Goal: Task Accomplishment & Management: Use online tool/utility

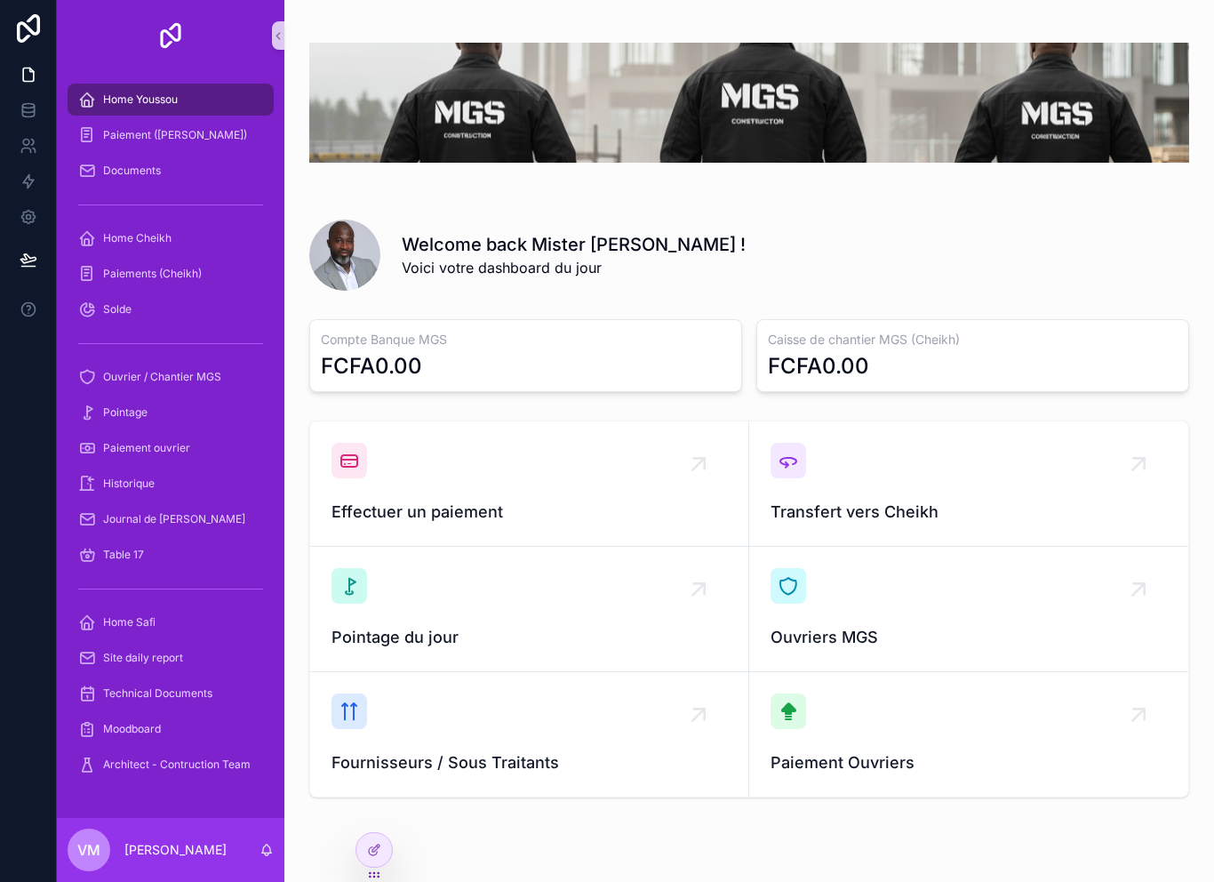
click at [180, 500] on div "Historique" at bounding box center [171, 484] width 228 height 36
click at [178, 523] on span "Journal de [PERSON_NAME]" at bounding box center [174, 519] width 142 height 14
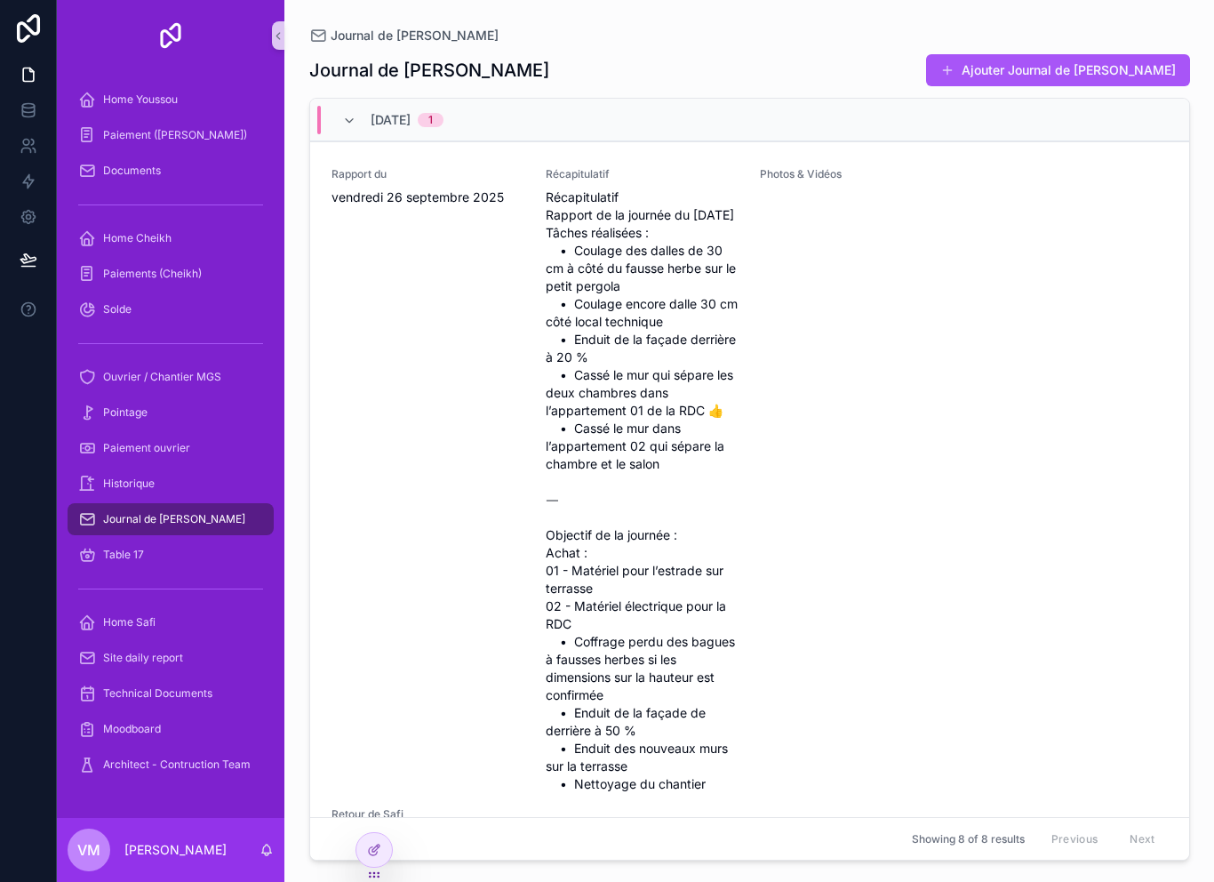
click at [217, 526] on div "Journal de [PERSON_NAME]" at bounding box center [170, 519] width 185 height 28
click at [218, 527] on div "Journal de [PERSON_NAME]" at bounding box center [170, 519] width 185 height 28
click at [220, 519] on div "Journal de [PERSON_NAME]" at bounding box center [170, 519] width 185 height 28
click at [214, 518] on div "Journal de [PERSON_NAME]" at bounding box center [170, 519] width 185 height 28
click at [229, 521] on div "Journal de [PERSON_NAME]" at bounding box center [170, 519] width 185 height 28
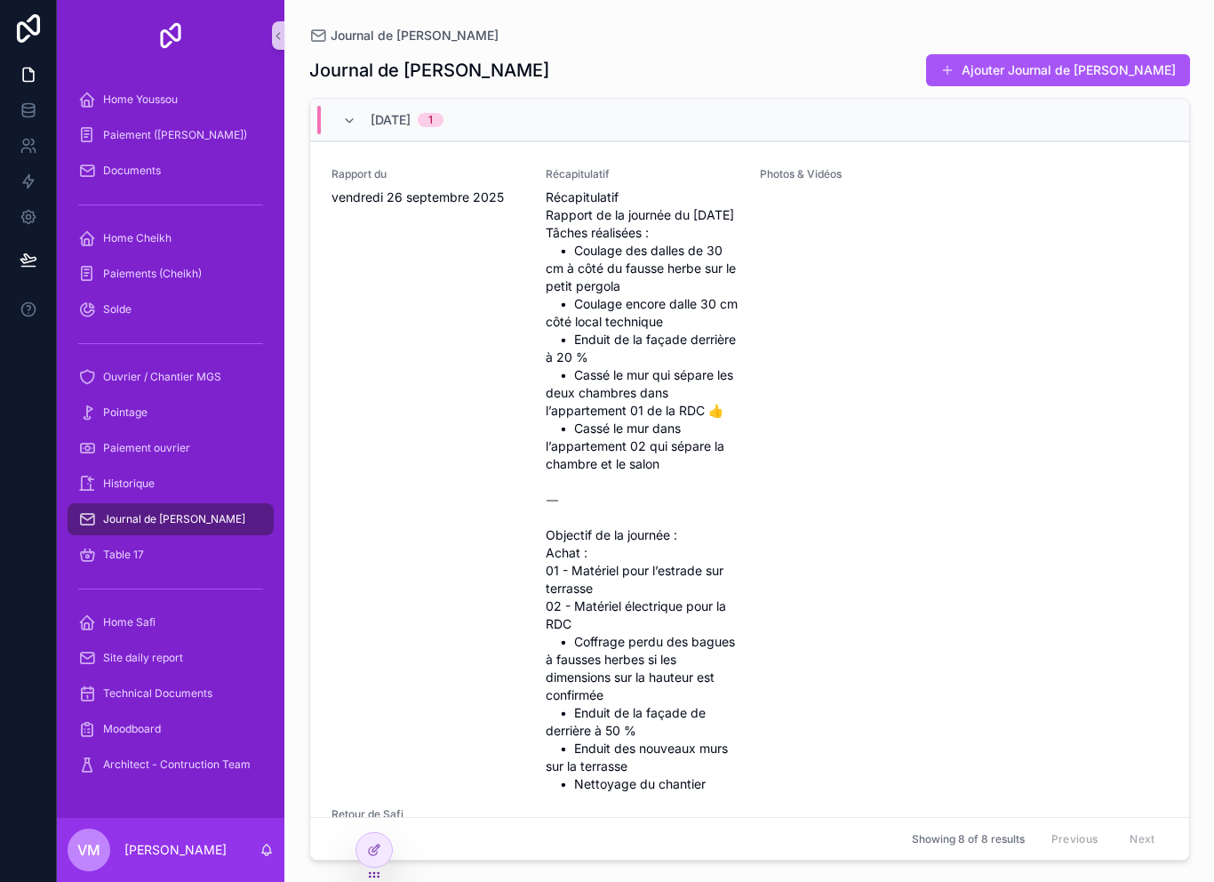
click at [229, 521] on div "Journal de [PERSON_NAME]" at bounding box center [170, 519] width 185 height 28
click at [207, 513] on div "Journal de [PERSON_NAME]" at bounding box center [170, 519] width 185 height 28
click at [190, 519] on span "Journal de [PERSON_NAME]" at bounding box center [174, 519] width 142 height 14
click at [201, 481] on div "Historique" at bounding box center [170, 483] width 185 height 28
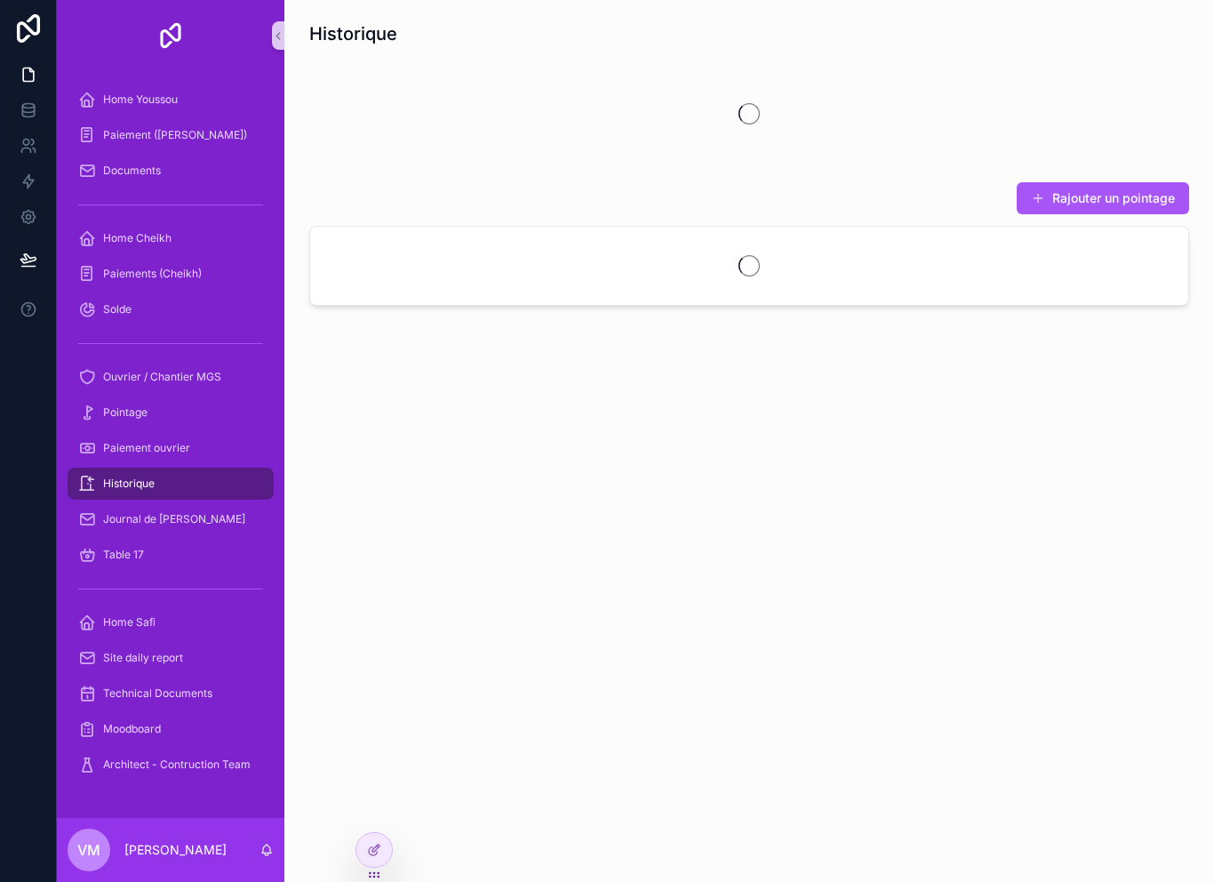
click at [195, 484] on div "Historique" at bounding box center [170, 483] width 185 height 28
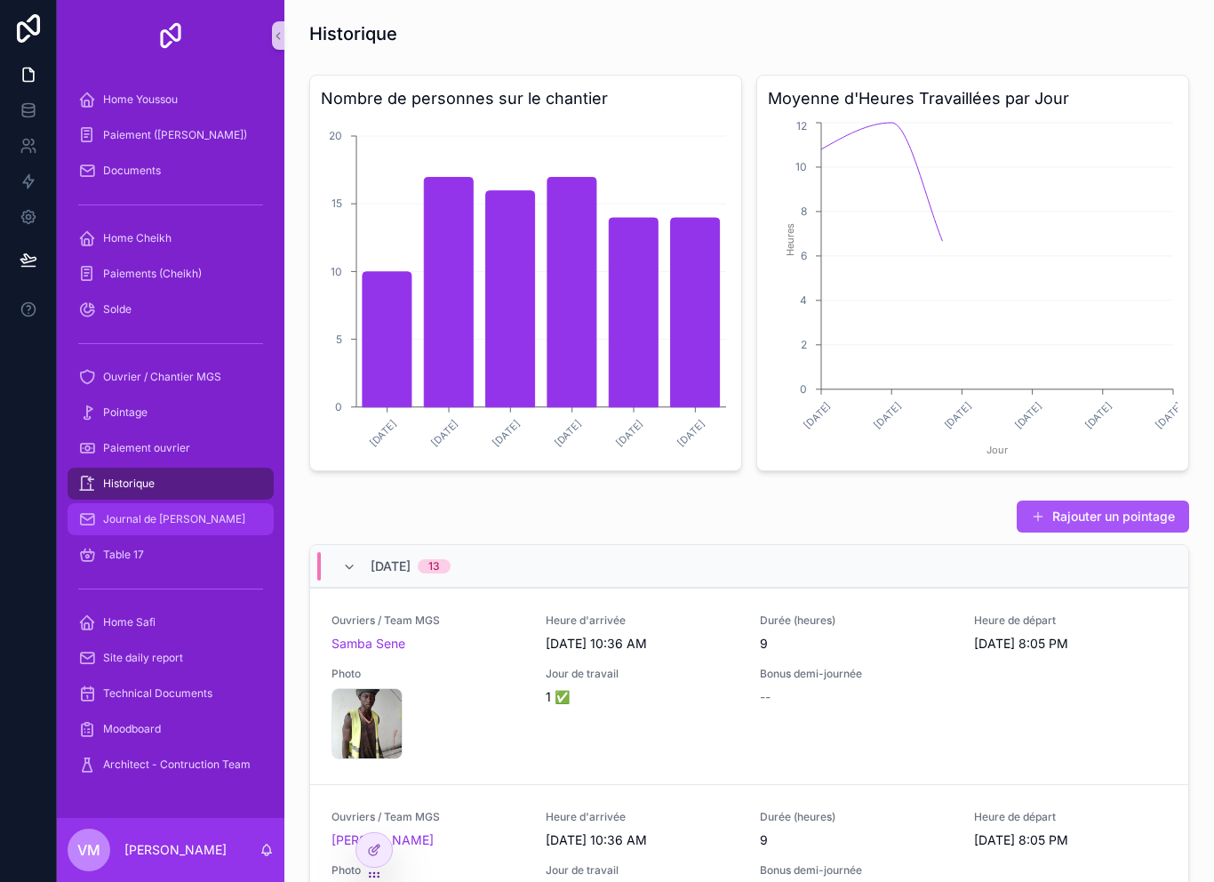
click at [208, 524] on div "Journal de [PERSON_NAME]" at bounding box center [170, 519] width 185 height 28
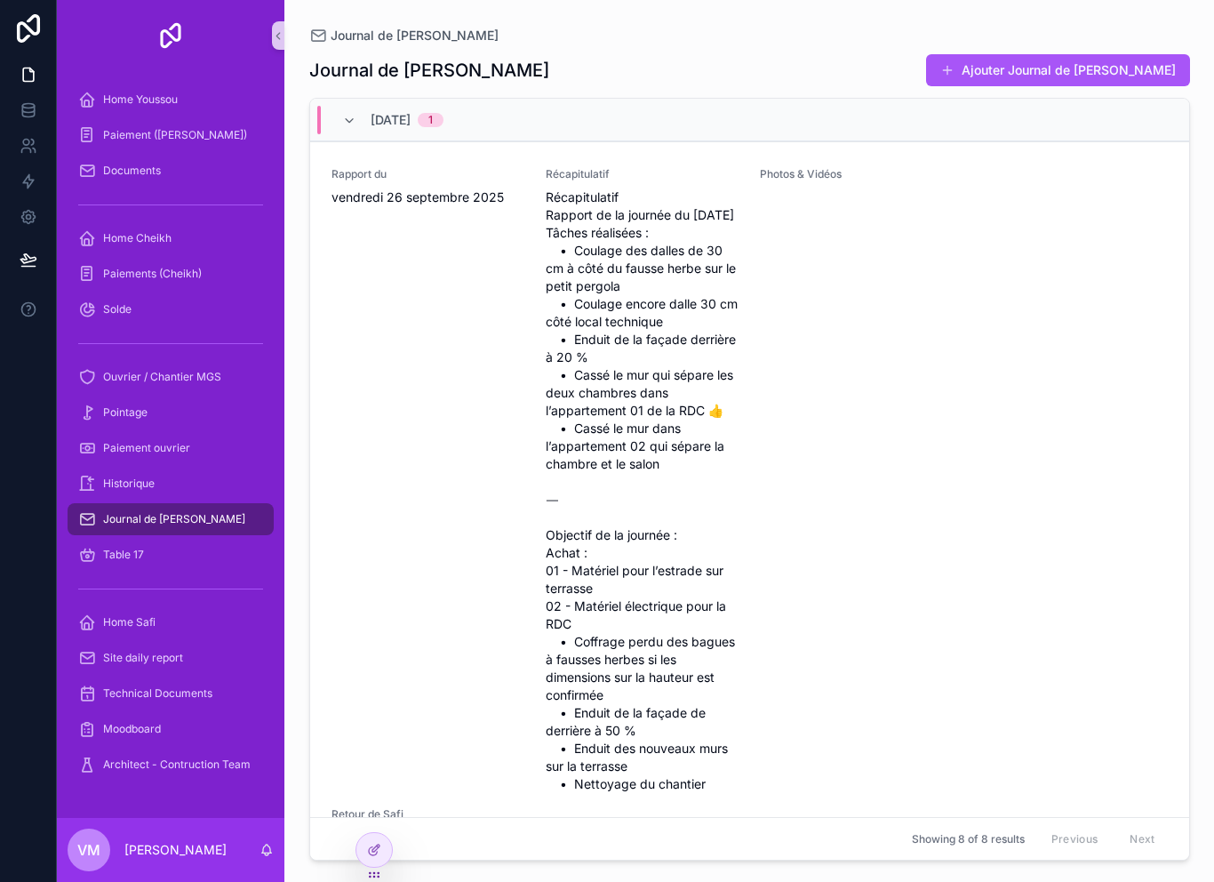
click at [204, 521] on div "Journal de [PERSON_NAME]" at bounding box center [170, 519] width 185 height 28
click at [204, 513] on div "Journal de [PERSON_NAME]" at bounding box center [170, 519] width 185 height 28
click at [209, 372] on span "Ouvrier / Chantier MGS" at bounding box center [162, 377] width 118 height 14
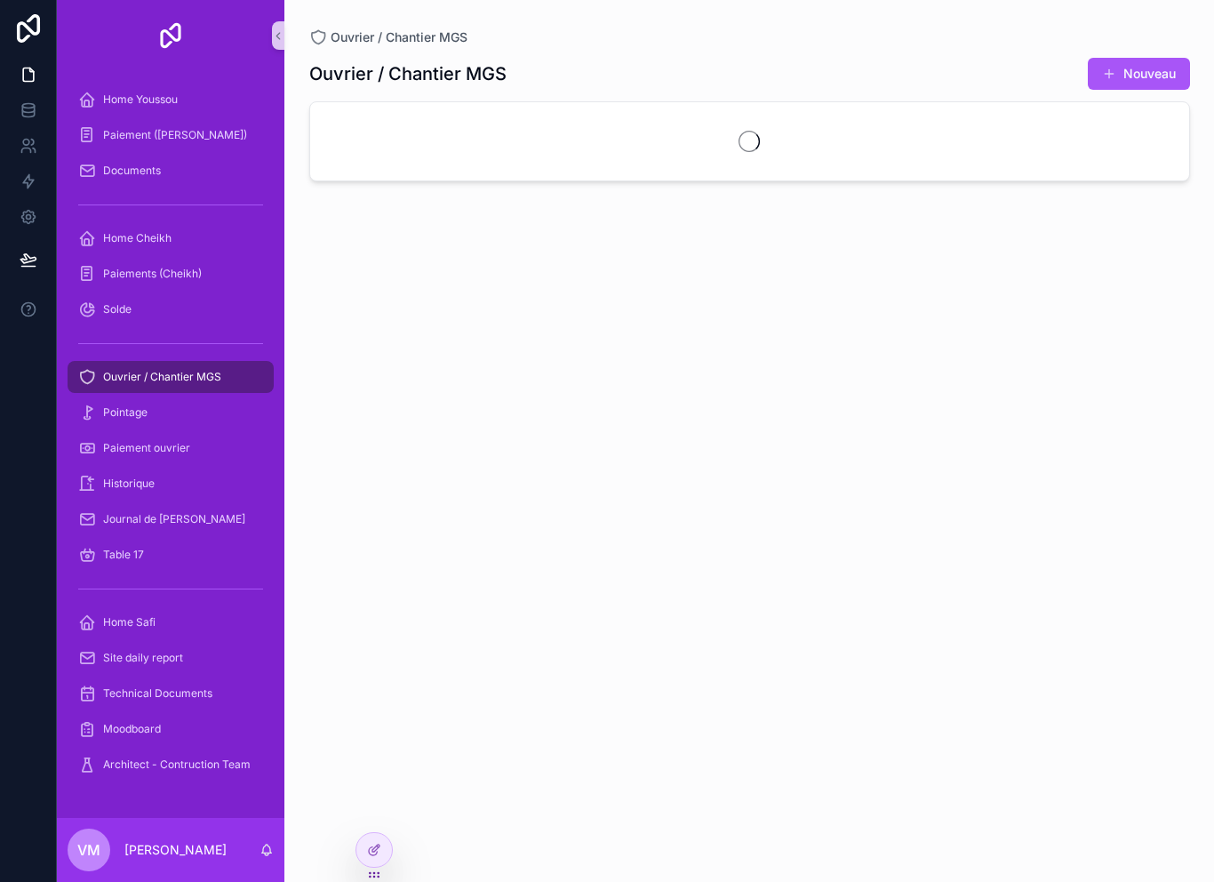
click at [192, 382] on span "Ouvrier / Chantier MGS" at bounding box center [162, 377] width 118 height 14
click at [201, 377] on span "Ouvrier / Chantier MGS" at bounding box center [162, 377] width 118 height 14
click at [197, 524] on span "Journal de [PERSON_NAME]" at bounding box center [174, 519] width 142 height 14
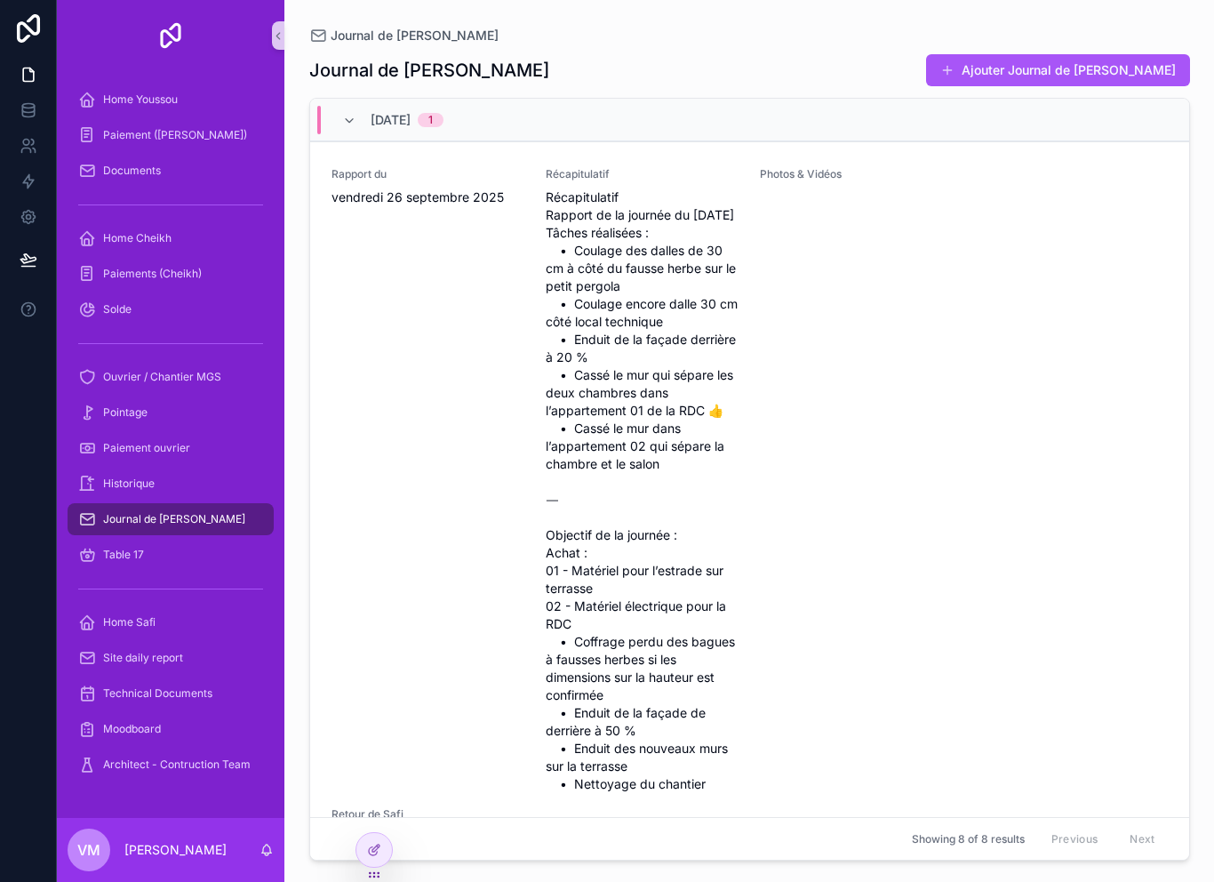
click at [205, 516] on div "Journal de [PERSON_NAME]" at bounding box center [170, 519] width 185 height 28
click at [101, 523] on div "Journal de [PERSON_NAME]" at bounding box center [170, 519] width 185 height 28
click at [132, 521] on span "Journal de [PERSON_NAME]" at bounding box center [174, 519] width 142 height 14
click at [136, 514] on span "Journal de [PERSON_NAME]" at bounding box center [174, 519] width 142 height 14
click at [132, 516] on span "Journal de [PERSON_NAME]" at bounding box center [174, 519] width 142 height 14
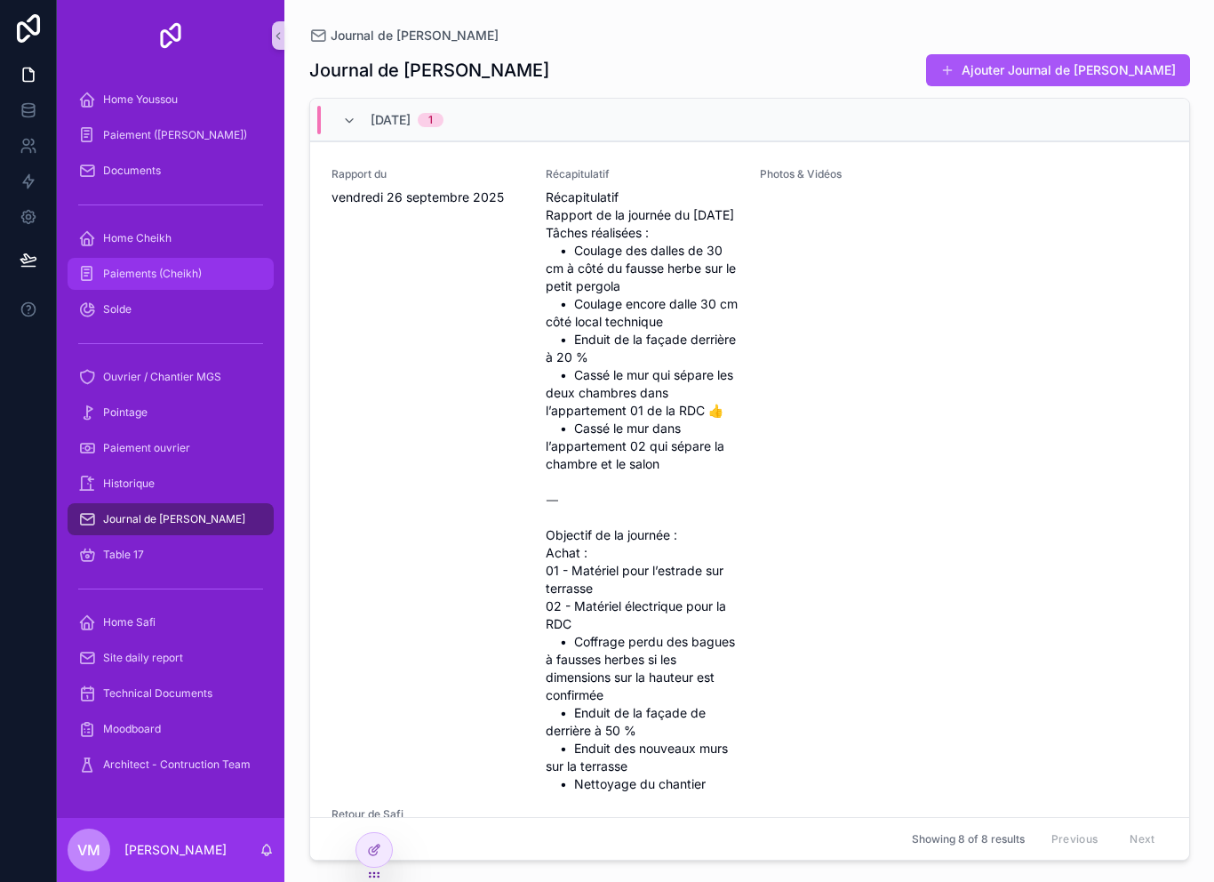
click at [195, 279] on span "Paiements (Cheikh)" at bounding box center [152, 274] width 99 height 14
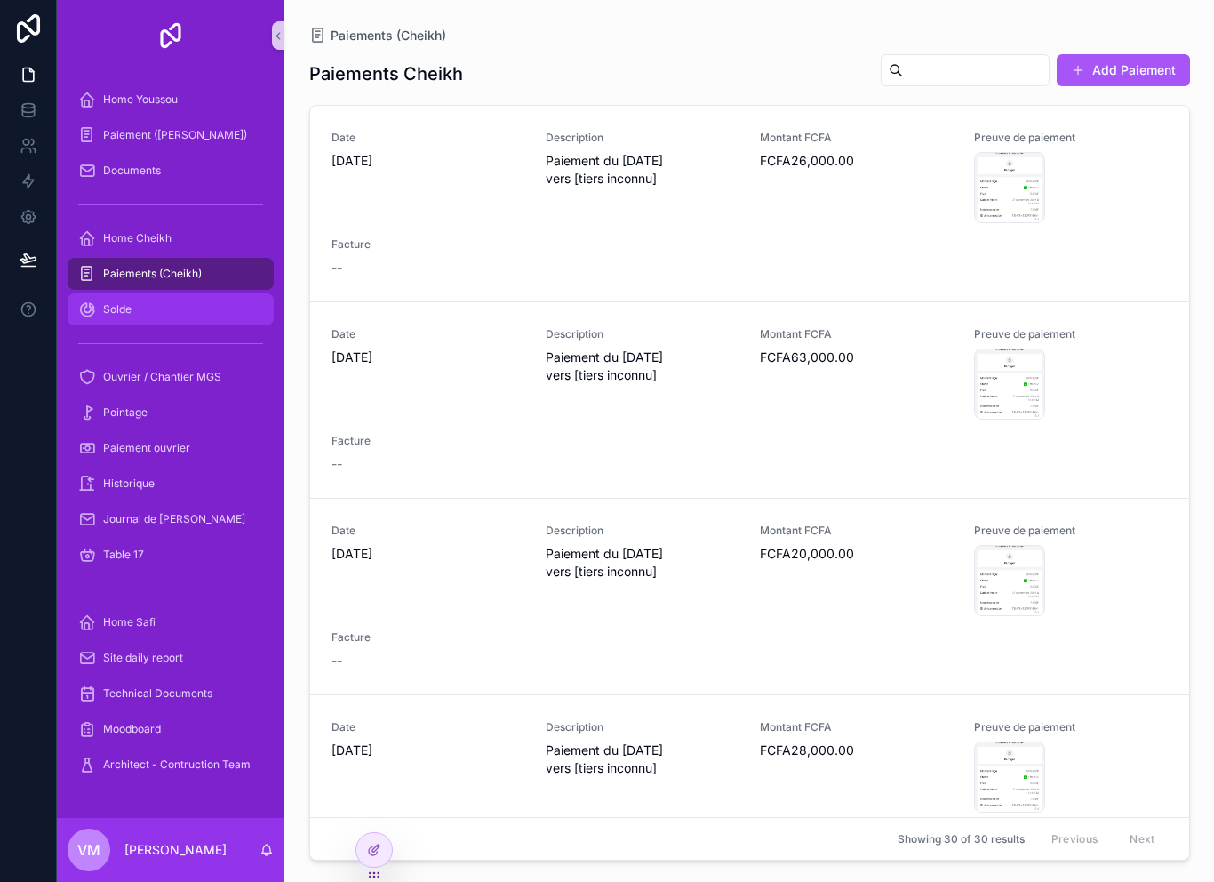
click at [135, 304] on div "Solde" at bounding box center [170, 309] width 185 height 28
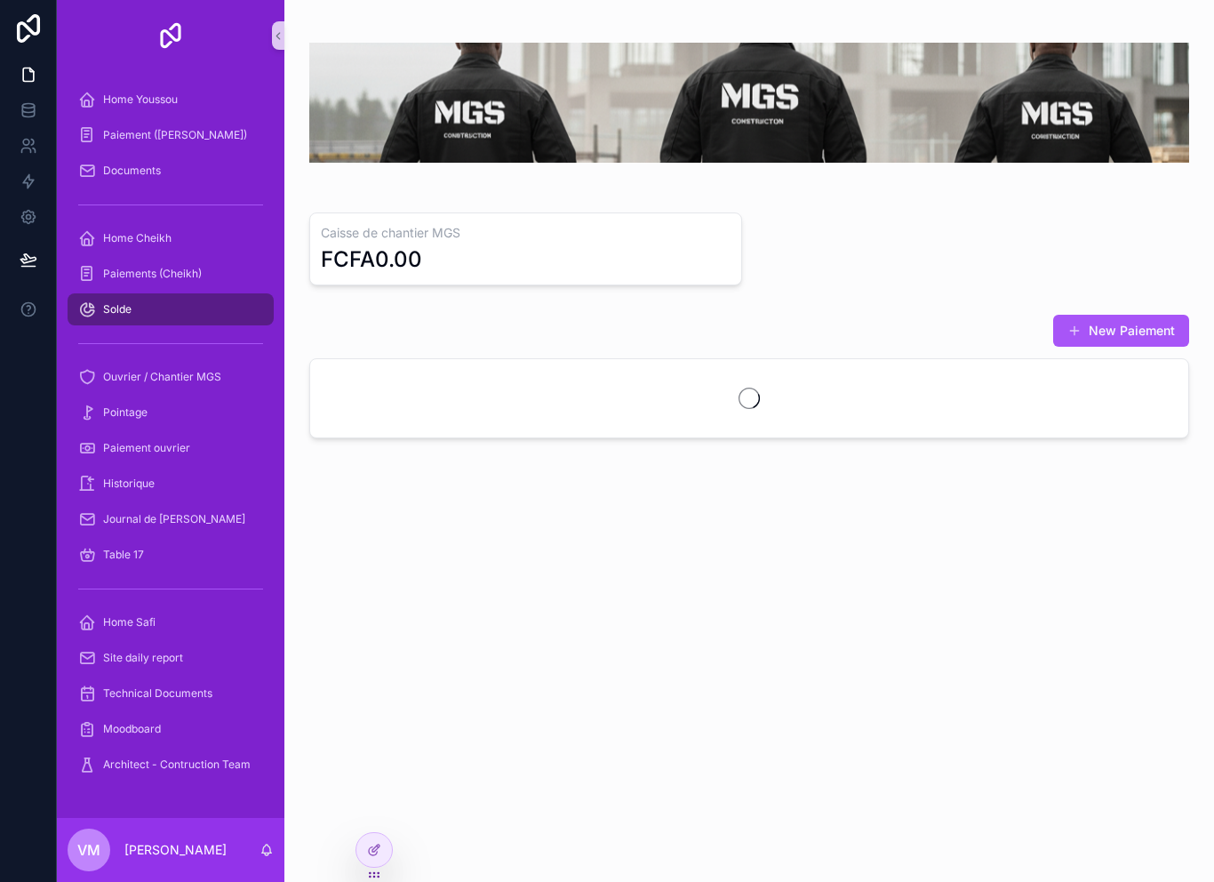
click at [134, 303] on div "Solde" at bounding box center [170, 309] width 185 height 28
click at [110, 275] on span "Paiements (Cheikh)" at bounding box center [152, 274] width 99 height 14
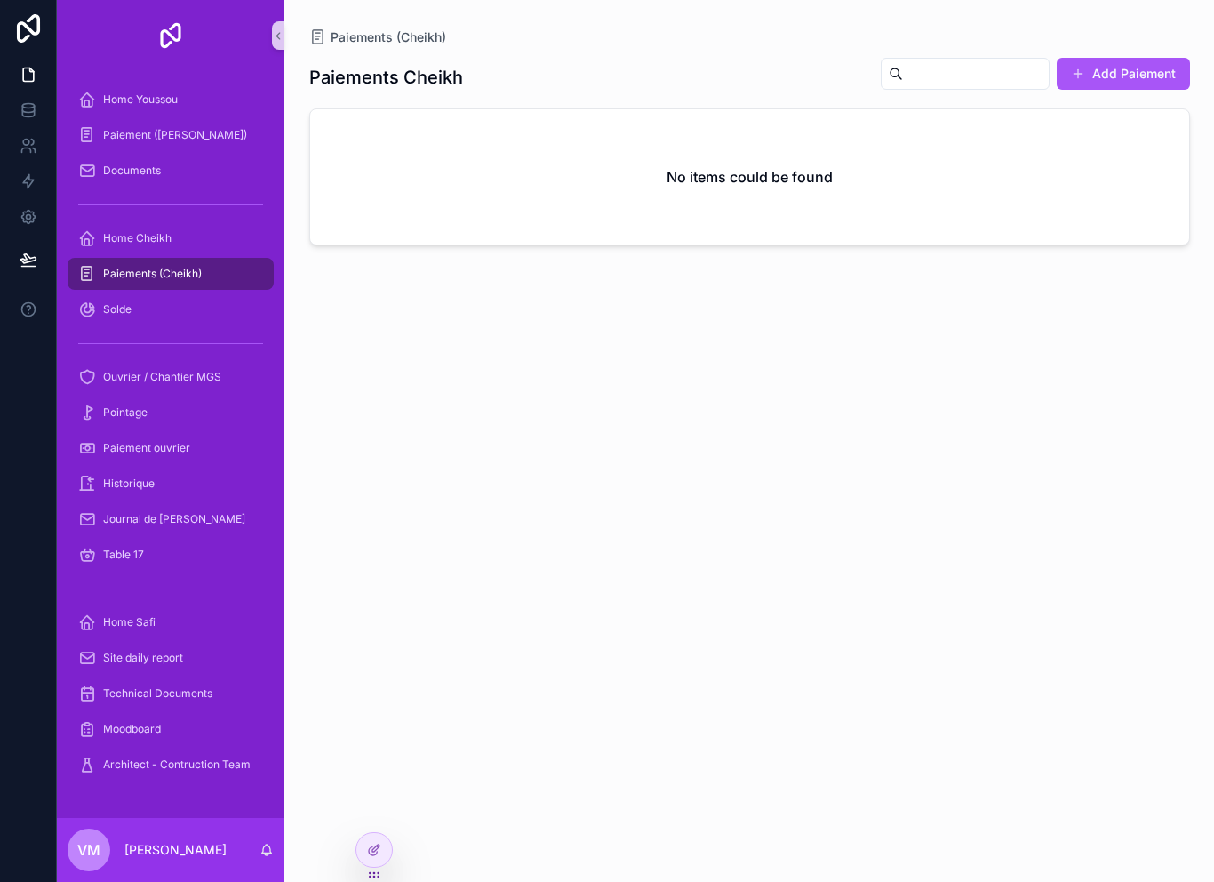
click at [114, 270] on span "Paiements (Cheikh)" at bounding box center [152, 274] width 99 height 14
click at [118, 239] on span "Home Cheikh" at bounding box center [137, 238] width 68 height 14
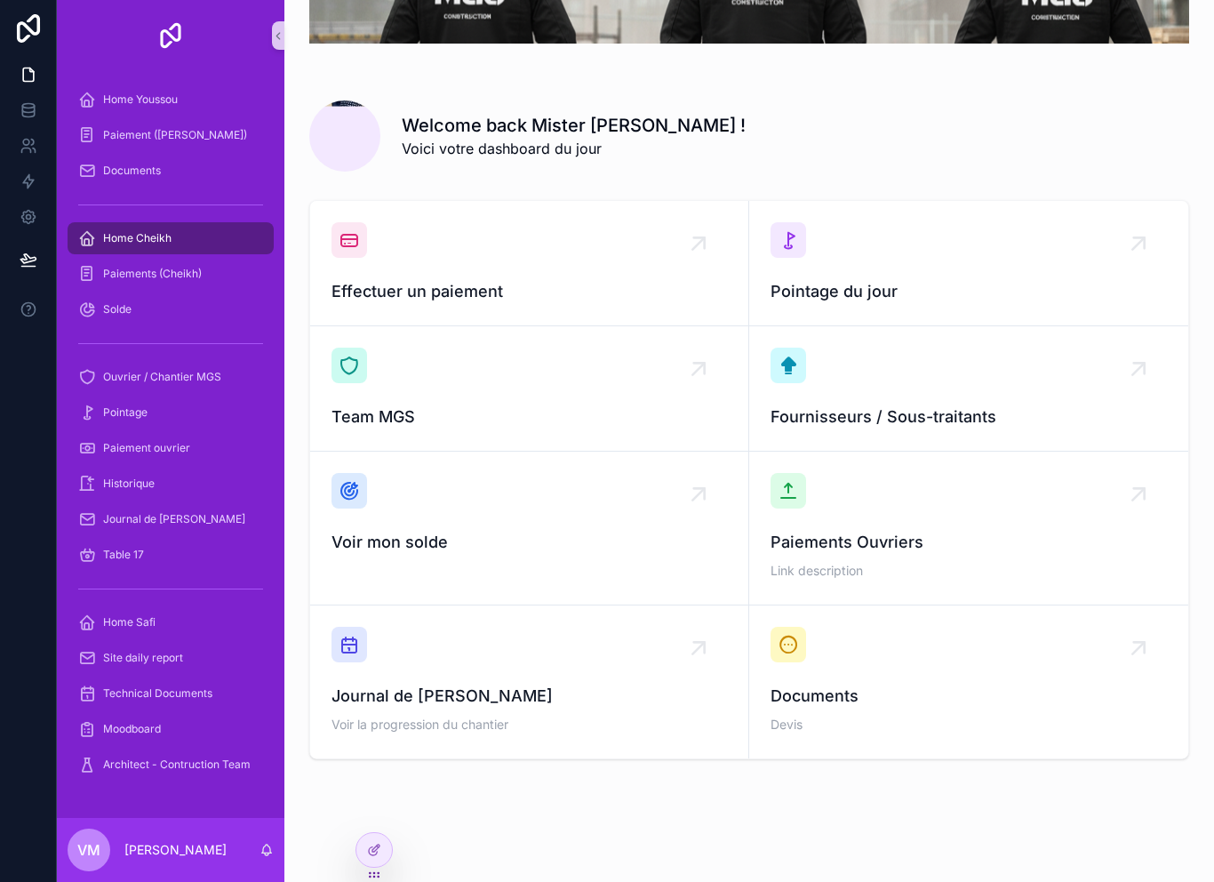
scroll to position [117, 0]
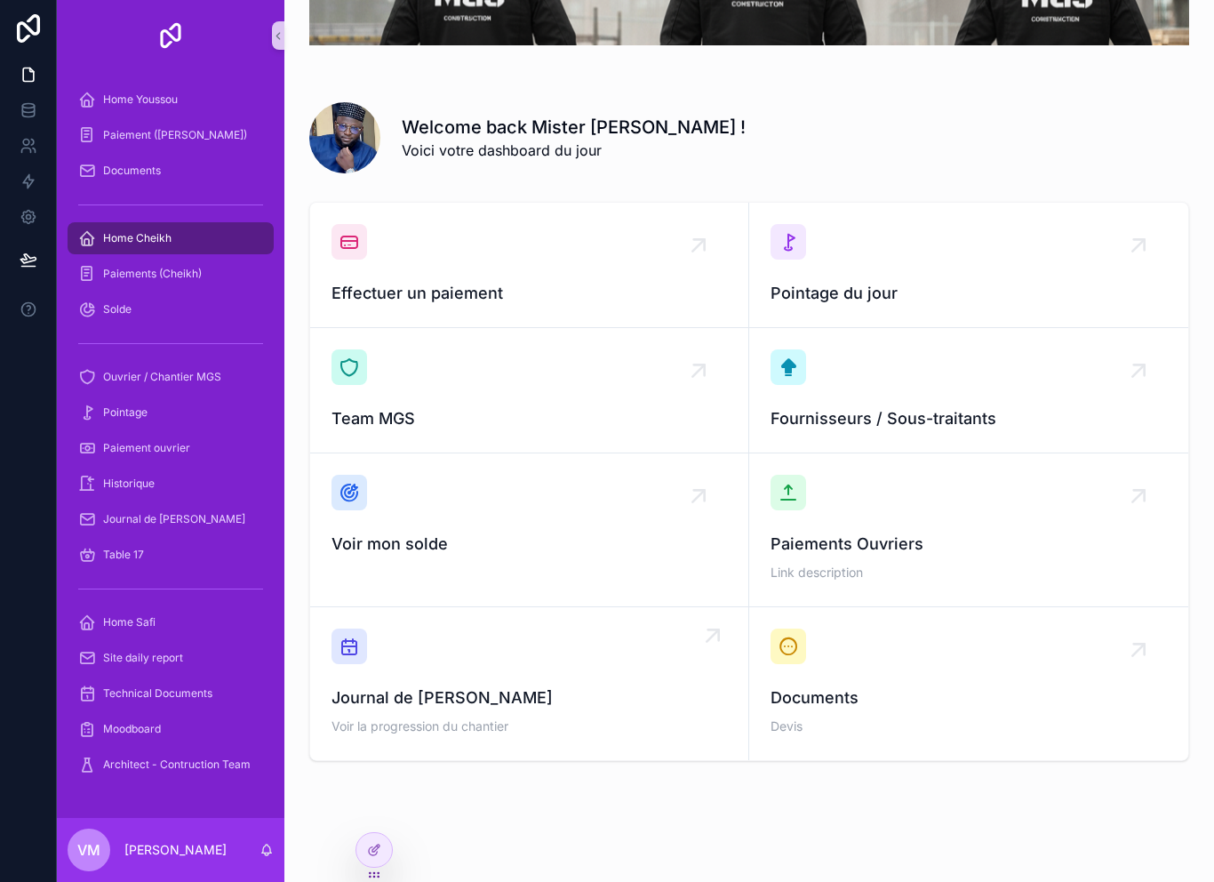
click at [550, 681] on div "Journal de Chantier Voir la progression du chantier" at bounding box center [530, 684] width 396 height 110
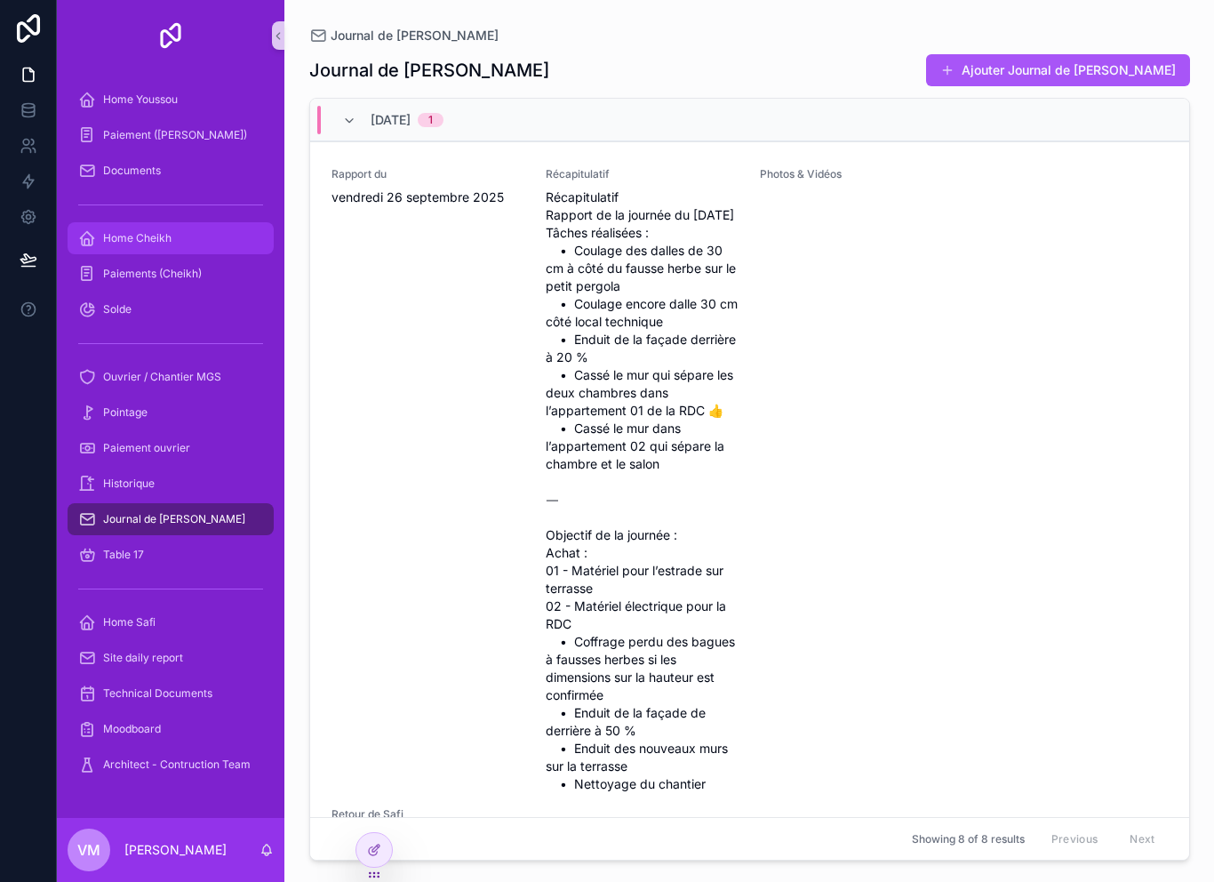
click at [131, 234] on span "Home Cheikh" at bounding box center [137, 238] width 68 height 14
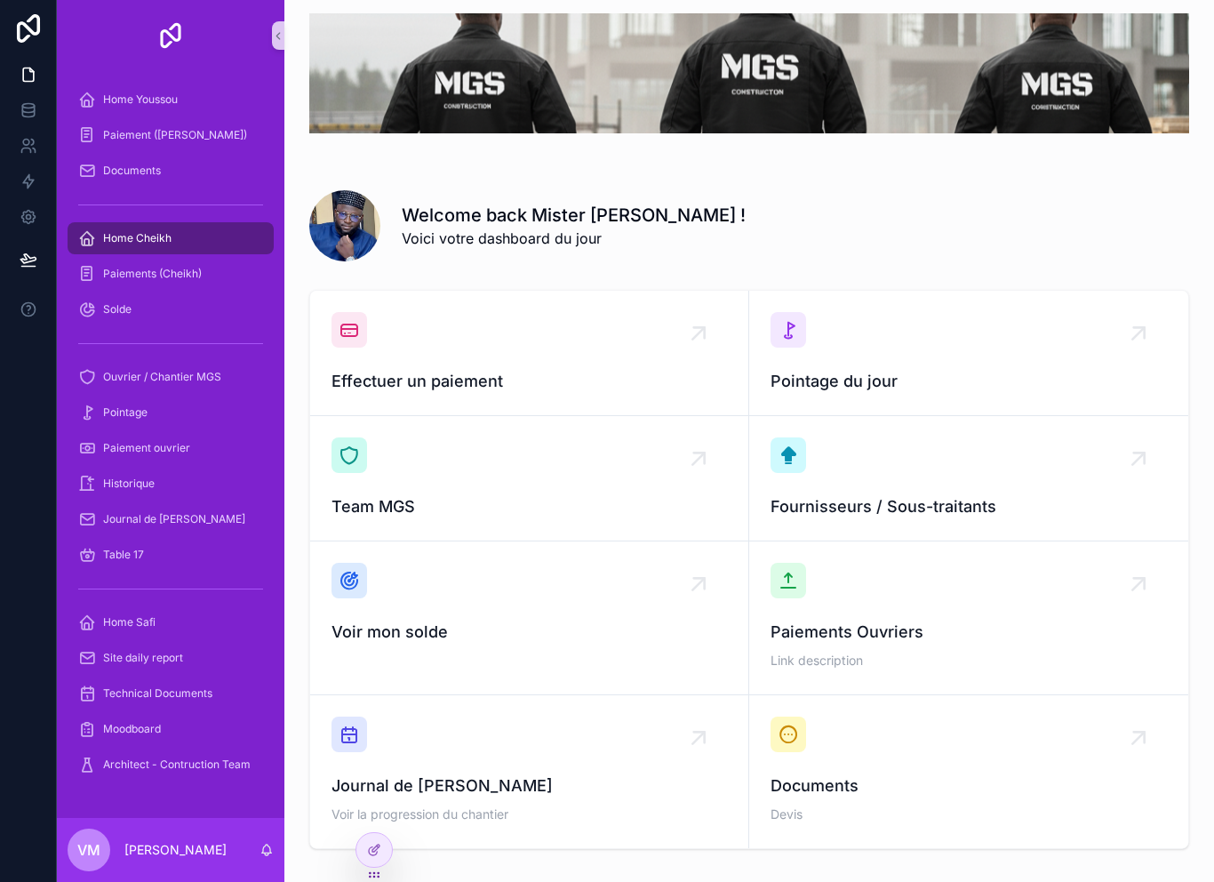
scroll to position [31, 0]
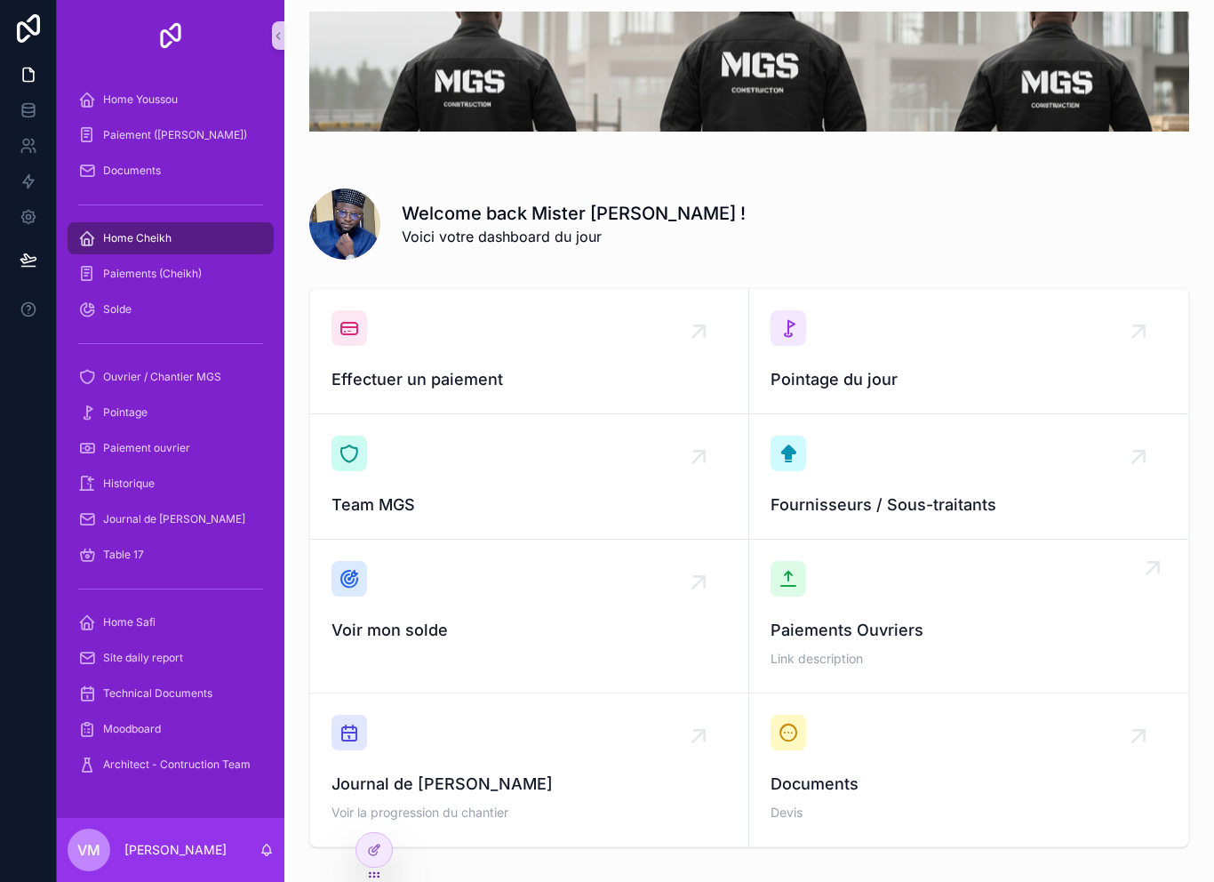
click at [861, 611] on div "Paiements Ouvriers Link description" at bounding box center [969, 616] width 396 height 110
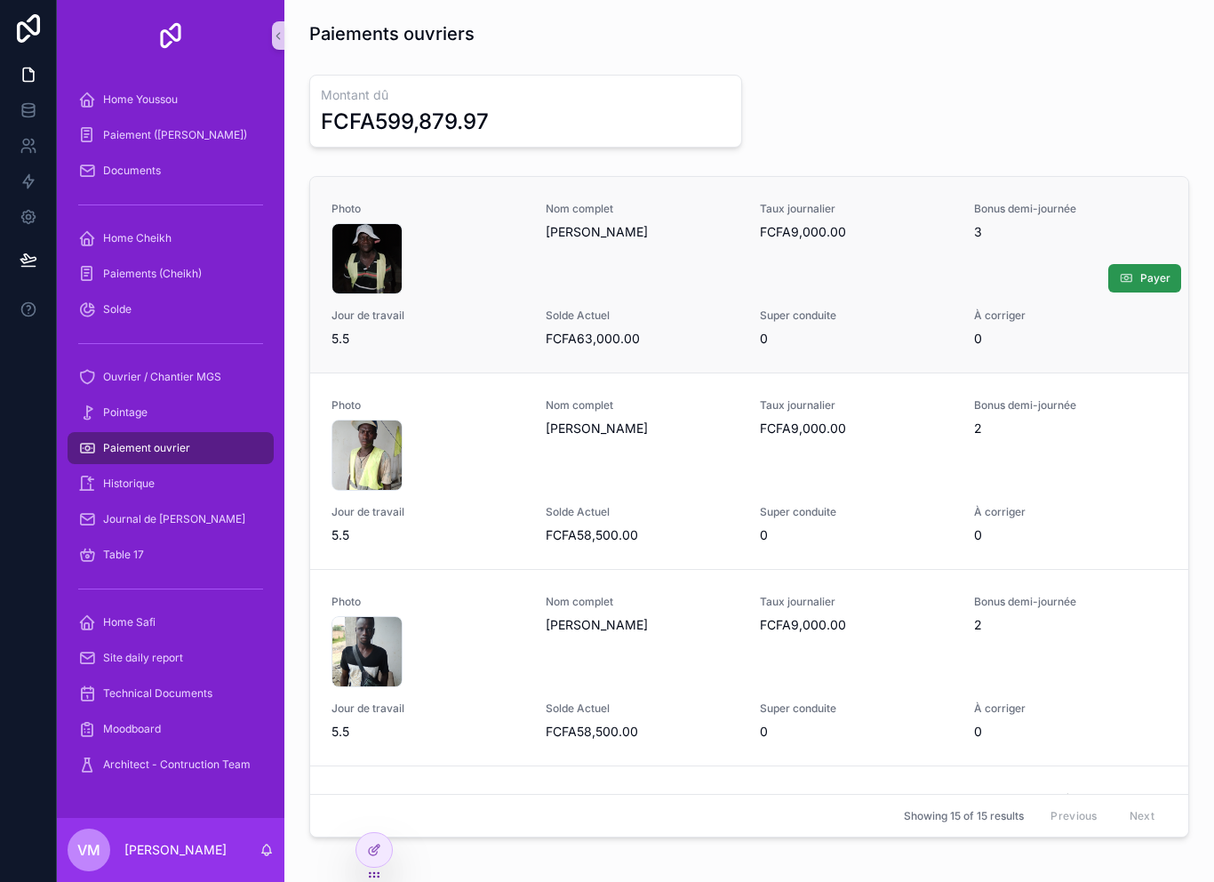
click at [1118, 290] on button "Payer" at bounding box center [1145, 278] width 73 height 28
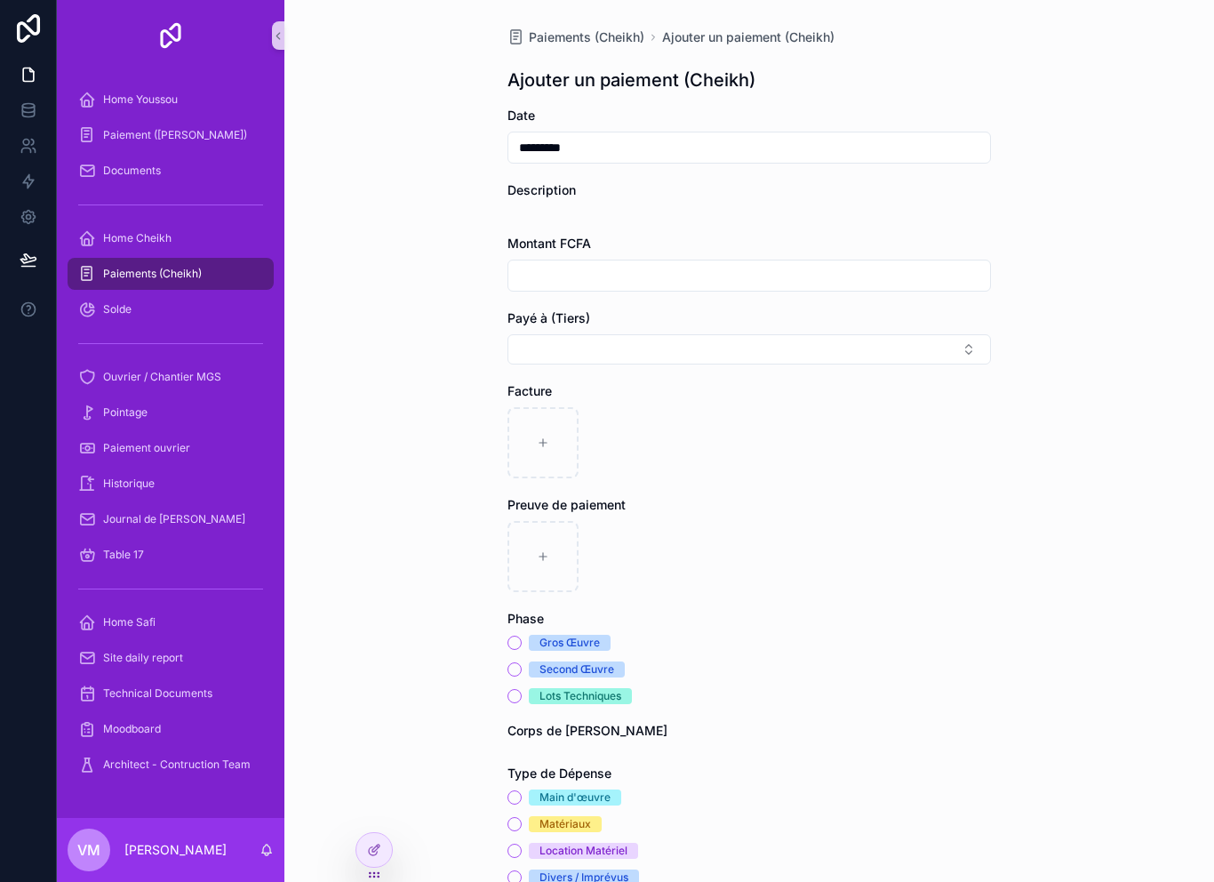
click at [140, 266] on div "Paiements (Cheikh)" at bounding box center [170, 274] width 185 height 28
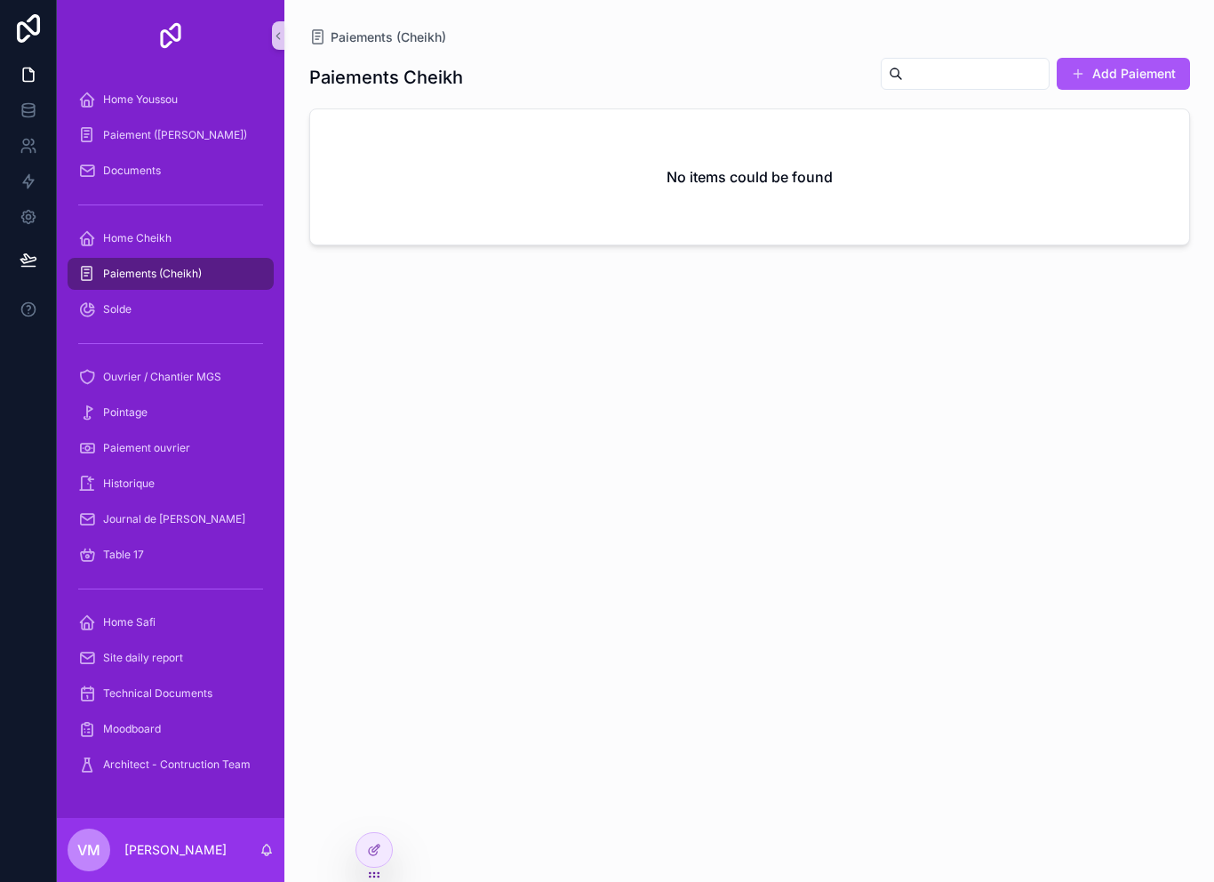
click at [137, 273] on span "Paiements (Cheikh)" at bounding box center [152, 274] width 99 height 14
click at [116, 243] on span "Home Cheikh" at bounding box center [137, 238] width 68 height 14
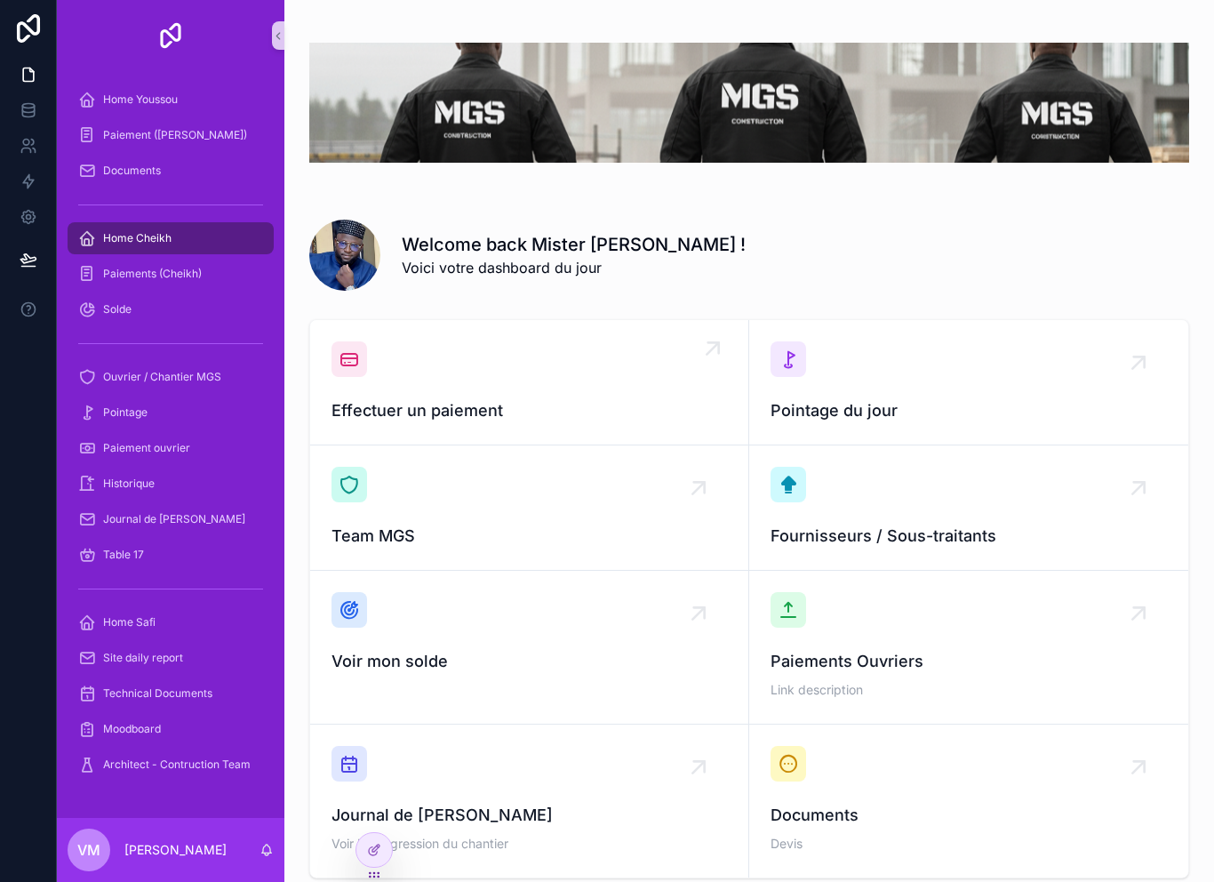
click at [422, 386] on div "Effectuer un paiement" at bounding box center [530, 382] width 396 height 82
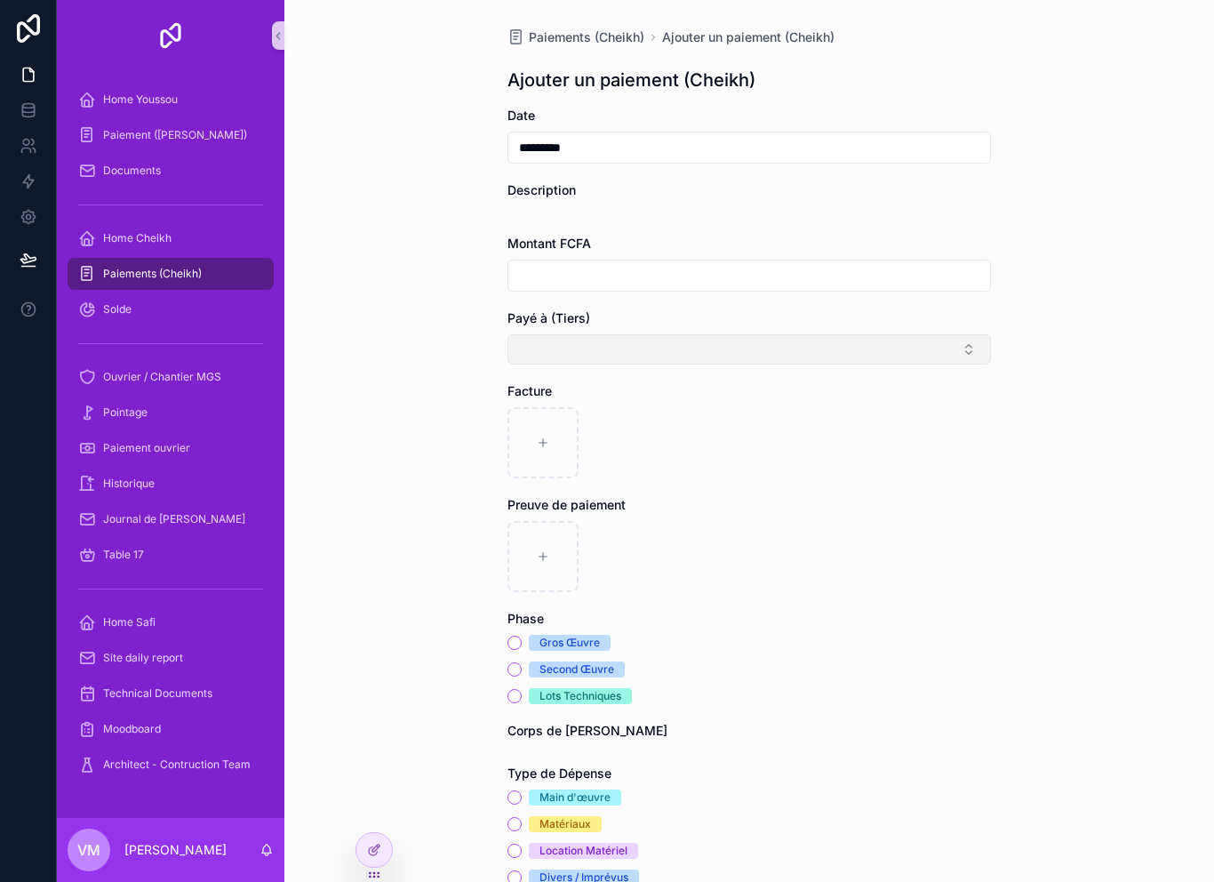
click at [550, 349] on button "Select Button" at bounding box center [750, 349] width 484 height 30
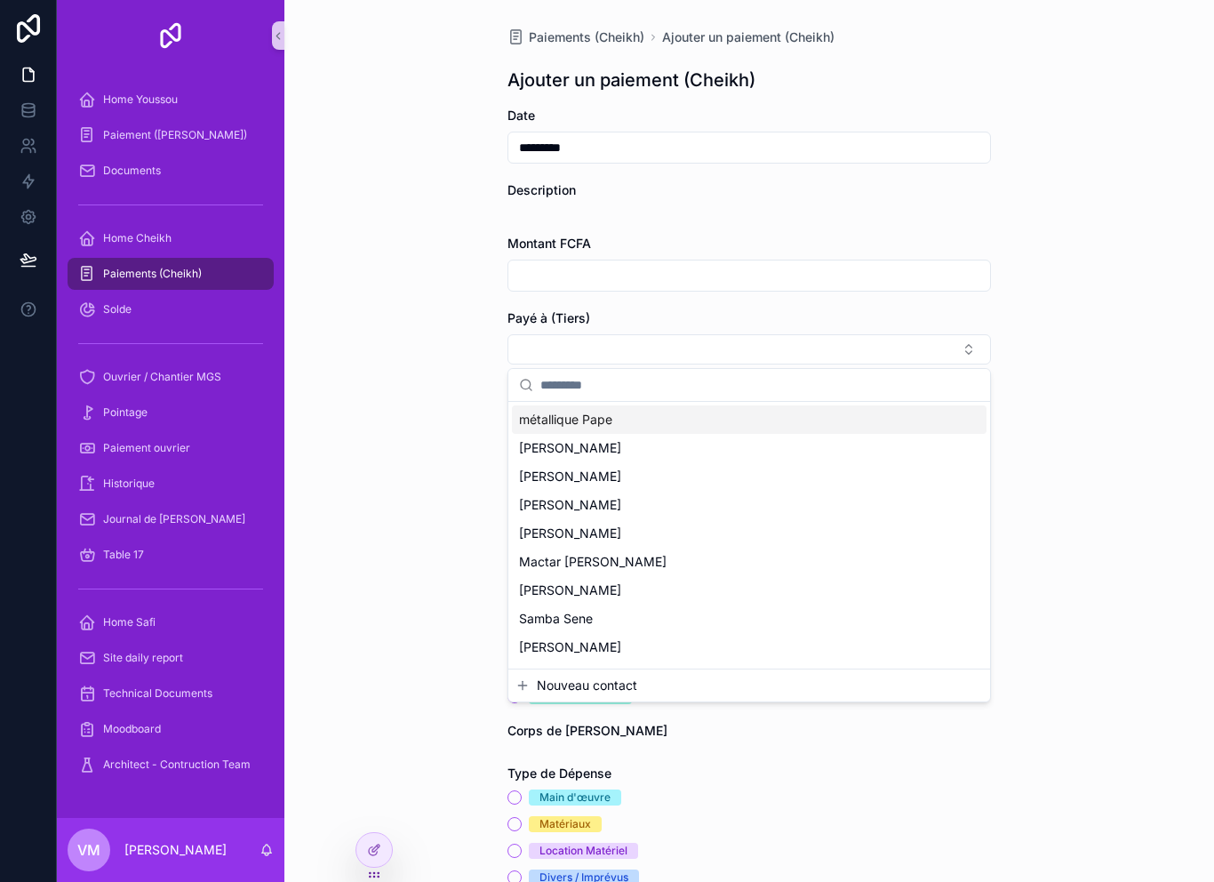
click at [402, 316] on div "Paiements (Cheikh) Ajouter un paiement (Cheikh) Ajouter un paiement (Cheikh) Da…" at bounding box center [749, 441] width 930 height 882
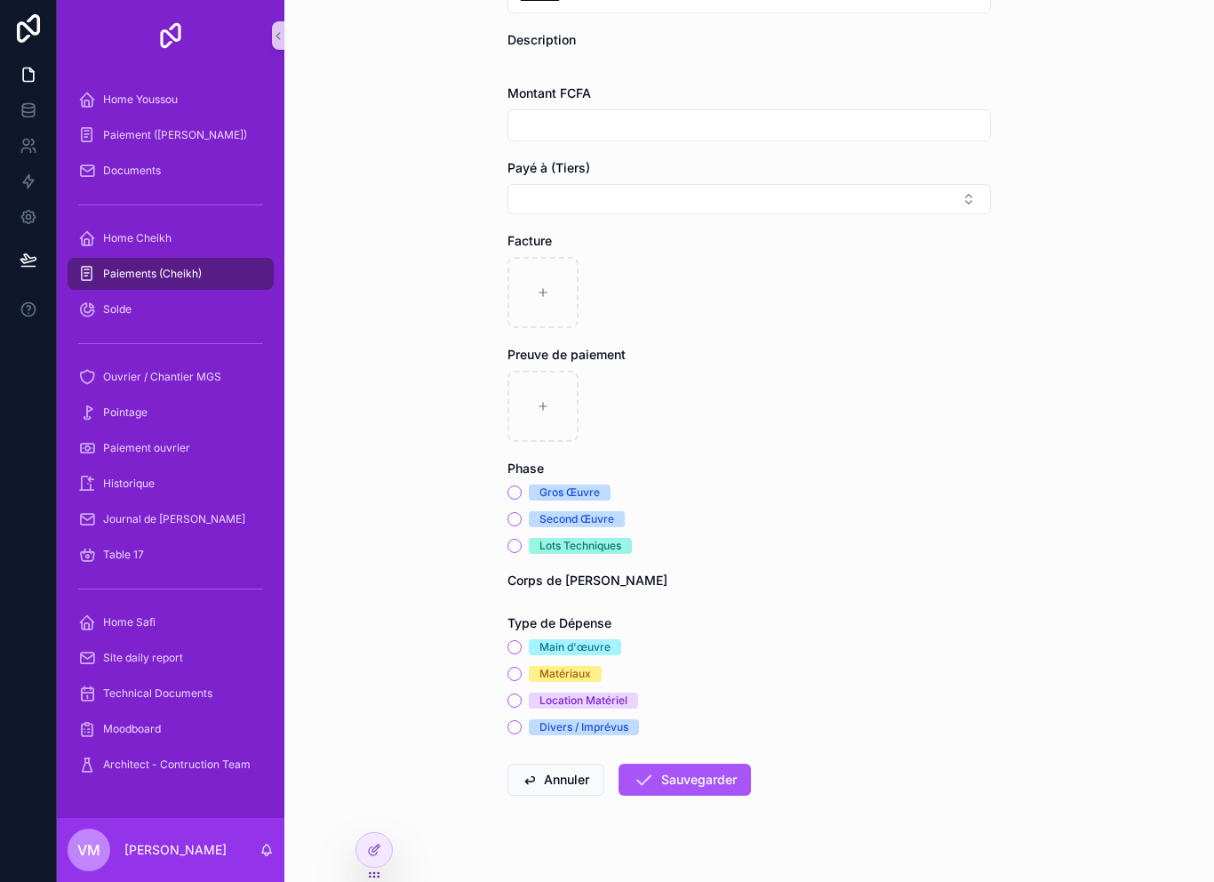
scroll to position [149, 0]
click at [524, 486] on div "Gros Œuvre" at bounding box center [750, 493] width 484 height 16
click at [517, 494] on button "Gros Œuvre" at bounding box center [515, 493] width 14 height 14
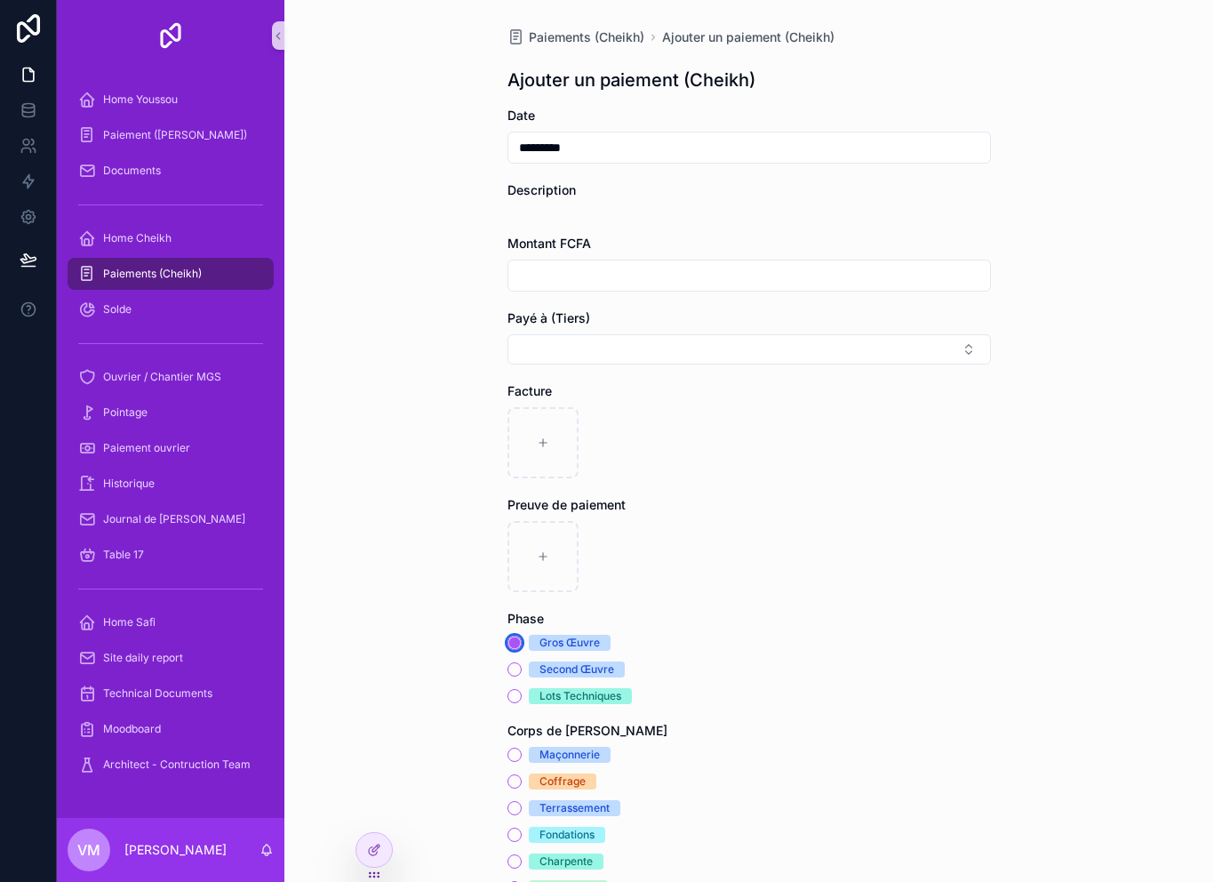
scroll to position [0, 0]
click at [232, 271] on div "Paiements (Cheikh)" at bounding box center [170, 274] width 185 height 28
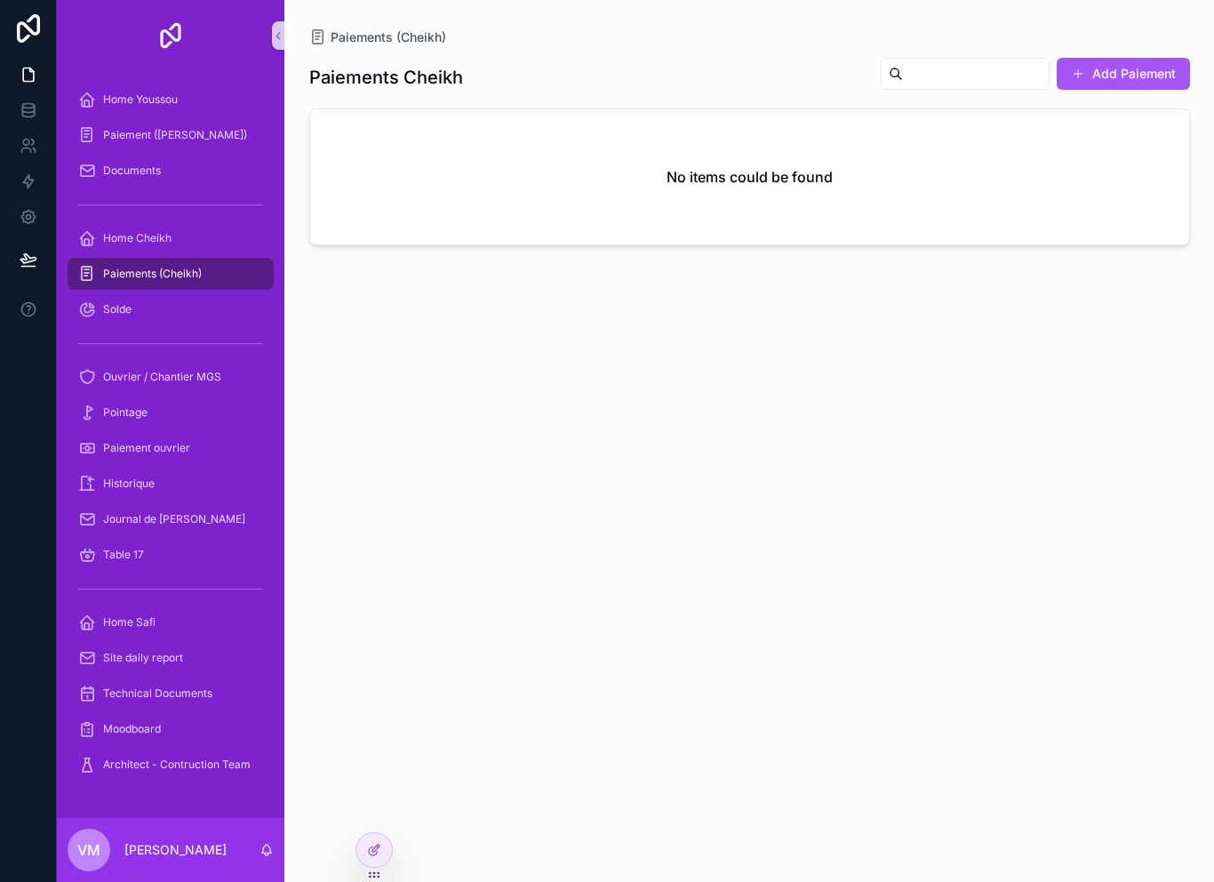
click at [189, 264] on div "Paiements (Cheikh)" at bounding box center [170, 274] width 185 height 28
click at [187, 273] on span "Paiements (Cheikh)" at bounding box center [152, 274] width 99 height 14
click at [204, 238] on div "Home Cheikh" at bounding box center [170, 238] width 185 height 28
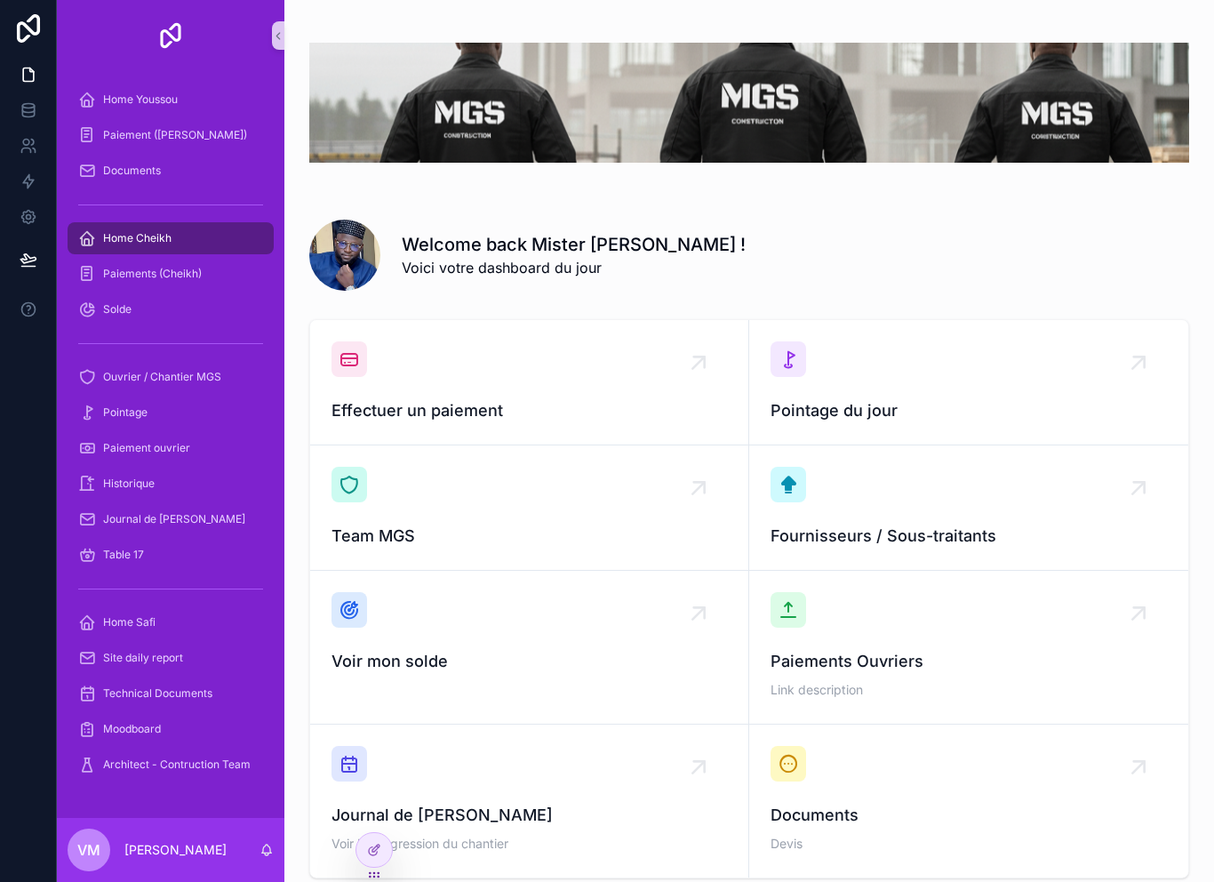
click at [204, 238] on div "Home Cheikh" at bounding box center [170, 238] width 185 height 28
click at [476, 400] on span "Effectuer un paiement" at bounding box center [530, 410] width 396 height 25
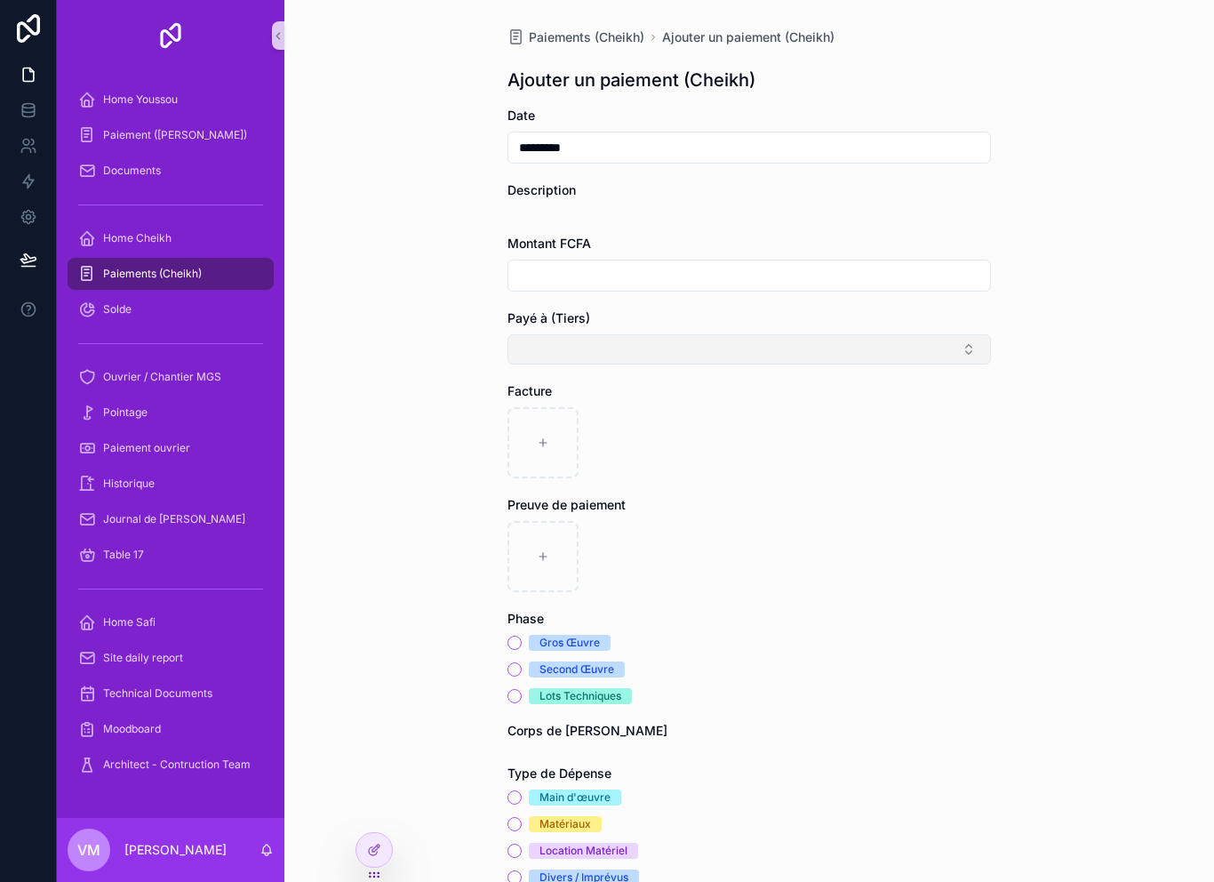
click at [702, 342] on button "Select Button" at bounding box center [750, 349] width 484 height 30
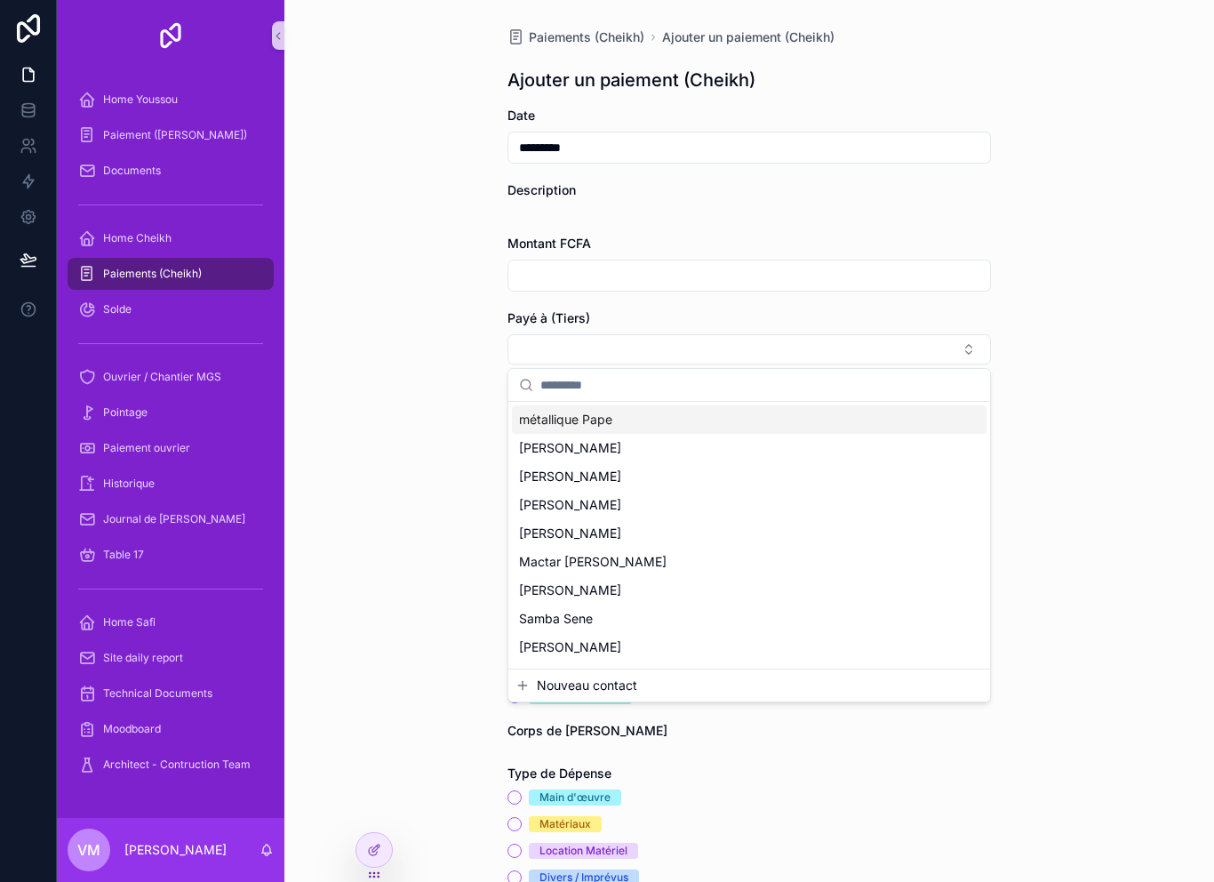
click at [401, 592] on div "Paiements (Cheikh) Ajouter un paiement (Cheikh) Ajouter un paiement (Cheikh) Da…" at bounding box center [749, 441] width 930 height 882
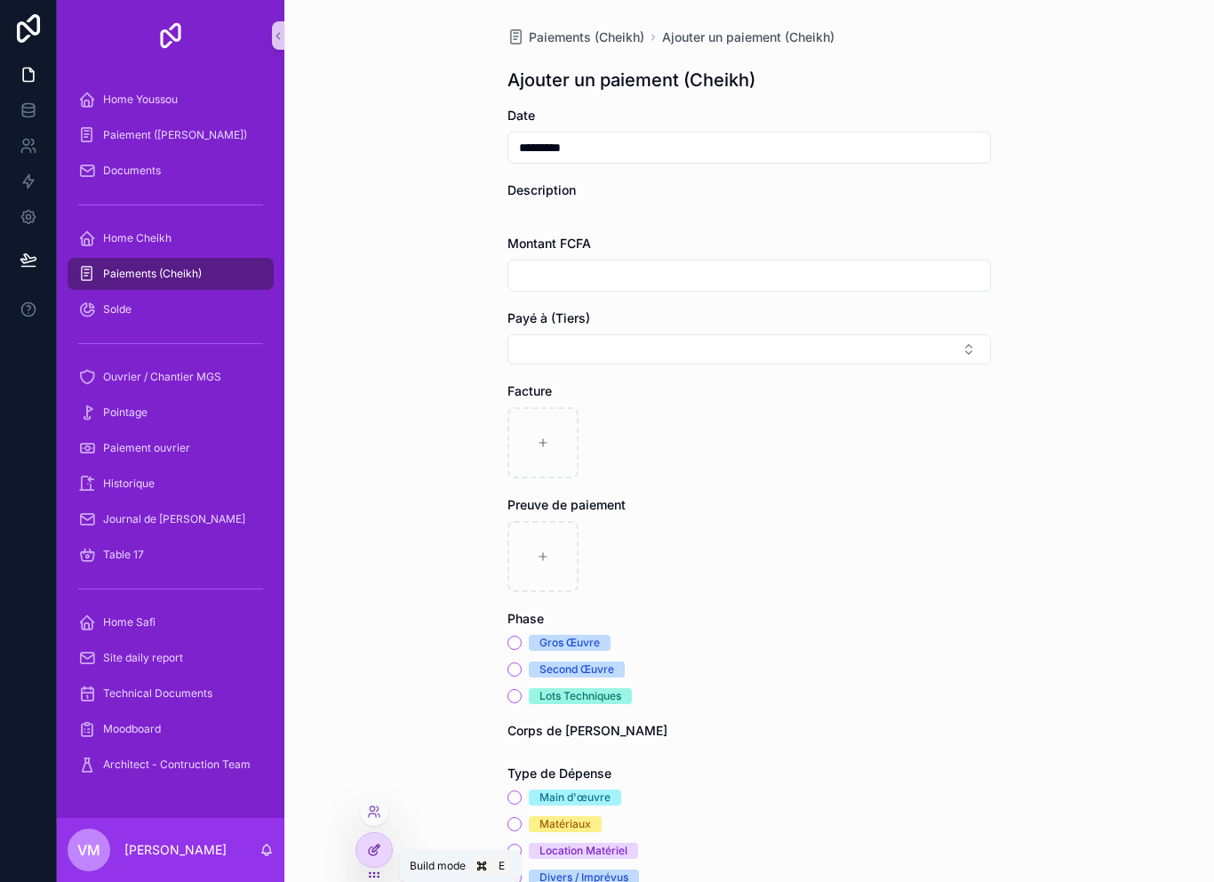
click at [376, 845] on icon at bounding box center [374, 850] width 14 height 14
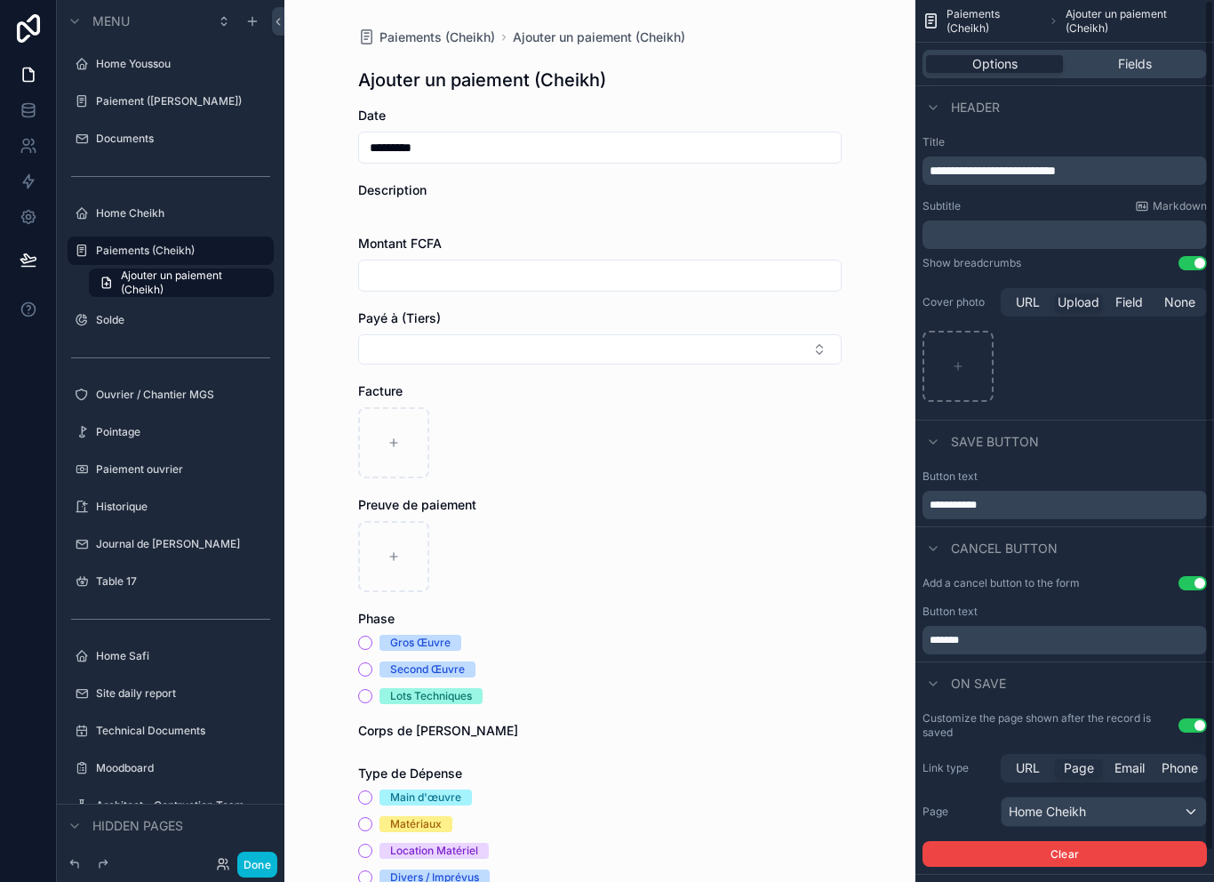
click at [1160, 52] on div "Options Fields" at bounding box center [1065, 64] width 284 height 28
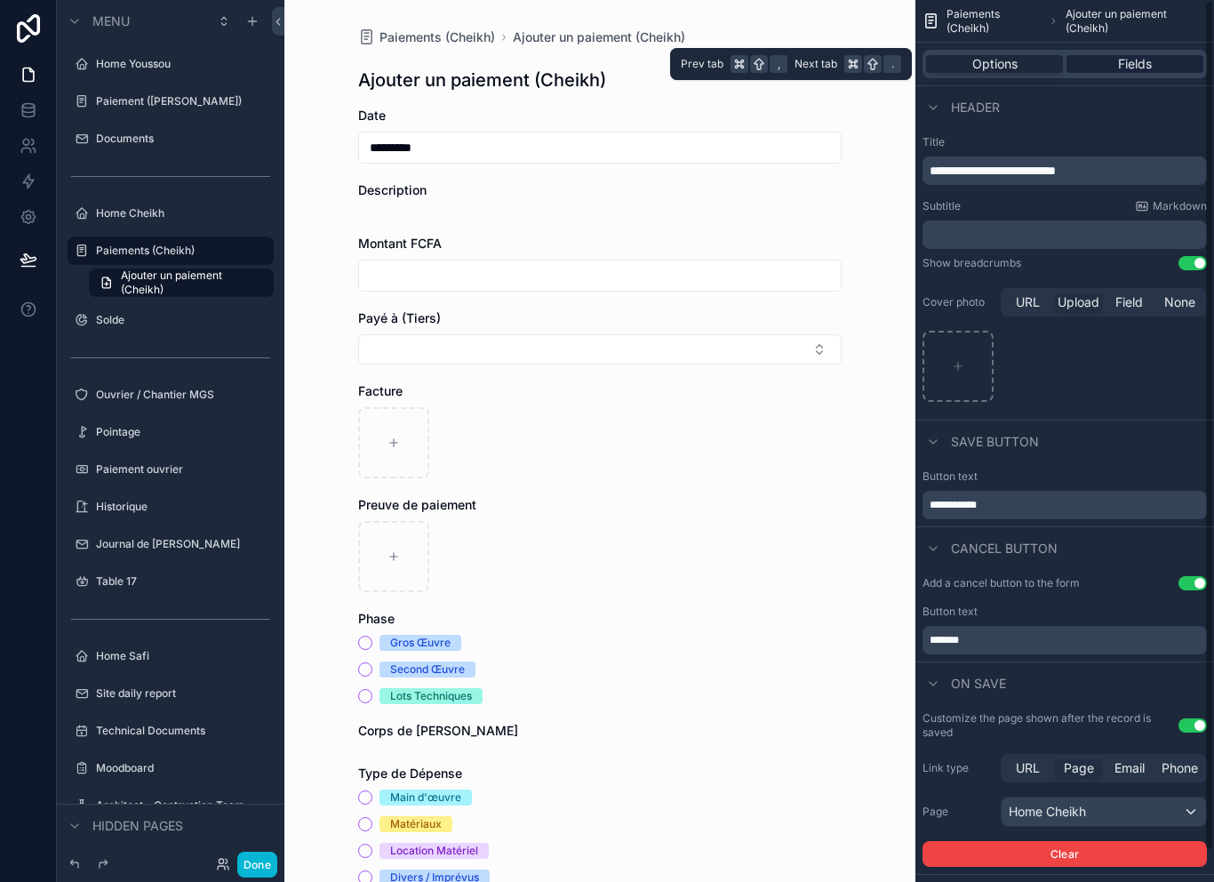
click at [1134, 60] on span "Fields" at bounding box center [1135, 64] width 34 height 18
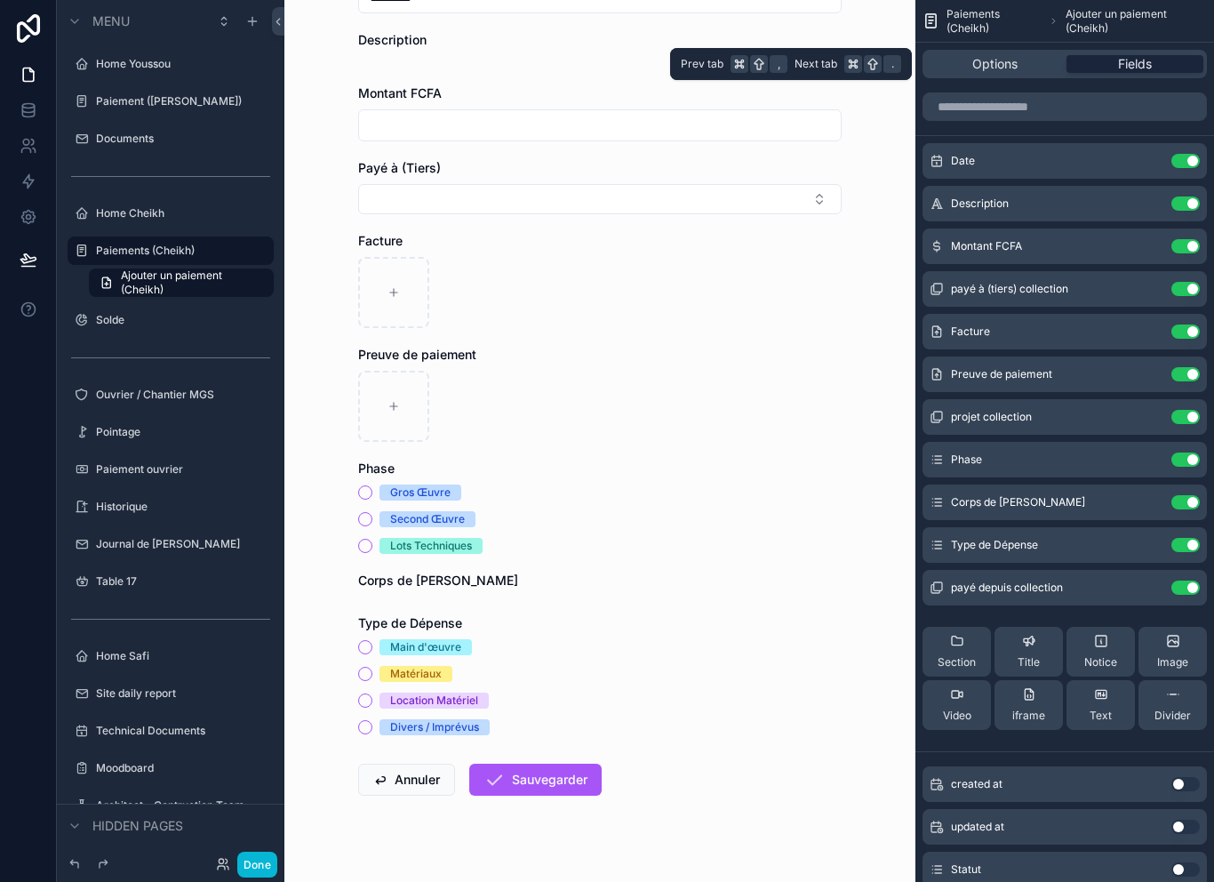
scroll to position [149, 0]
click at [1181, 460] on button "Use setting" at bounding box center [1186, 459] width 28 height 14
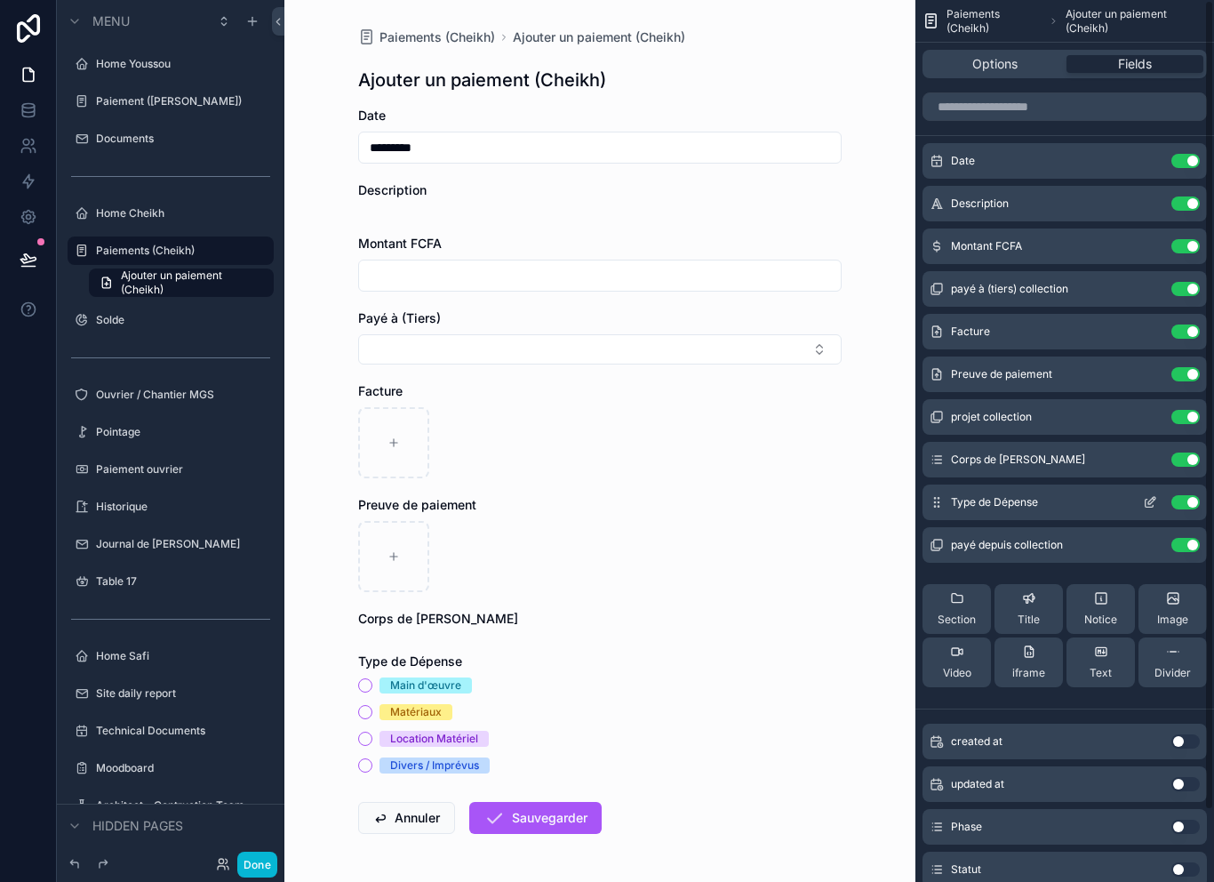
click at [1185, 501] on button "Use setting" at bounding box center [1186, 502] width 28 height 14
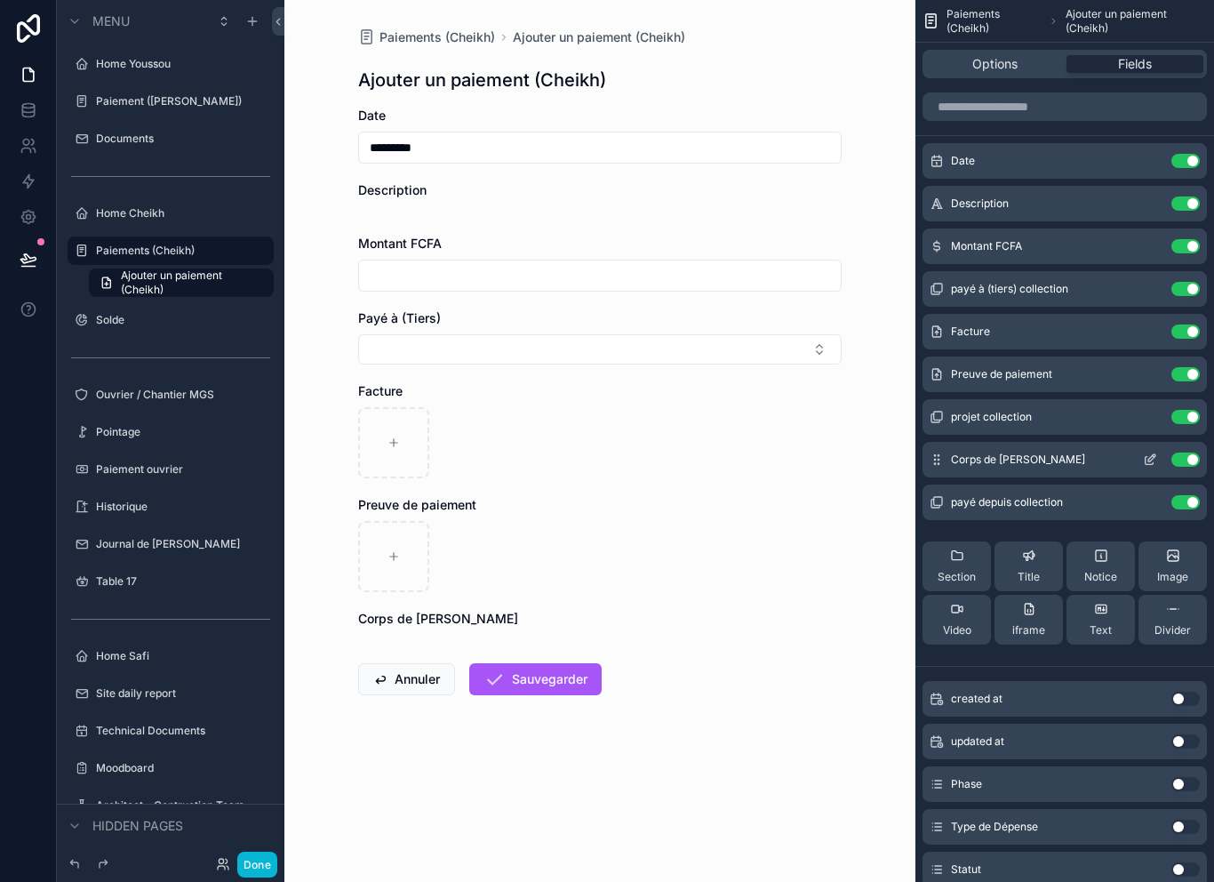
click at [1183, 461] on button "Use setting" at bounding box center [1186, 459] width 28 height 14
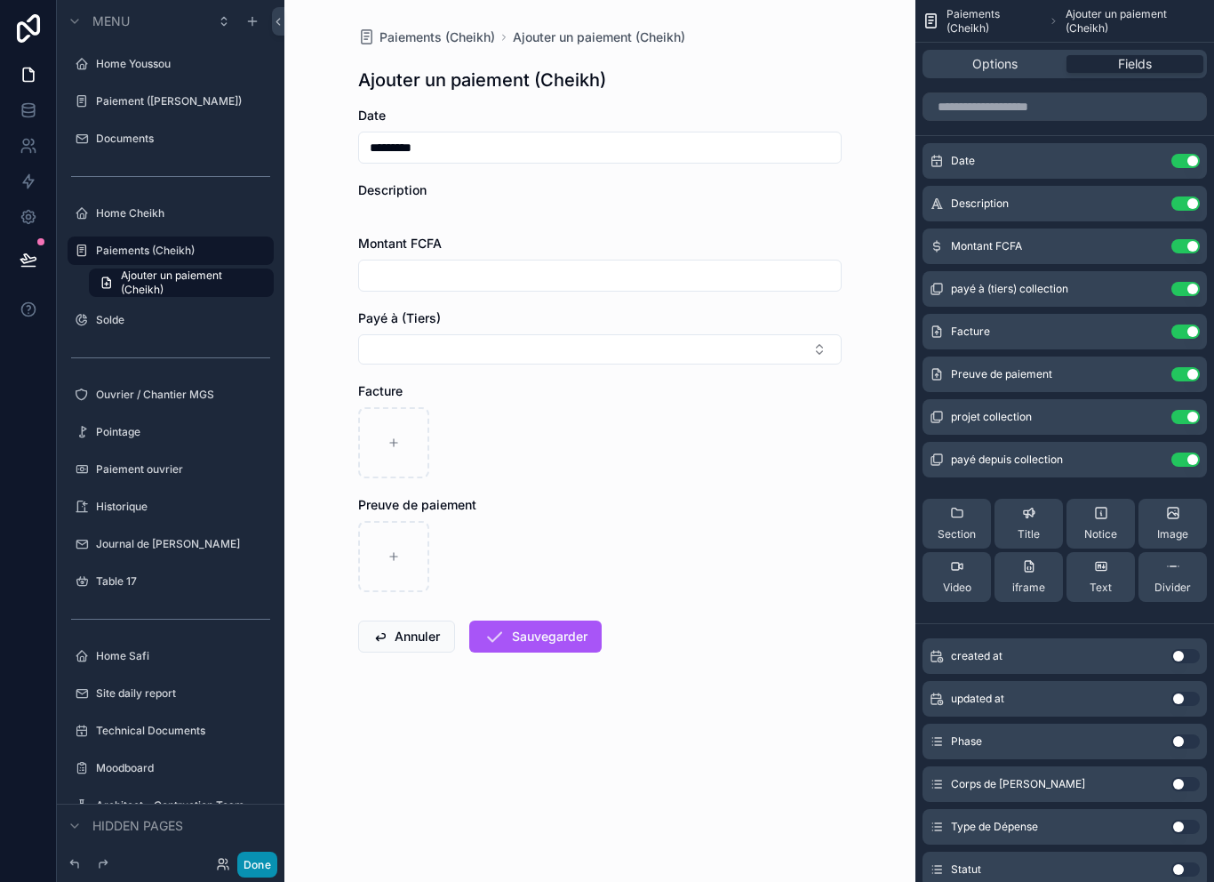
click at [260, 860] on button "Done" at bounding box center [257, 865] width 40 height 26
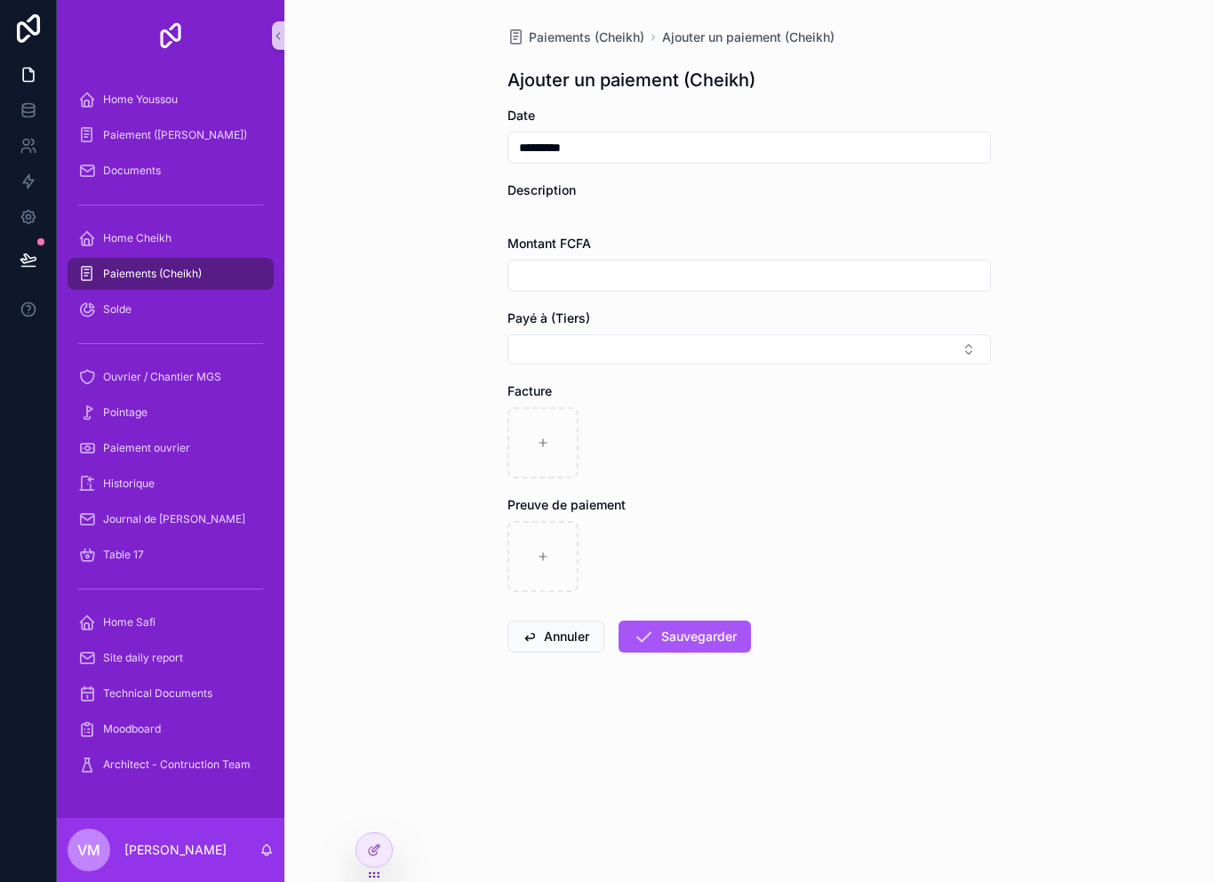
click at [588, 201] on div "Description" at bounding box center [750, 199] width 484 height 36
click at [196, 260] on div "Paiements (Cheikh)" at bounding box center [170, 274] width 185 height 28
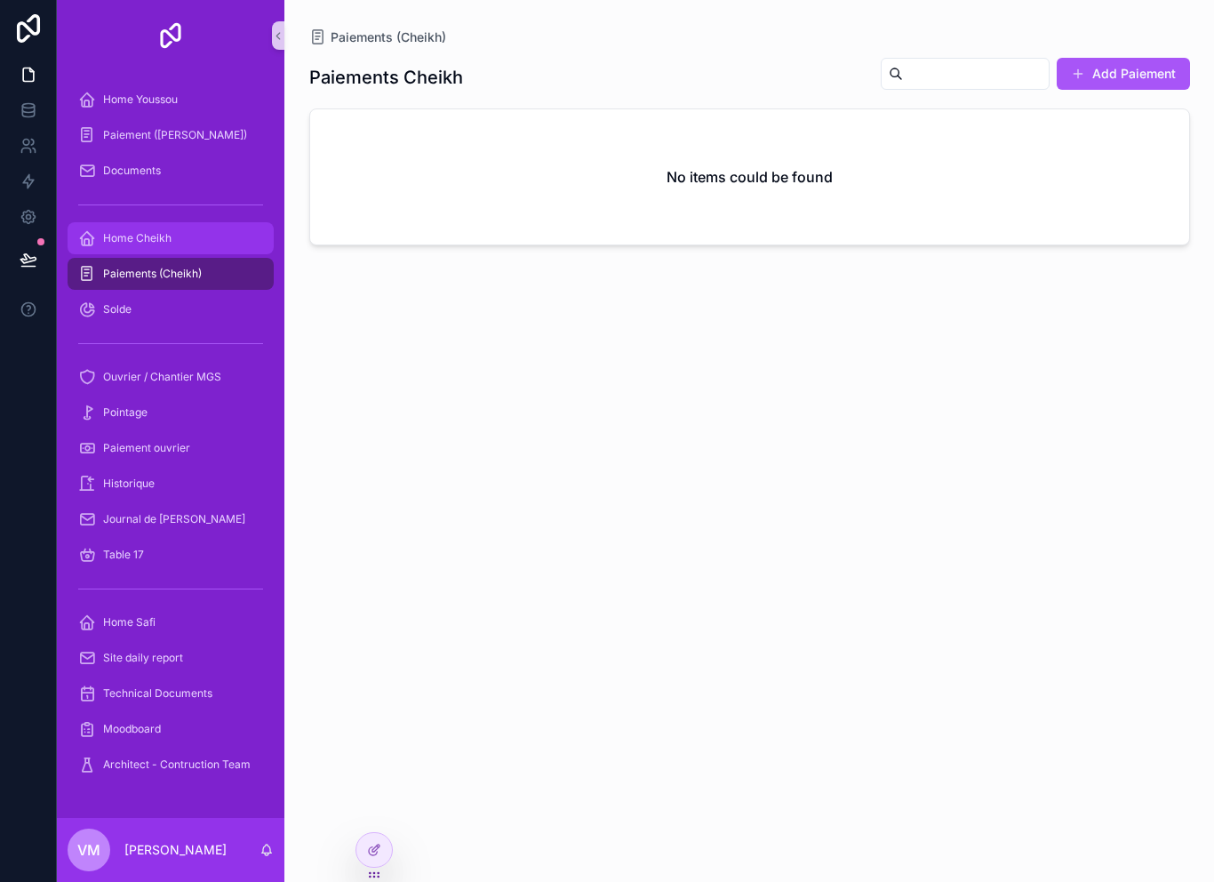
click at [214, 242] on div "Home Cheikh" at bounding box center [170, 238] width 185 height 28
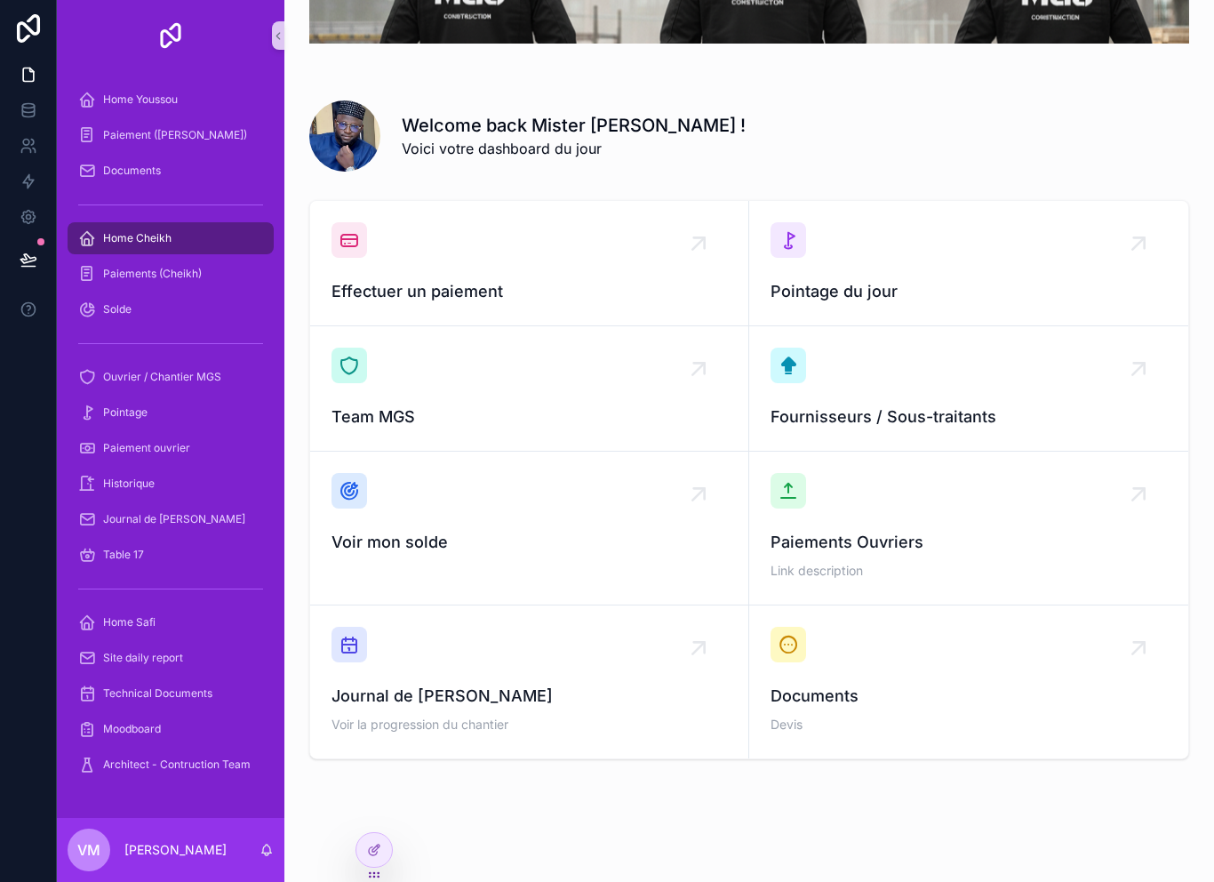
scroll to position [117, 0]
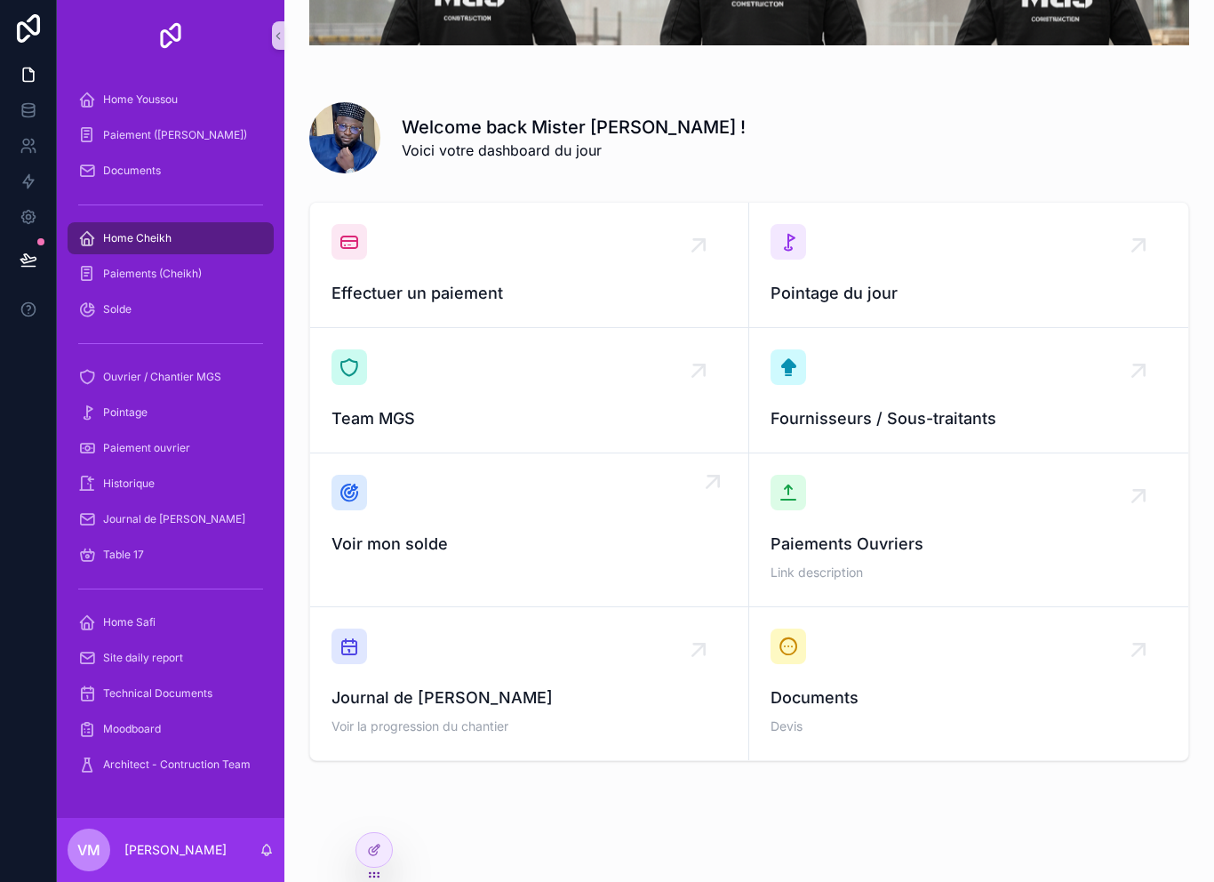
click at [531, 537] on span "Voir mon solde" at bounding box center [530, 544] width 396 height 25
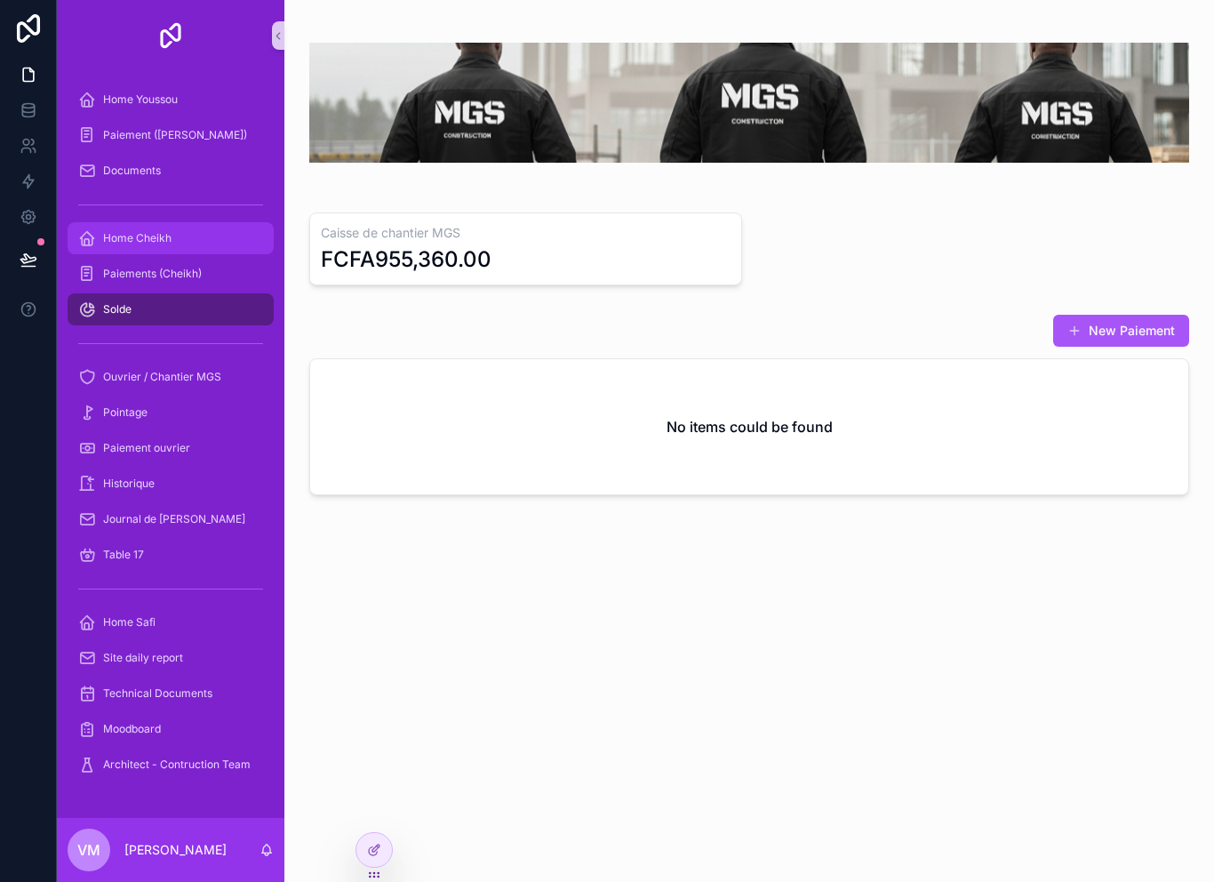
click at [202, 242] on div "Home Cheikh" at bounding box center [170, 238] width 185 height 28
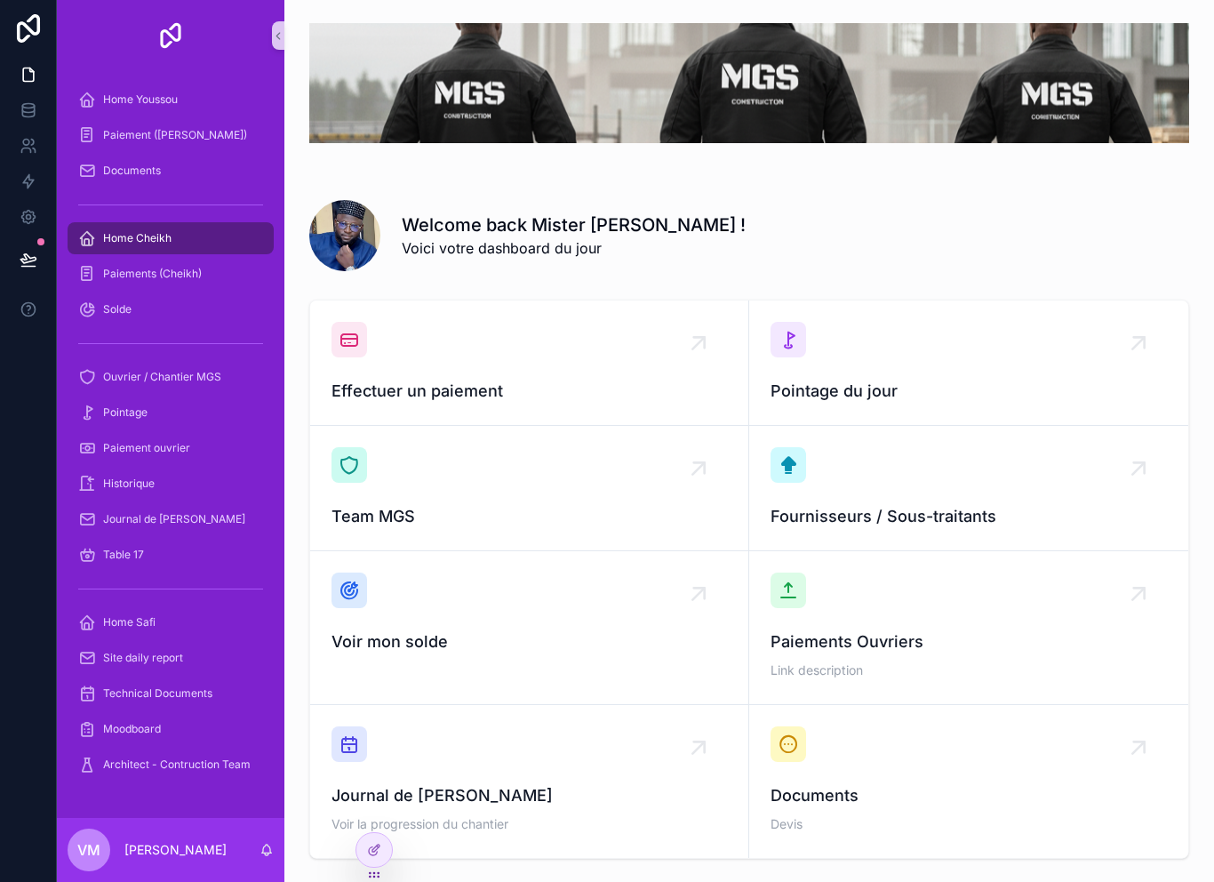
scroll to position [10, 0]
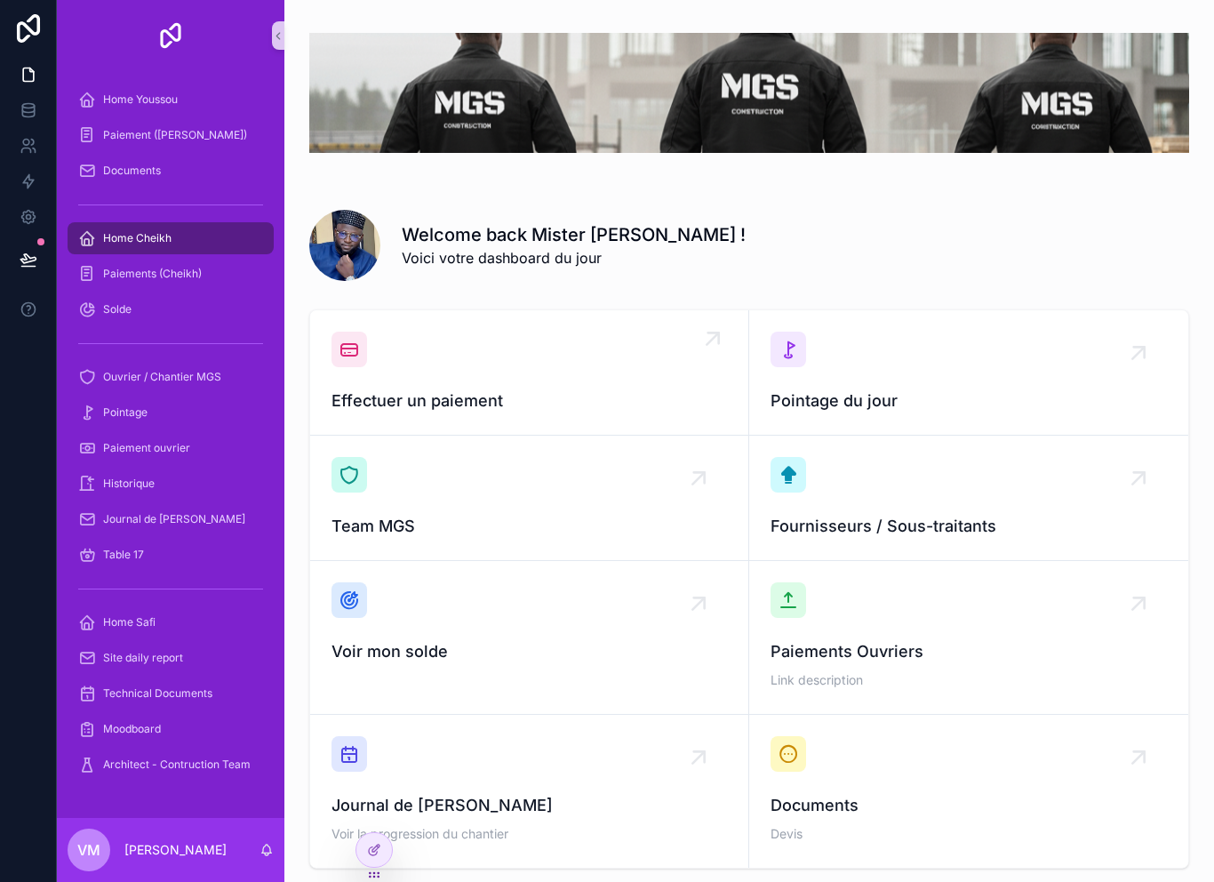
click at [493, 371] on div "Effectuer un paiement" at bounding box center [530, 373] width 396 height 82
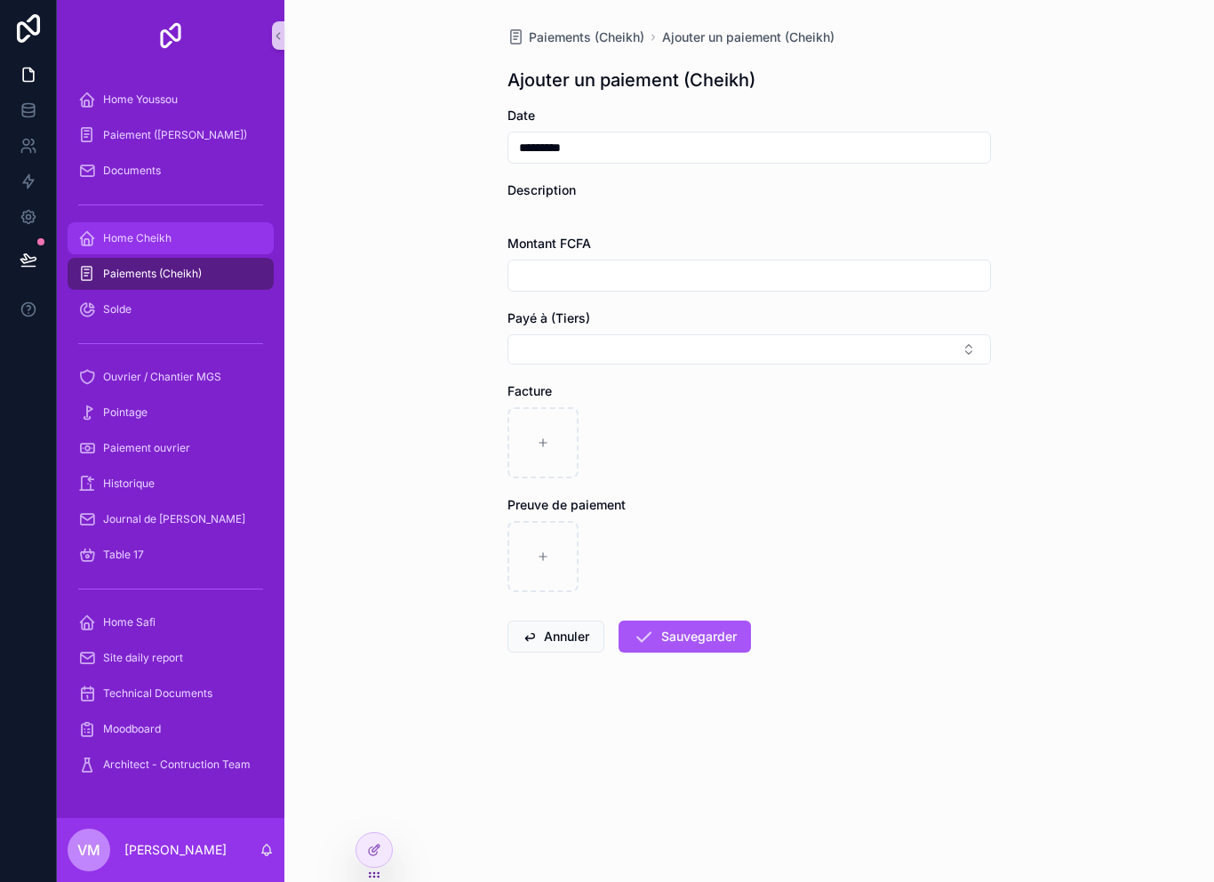
click at [202, 248] on div "Home Cheikh" at bounding box center [170, 238] width 185 height 28
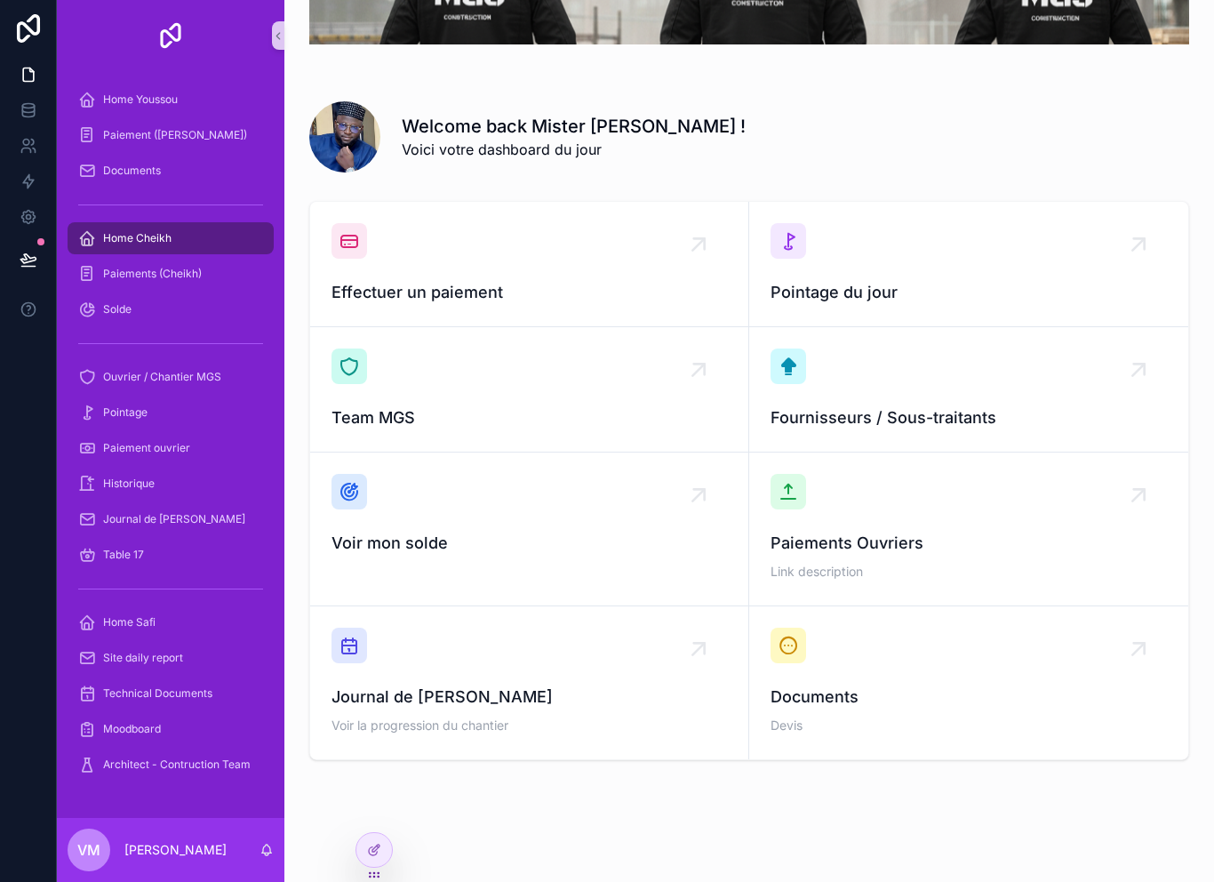
scroll to position [117, 0]
click at [546, 526] on div "Voir mon solde" at bounding box center [530, 516] width 396 height 82
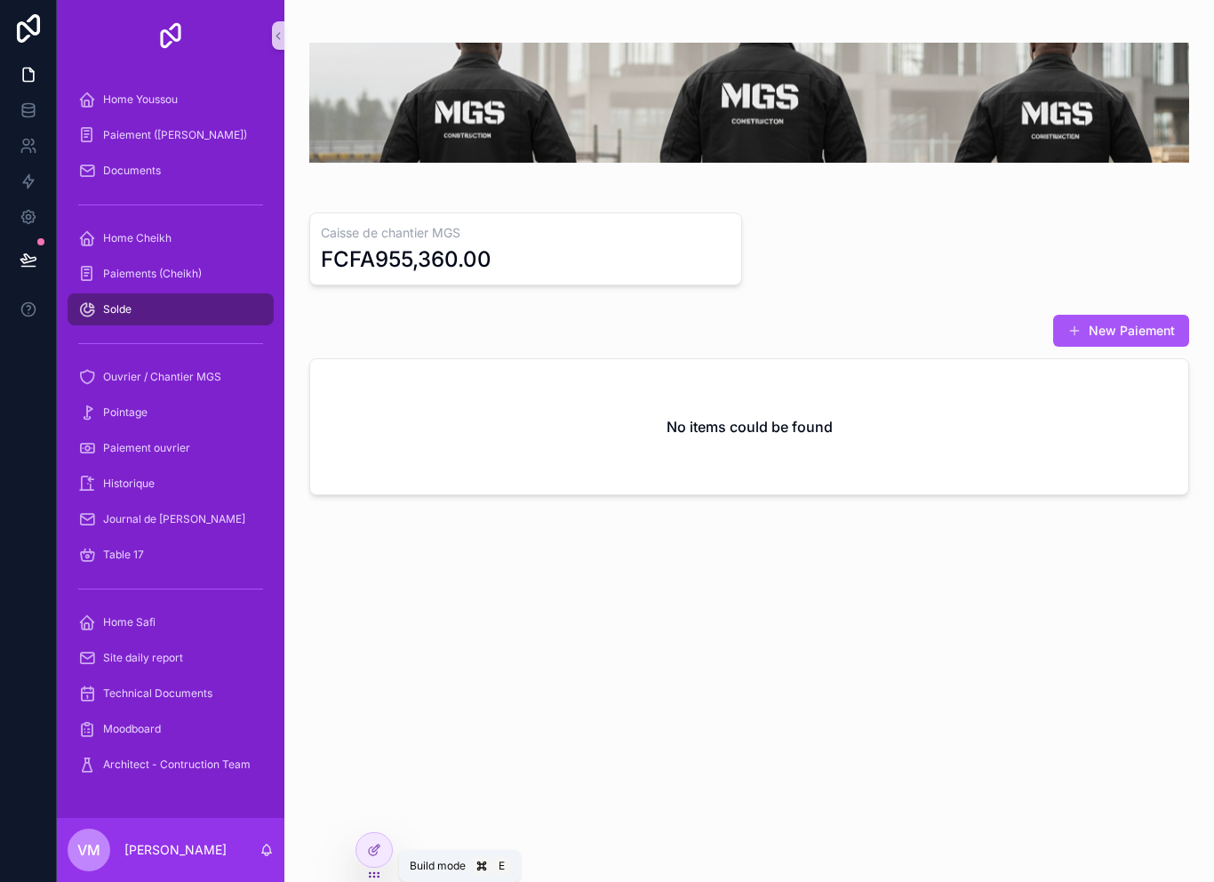
click at [354, 857] on div "Caisse de chantier MGS FCFA955,360.00 New Paiement No items could be found" at bounding box center [749, 441] width 930 height 882
click at [388, 857] on div at bounding box center [374, 850] width 36 height 34
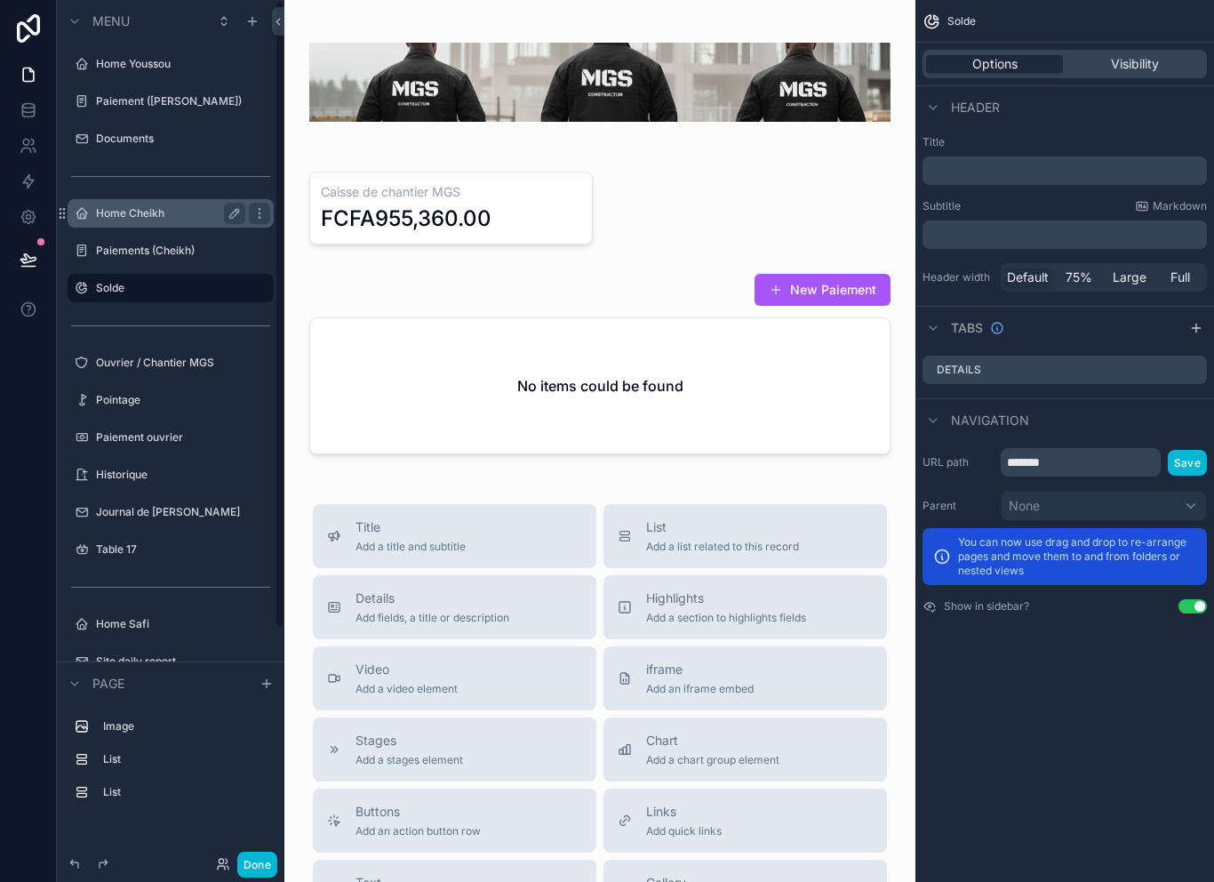
click at [195, 206] on label "Home Cheikh" at bounding box center [167, 213] width 142 height 14
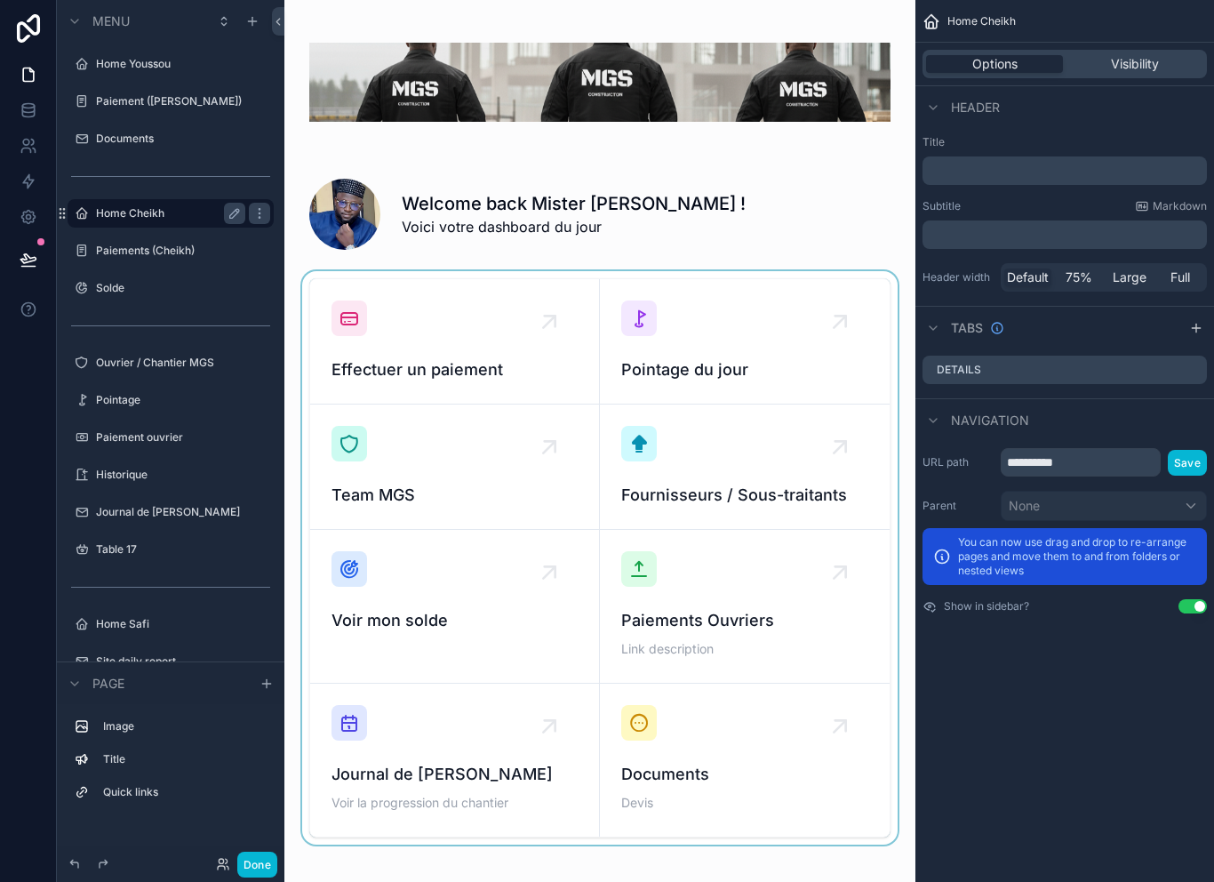
click at [484, 338] on div "scrollable content" at bounding box center [600, 557] width 603 height 573
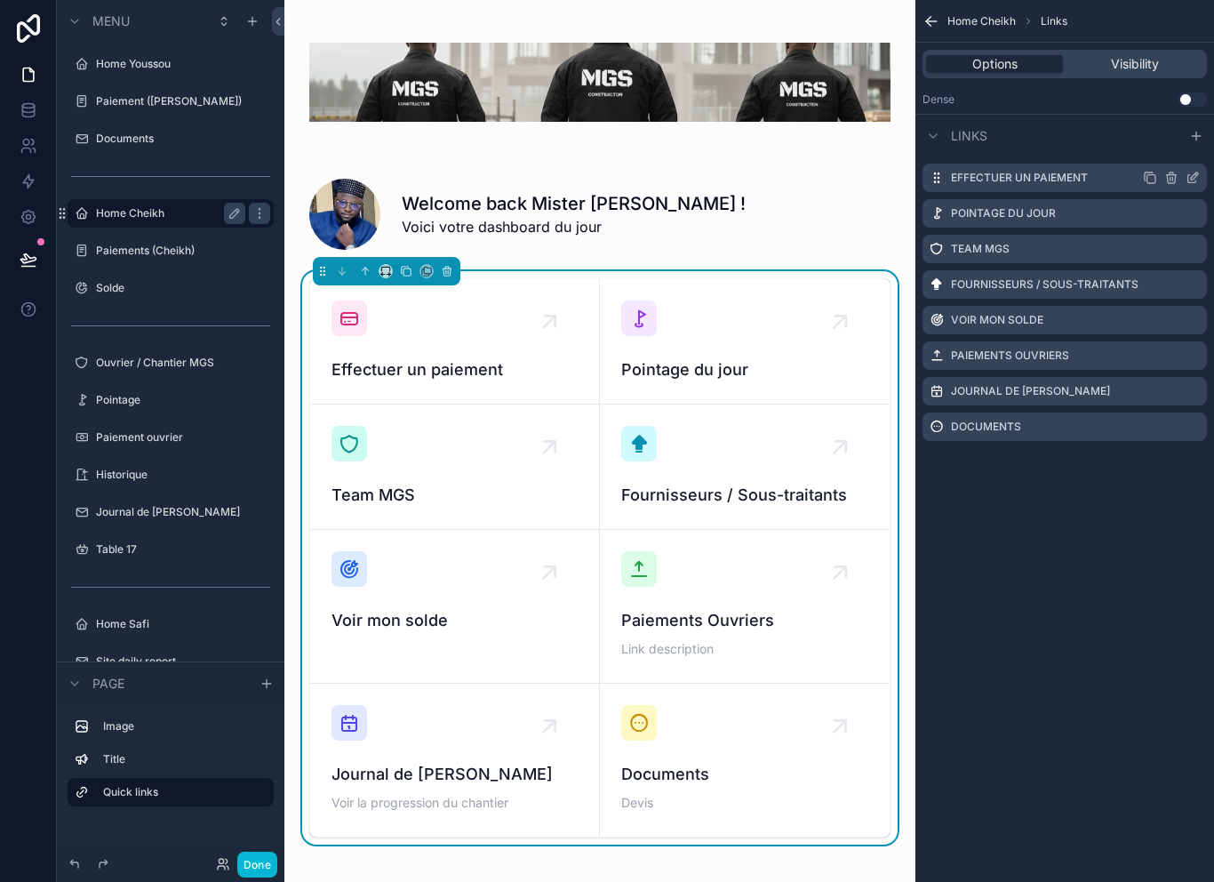
click at [1195, 180] on icon "scrollable content" at bounding box center [1193, 178] width 14 height 14
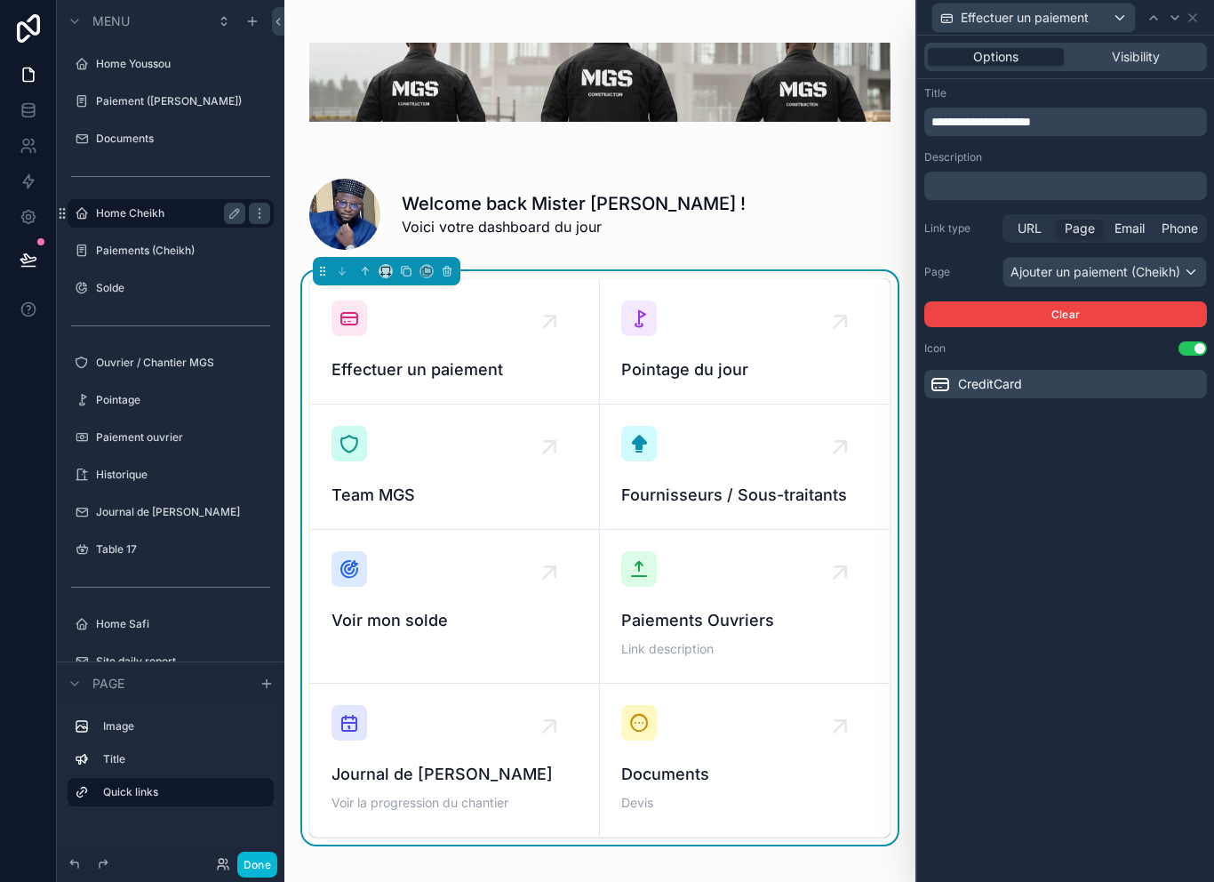
click at [1079, 128] on p "**********" at bounding box center [1068, 122] width 272 height 18
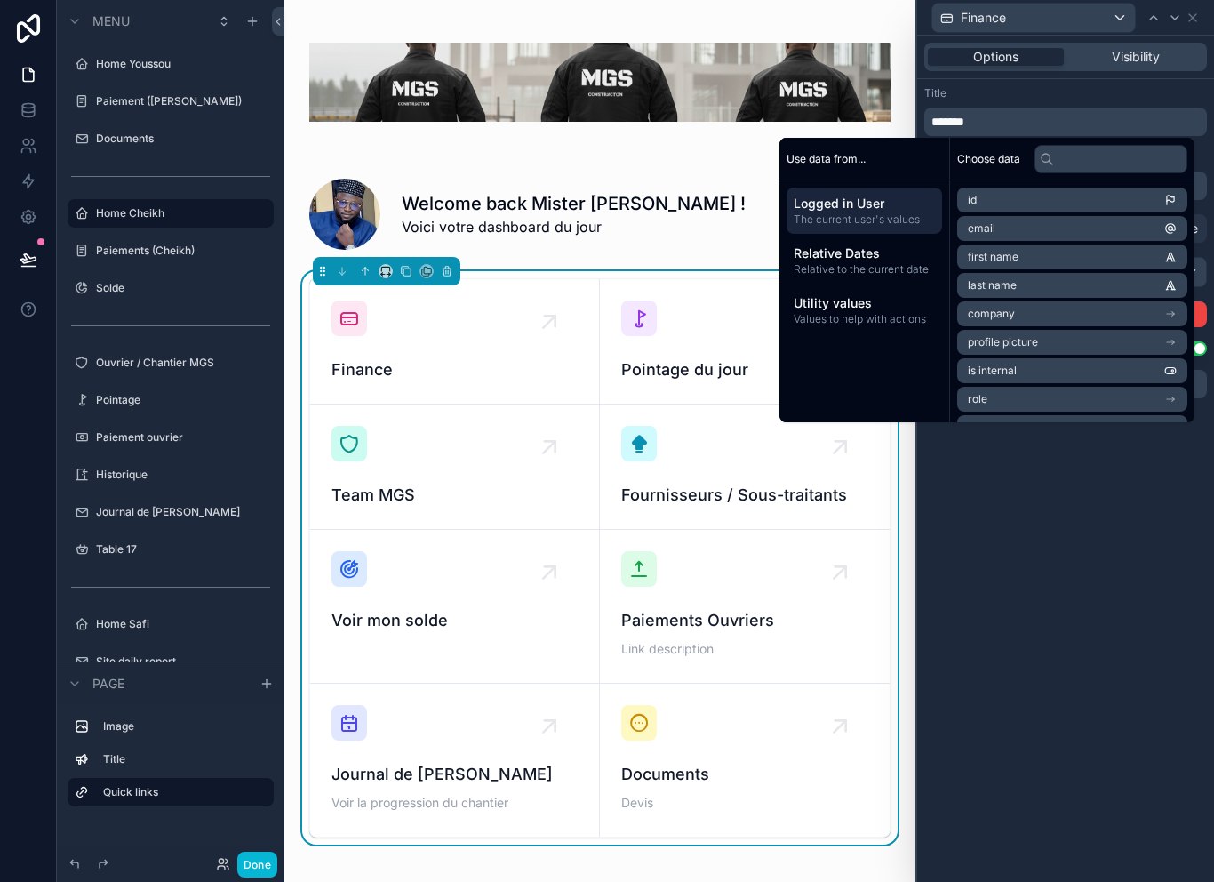
click at [1109, 505] on div "Options Visibility Title ******* Description ﻿ Link type URL Page Email Phone P…" at bounding box center [1065, 459] width 297 height 846
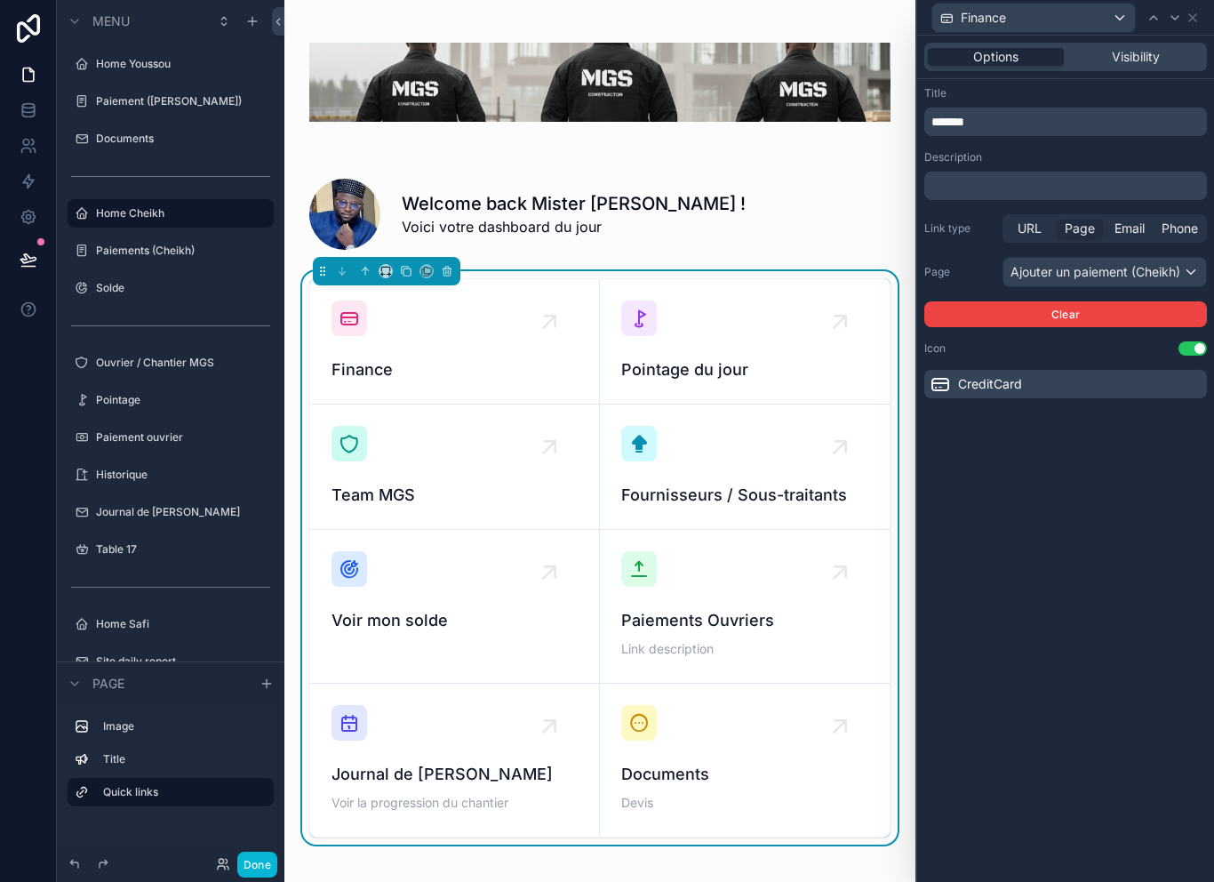
click at [1108, 505] on div "Options Visibility Title ******* Description ﻿ Link type URL Page Email Phone P…" at bounding box center [1065, 459] width 297 height 846
click at [1146, 260] on div "Ajouter un paiement (Cheikh)" at bounding box center [1105, 272] width 203 height 28
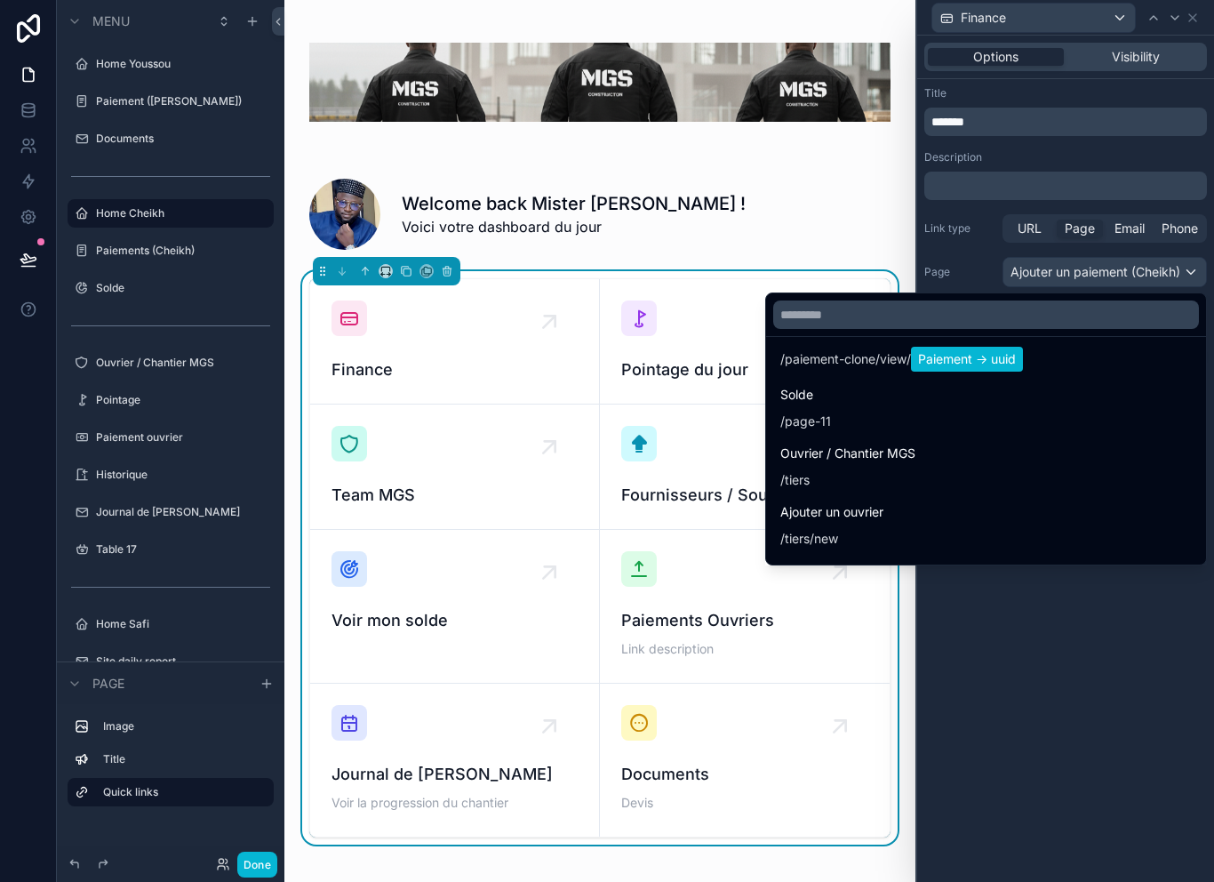
scroll to position [823, 0]
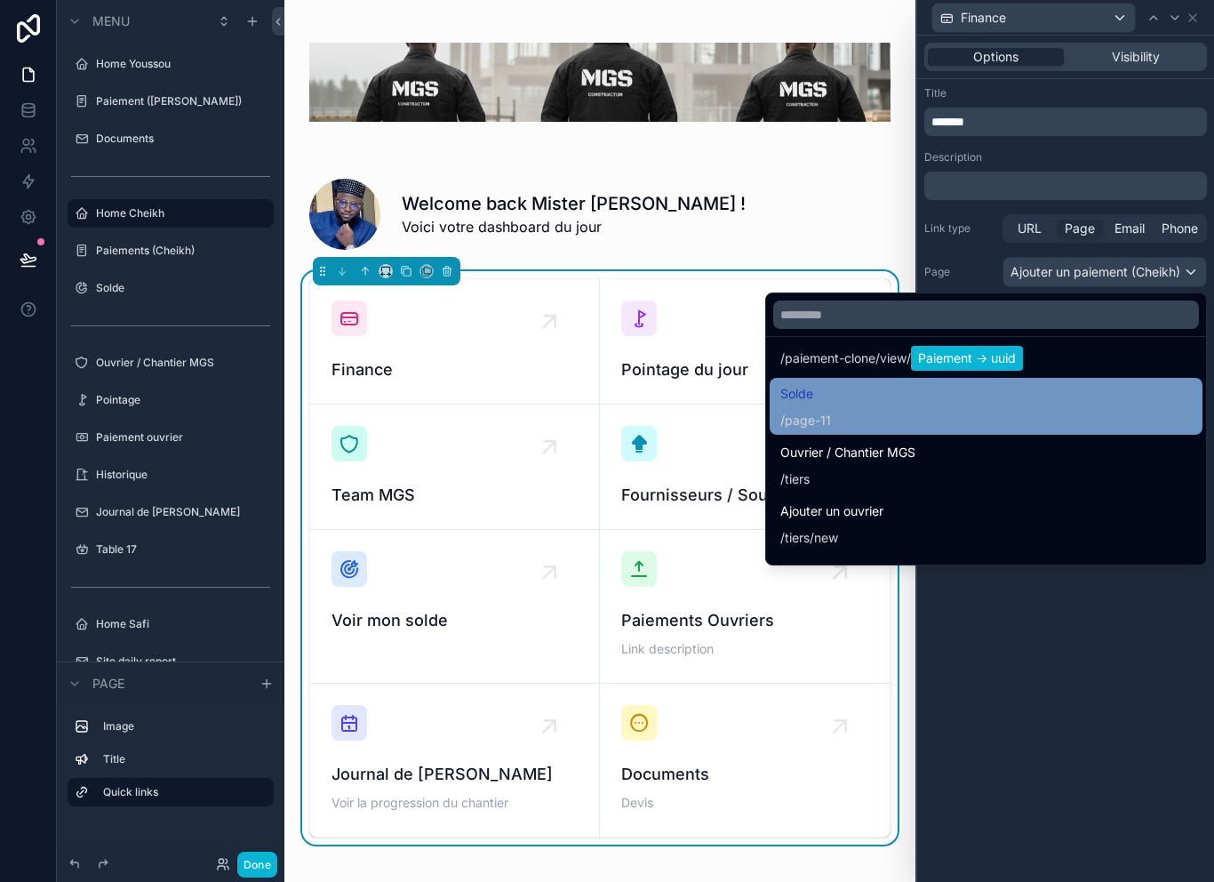
click at [913, 418] on div "Solde / page-11" at bounding box center [987, 406] width 412 height 46
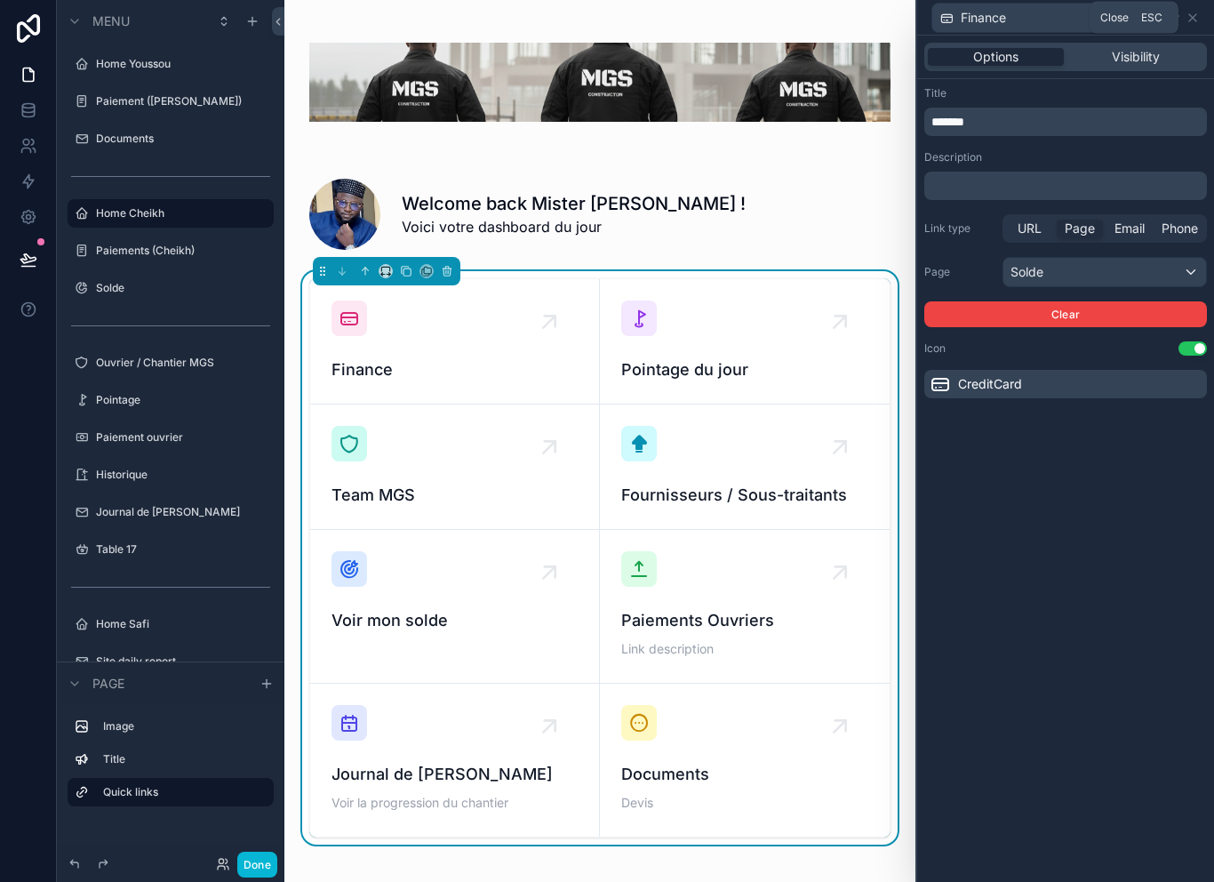
click at [1157, 19] on span "Esc" at bounding box center [1152, 18] width 28 height 14
click at [468, 607] on div "Voir mon solde" at bounding box center [455, 592] width 246 height 82
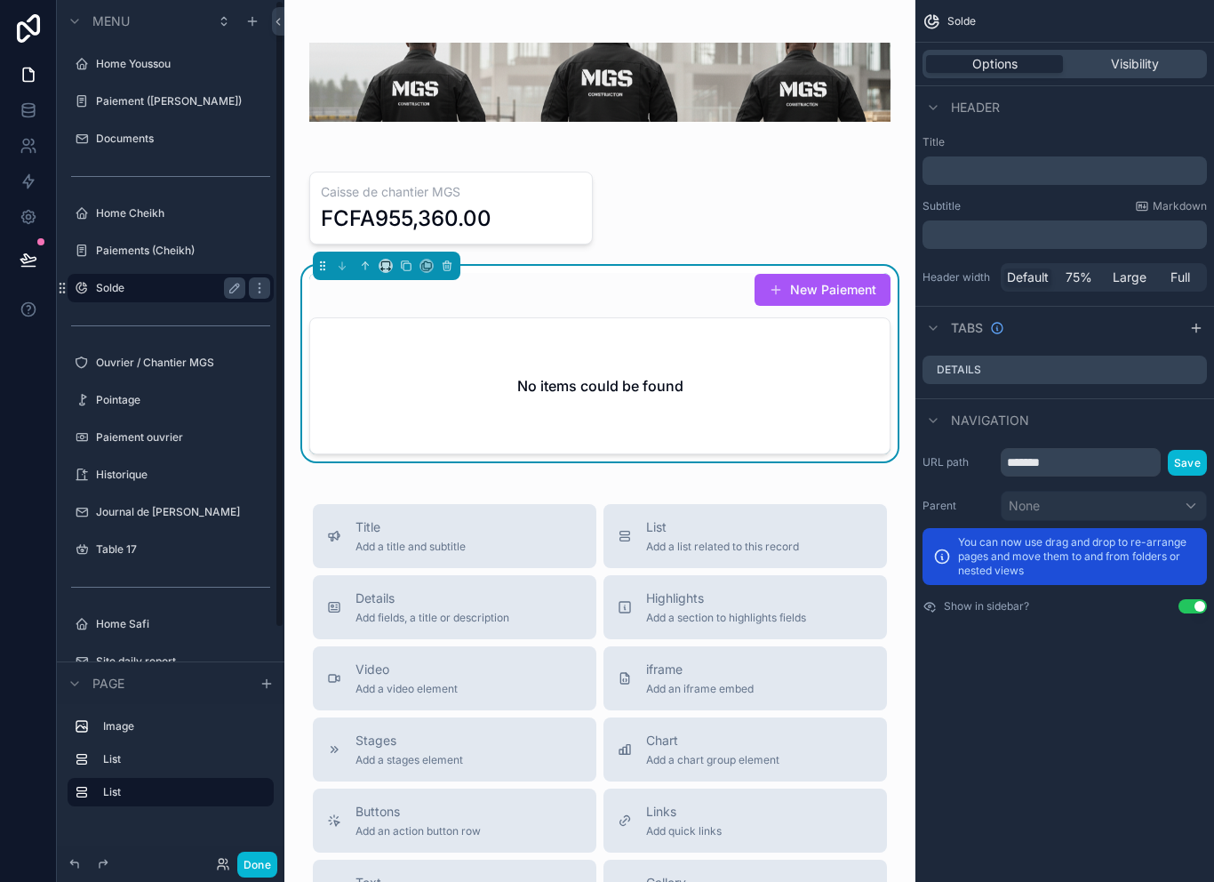
click at [166, 293] on label "Solde" at bounding box center [167, 288] width 142 height 14
click at [170, 254] on label "Paiements (Cheikh)" at bounding box center [167, 251] width 142 height 14
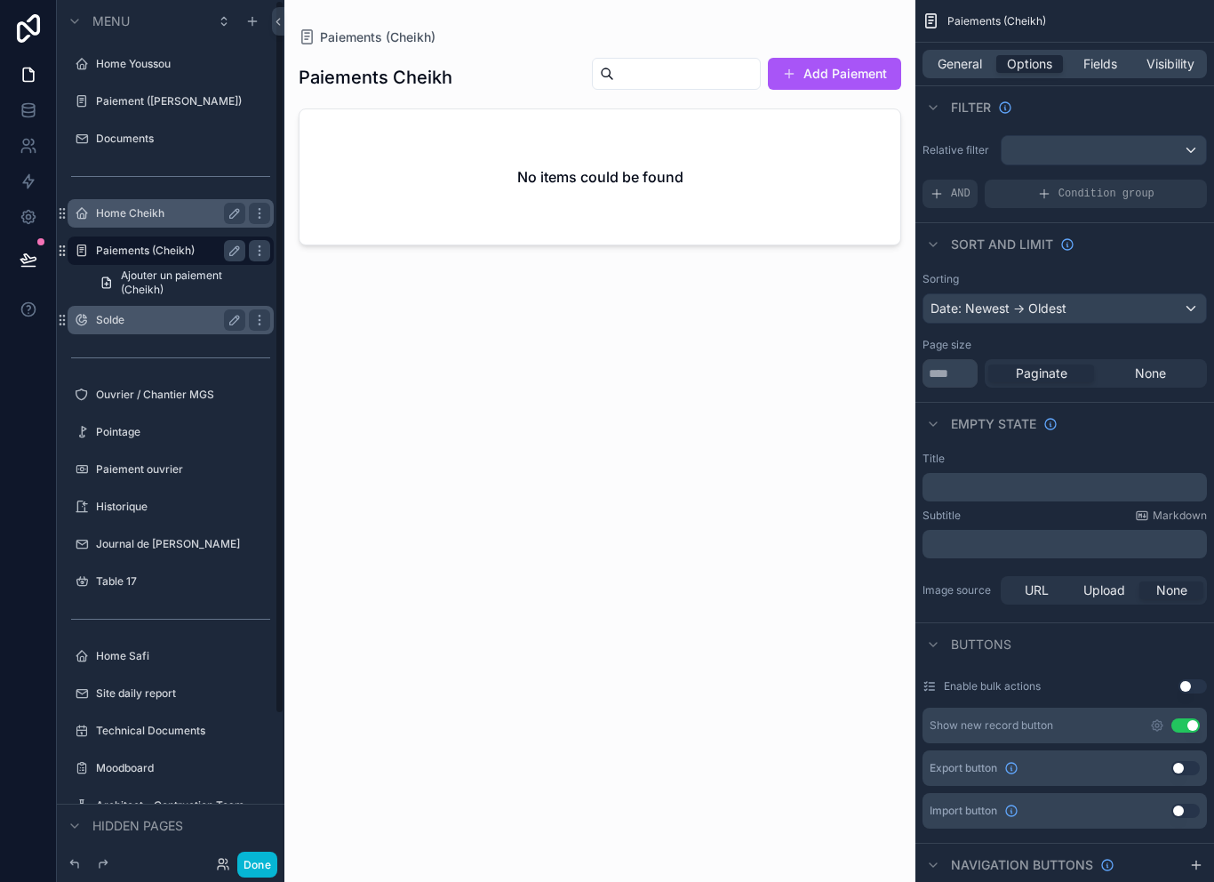
click at [160, 210] on label "Home Cheikh" at bounding box center [167, 213] width 142 height 14
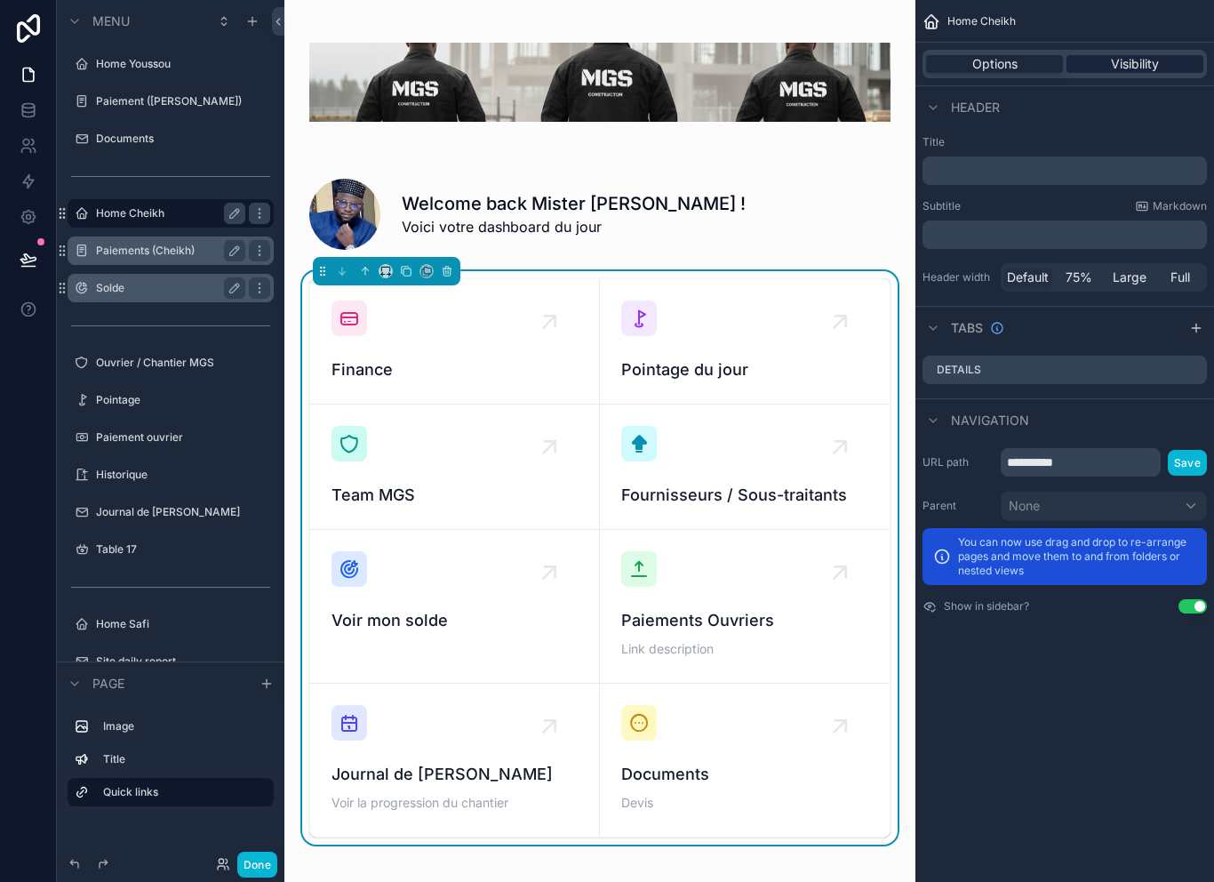
click at [1149, 59] on span "Visibility" at bounding box center [1135, 64] width 48 height 18
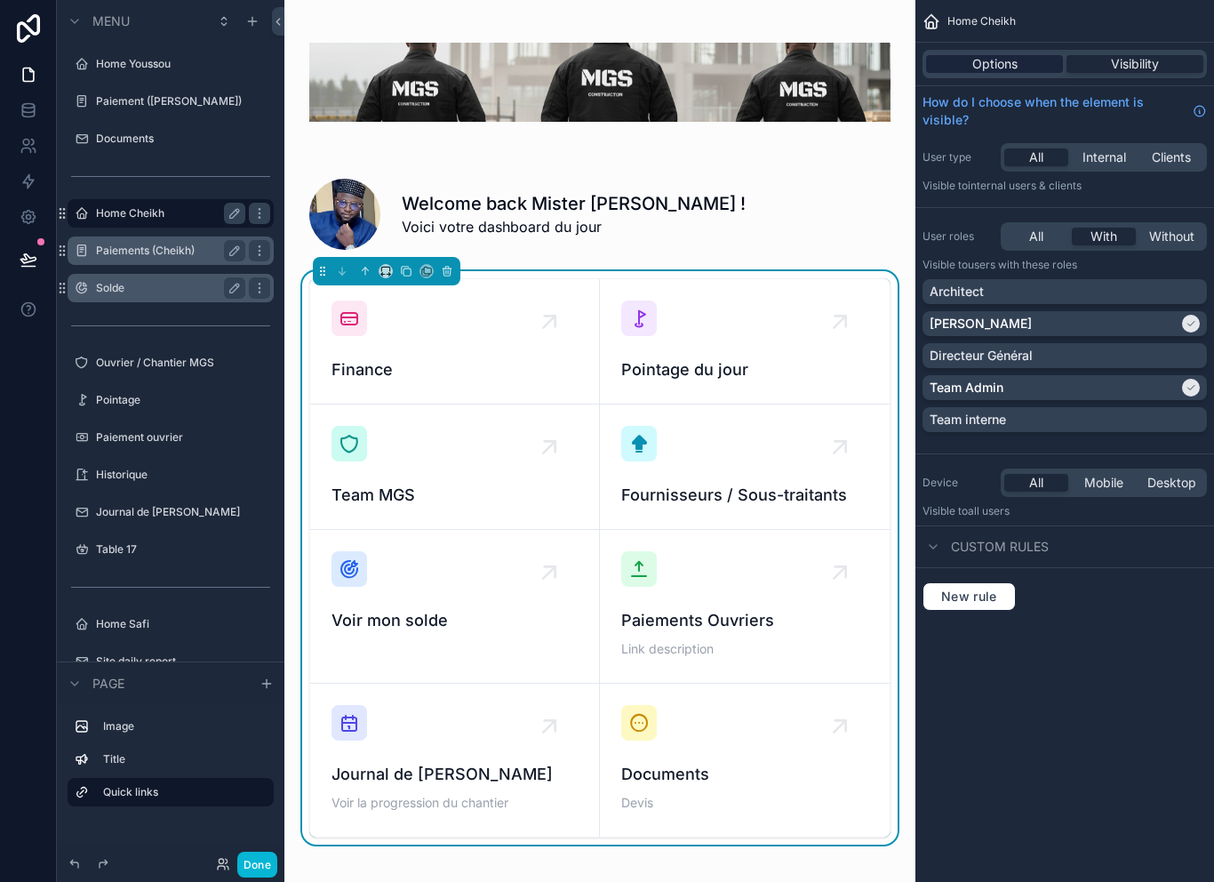
click at [1030, 57] on div "Options" at bounding box center [994, 64] width 137 height 18
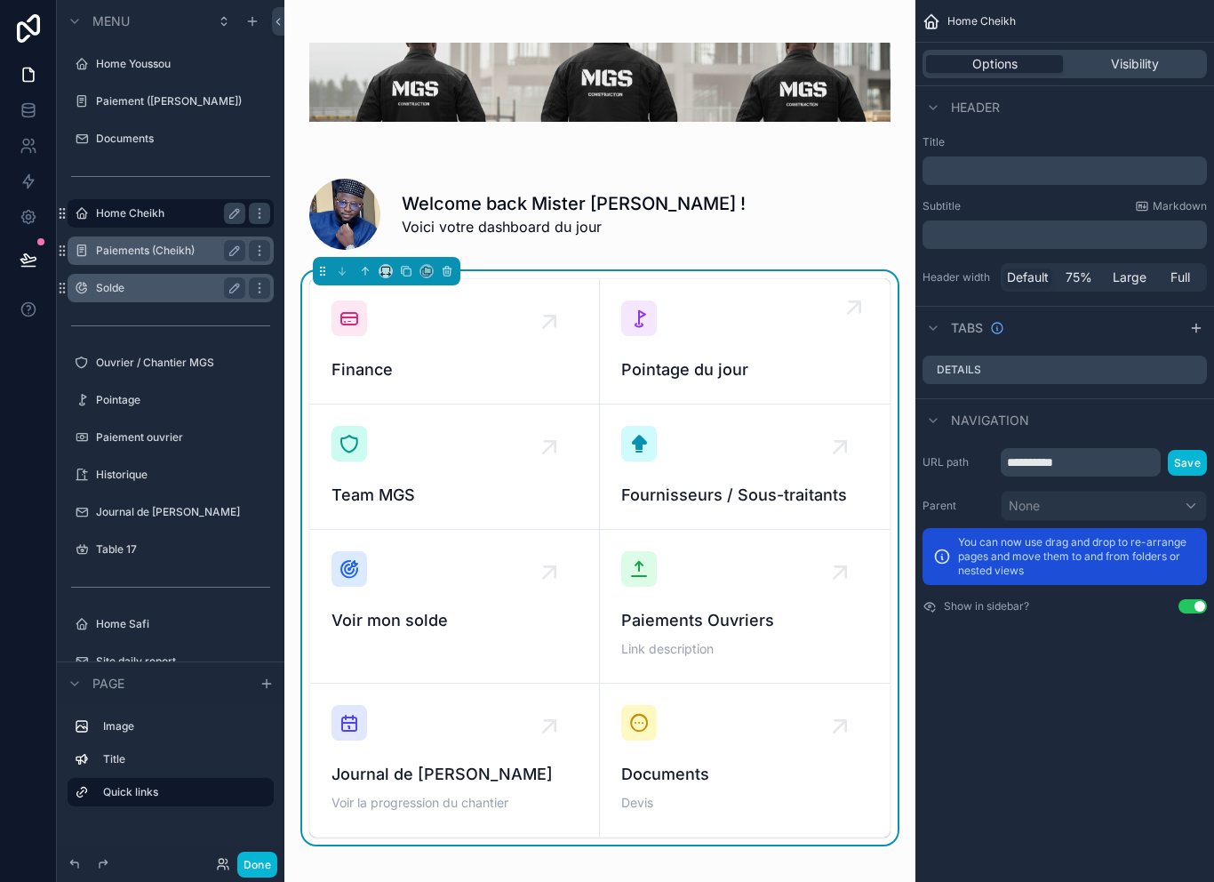
click at [787, 284] on link "Pointage du jour" at bounding box center [745, 341] width 290 height 125
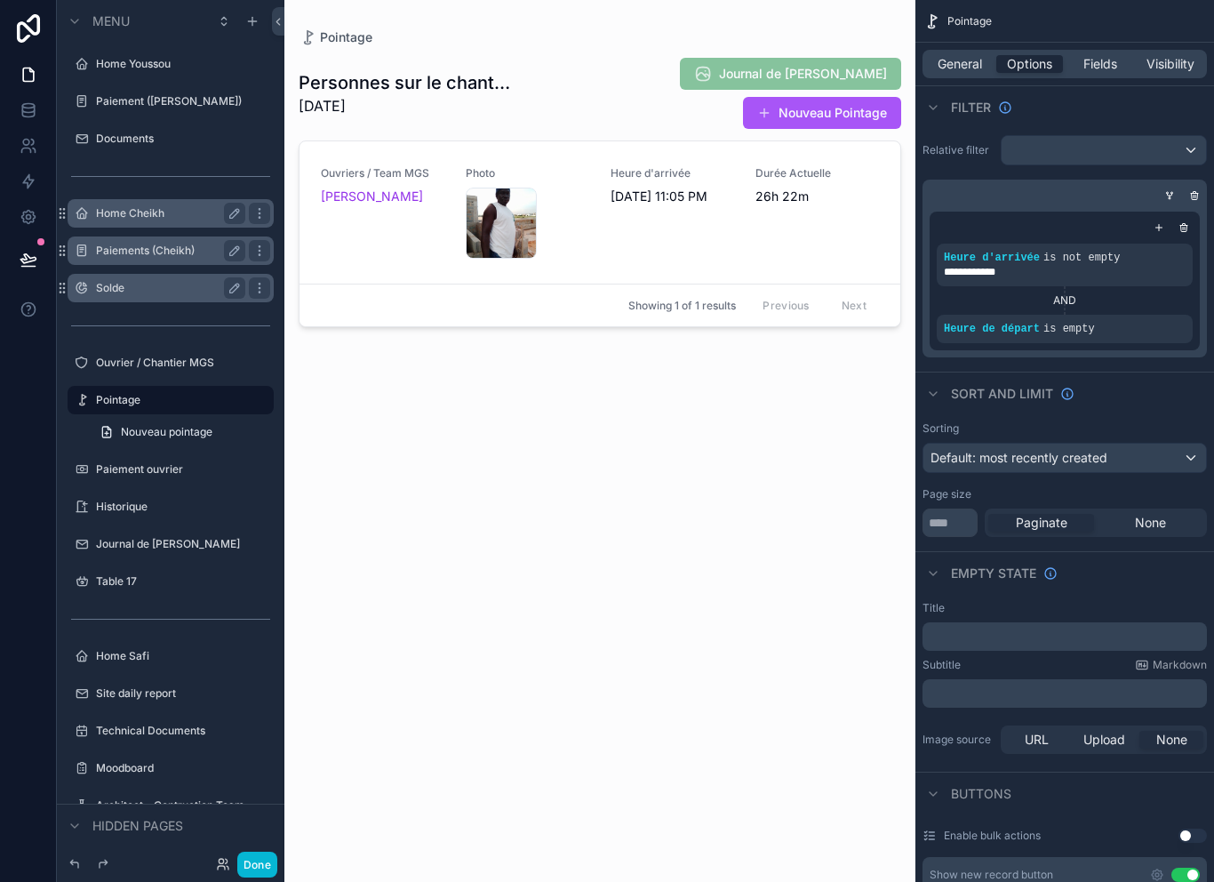
click at [161, 216] on label "Home Cheikh" at bounding box center [167, 213] width 142 height 14
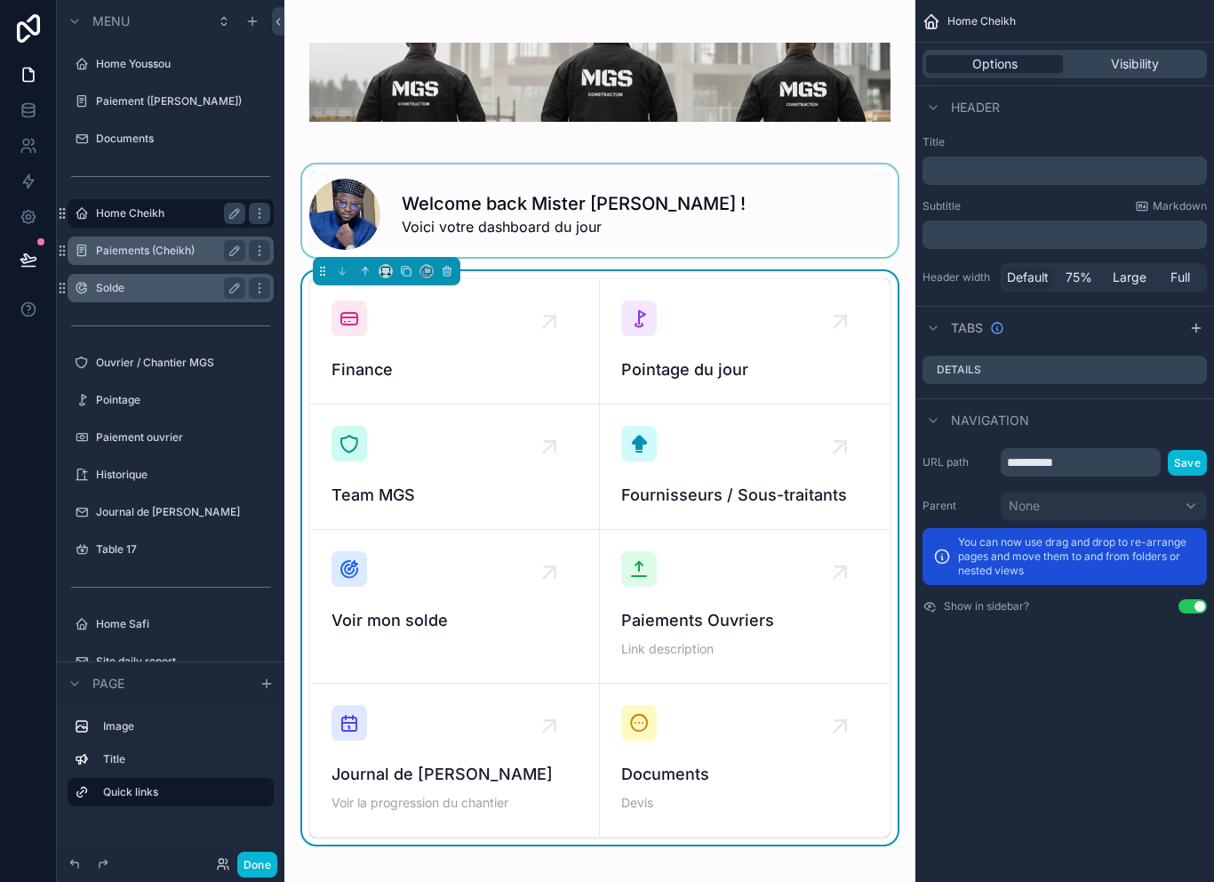
click at [515, 257] on div "scrollable content" at bounding box center [600, 210] width 603 height 92
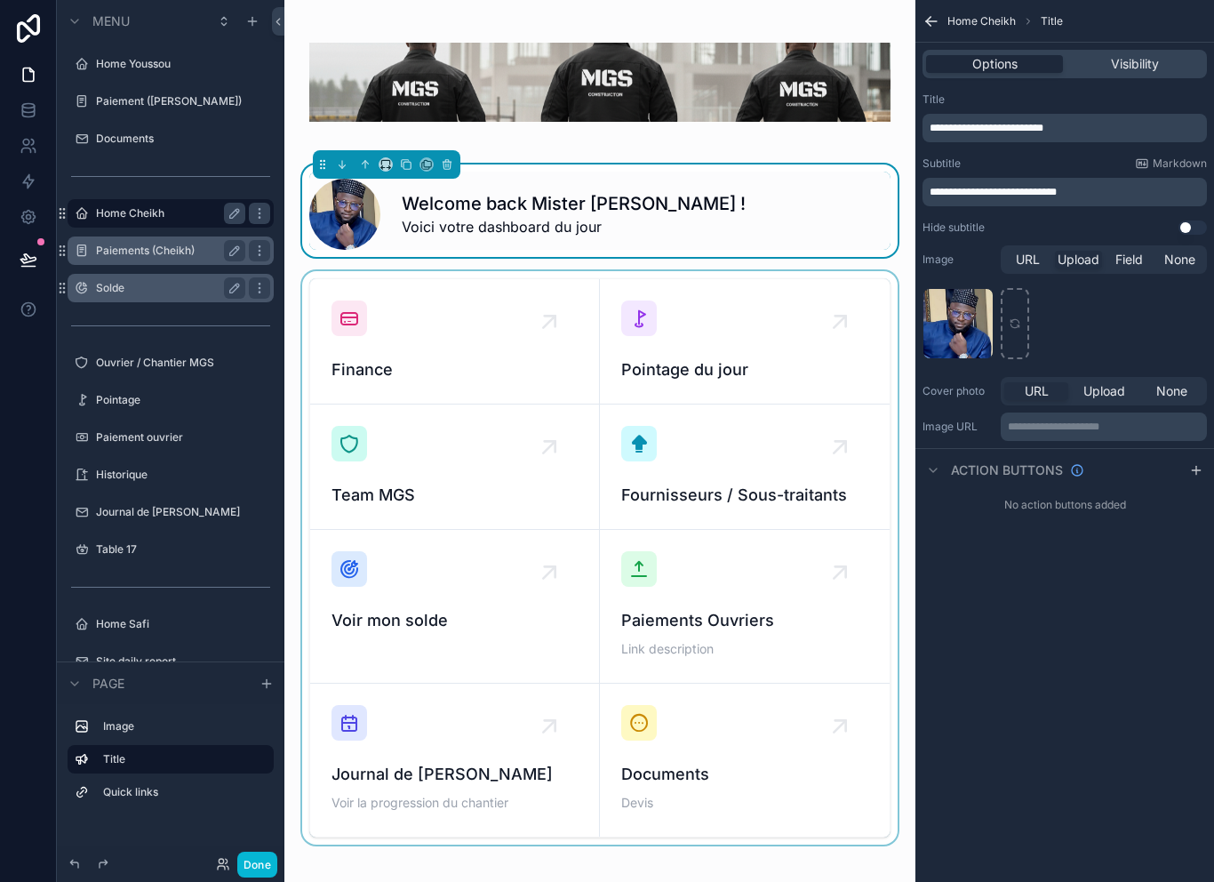
click at [568, 281] on div "scrollable content" at bounding box center [600, 557] width 603 height 573
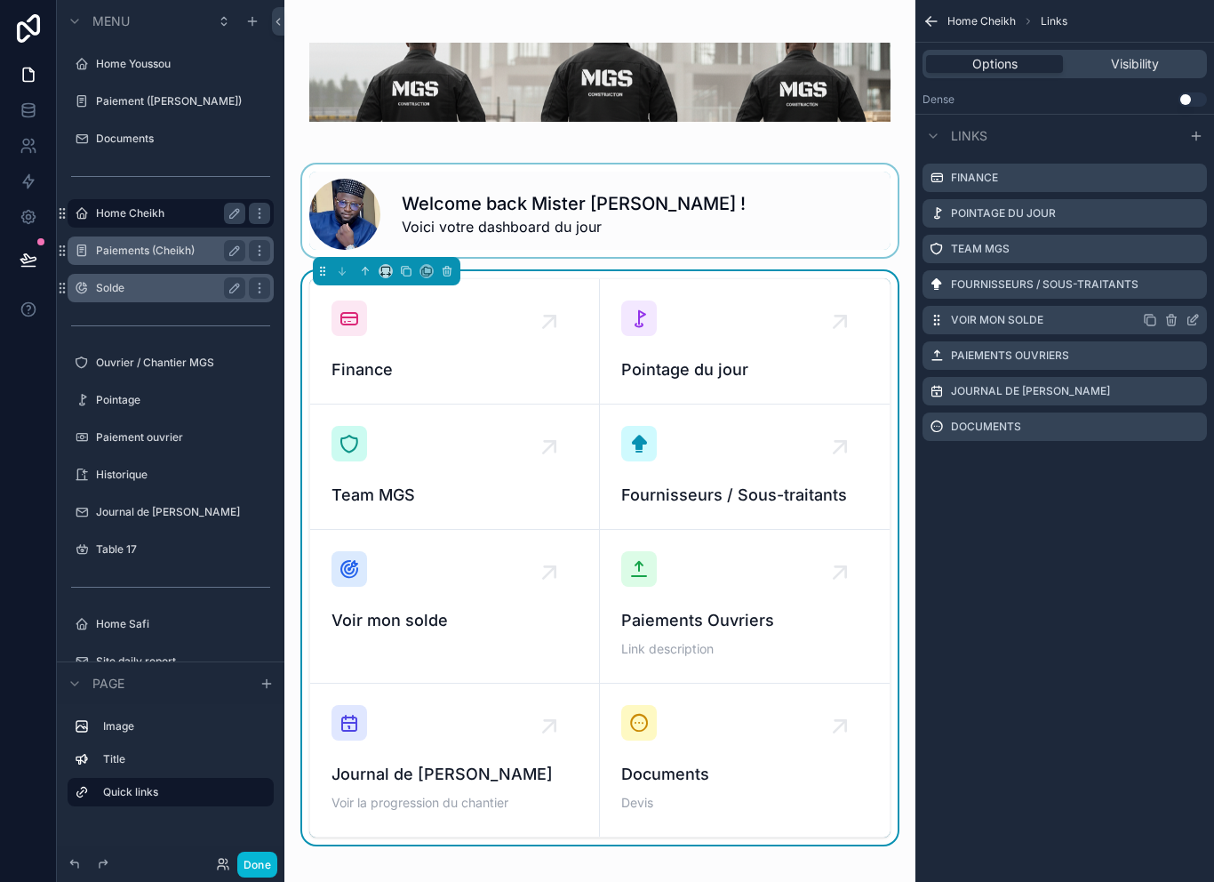
click at [1171, 323] on icon "scrollable content" at bounding box center [1171, 321] width 0 height 4
click at [1170, 270] on icon at bounding box center [1164, 263] width 14 height 14
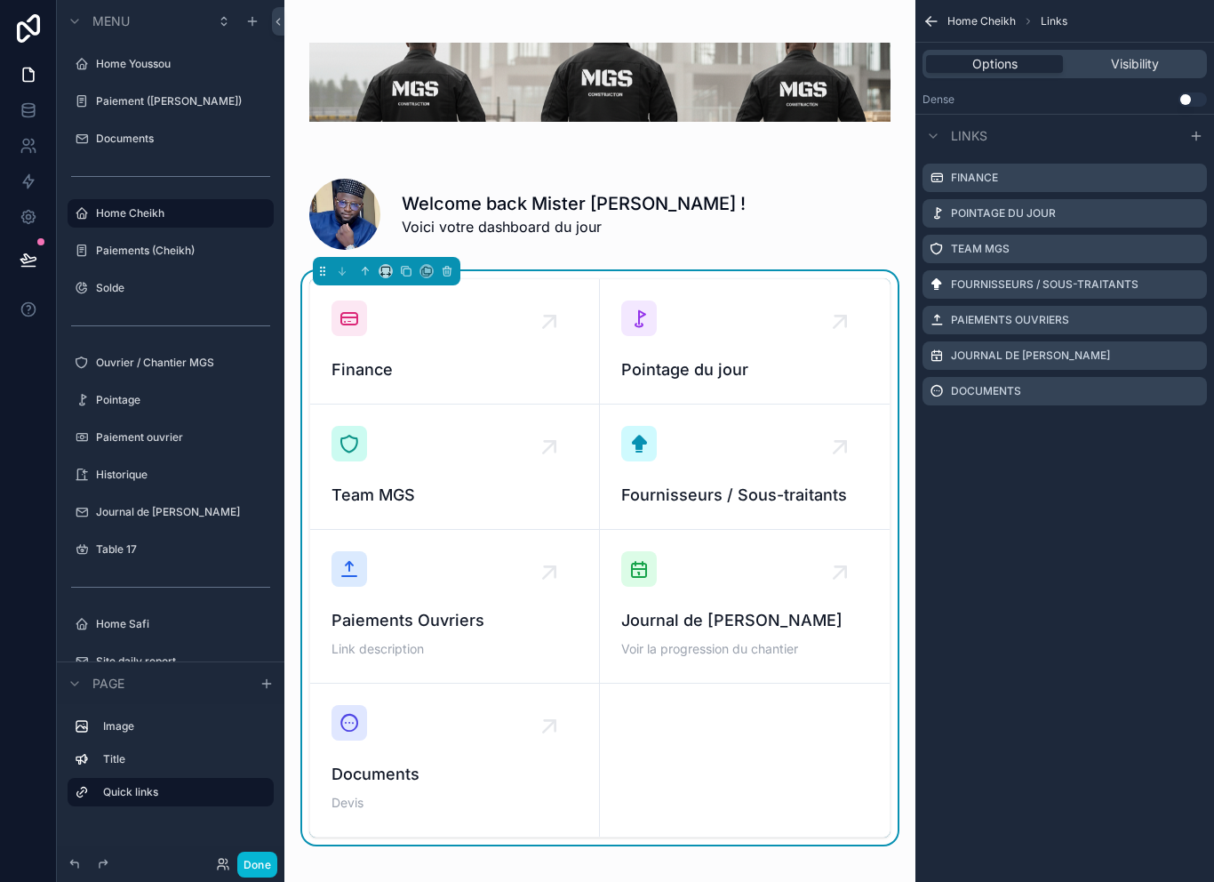
click at [1066, 545] on div "Home Cheikh Links Options Visibility Dense Use setting Links Finance Pointage d…" at bounding box center [1065, 441] width 299 height 882
click at [252, 873] on button "Done" at bounding box center [257, 865] width 40 height 26
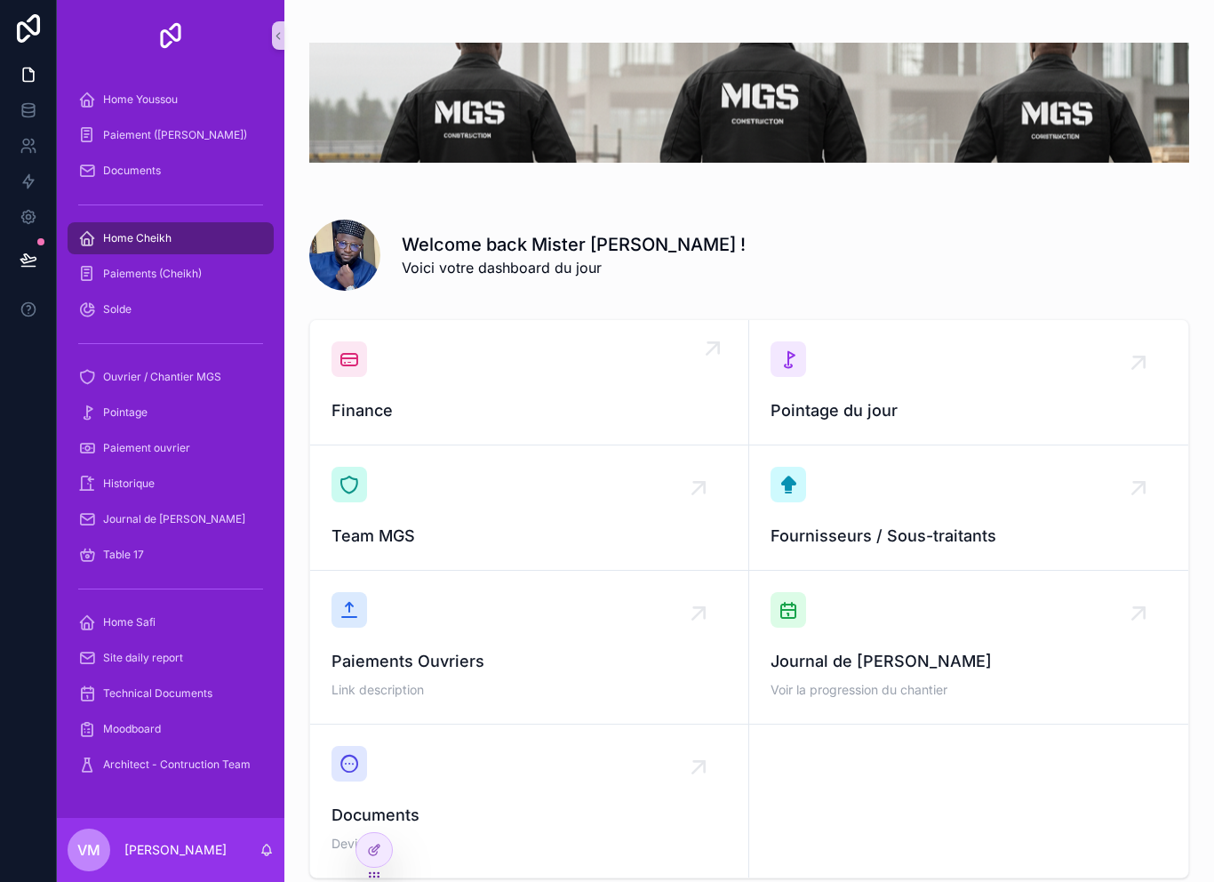
click at [600, 404] on span "Finance" at bounding box center [530, 410] width 396 height 25
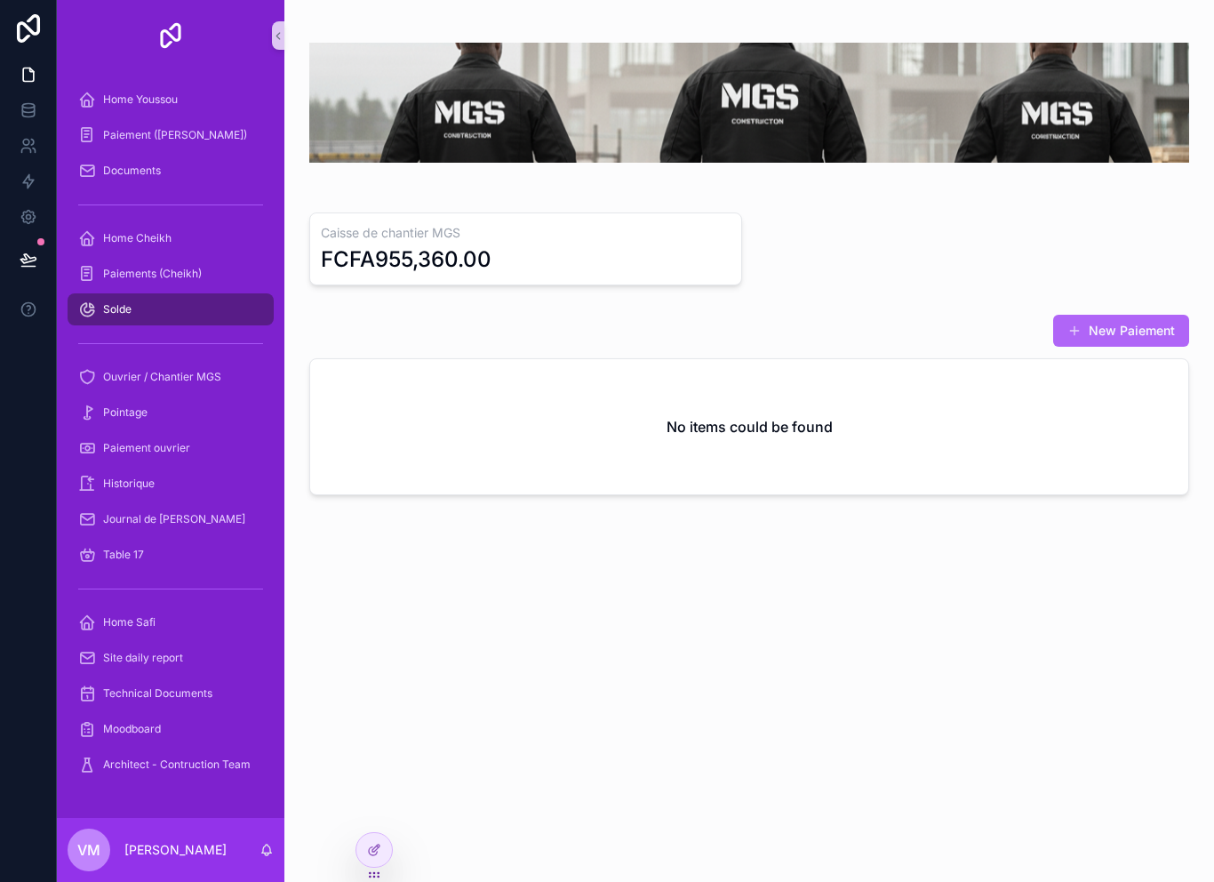
click at [1150, 337] on button "New Paiement" at bounding box center [1121, 331] width 136 height 32
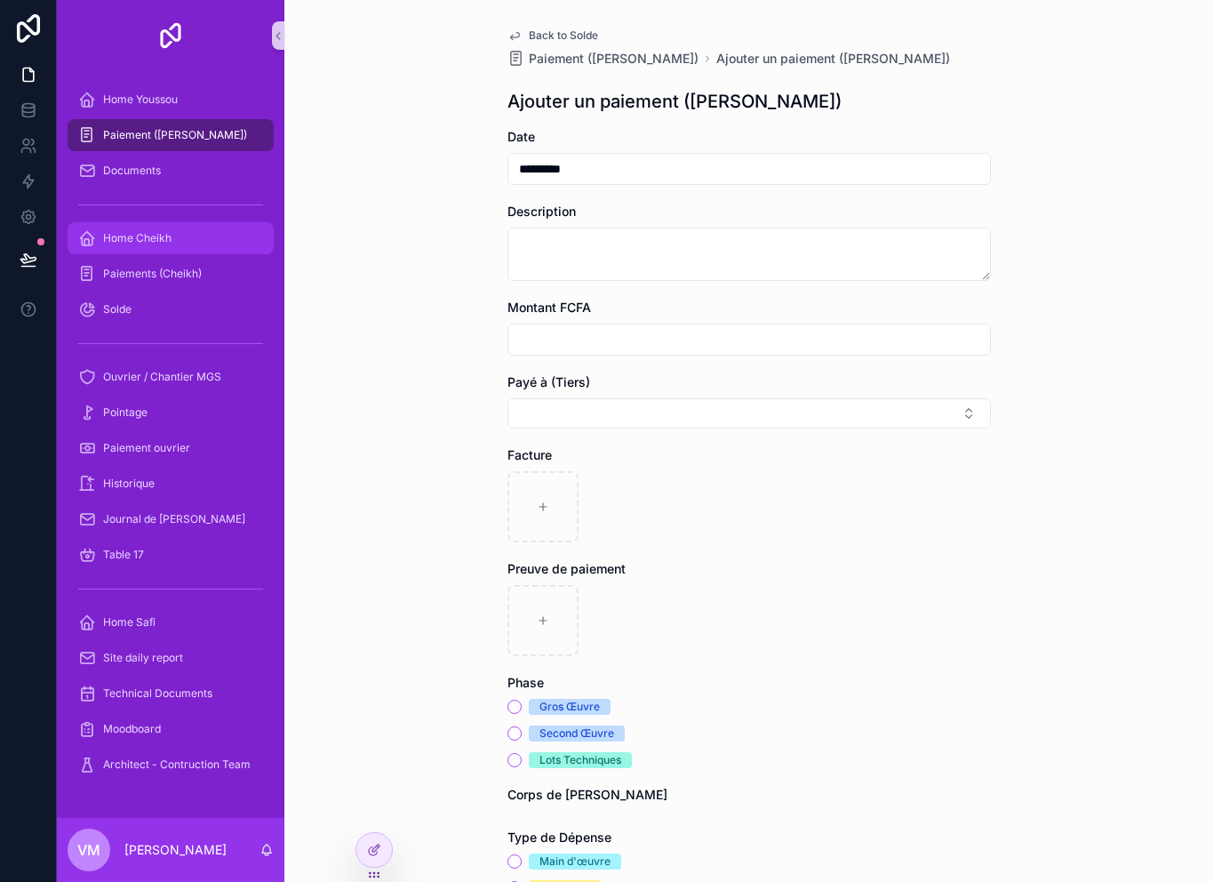
click at [212, 246] on div "Home Cheikh" at bounding box center [170, 238] width 185 height 28
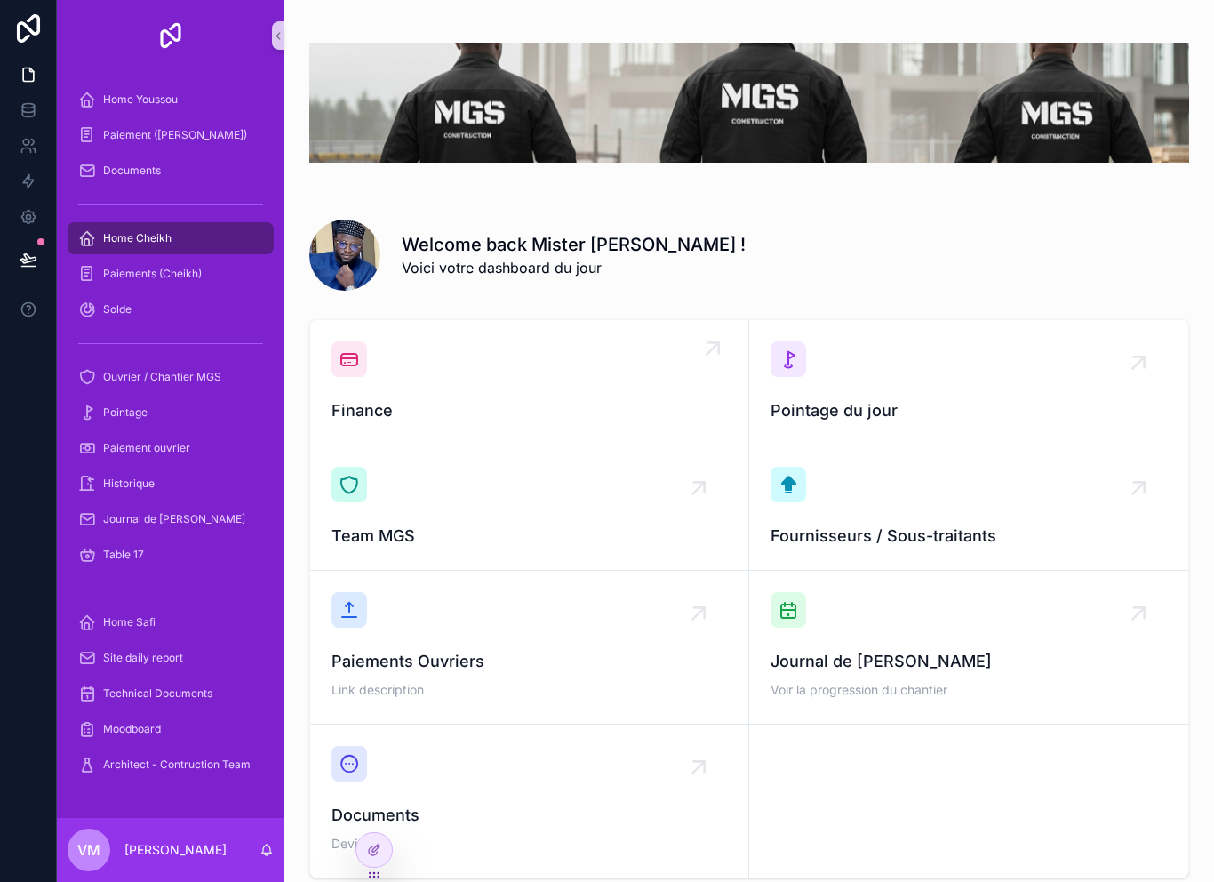
click at [528, 386] on div "Finance" at bounding box center [530, 382] width 396 height 82
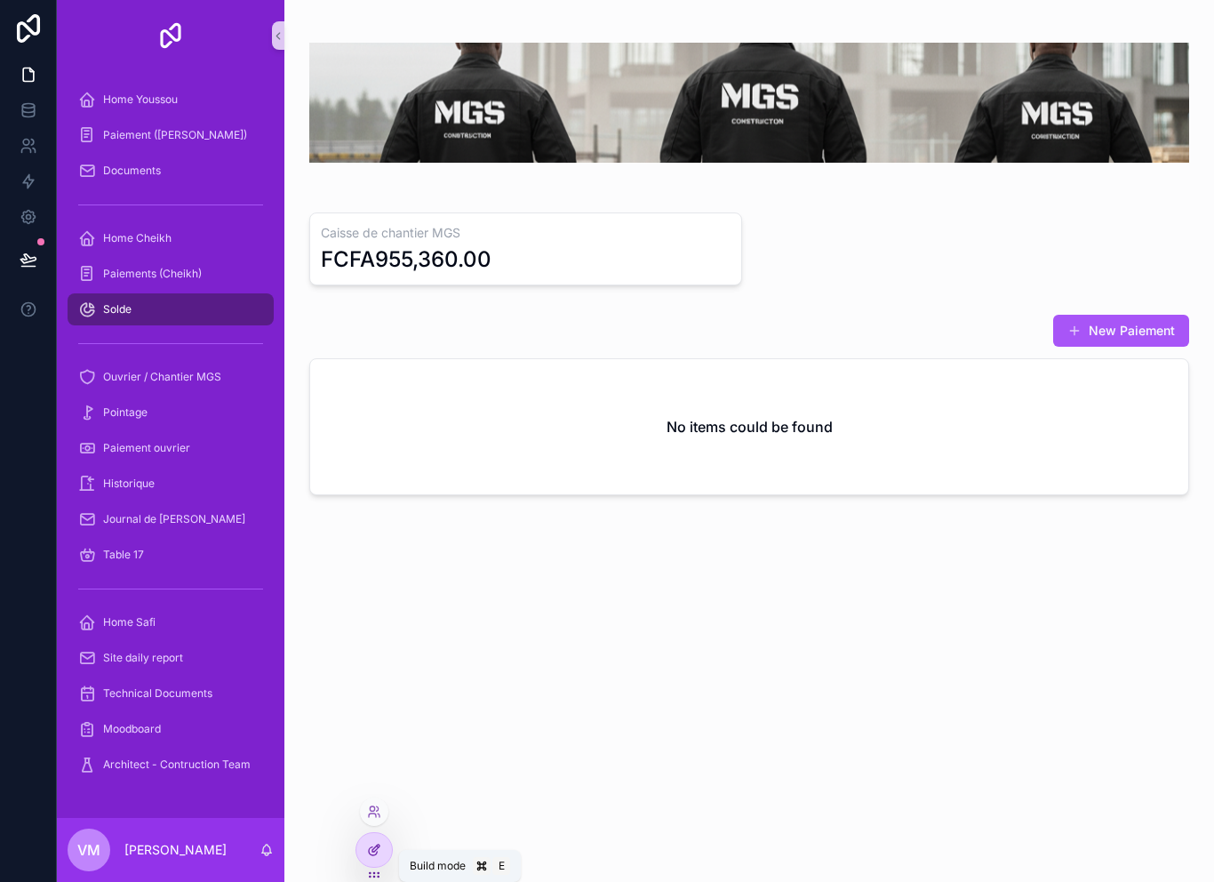
click at [377, 849] on icon at bounding box center [375, 848] width 7 height 7
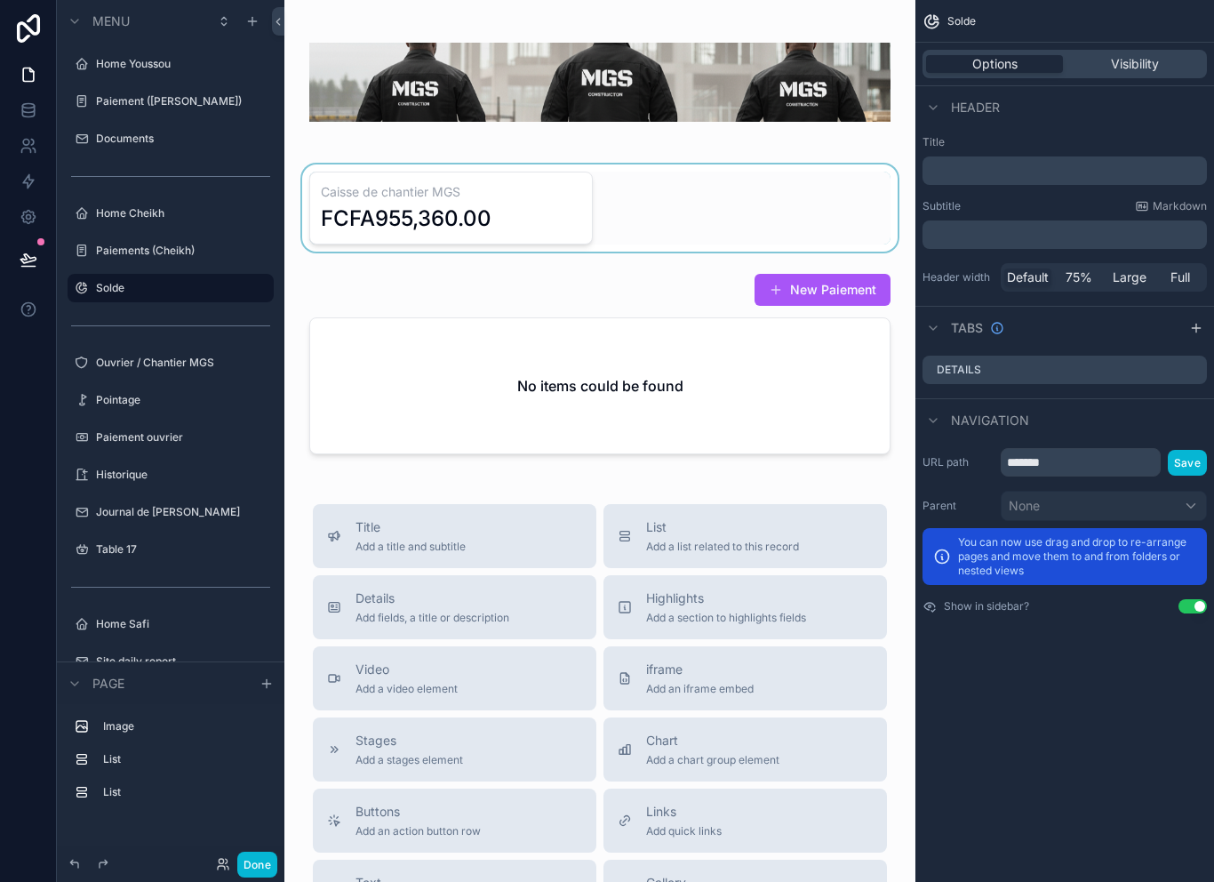
click at [804, 223] on div "scrollable content" at bounding box center [600, 207] width 603 height 87
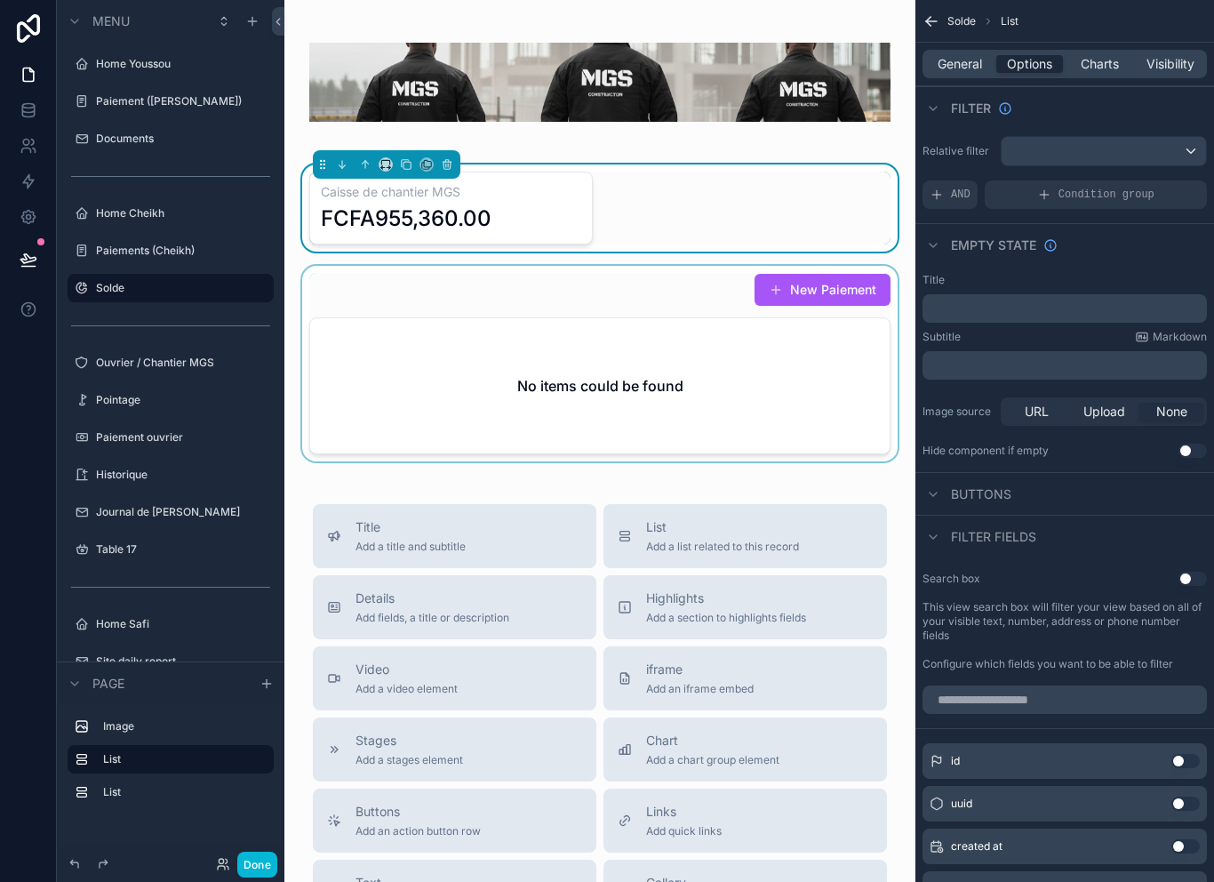
click at [779, 385] on div "scrollable content" at bounding box center [600, 364] width 603 height 196
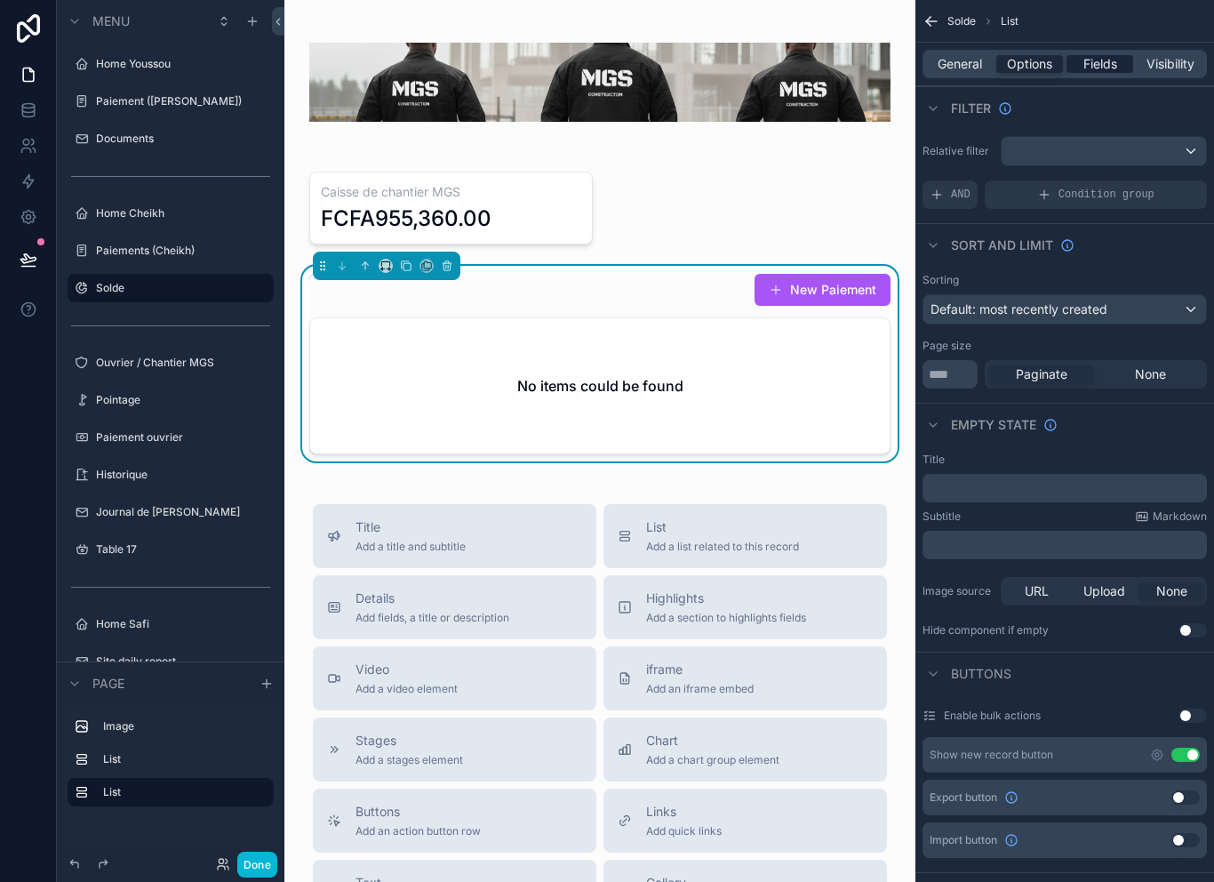
click at [1100, 60] on span "Fields" at bounding box center [1101, 64] width 34 height 18
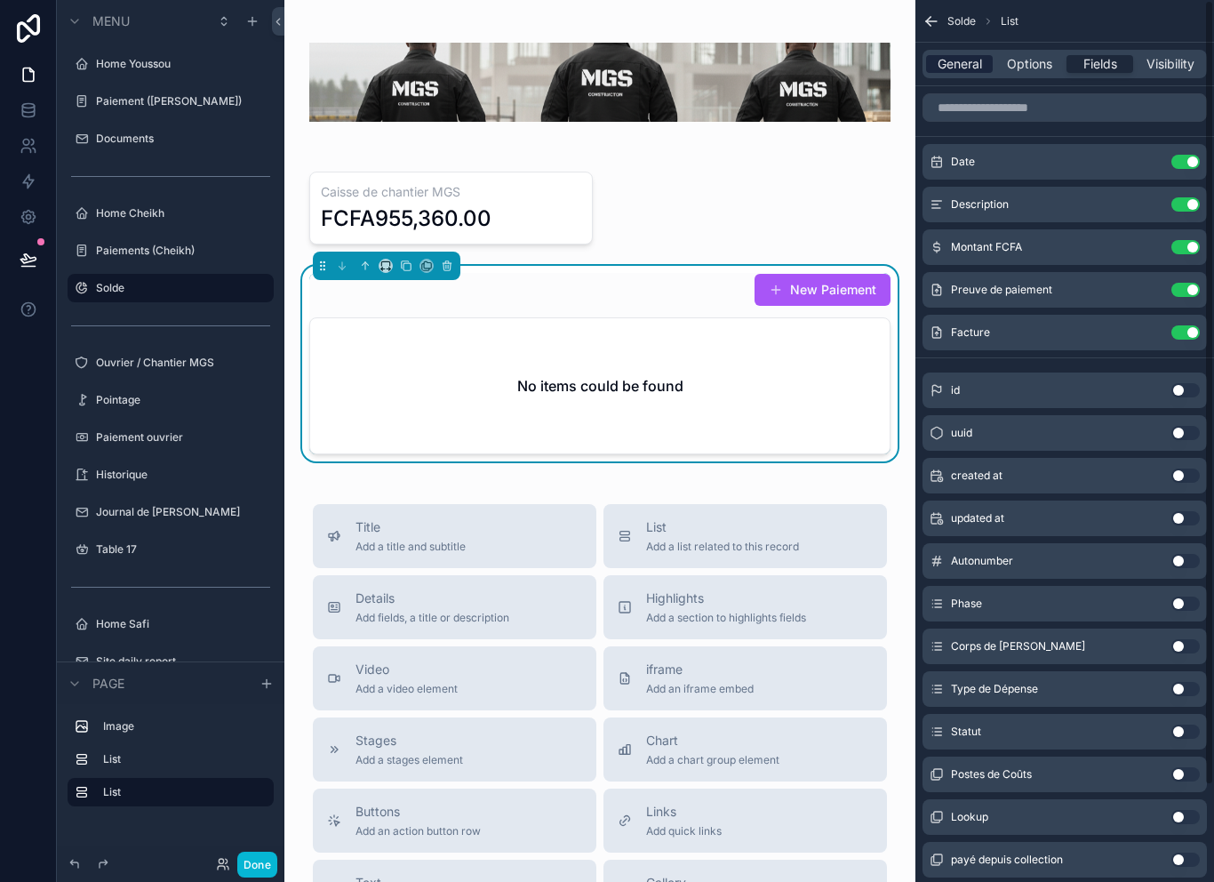
click at [965, 68] on span "General" at bounding box center [960, 64] width 44 height 18
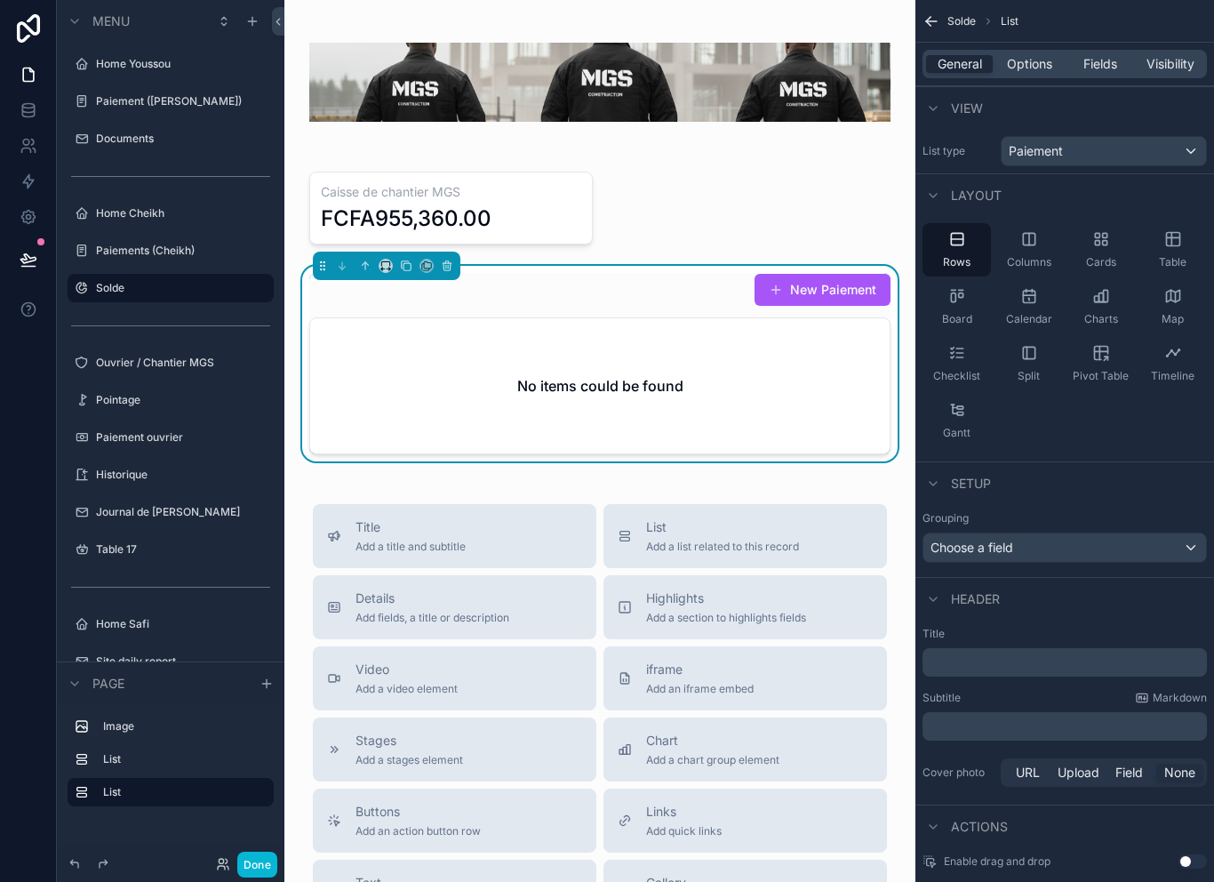
click at [1161, 152] on div "Paiement" at bounding box center [1104, 151] width 204 height 28
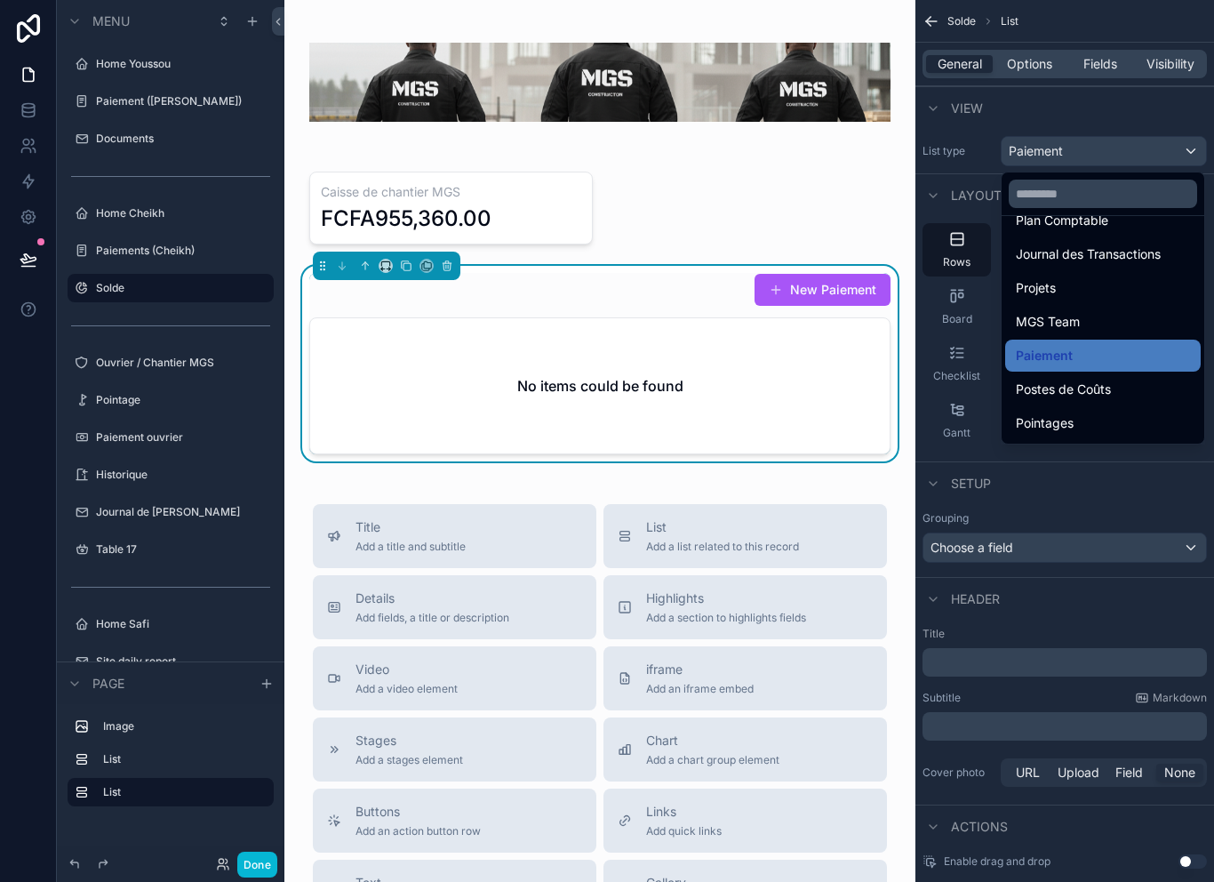
scroll to position [118, 0]
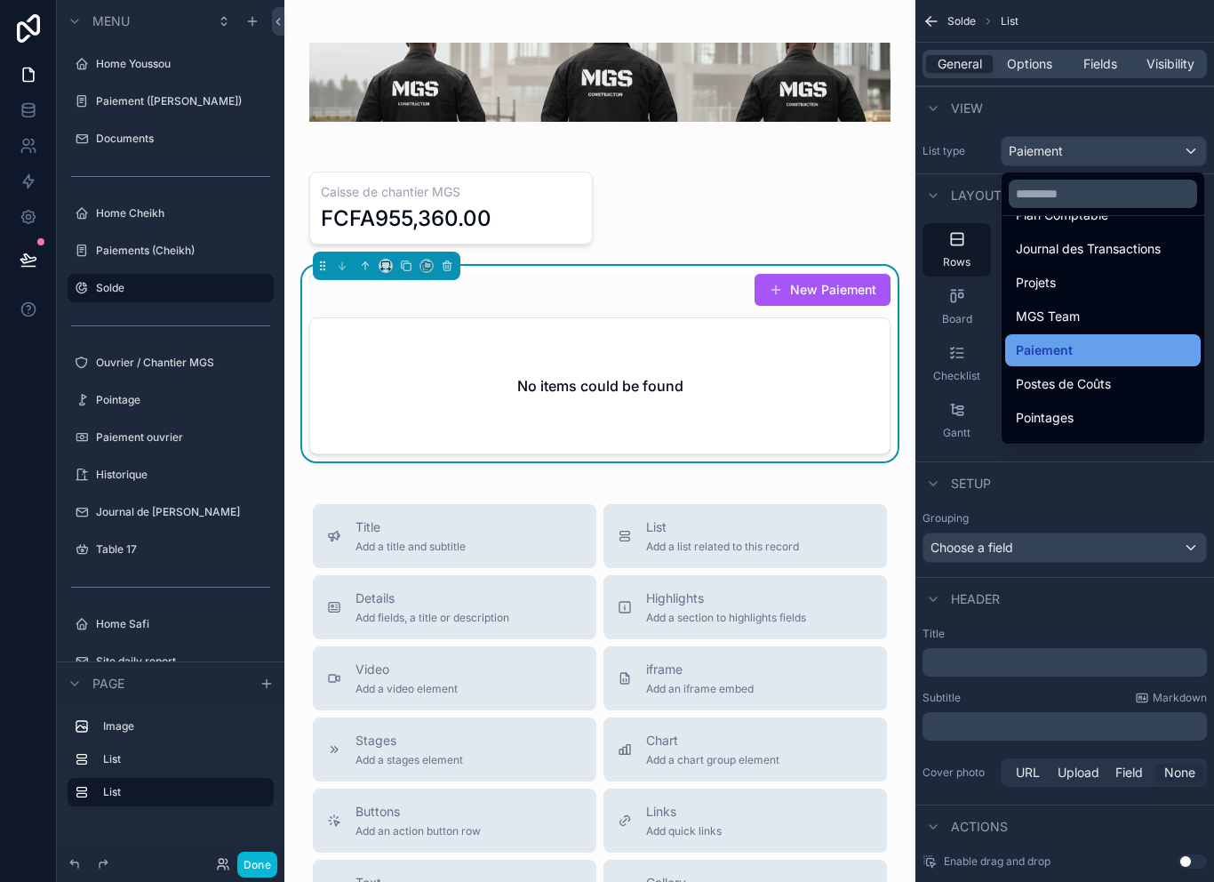
click at [1088, 350] on div "Paiement" at bounding box center [1103, 350] width 174 height 21
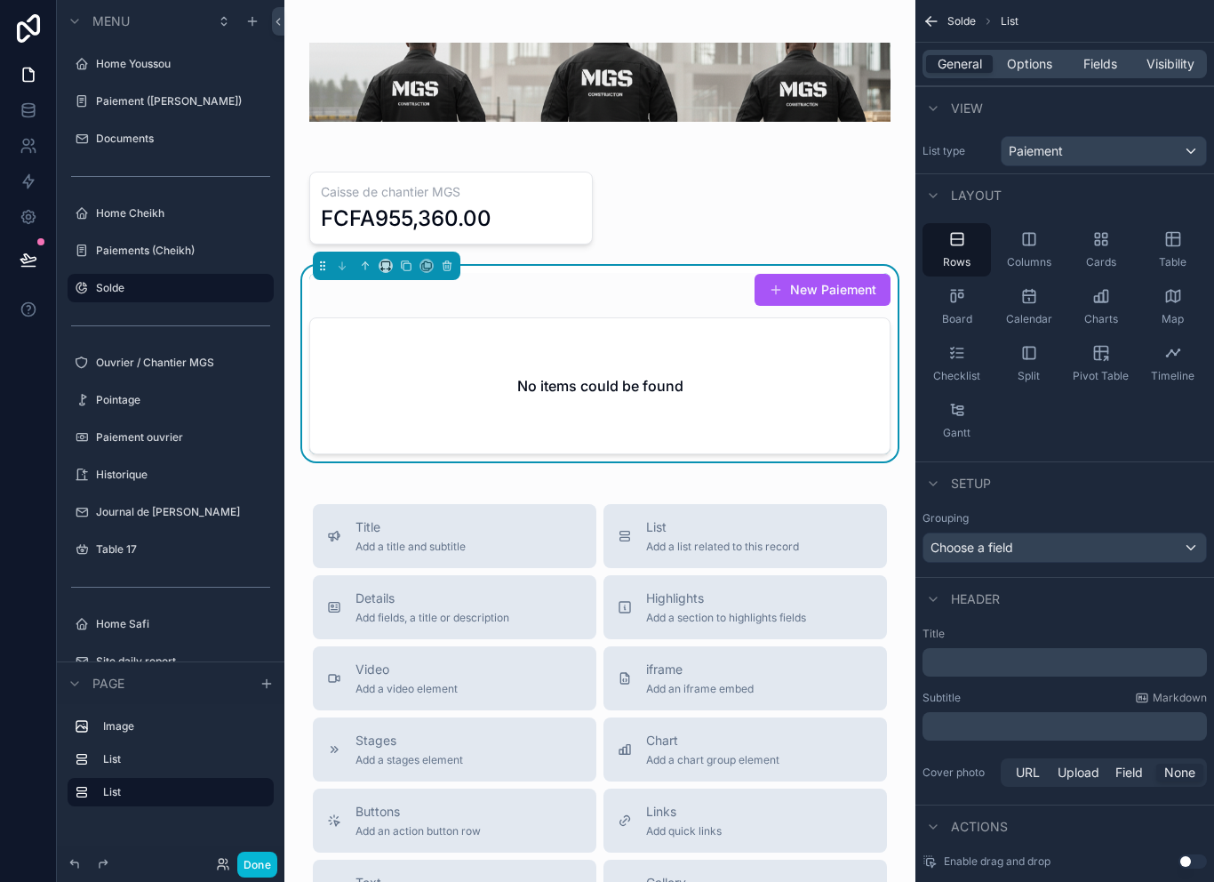
click at [1141, 144] on div "Paiement" at bounding box center [1104, 151] width 204 height 28
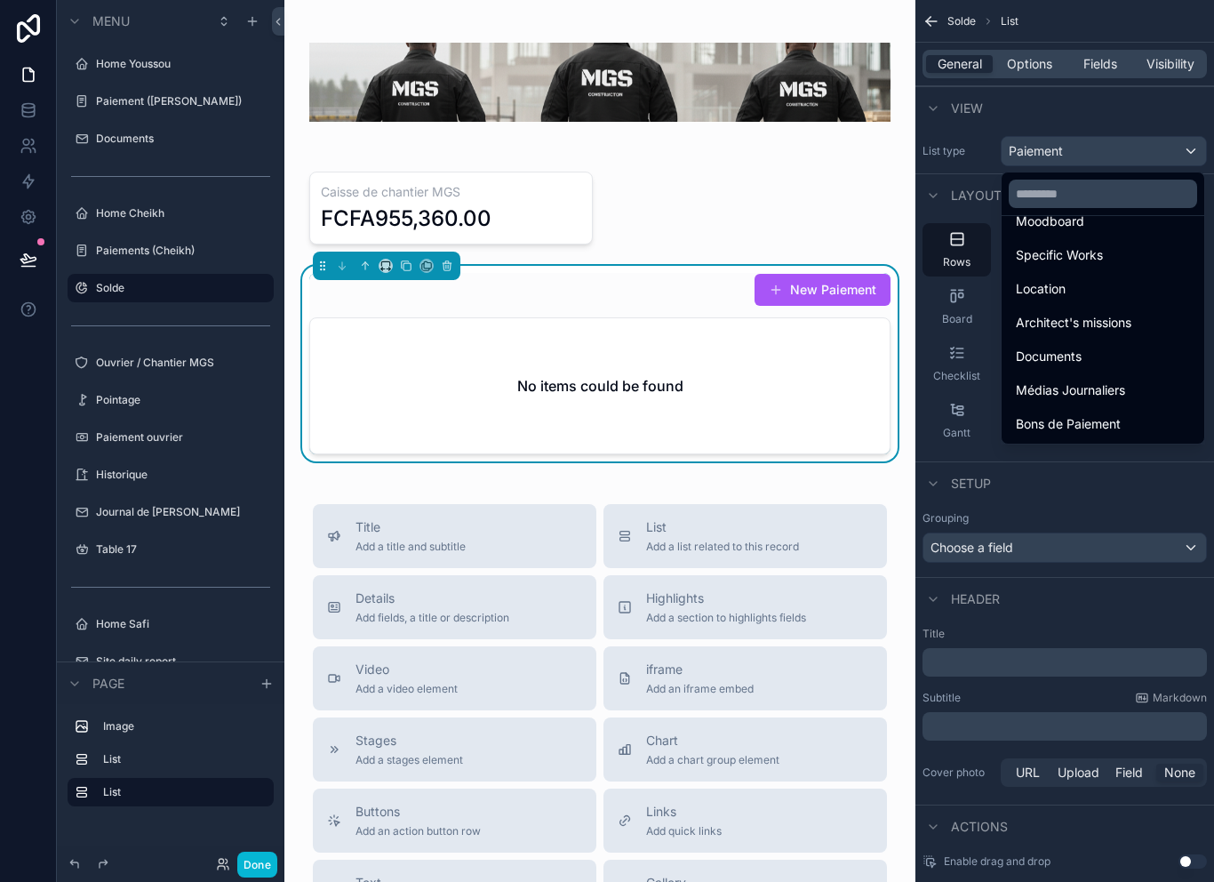
scroll to position [517, 0]
click at [1118, 529] on div "scrollable content" at bounding box center [607, 441] width 1214 height 882
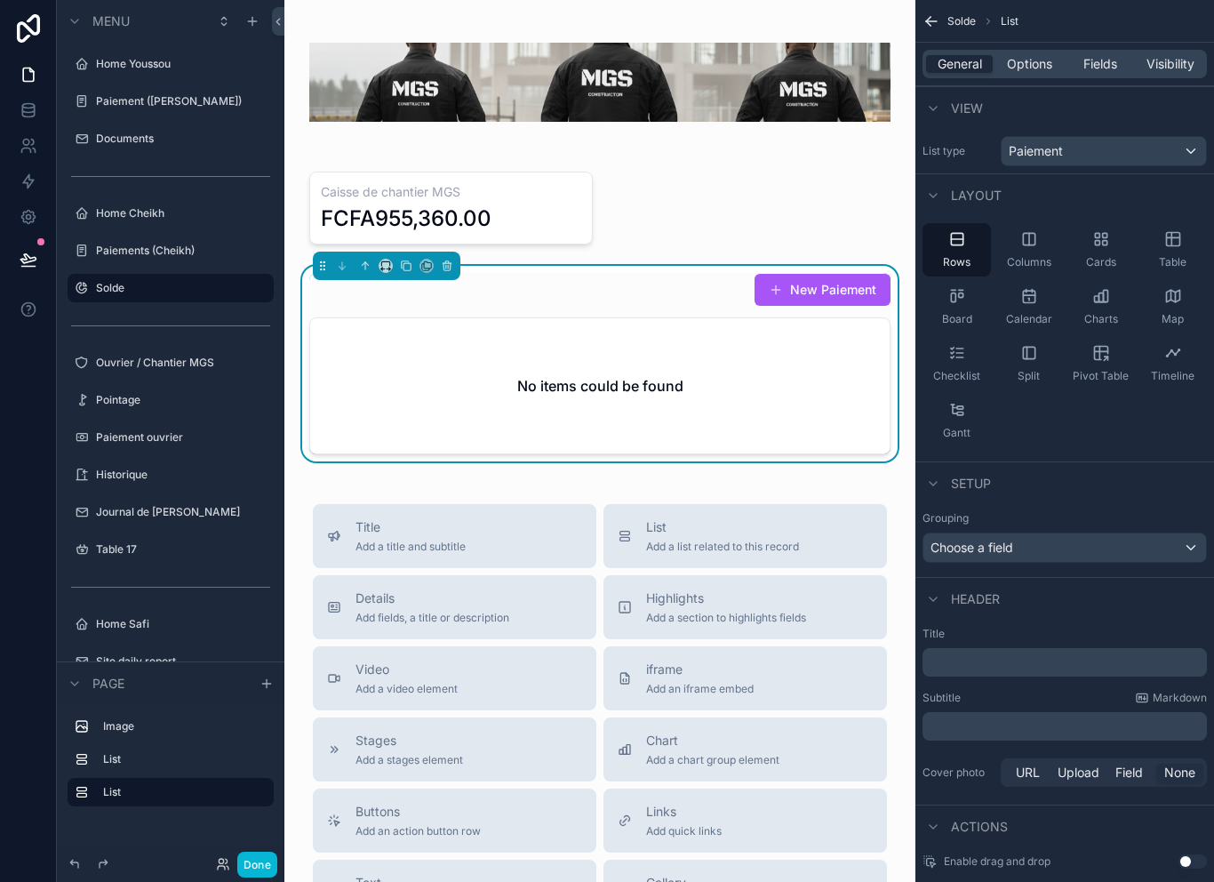
click at [1090, 52] on div "General Options Fields Visibility" at bounding box center [1065, 64] width 284 height 28
click at [1022, 67] on span "Options" at bounding box center [1029, 64] width 45 height 18
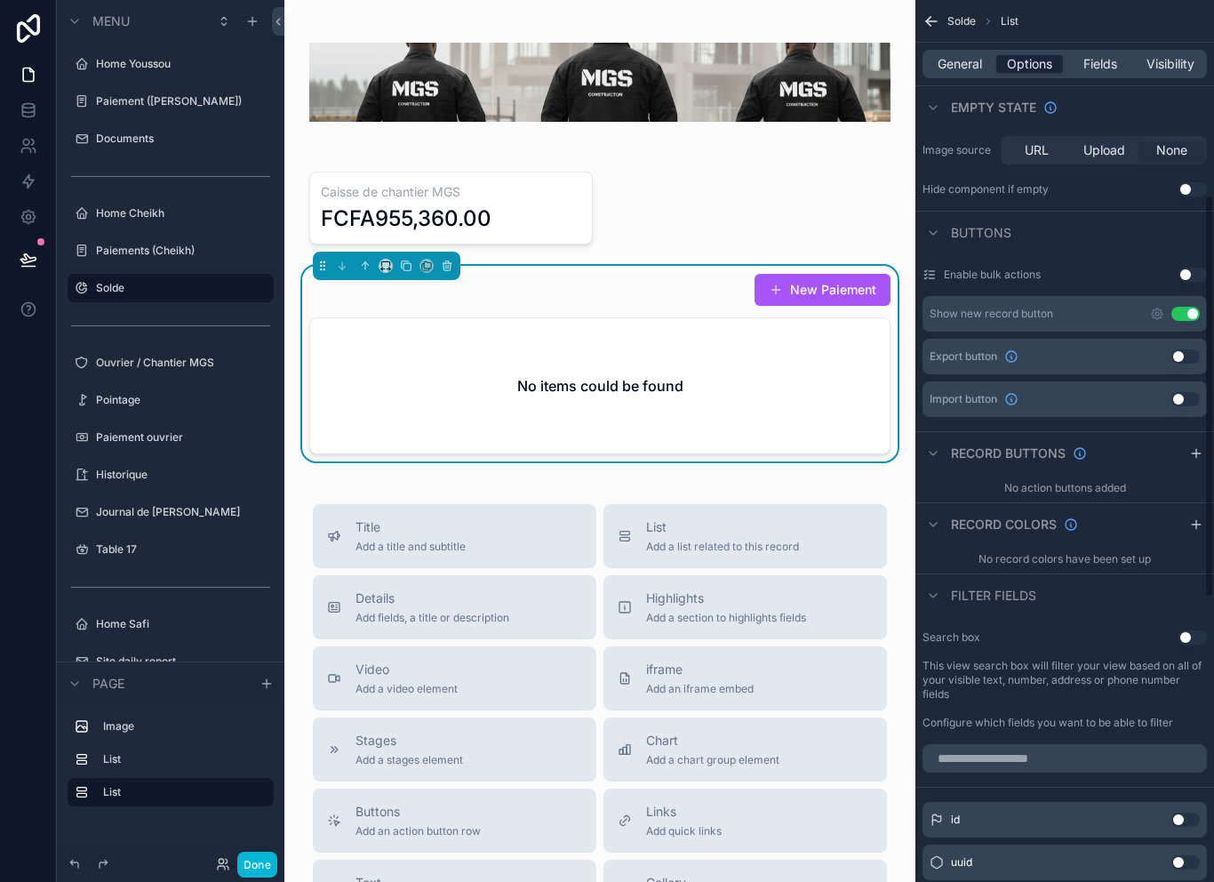
scroll to position [440, 0]
click at [1151, 310] on icon "scrollable content" at bounding box center [1157, 315] width 14 height 14
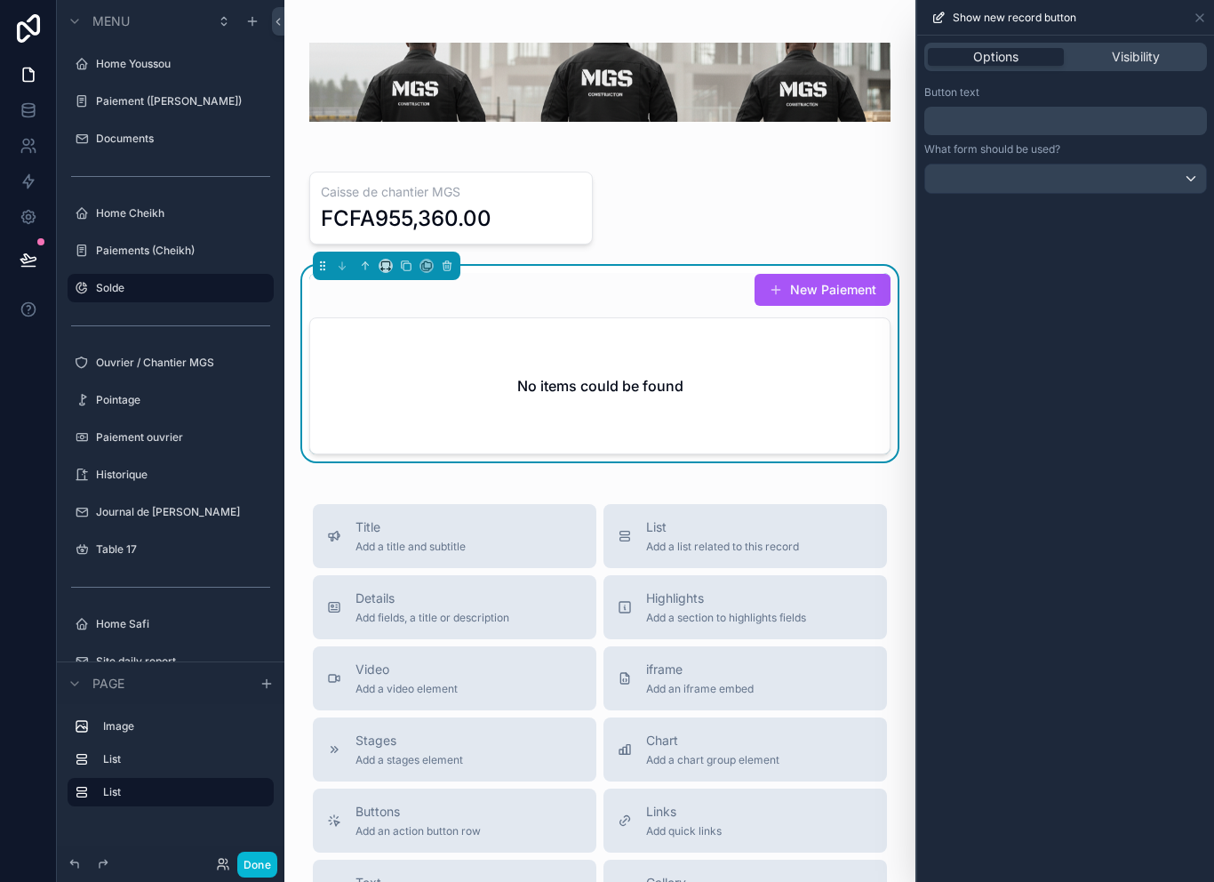
click at [1149, 114] on p "﻿" at bounding box center [1068, 120] width 272 height 21
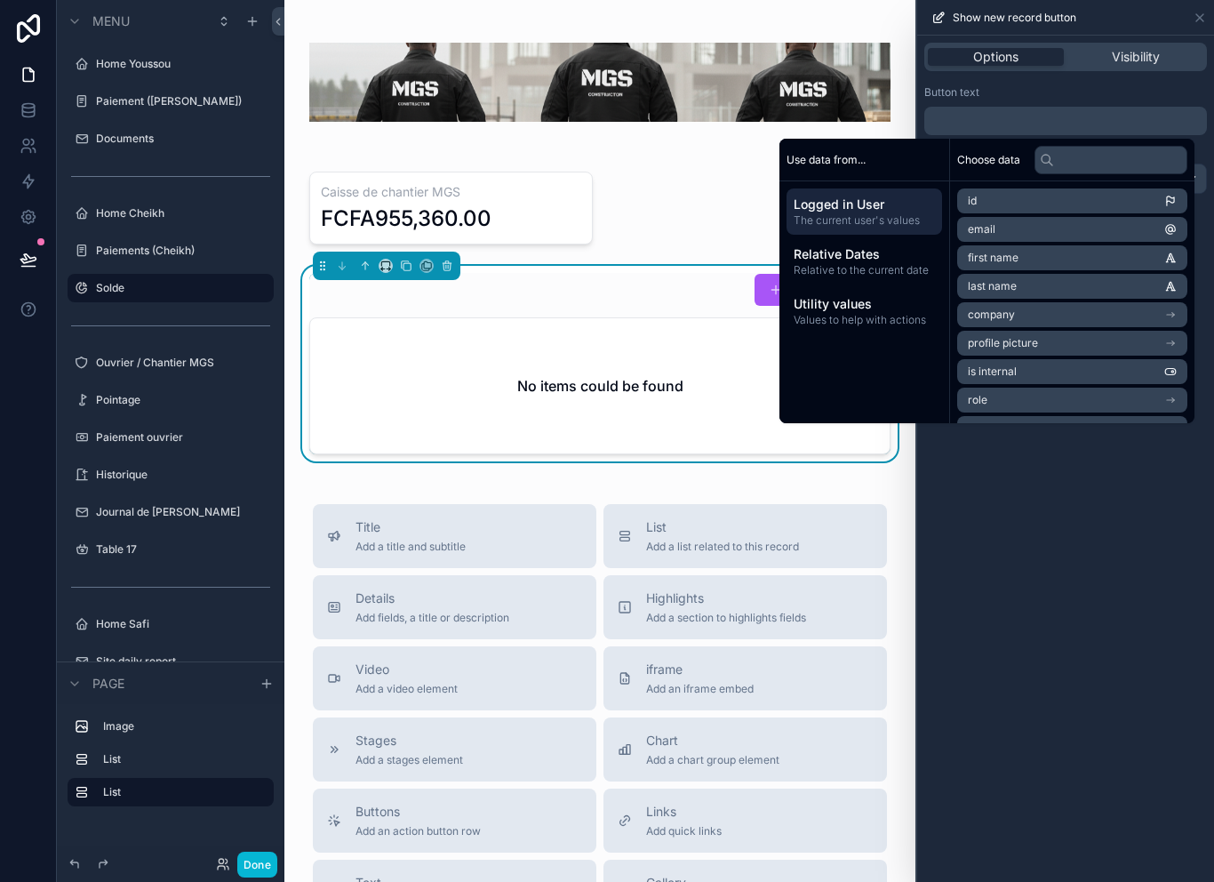
click at [1135, 508] on div "Options Visibility Button text ﻿ What form should be used?" at bounding box center [1065, 459] width 297 height 846
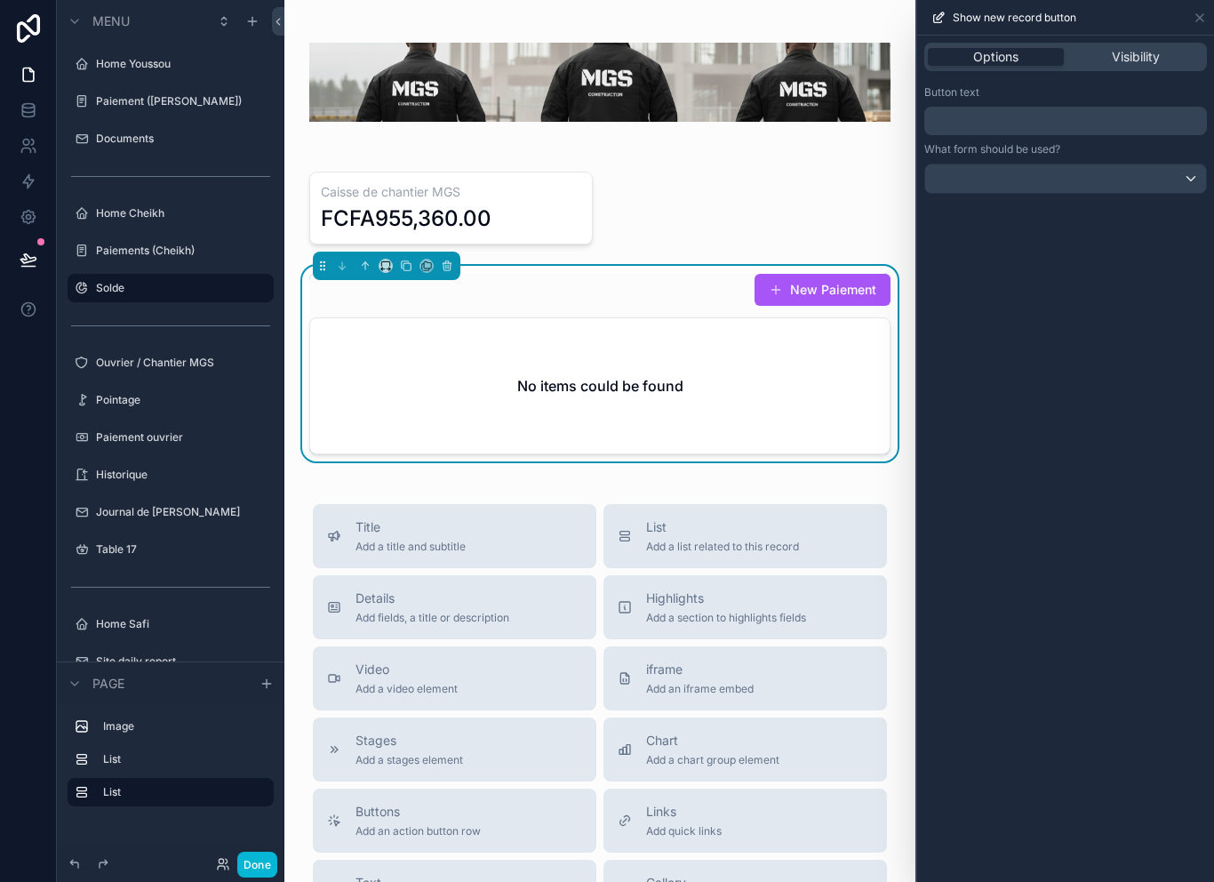
click at [1120, 120] on p "﻿" at bounding box center [1068, 120] width 272 height 21
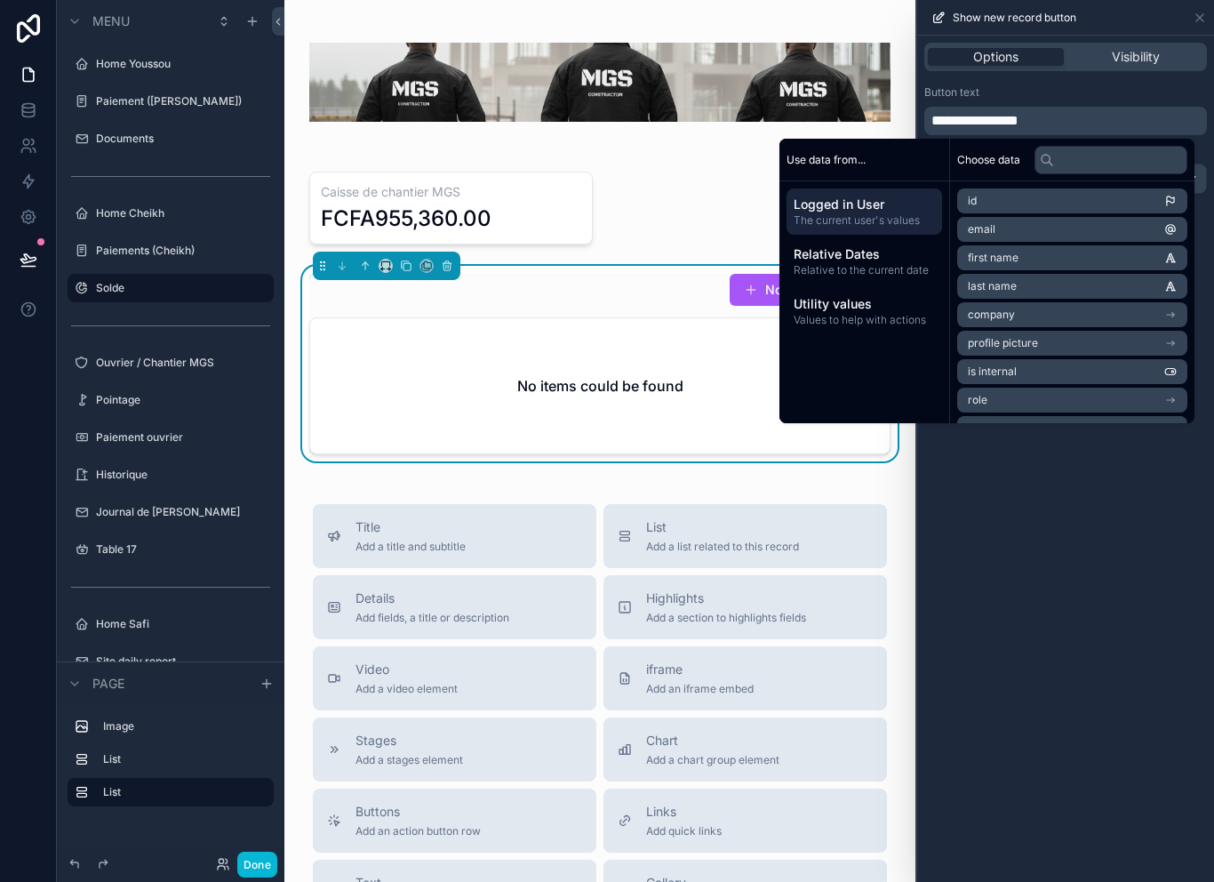
click at [1046, 489] on div "**********" at bounding box center [1065, 459] width 297 height 846
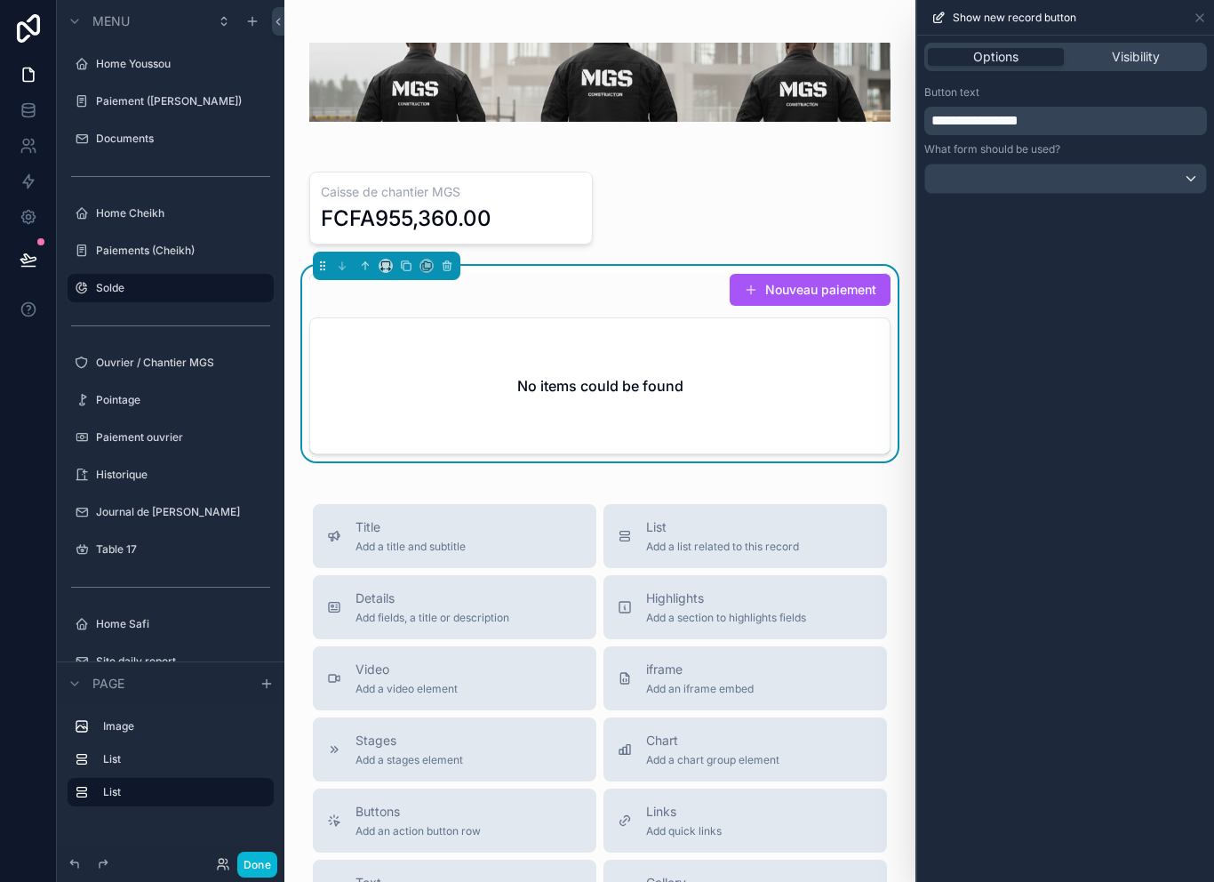
click at [1155, 176] on div at bounding box center [1065, 178] width 281 height 28
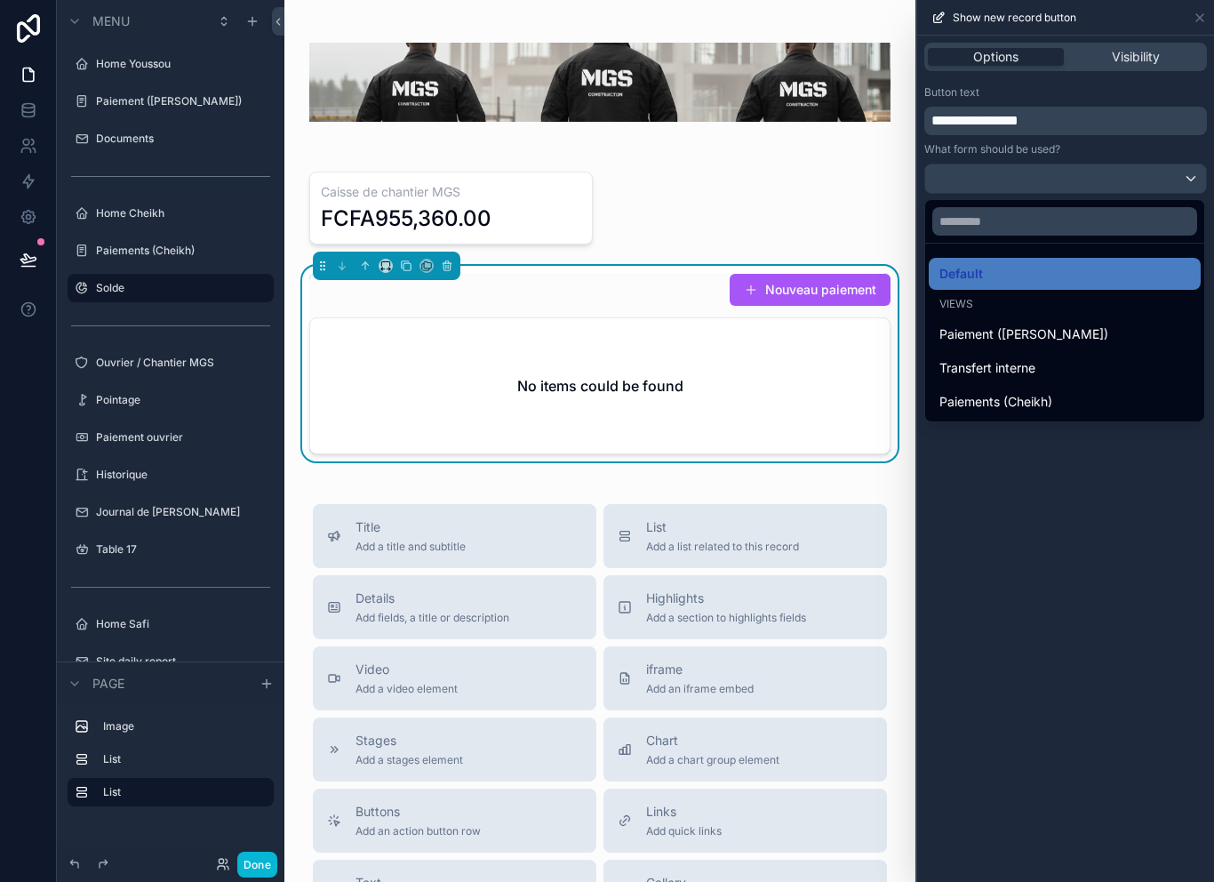
scroll to position [28, 0]
click at [1063, 391] on div "Paiements (Cheikh)" at bounding box center [1065, 401] width 251 height 21
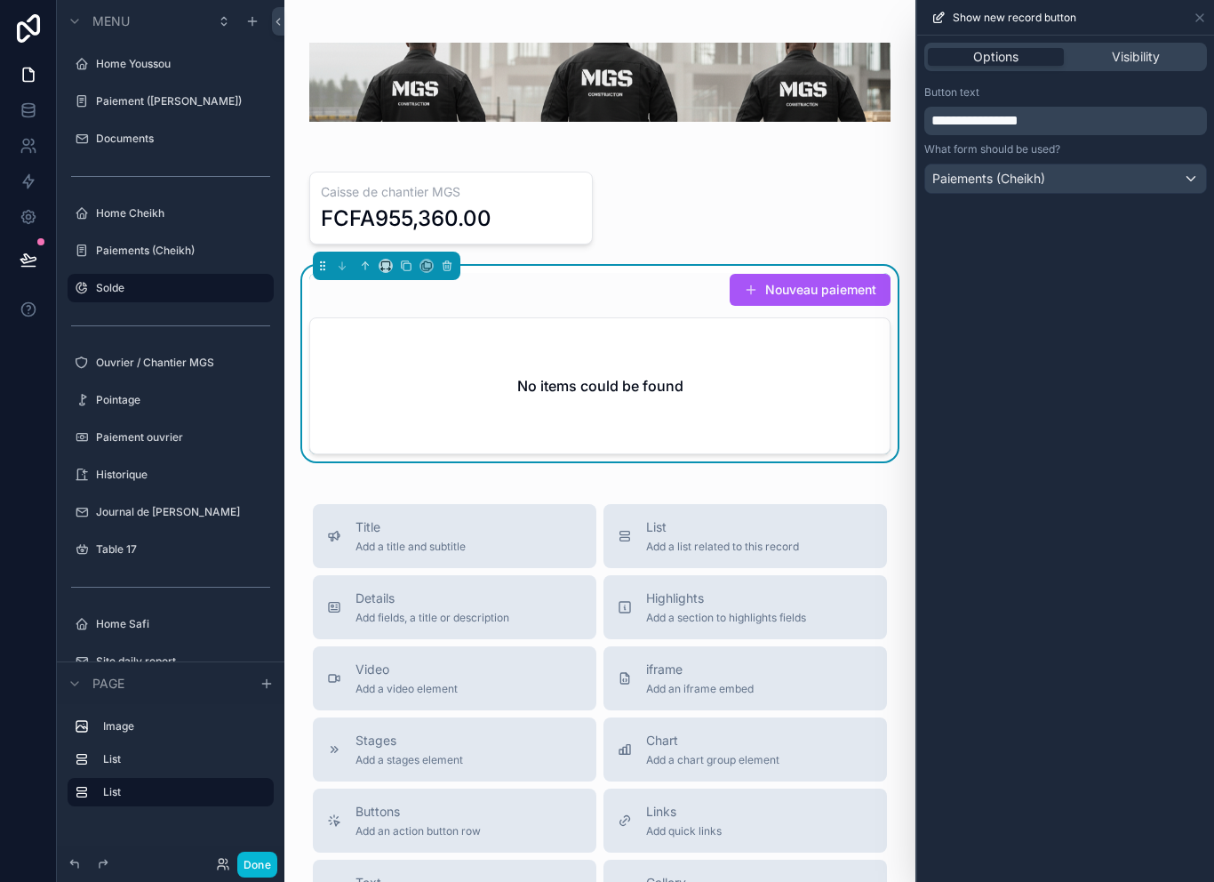
scroll to position [0, 0]
click at [263, 855] on button "Done" at bounding box center [257, 865] width 40 height 26
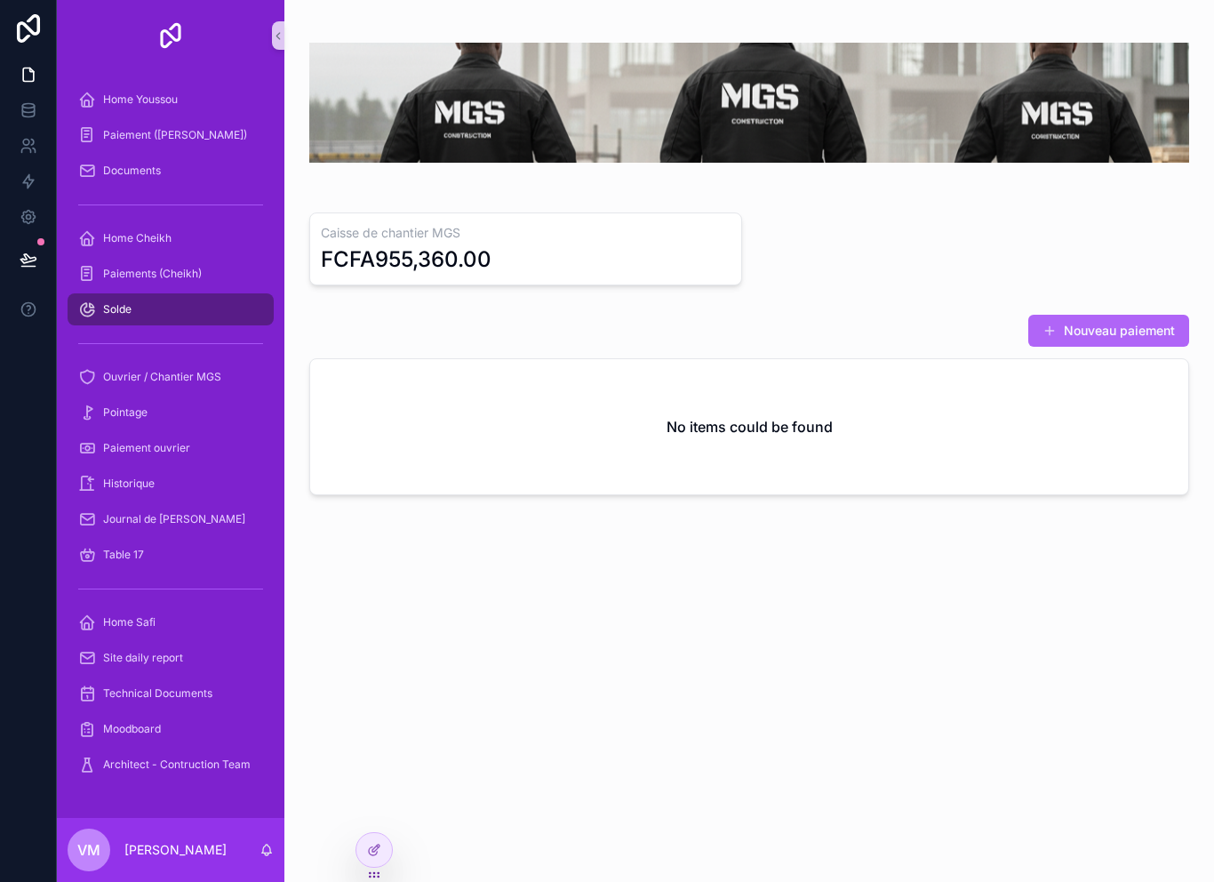
click at [1126, 331] on button "Nouveau paiement" at bounding box center [1109, 331] width 161 height 32
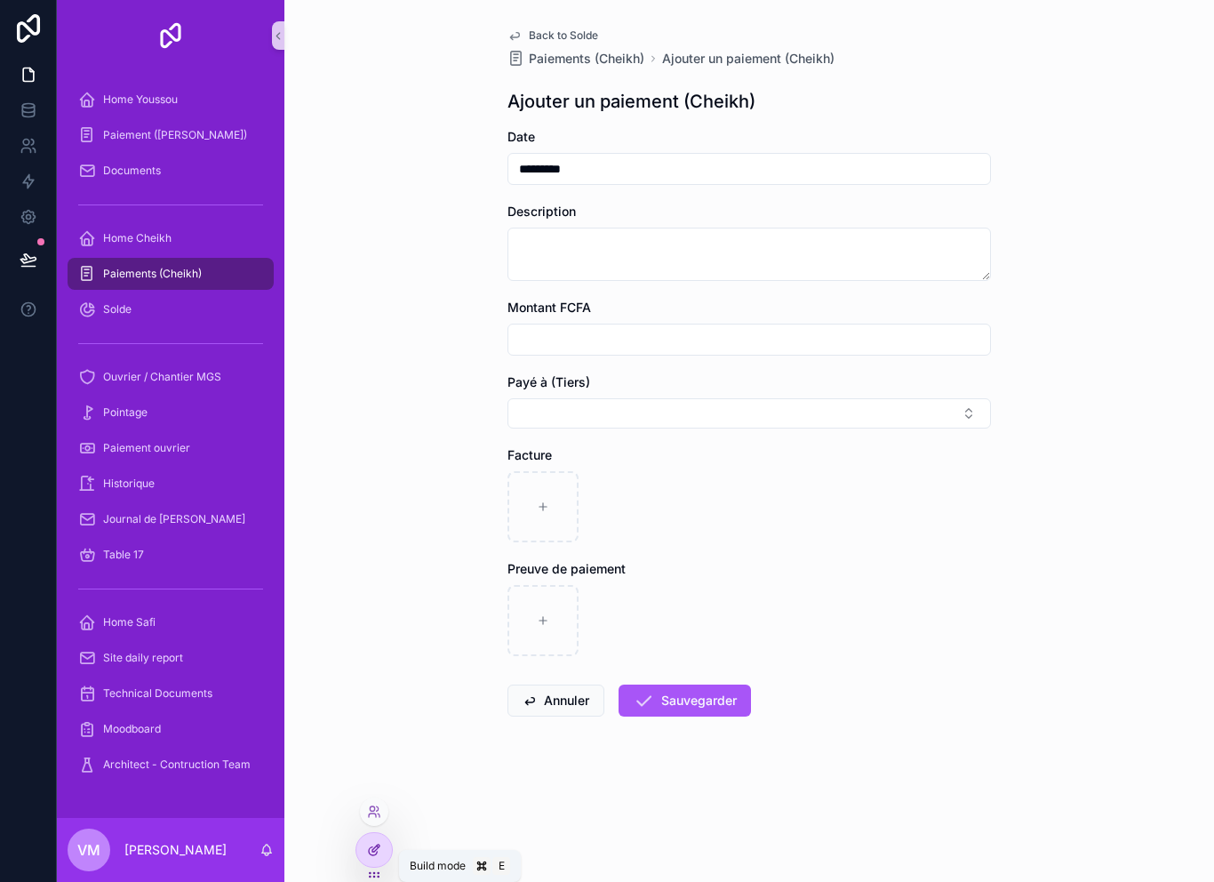
click at [369, 855] on icon at bounding box center [374, 850] width 14 height 14
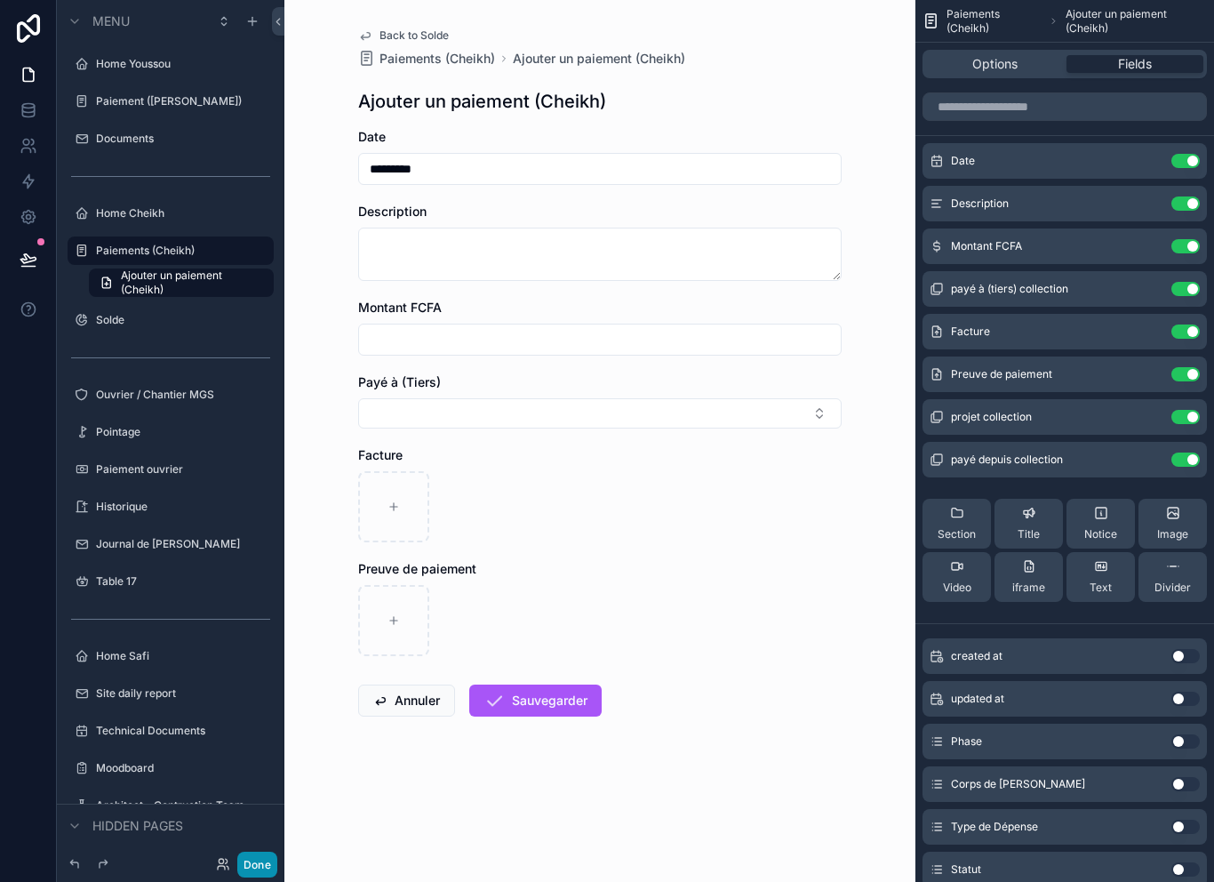
click at [272, 869] on button "Done" at bounding box center [257, 865] width 40 height 26
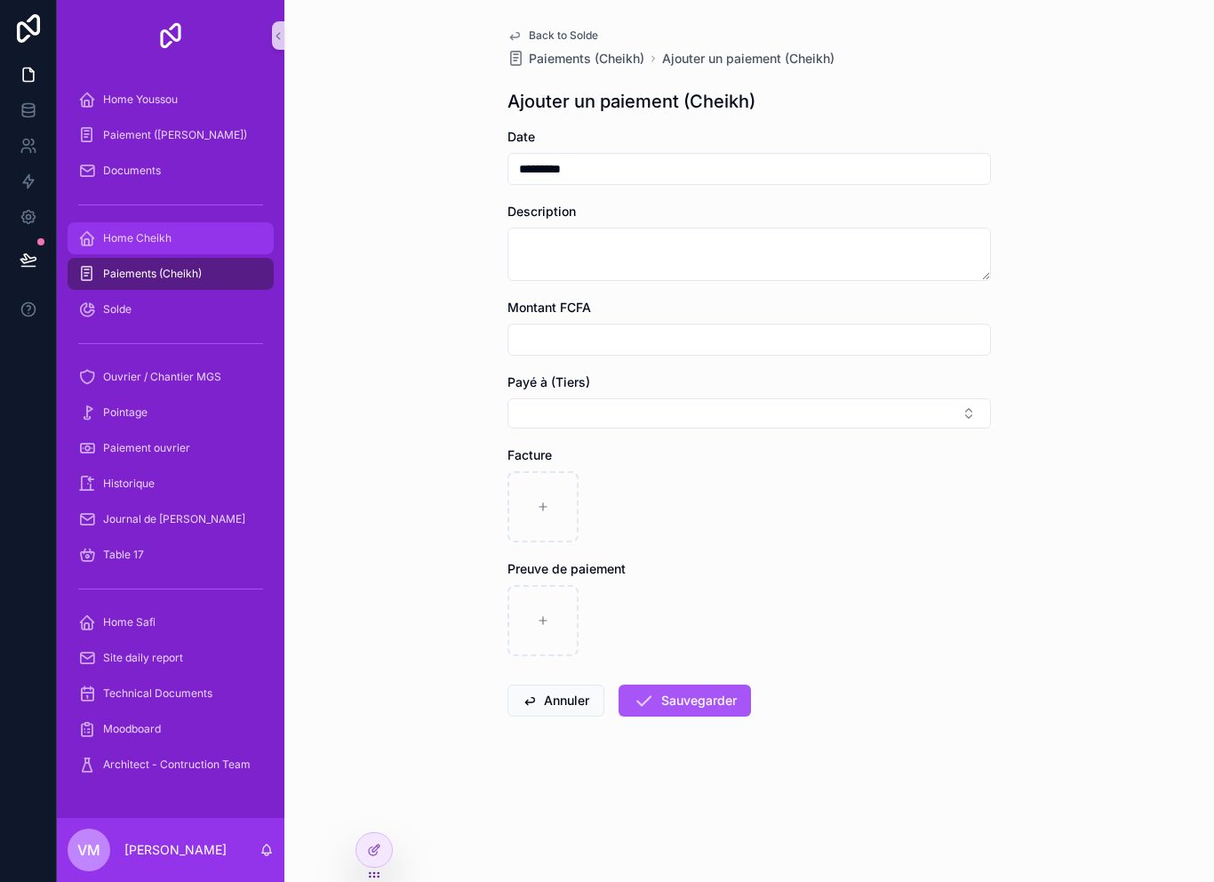
click at [107, 251] on div "Home Cheikh" at bounding box center [170, 238] width 185 height 28
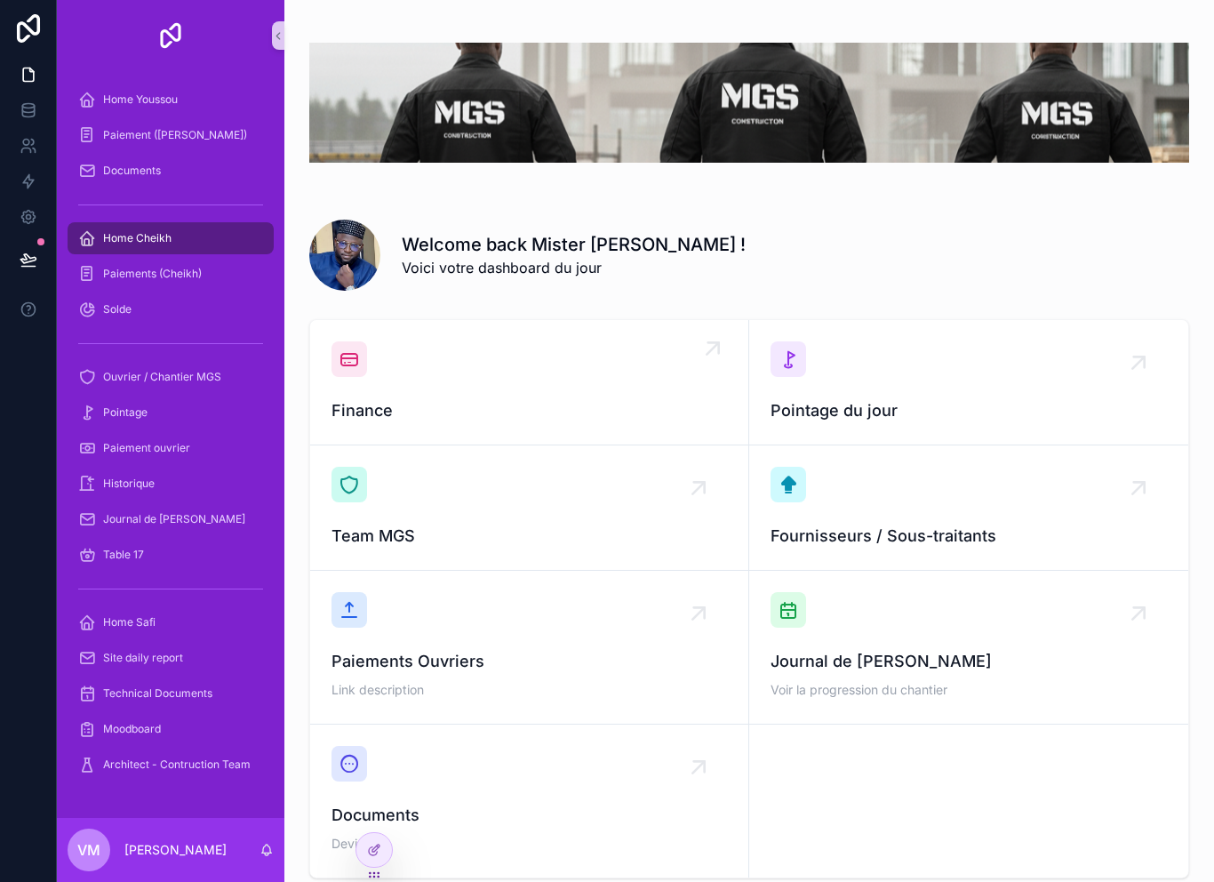
click at [537, 380] on div "Finance" at bounding box center [530, 382] width 396 height 82
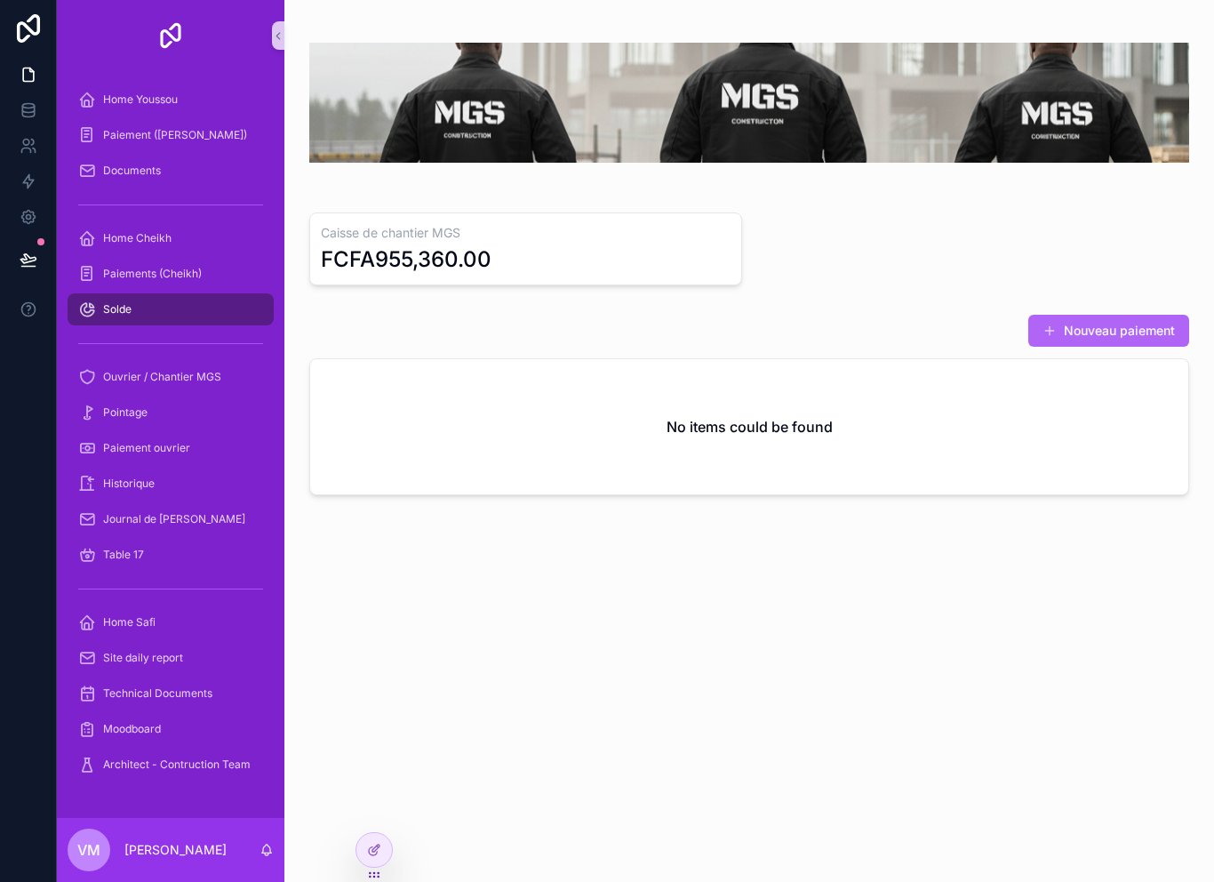
click at [1120, 347] on button "Nouveau paiement" at bounding box center [1109, 331] width 161 height 32
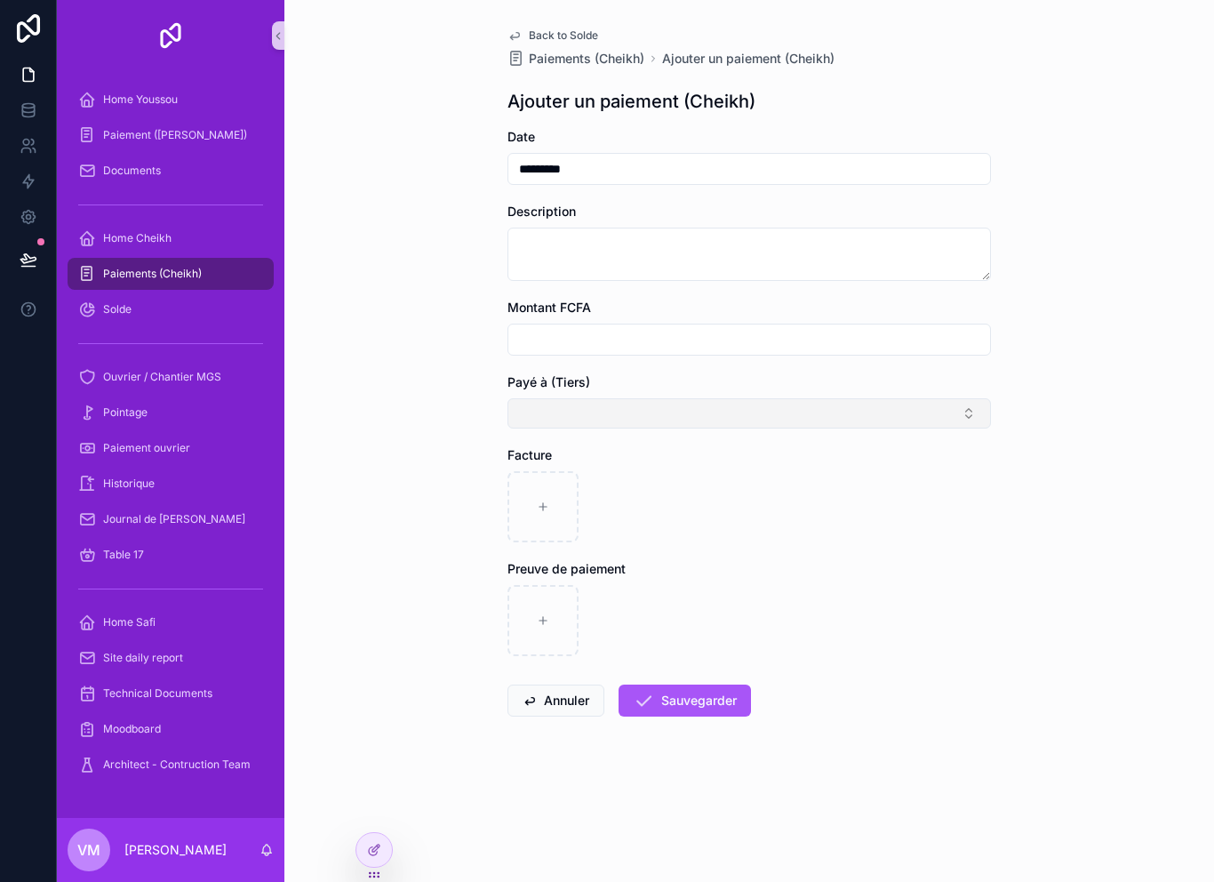
click at [719, 420] on button "Select Button" at bounding box center [750, 413] width 484 height 30
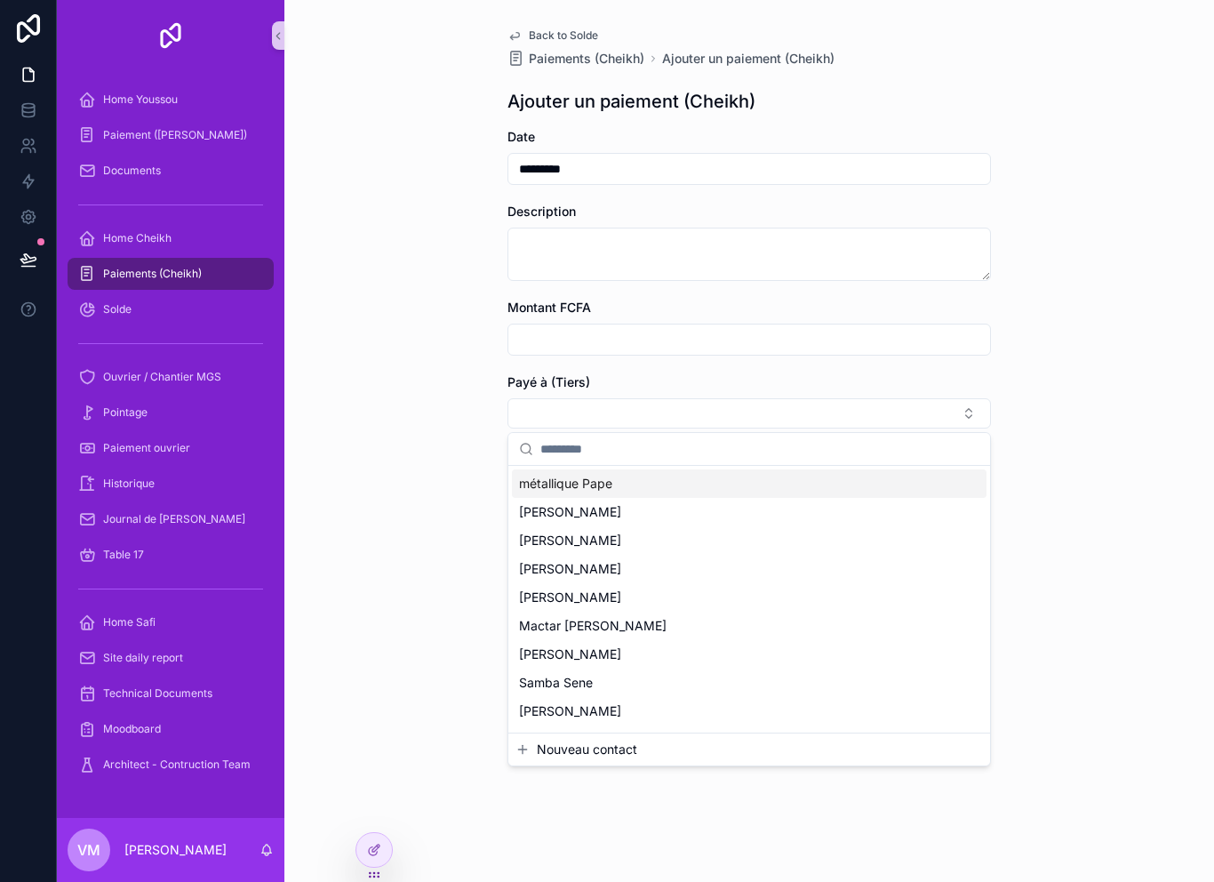
click at [416, 523] on div "Back to Solde Paiements (Cheikh) Ajouter un paiement (Cheikh) Ajouter un paieme…" at bounding box center [749, 441] width 930 height 882
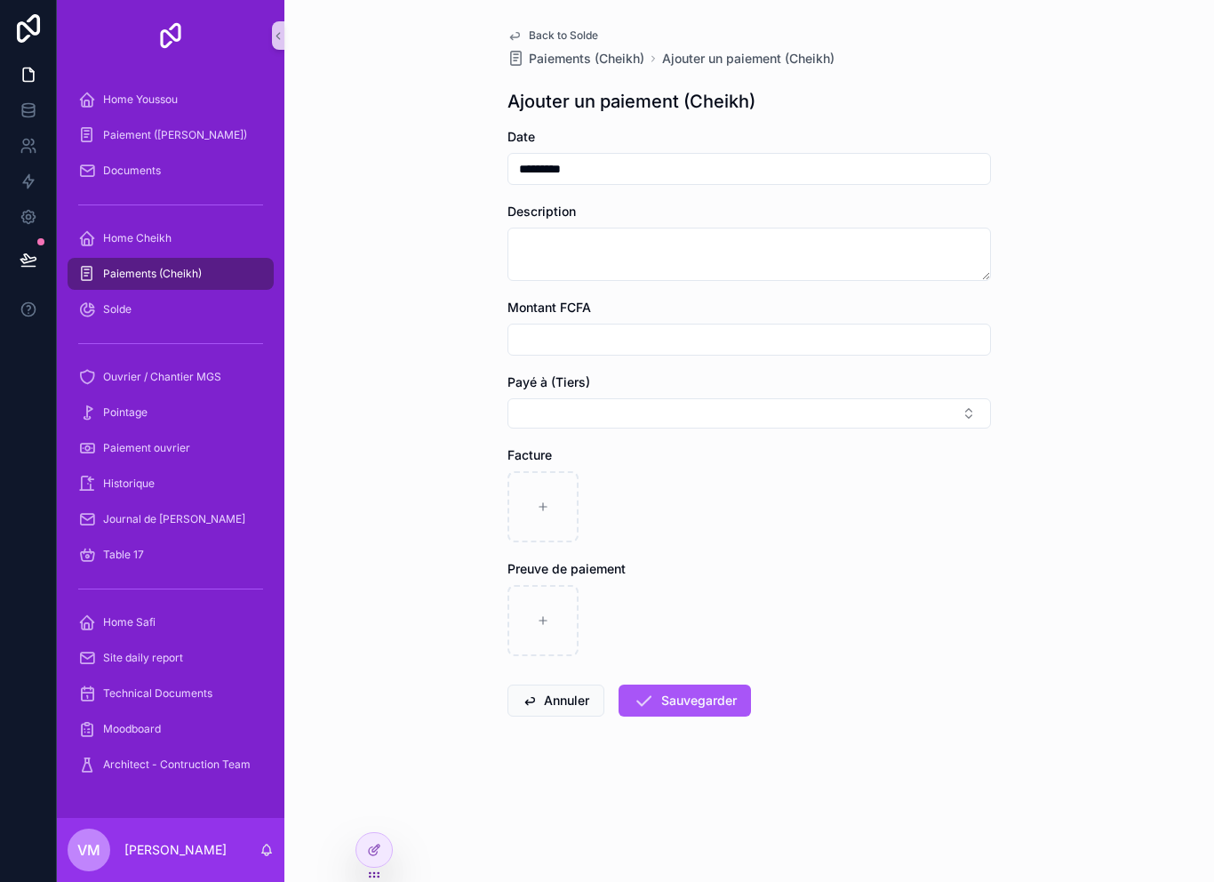
click at [525, 41] on link "Back to Solde" at bounding box center [553, 35] width 91 height 14
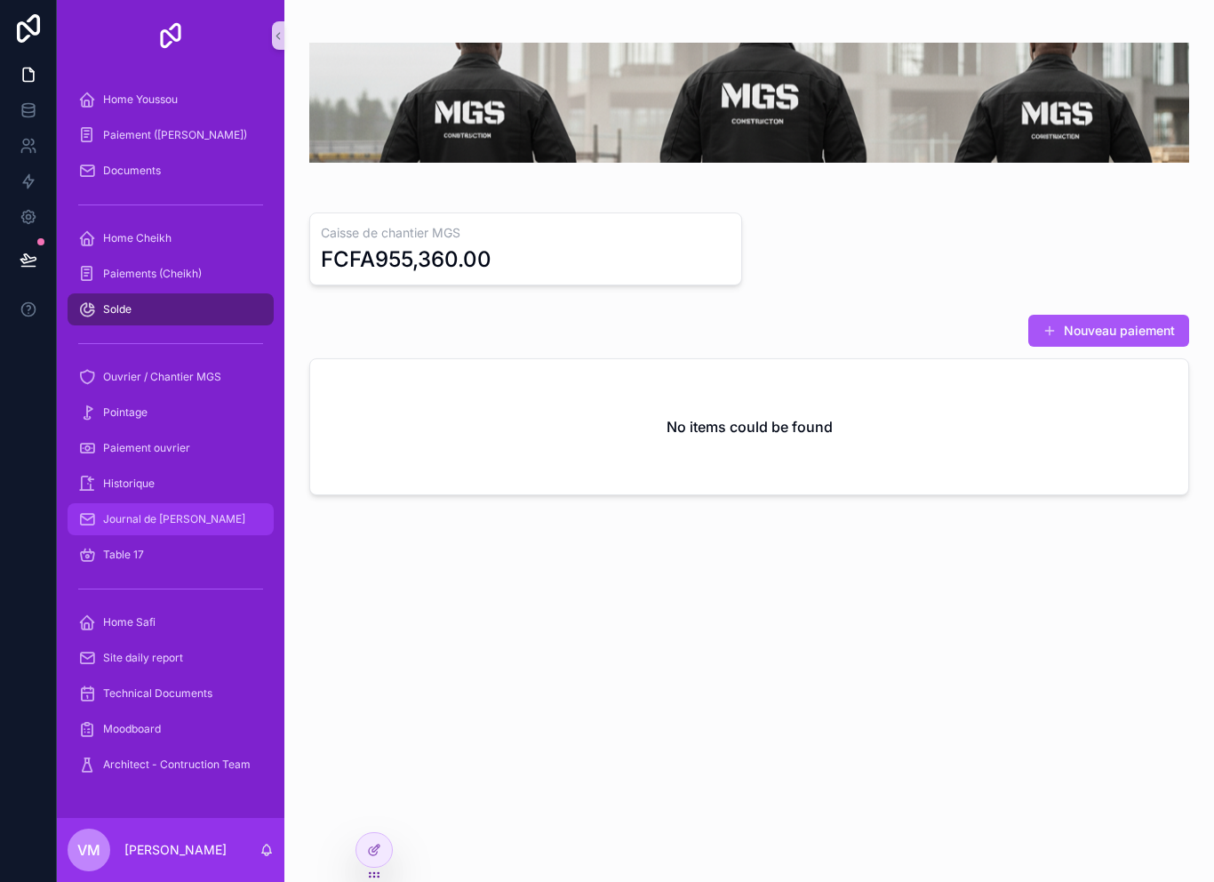
click at [141, 524] on span "Journal de [PERSON_NAME]" at bounding box center [174, 519] width 142 height 14
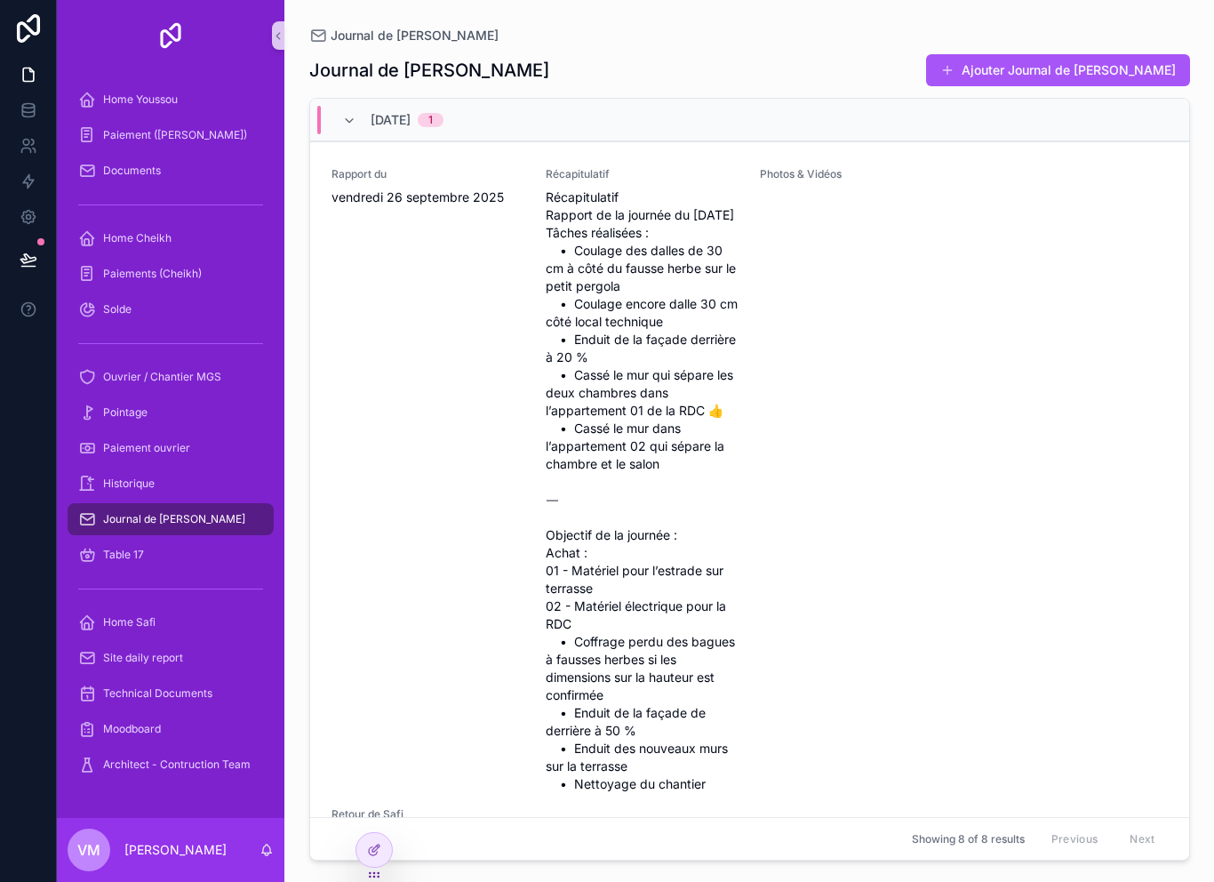
click at [142, 523] on span "Journal de [PERSON_NAME]" at bounding box center [174, 519] width 142 height 14
click at [172, 519] on span "Journal de [PERSON_NAME]" at bounding box center [174, 519] width 142 height 14
click at [172, 522] on span "Journal de [PERSON_NAME]" at bounding box center [174, 519] width 142 height 14
click at [124, 524] on span "Journal de [PERSON_NAME]" at bounding box center [174, 519] width 142 height 14
click at [123, 523] on span "Journal de [PERSON_NAME]" at bounding box center [174, 519] width 142 height 14
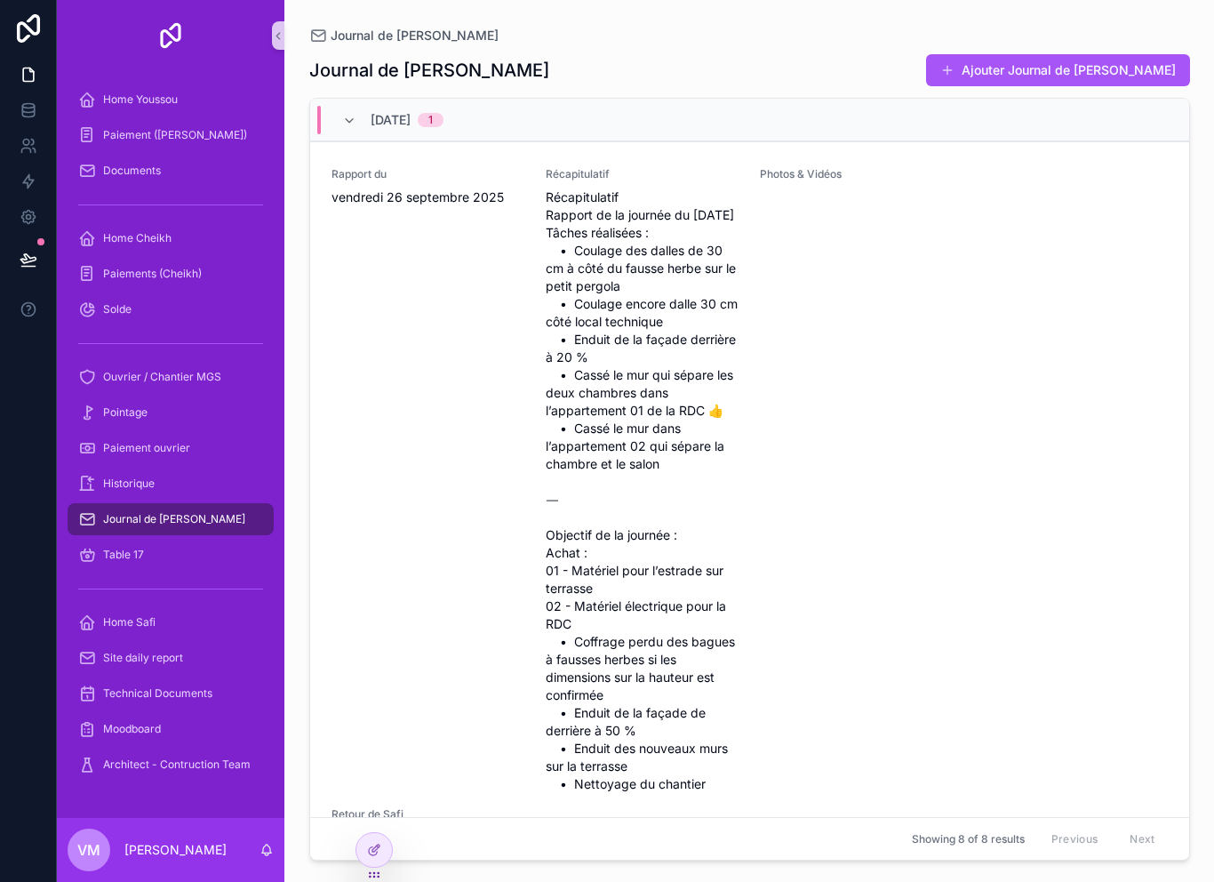
click at [122, 517] on span "Journal de [PERSON_NAME]" at bounding box center [174, 519] width 142 height 14
click at [121, 495] on div "Historique" at bounding box center [170, 483] width 185 height 28
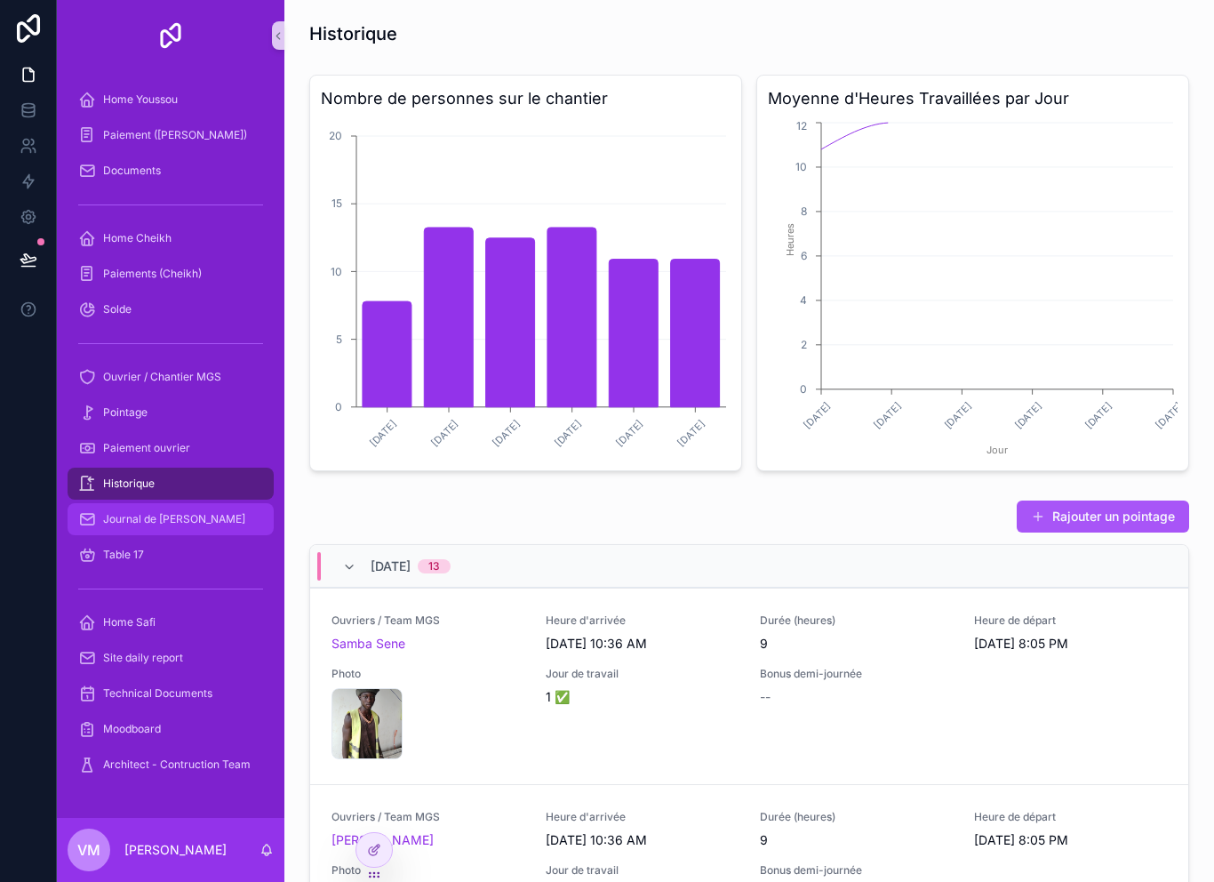
click at [123, 519] on span "Journal de [PERSON_NAME]" at bounding box center [174, 519] width 142 height 14
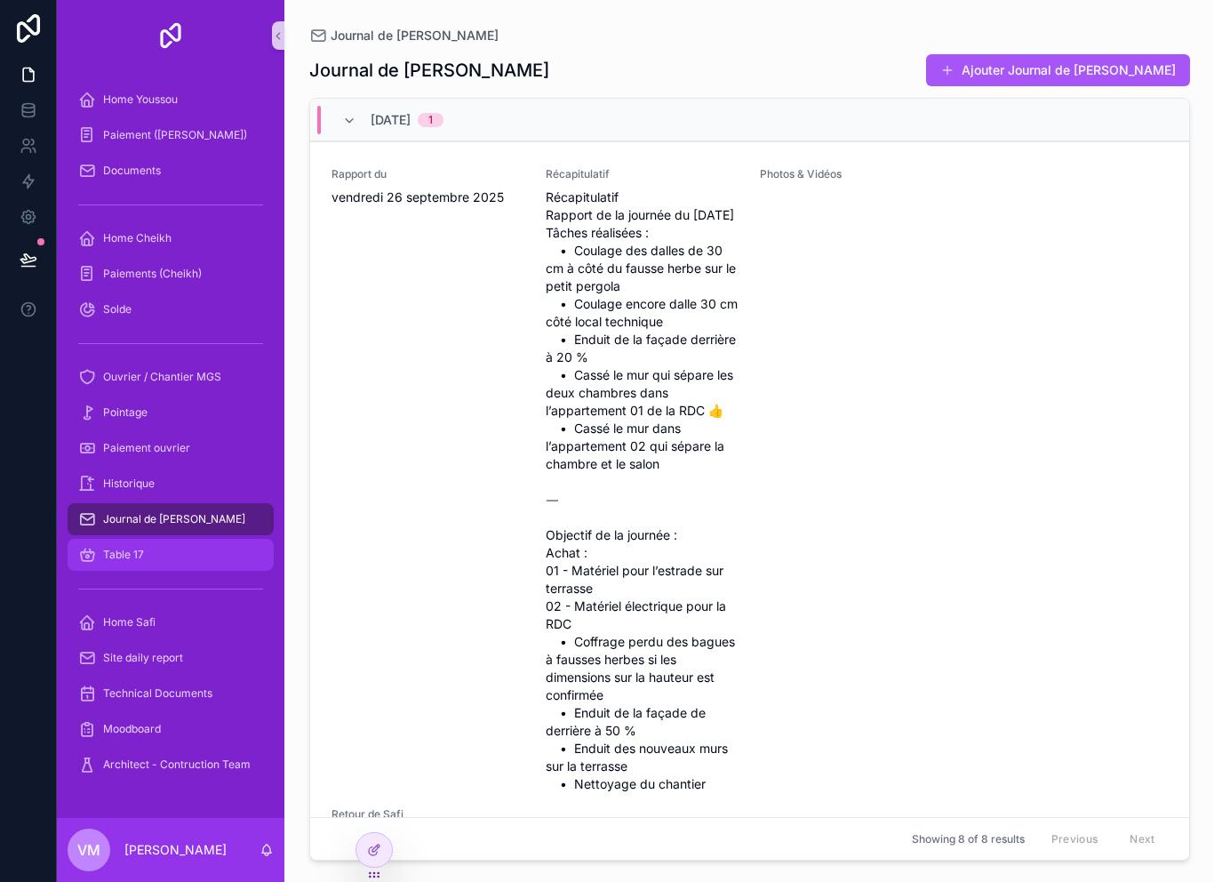
click at [138, 565] on div "Table 17" at bounding box center [170, 554] width 185 height 28
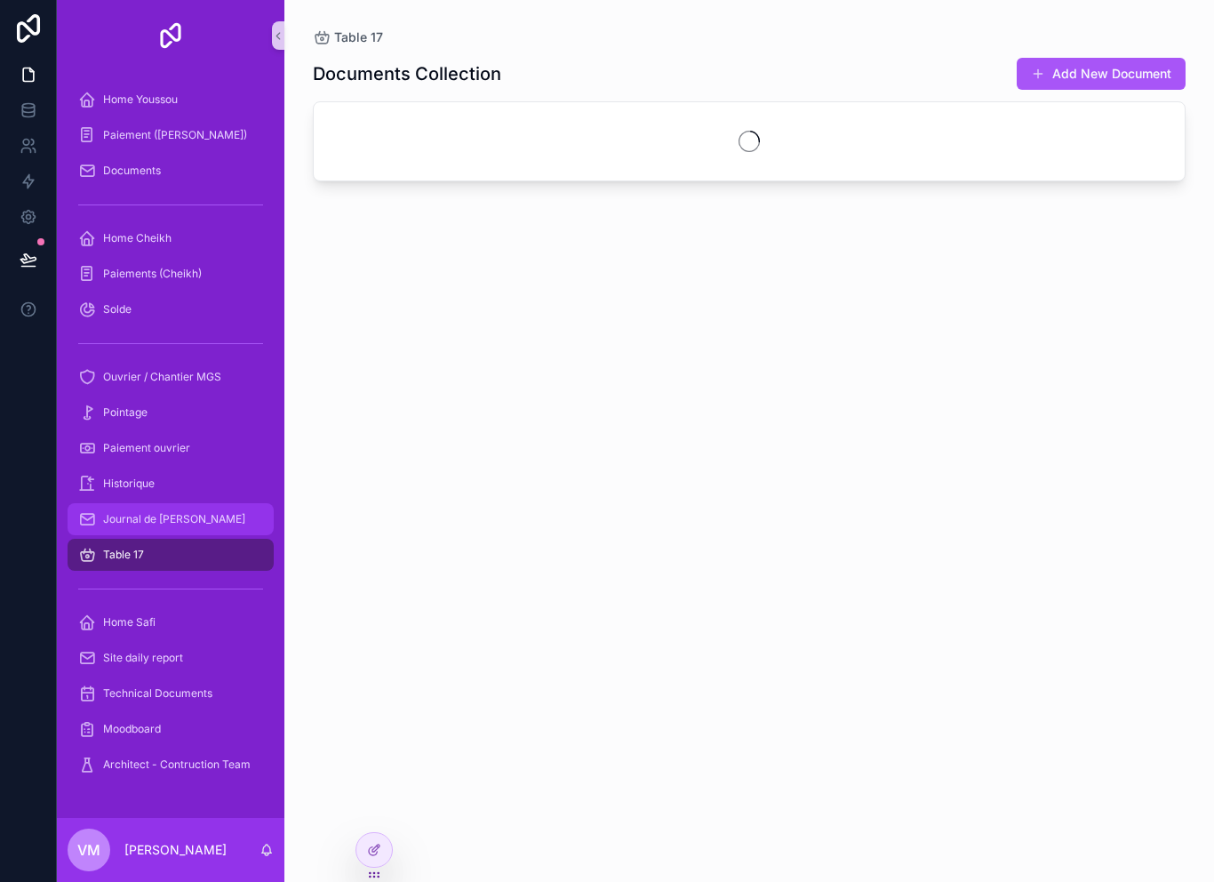
click at [139, 524] on span "Journal de [PERSON_NAME]" at bounding box center [174, 519] width 142 height 14
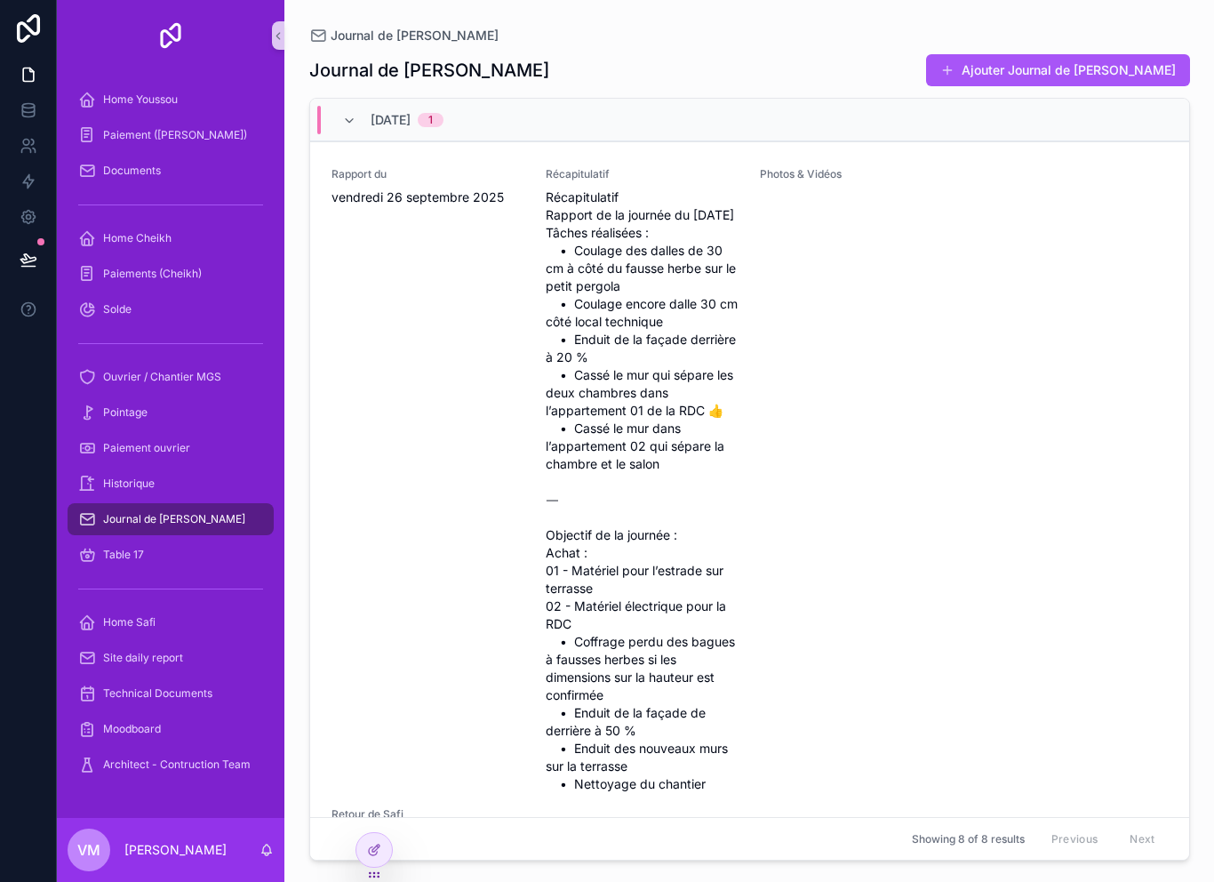
click at [130, 524] on span "Journal de [PERSON_NAME]" at bounding box center [174, 519] width 142 height 14
click at [129, 524] on span "Journal de [PERSON_NAME]" at bounding box center [174, 519] width 142 height 14
click at [103, 524] on span "Journal de [PERSON_NAME]" at bounding box center [174, 519] width 142 height 14
click at [100, 521] on div "Journal de [PERSON_NAME]" at bounding box center [170, 519] width 185 height 28
click at [106, 523] on span "Journal de [PERSON_NAME]" at bounding box center [174, 519] width 142 height 14
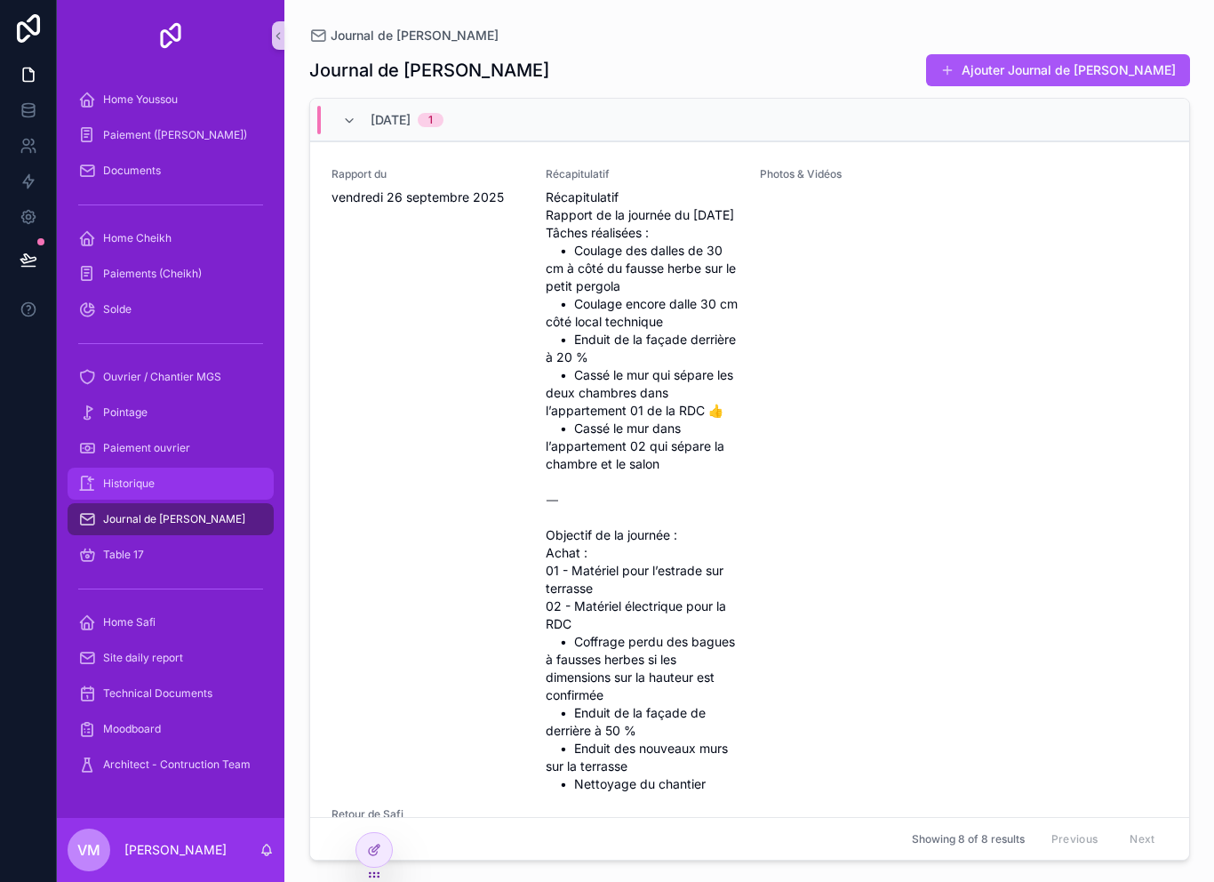
click at [116, 488] on span "Historique" at bounding box center [129, 483] width 52 height 14
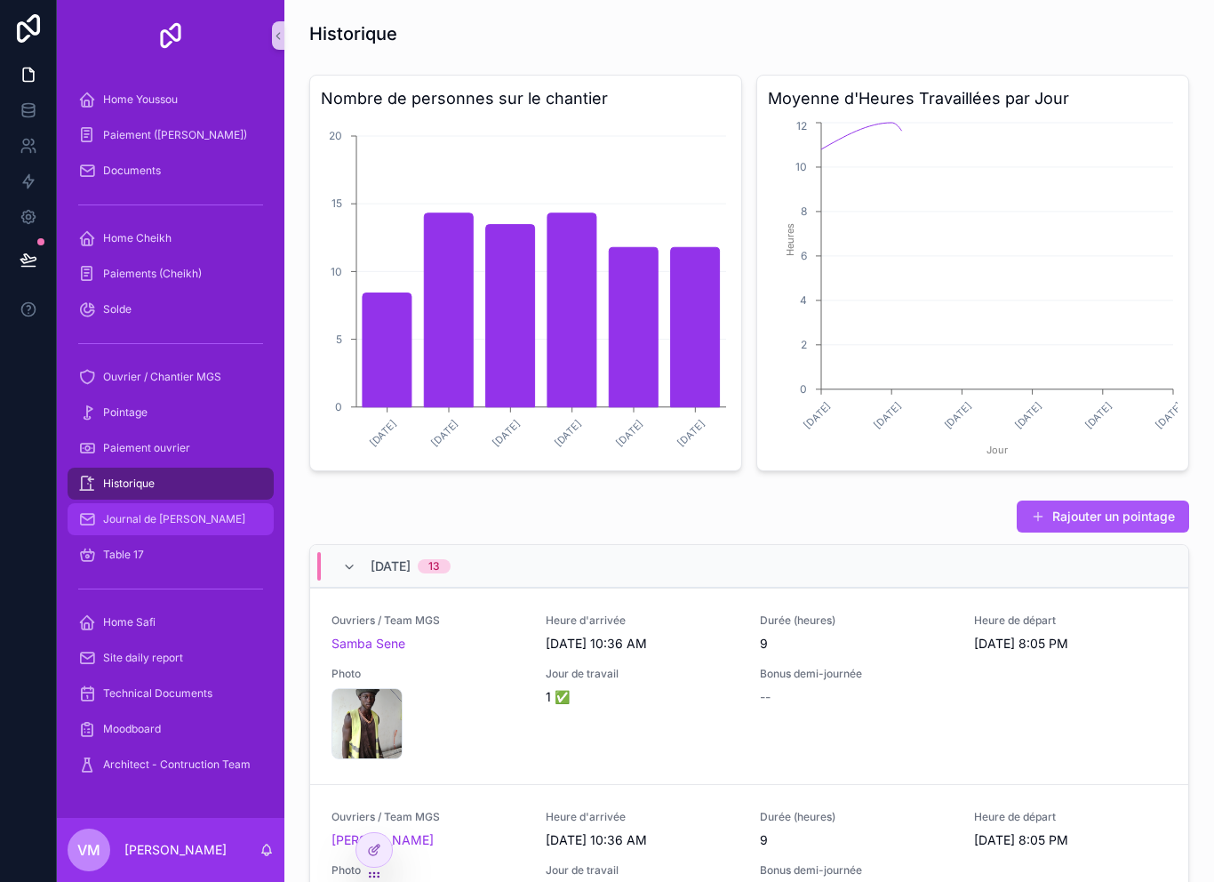
click at [112, 521] on span "Journal de [PERSON_NAME]" at bounding box center [174, 519] width 142 height 14
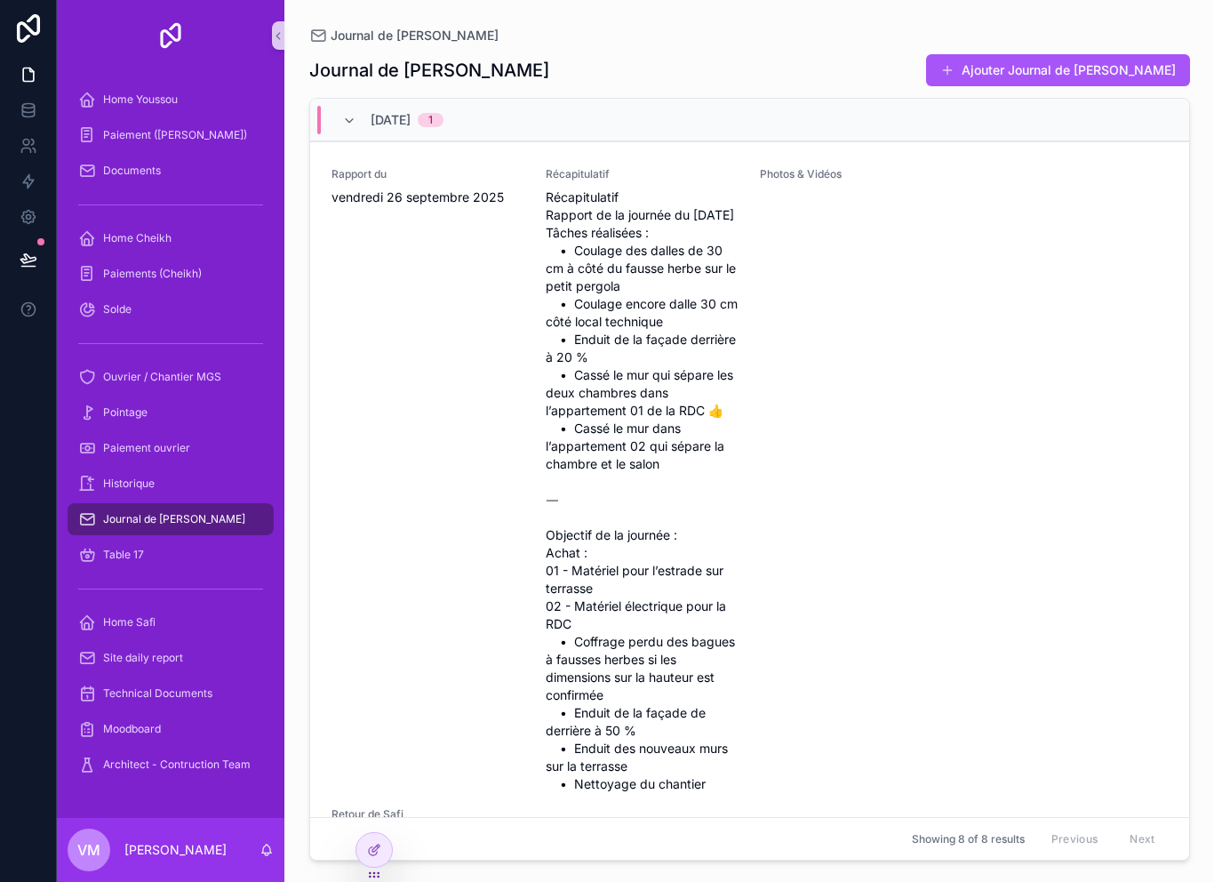
click at [112, 527] on div "Journal de [PERSON_NAME]" at bounding box center [170, 519] width 185 height 28
click at [128, 492] on div "Historique" at bounding box center [170, 483] width 185 height 28
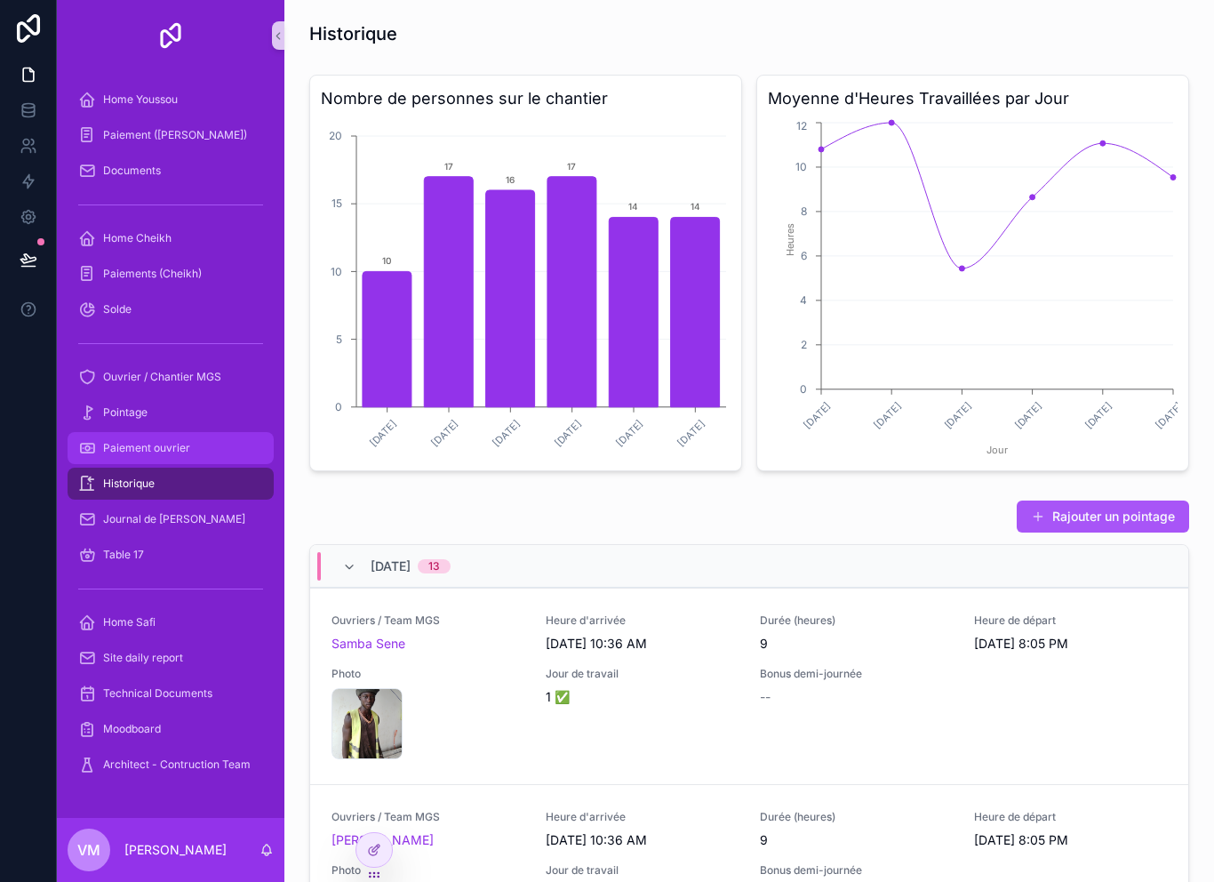
click at [173, 460] on div "Paiement ouvrier" at bounding box center [170, 448] width 185 height 28
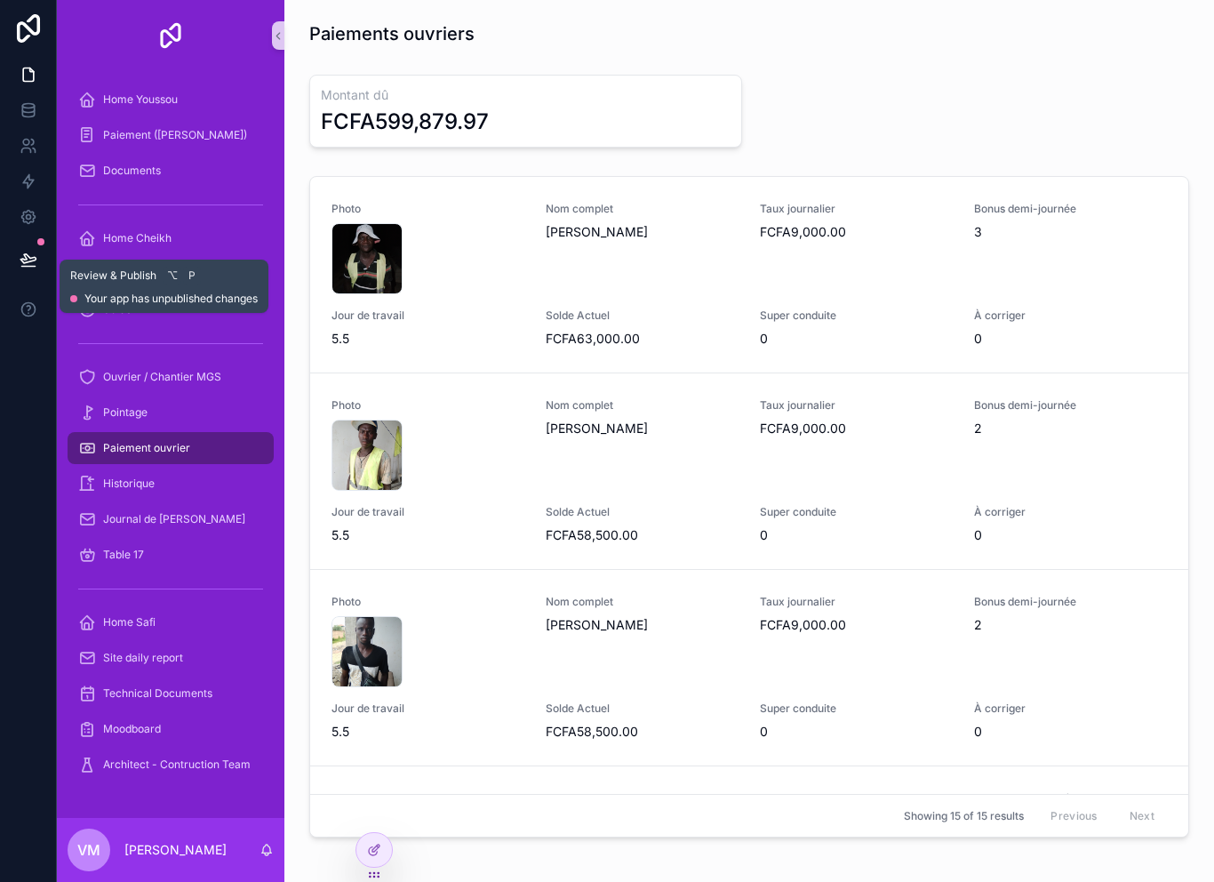
click at [29, 257] on icon at bounding box center [27, 258] width 15 height 9
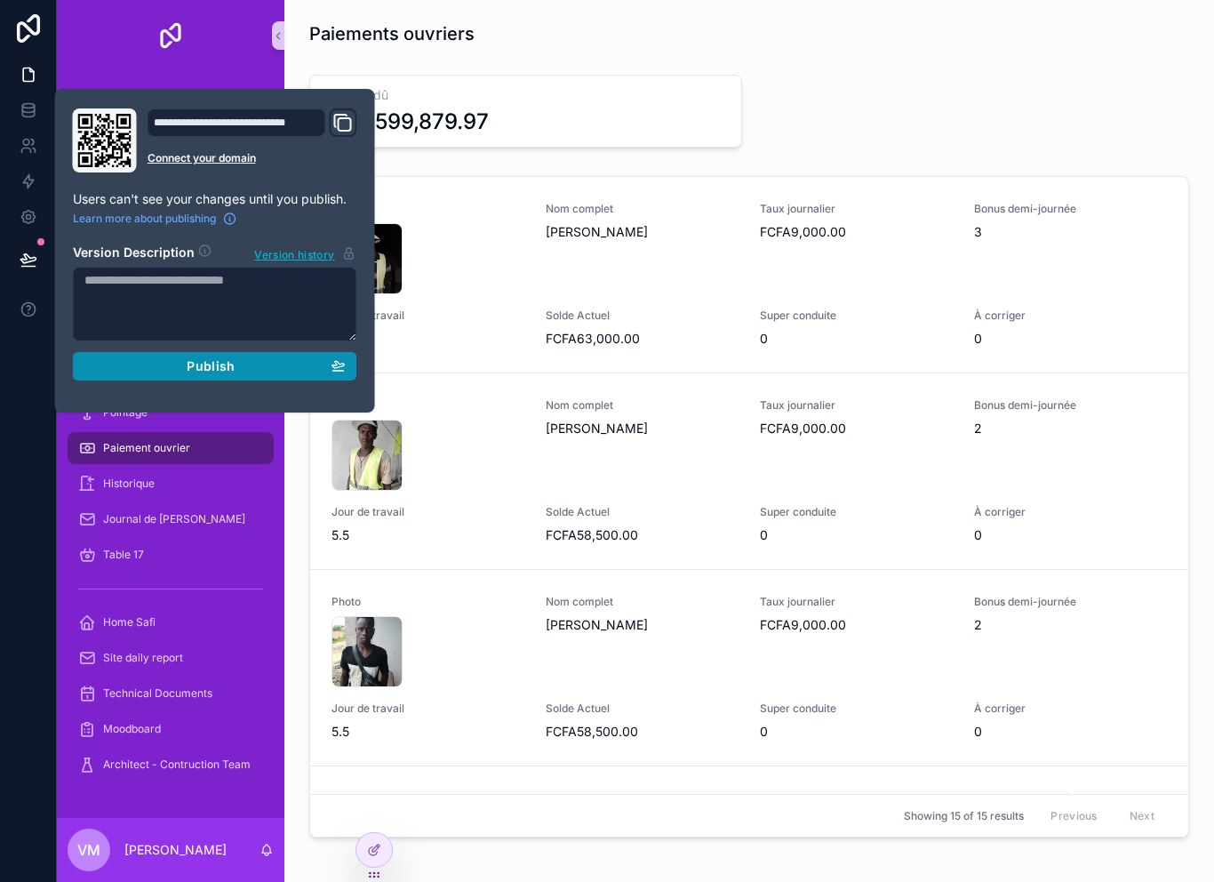
click at [125, 362] on div "Publish" at bounding box center [214, 366] width 261 height 16
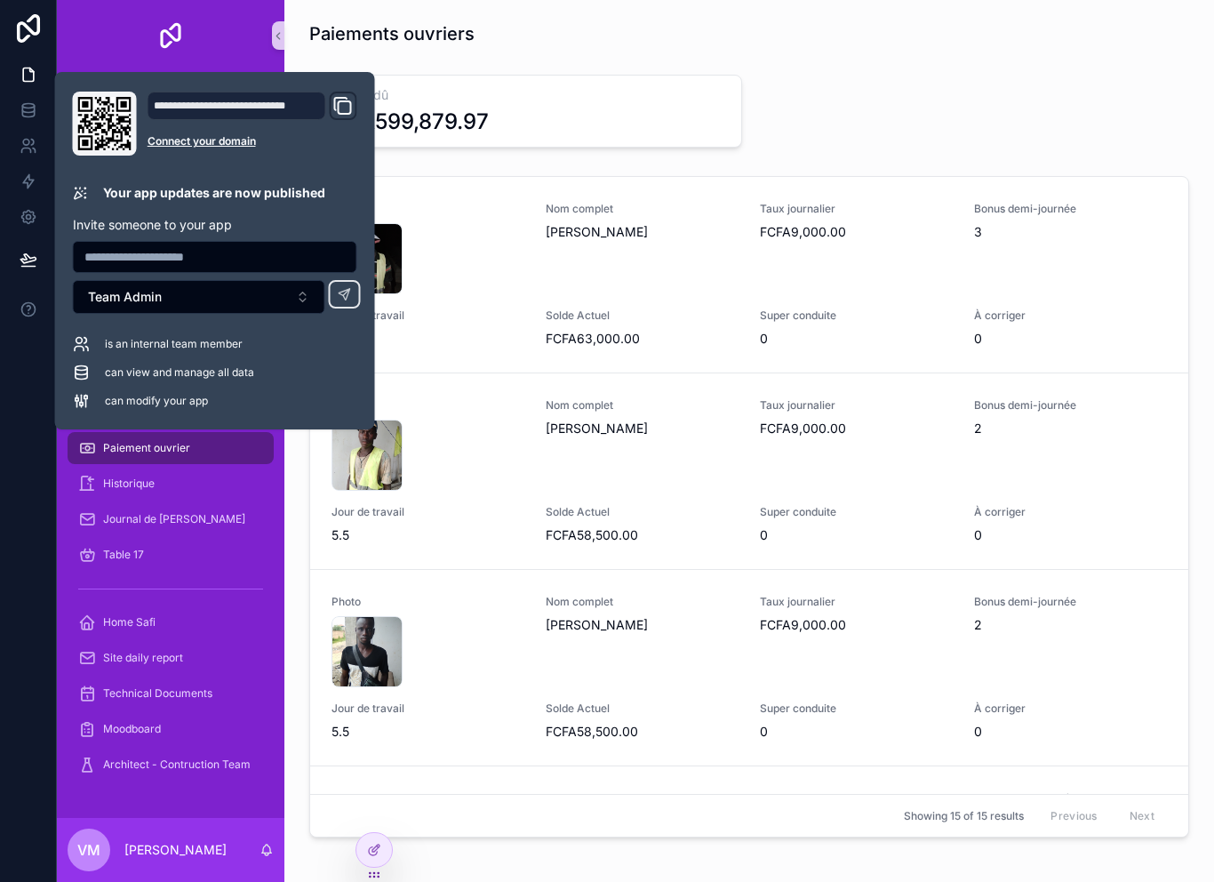
click at [47, 511] on div at bounding box center [28, 441] width 57 height 882
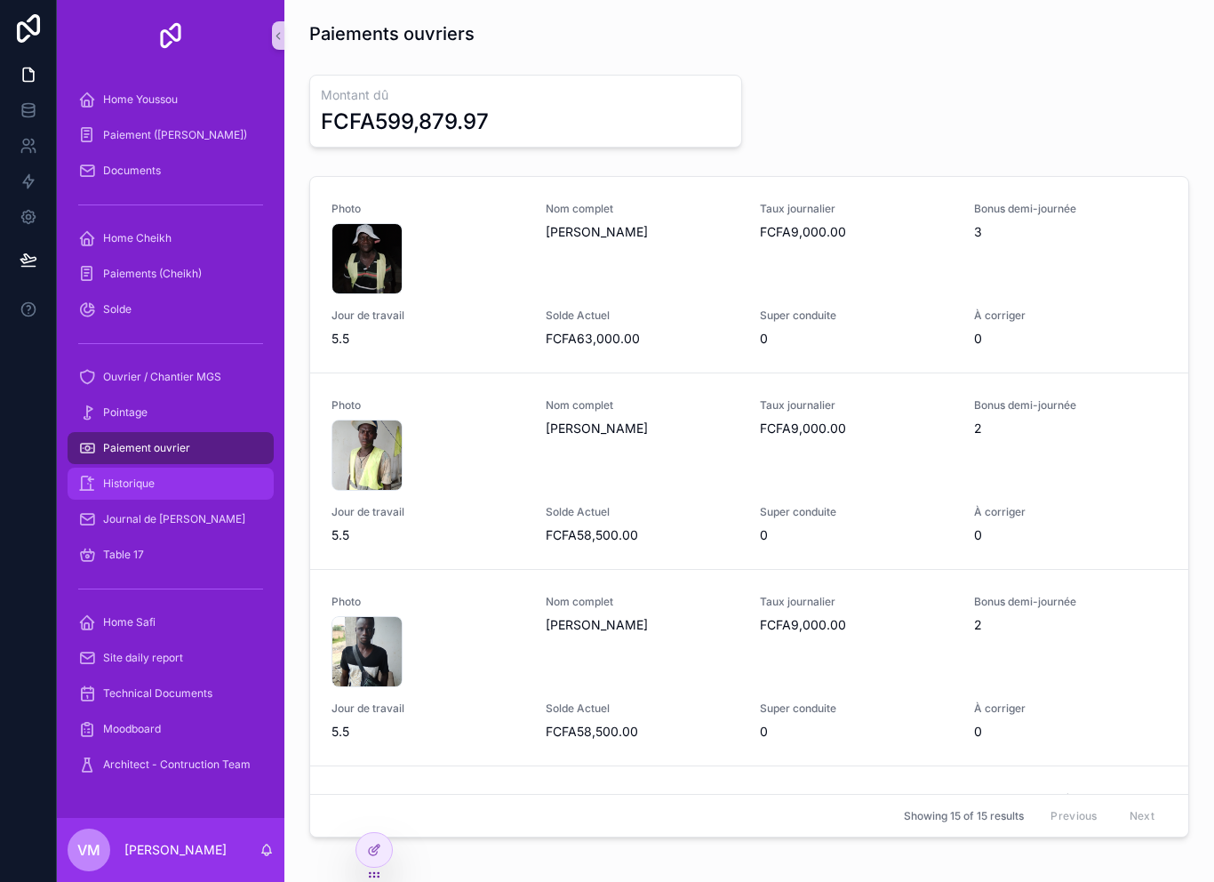
click at [176, 498] on link "Historique" at bounding box center [171, 484] width 206 height 32
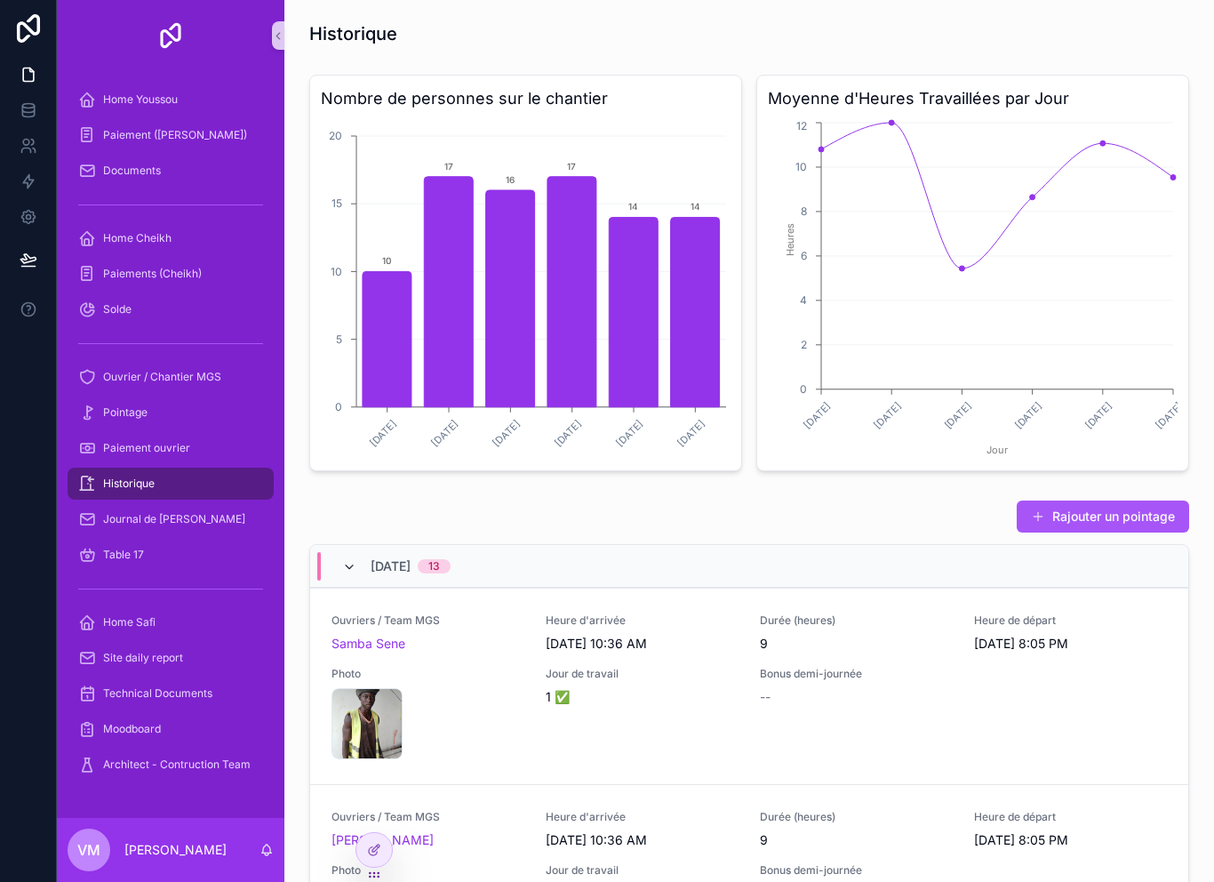
click at [356, 560] on icon "scrollable content" at bounding box center [349, 567] width 14 height 14
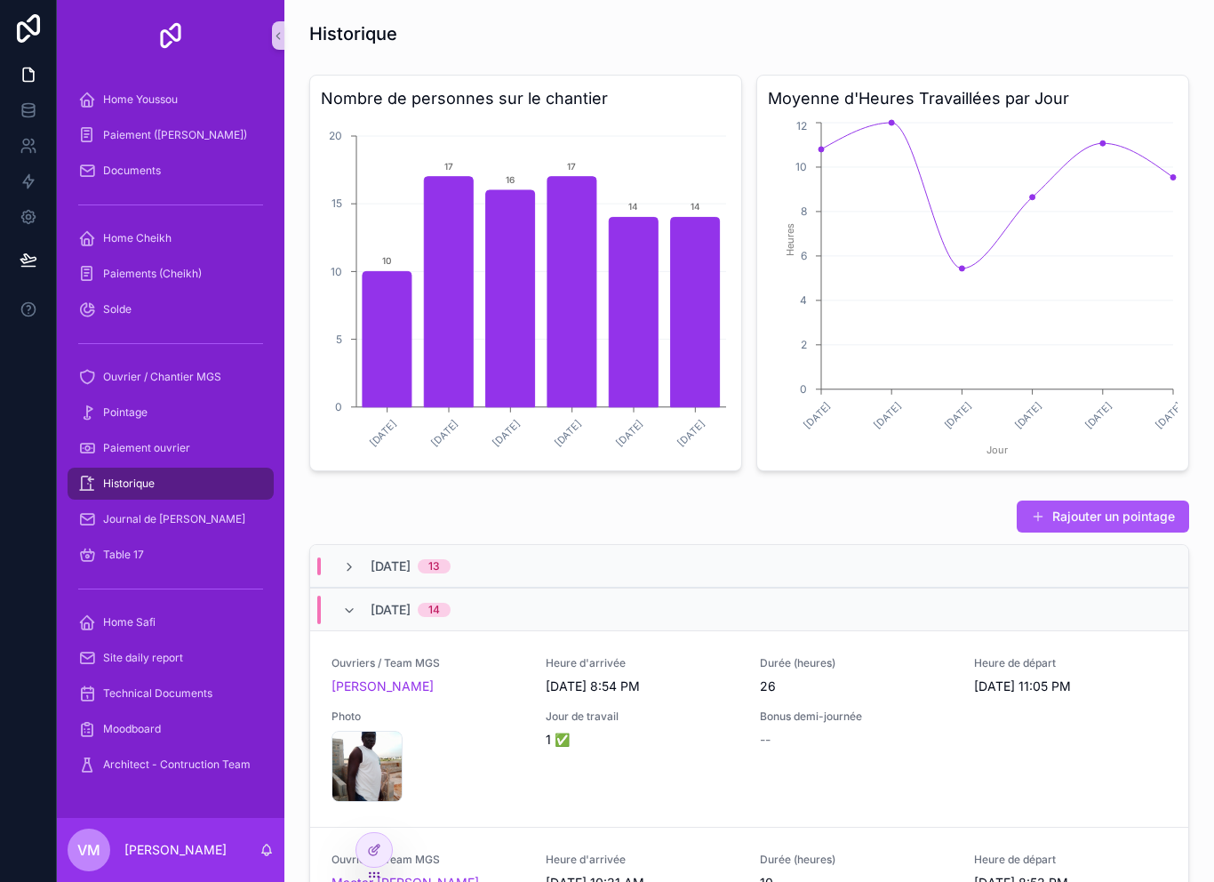
click at [376, 610] on span "[DATE]" at bounding box center [391, 610] width 40 height 18
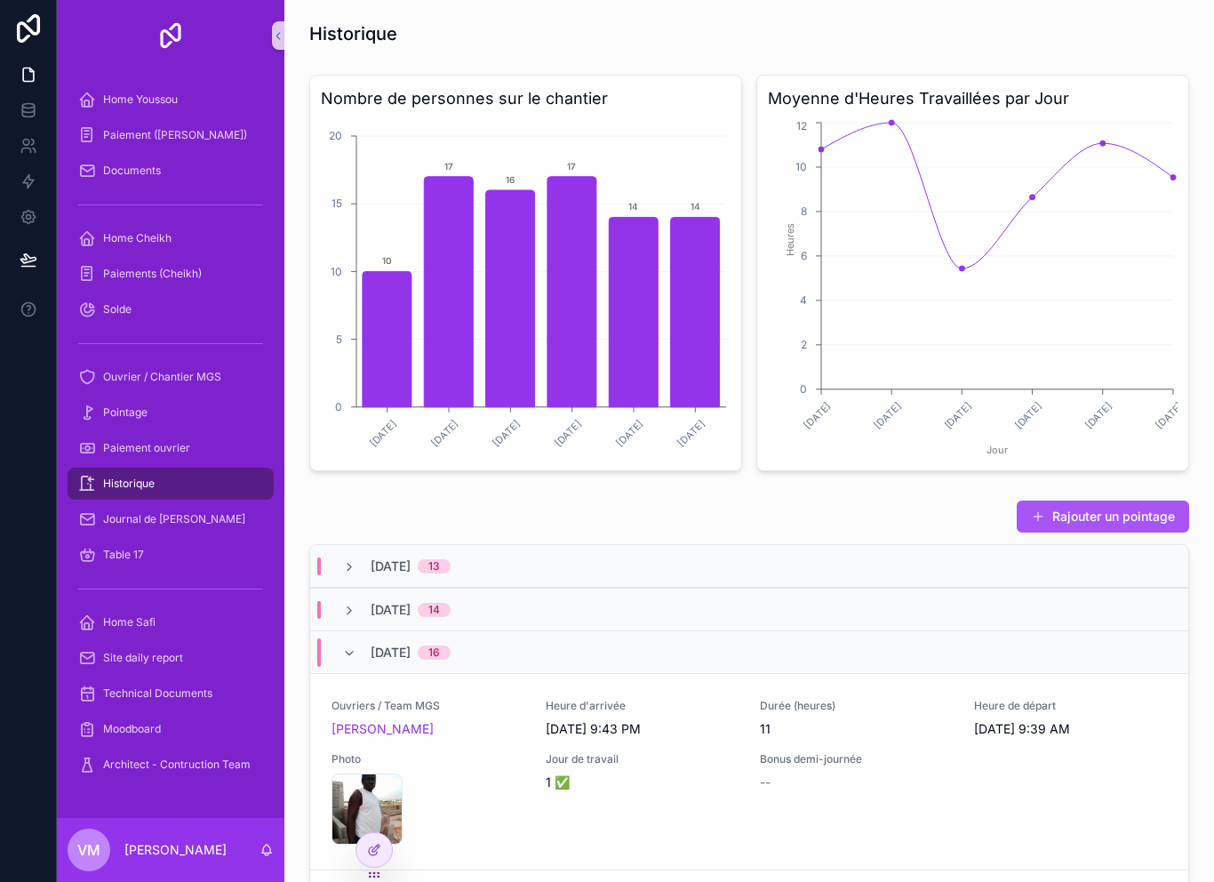
click at [367, 653] on div "[DATE] 16" at bounding box center [396, 652] width 108 height 28
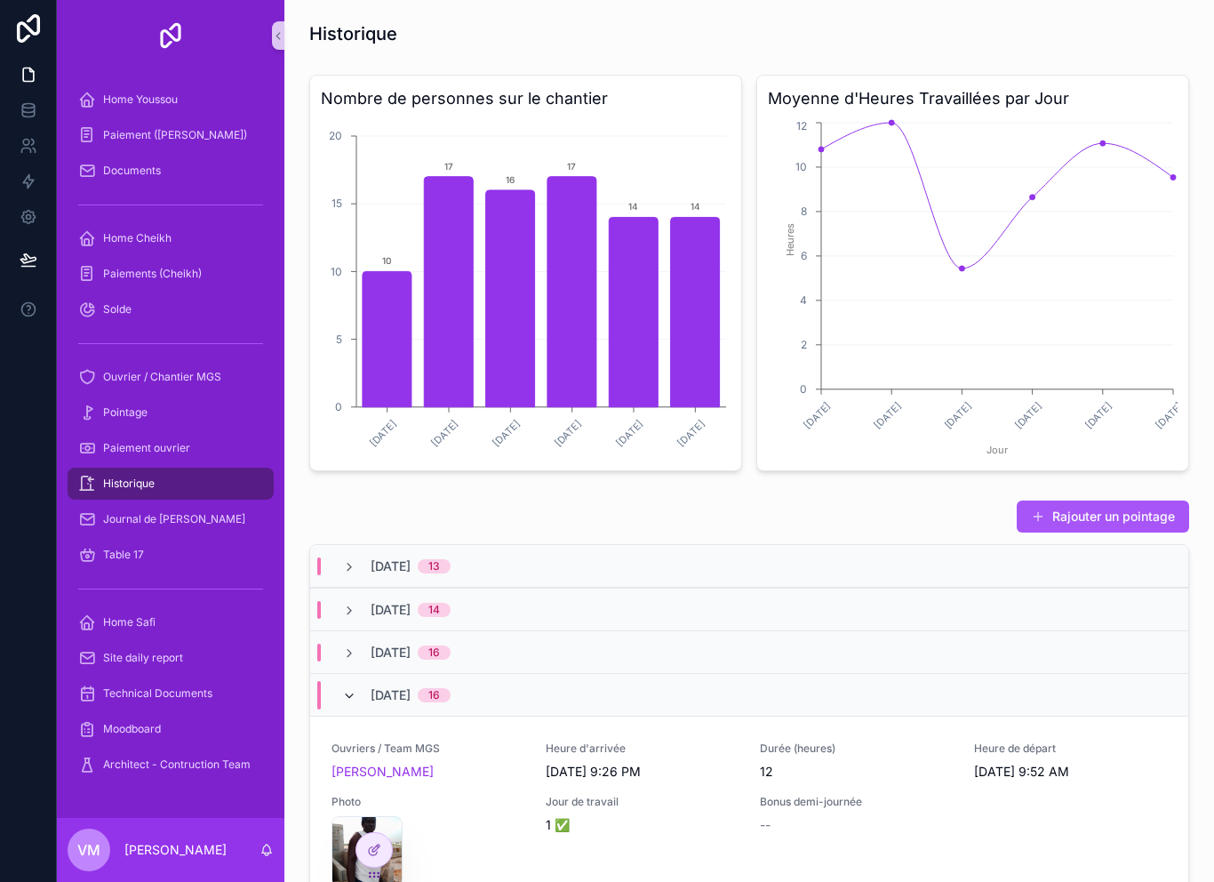
click at [356, 694] on icon "scrollable content" at bounding box center [349, 696] width 14 height 14
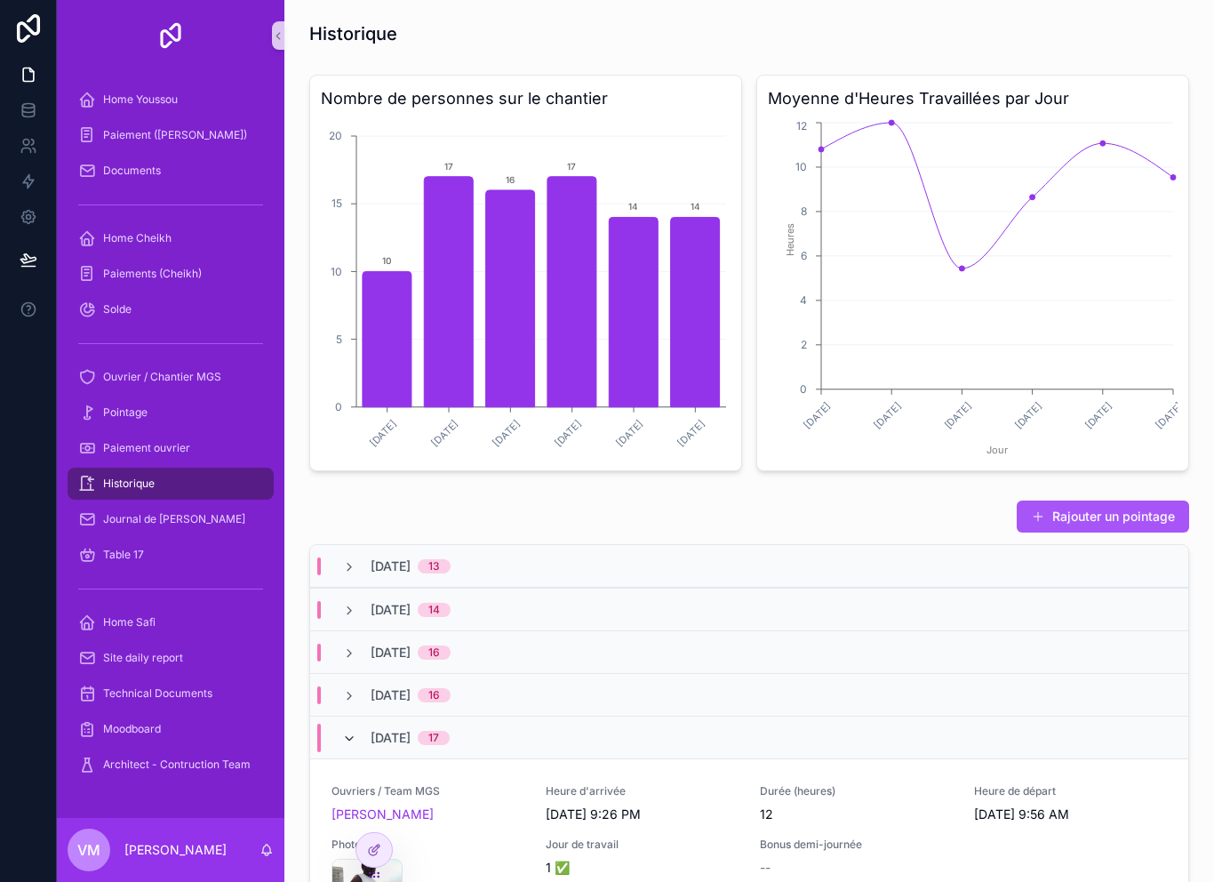
click at [356, 733] on icon "scrollable content" at bounding box center [349, 739] width 14 height 14
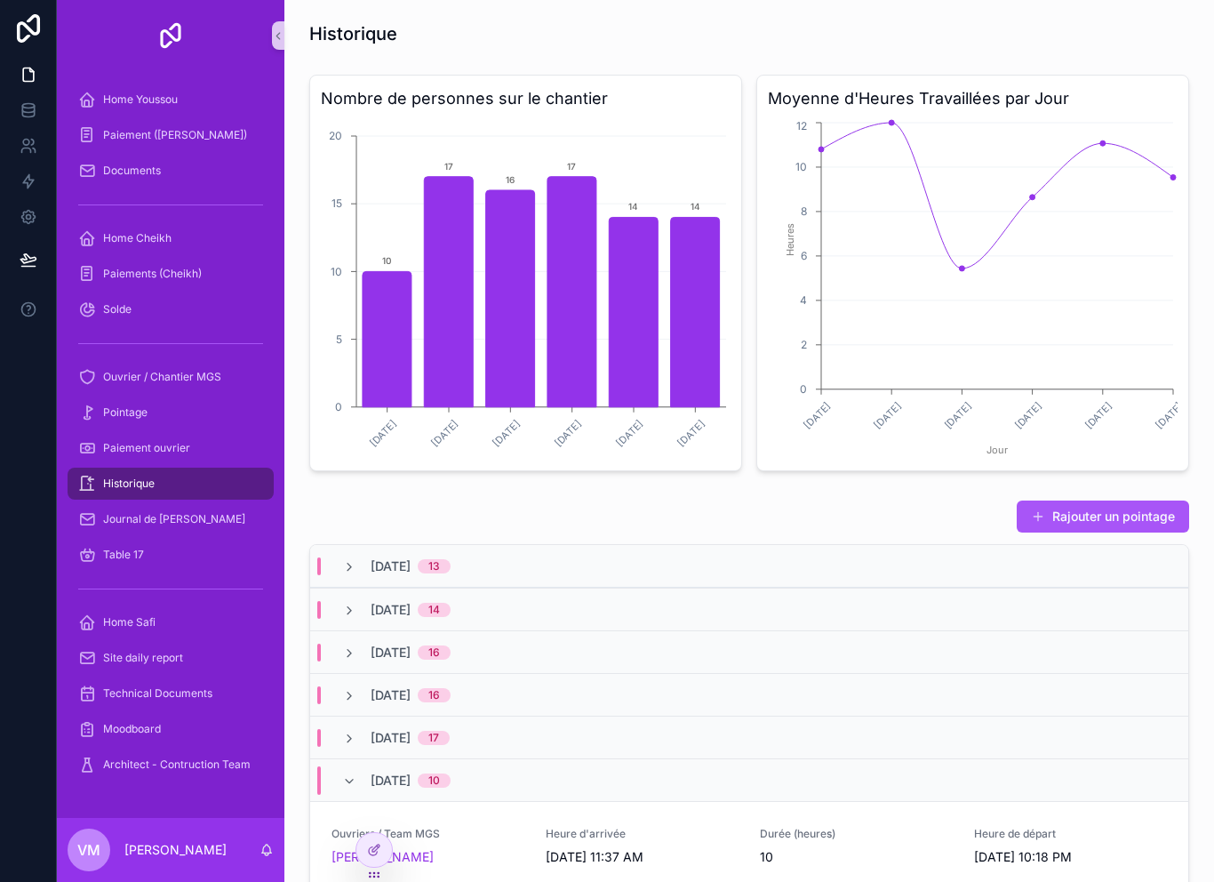
click at [360, 771] on div "[DATE] 10" at bounding box center [396, 780] width 108 height 28
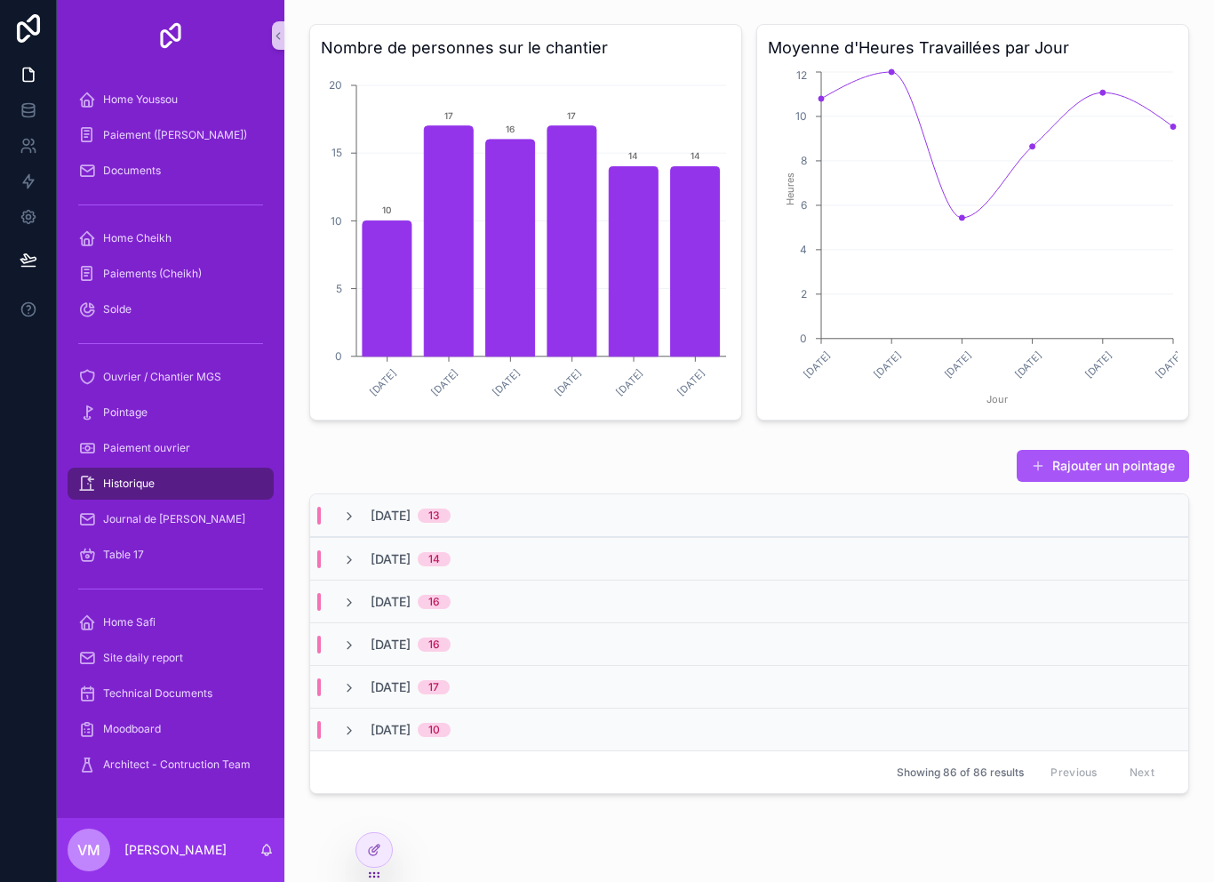
scroll to position [55, 0]
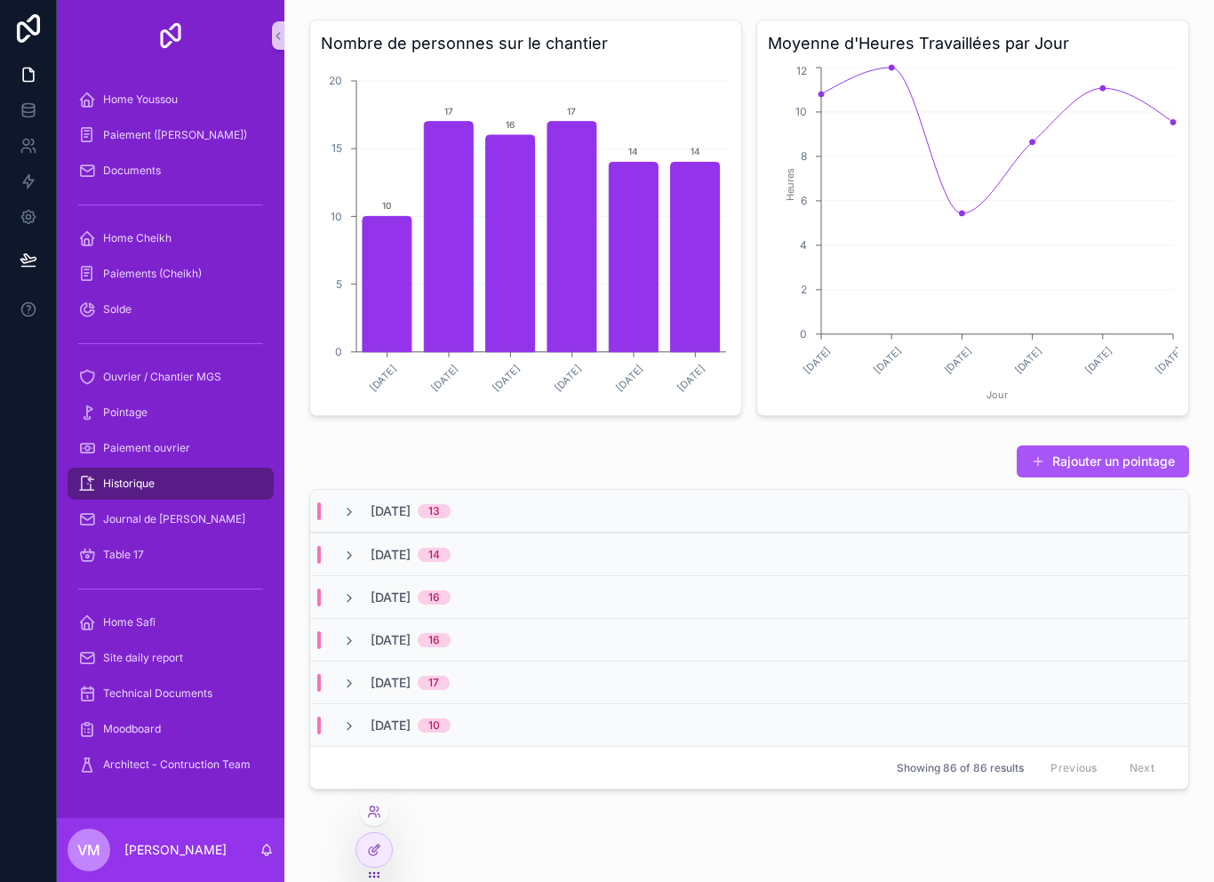
click at [388, 837] on div at bounding box center [374, 857] width 37 height 50
click at [383, 845] on div at bounding box center [374, 850] width 36 height 34
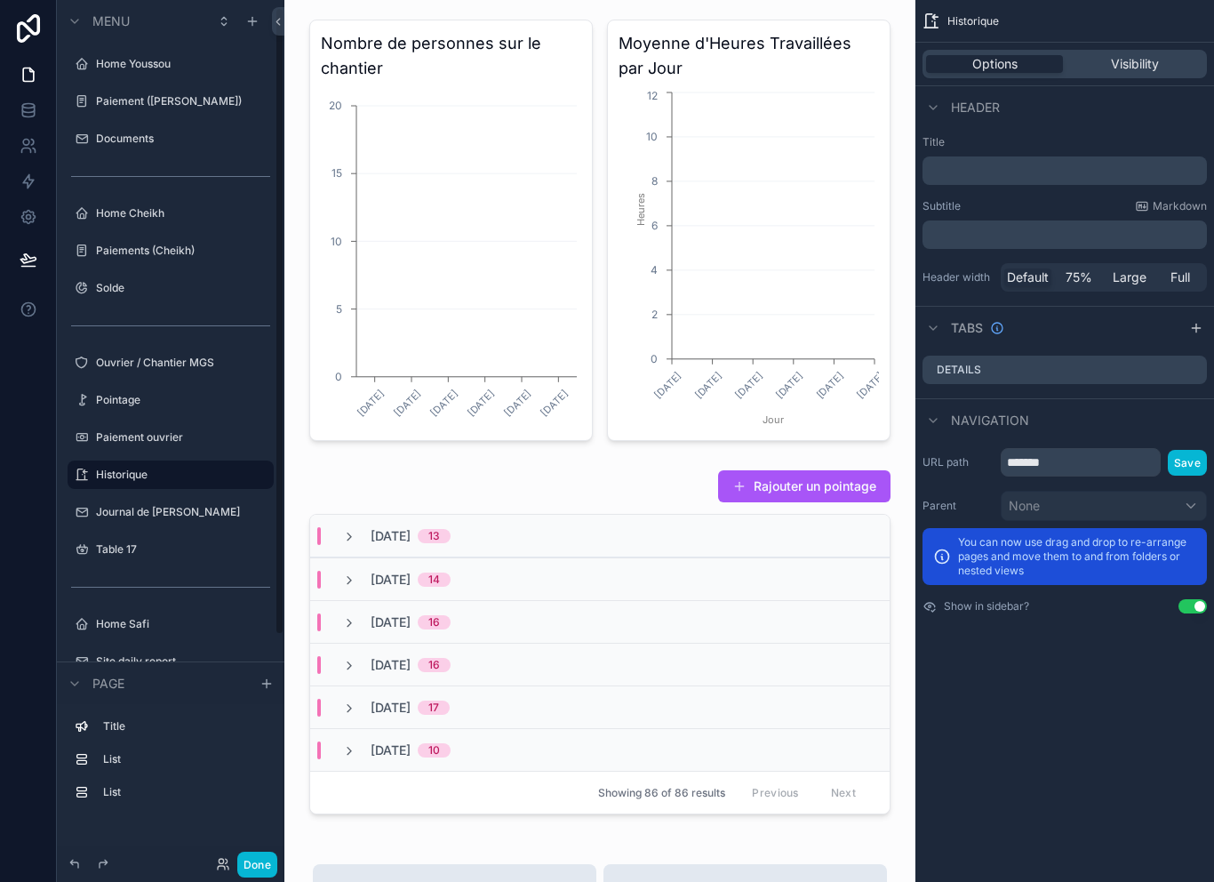
scroll to position [11, 0]
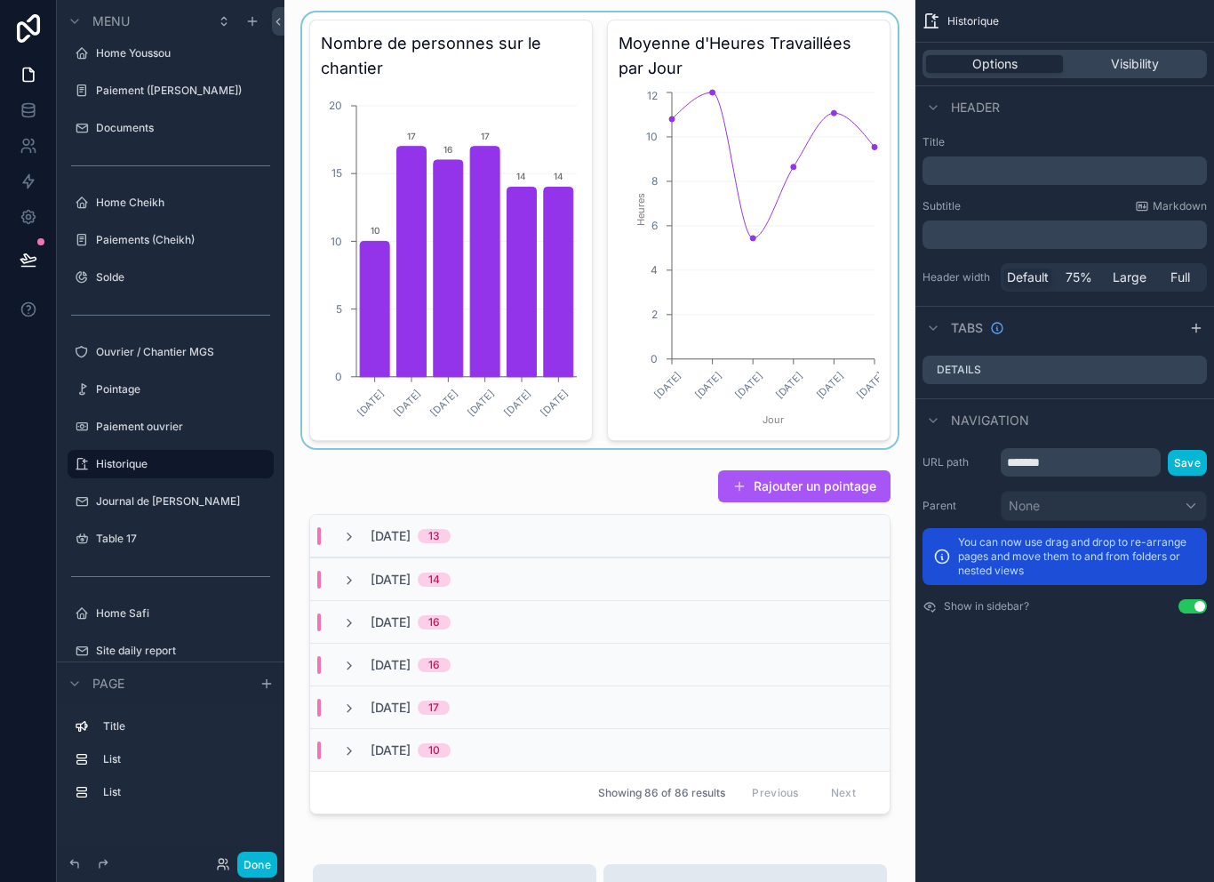
click at [523, 293] on div "scrollable content" at bounding box center [600, 230] width 603 height 436
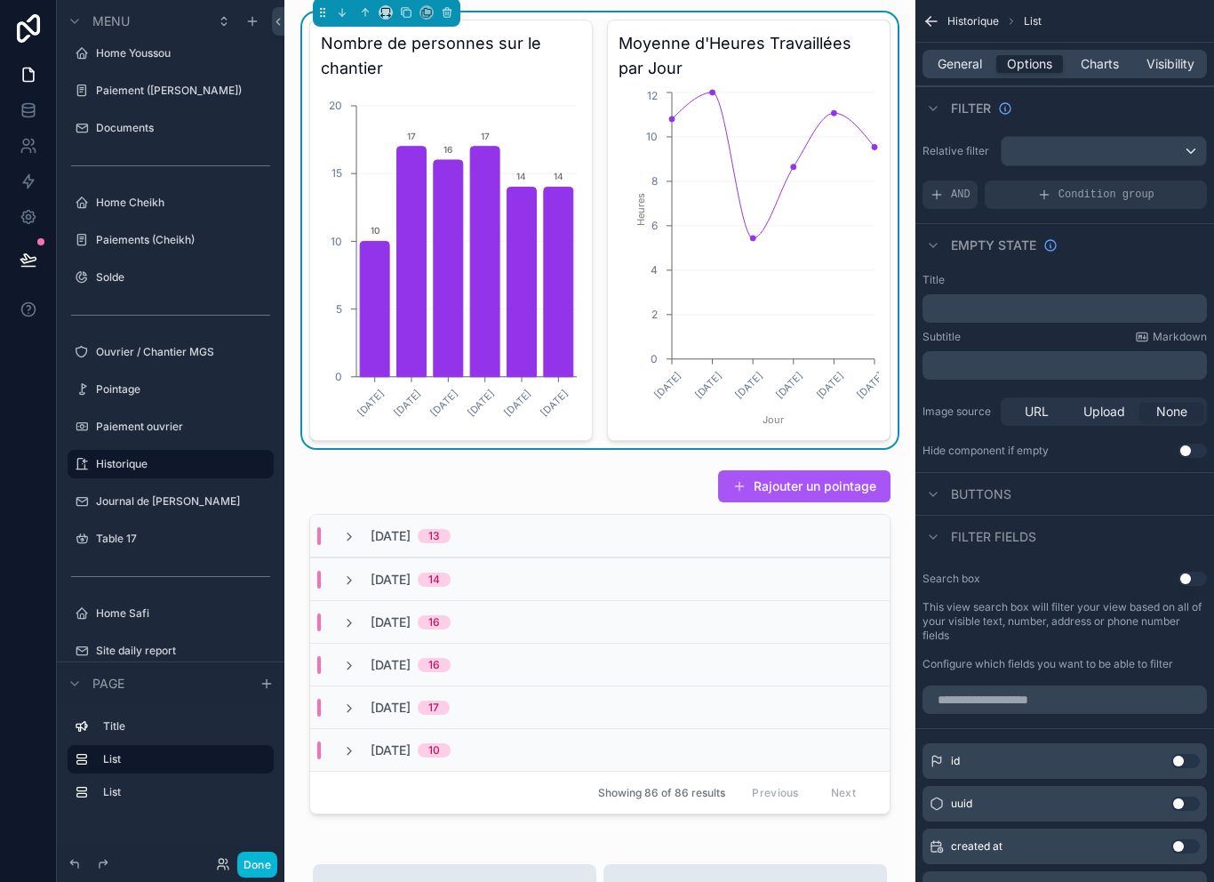
click at [1135, 149] on div "scrollable content" at bounding box center [1104, 151] width 204 height 28
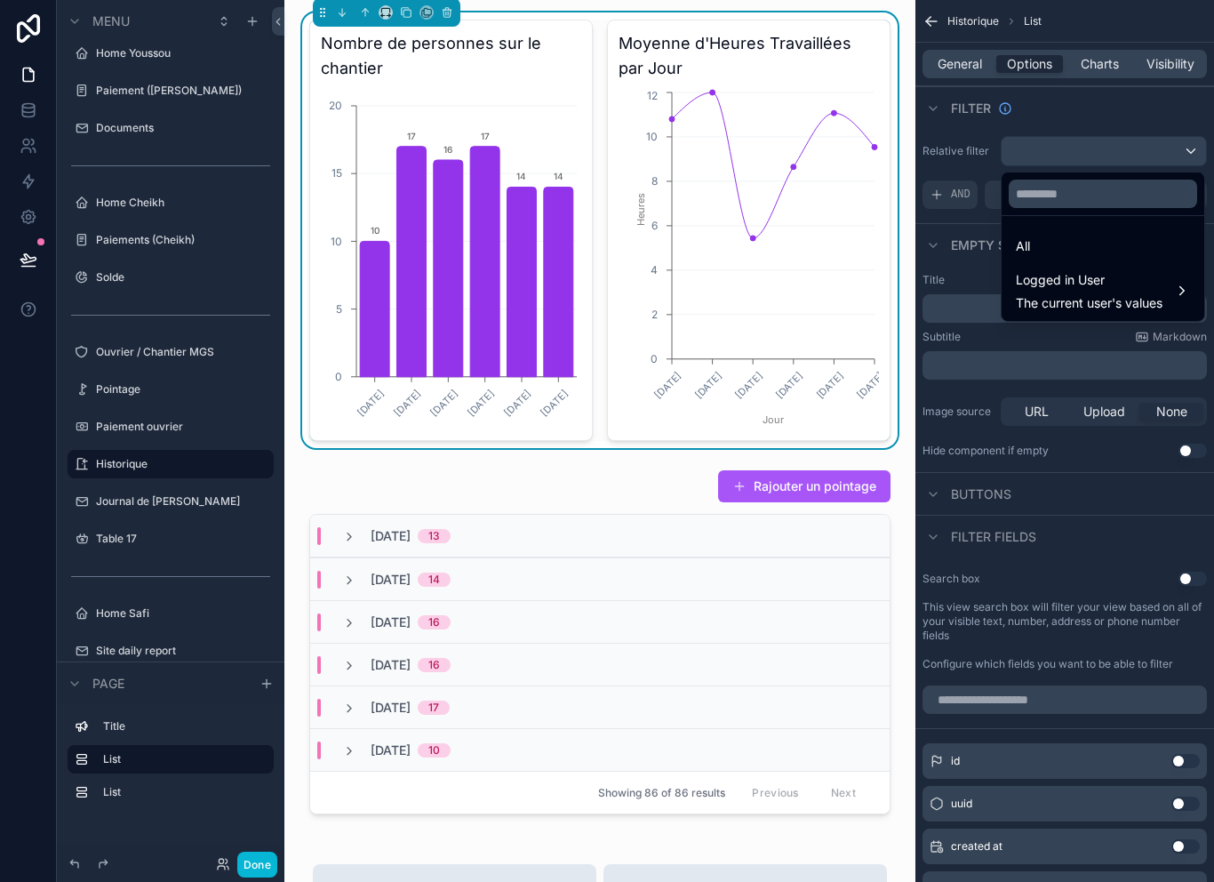
click at [1149, 140] on div "scrollable content" at bounding box center [607, 441] width 1214 height 882
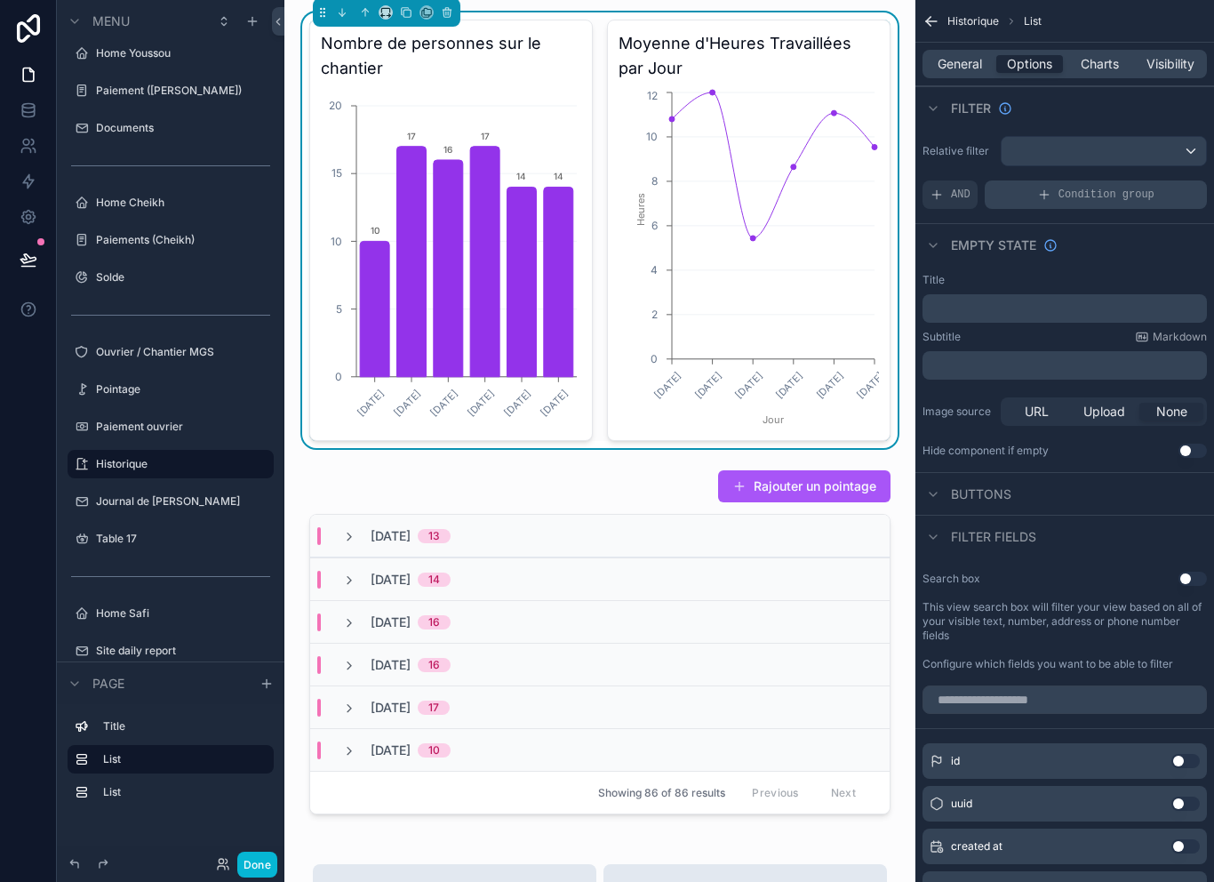
click at [1110, 188] on span "Condition group" at bounding box center [1107, 195] width 96 height 14
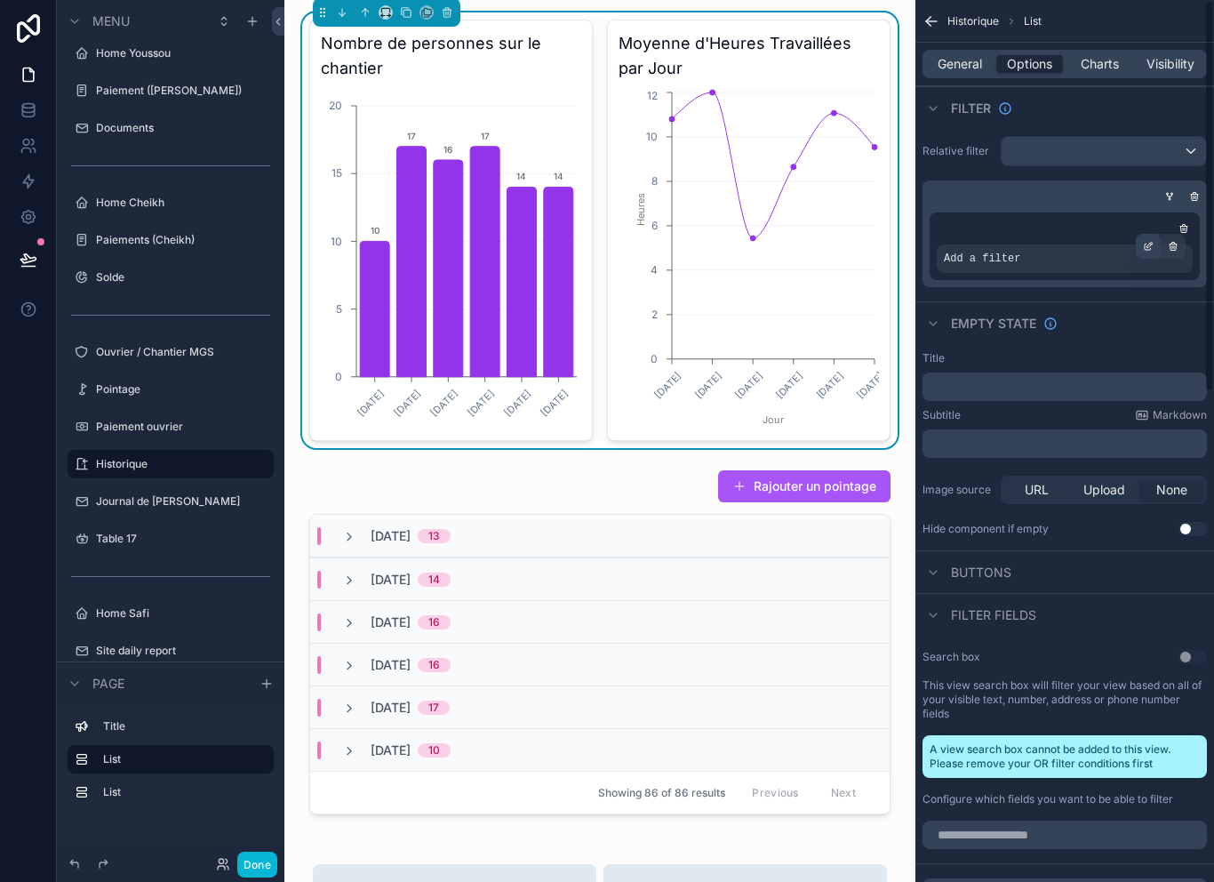
click at [1138, 246] on div "scrollable content" at bounding box center [1148, 246] width 25 height 25
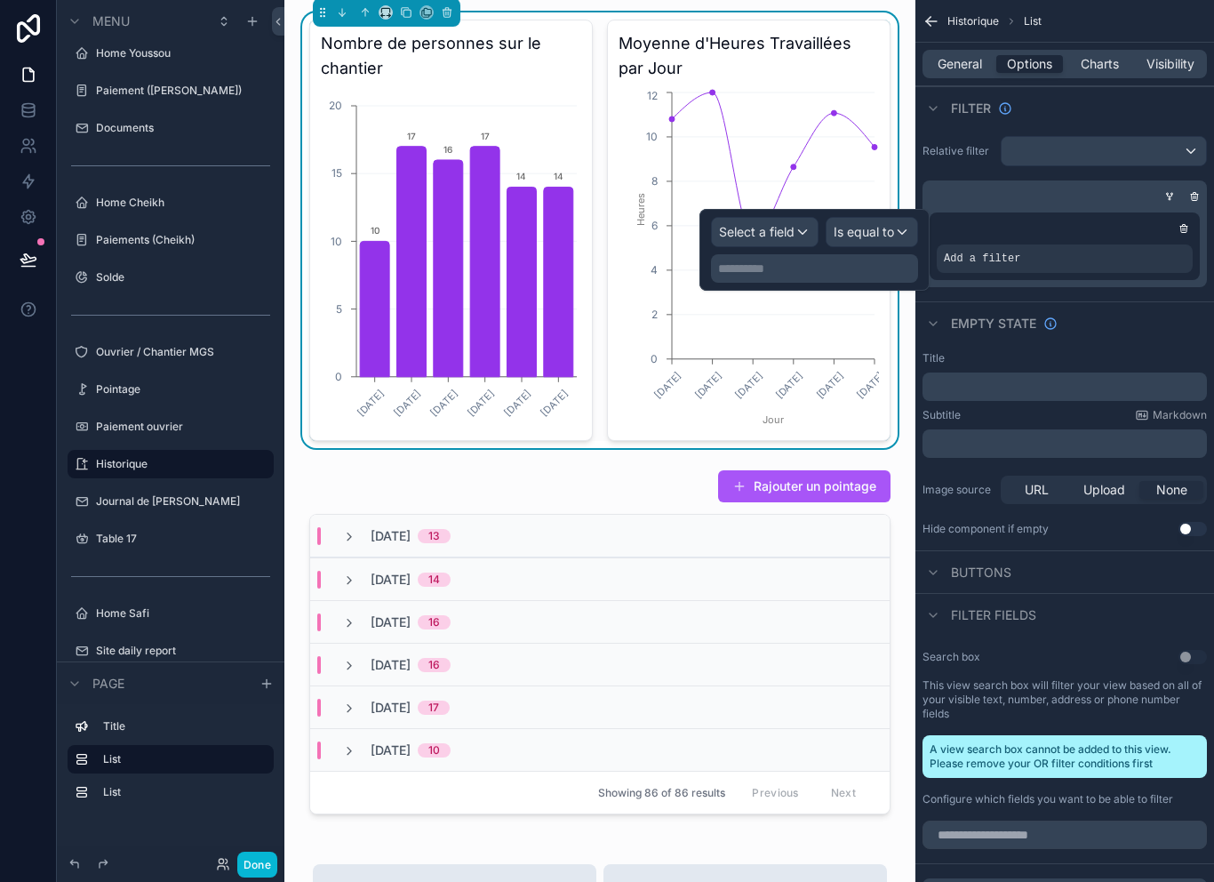
click at [791, 236] on span "Select a field" at bounding box center [757, 232] width 76 height 18
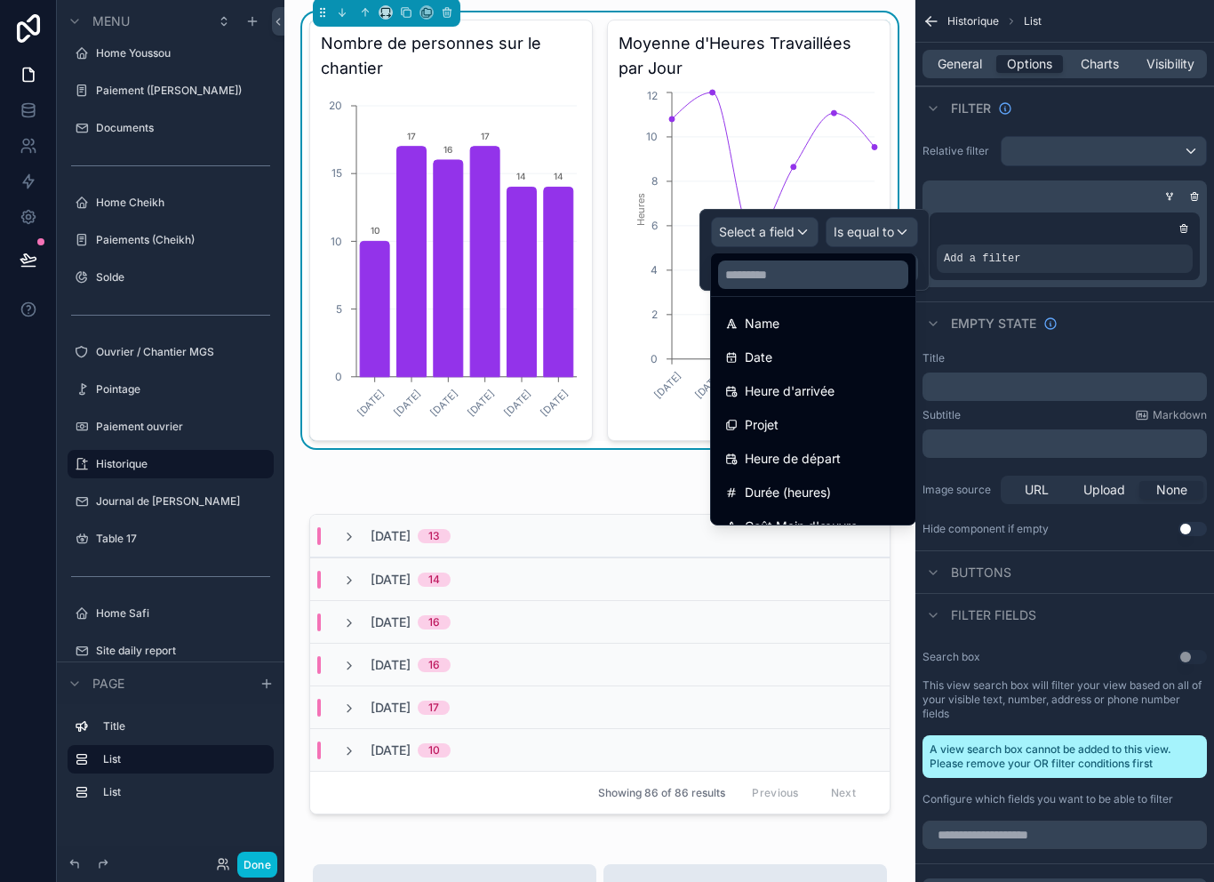
scroll to position [138, 0]
click at [818, 359] on div "Date" at bounding box center [813, 358] width 176 height 21
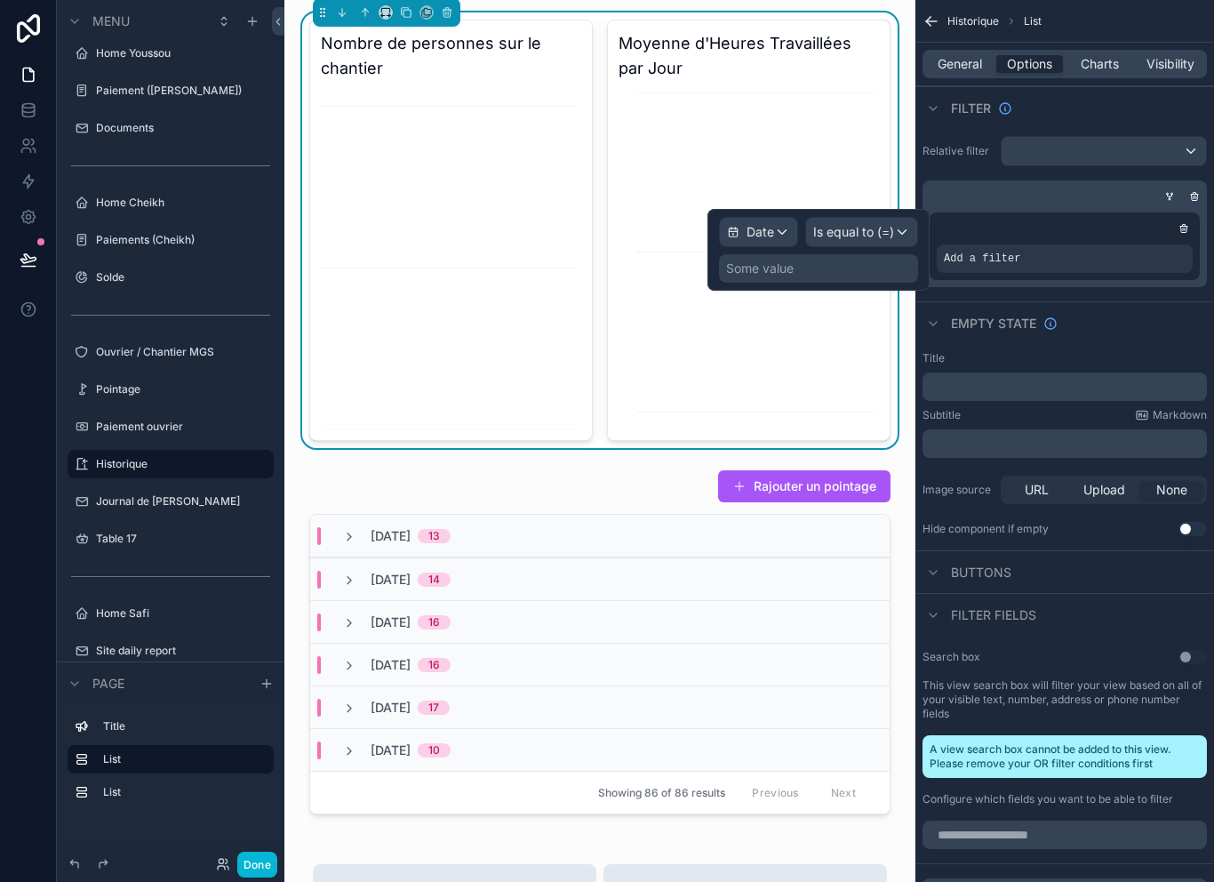
click at [878, 218] on div "Is equal to (=)" at bounding box center [861, 232] width 111 height 28
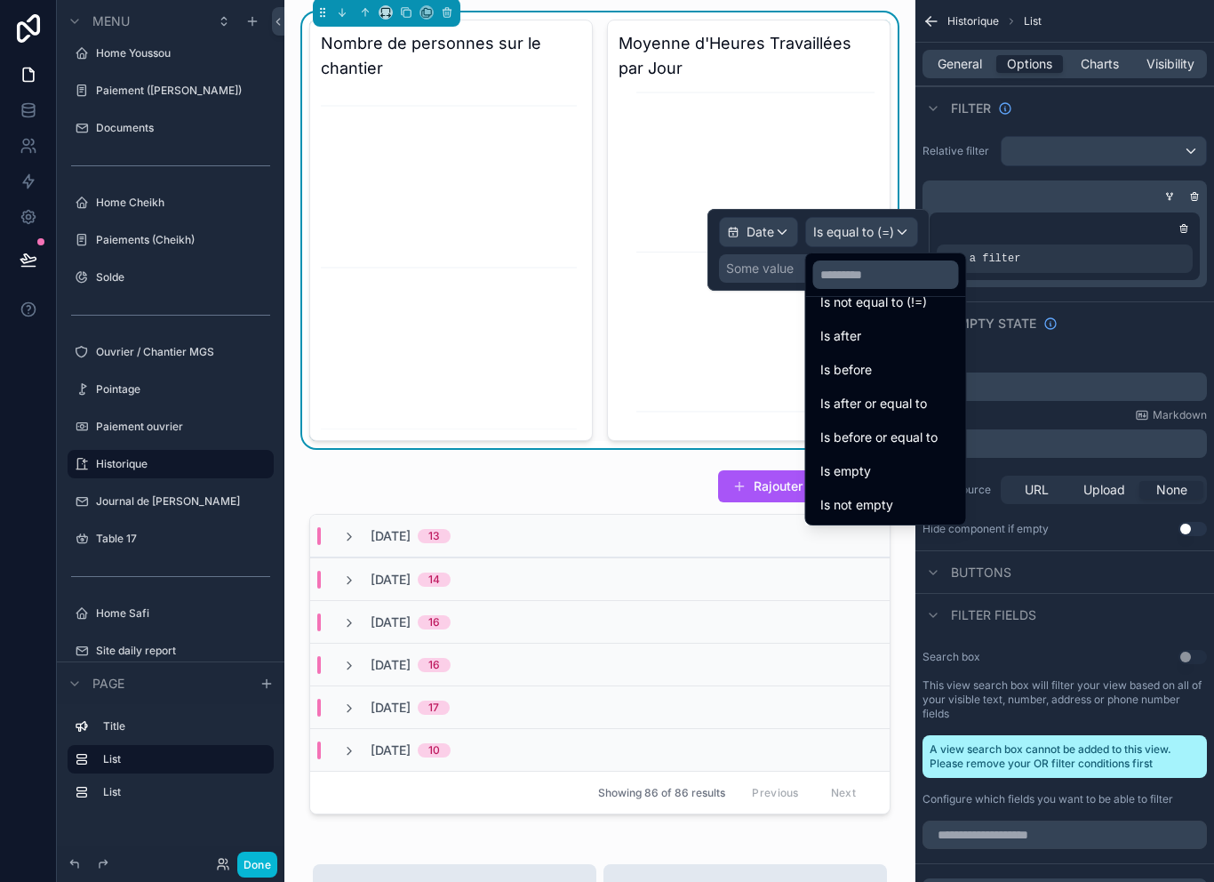
scroll to position [59, 0]
click at [918, 369] on div "Is before" at bounding box center [887, 369] width 132 height 21
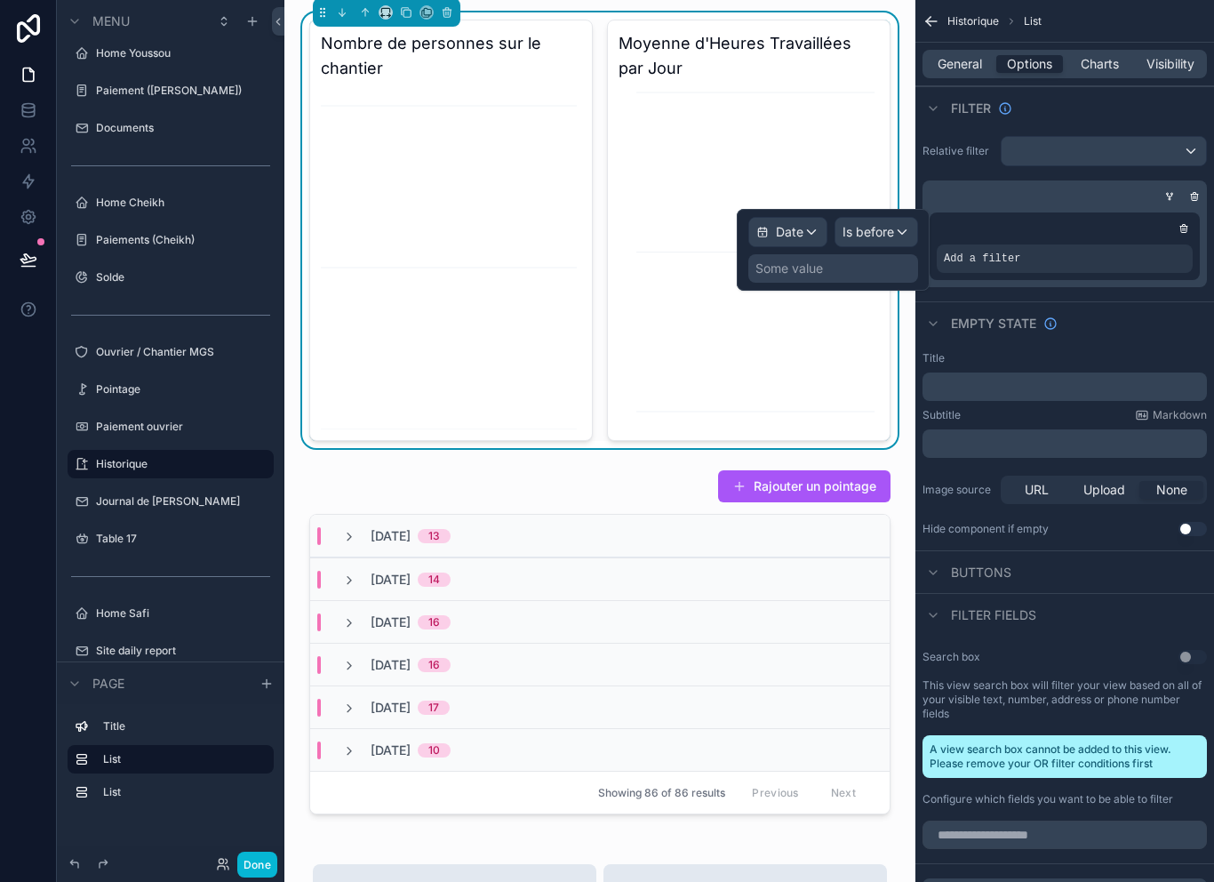
click at [876, 230] on span "Is before" at bounding box center [869, 232] width 52 height 18
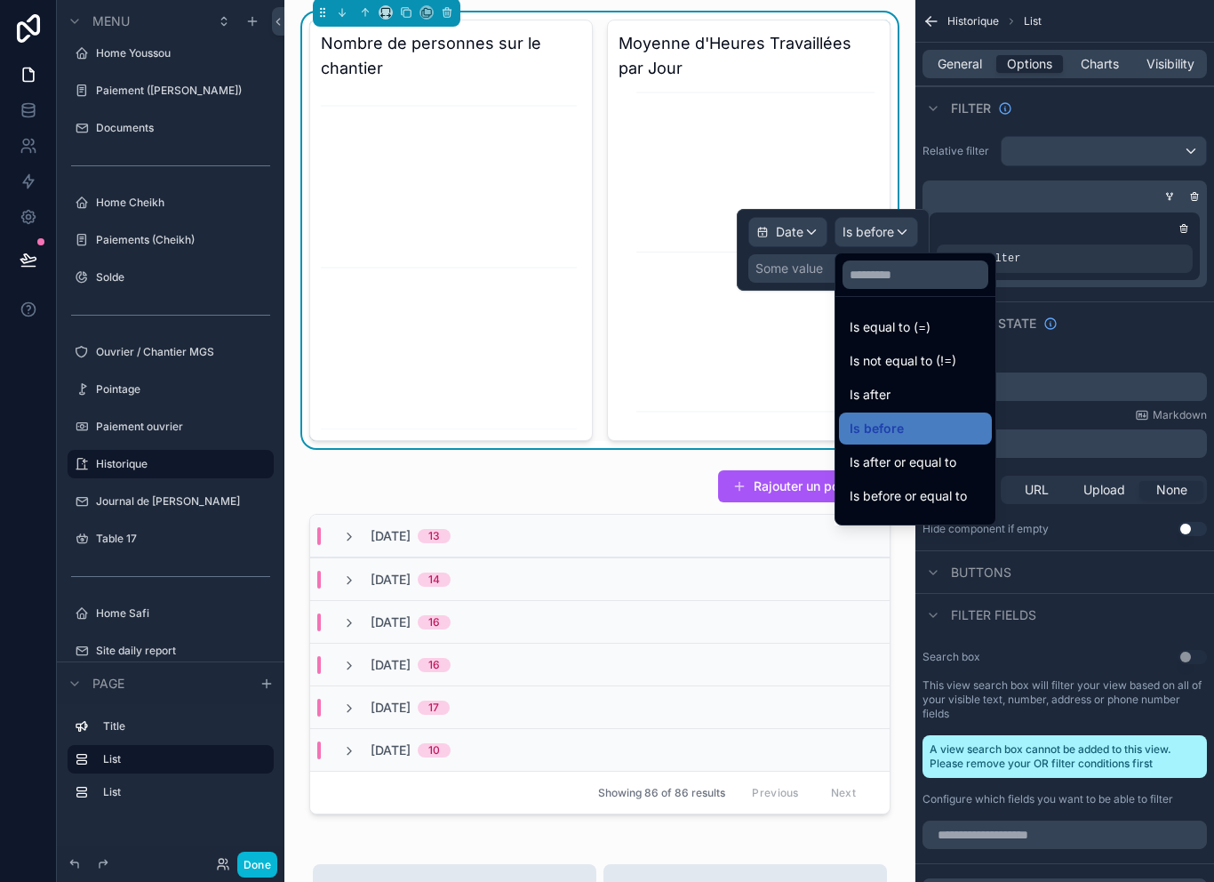
scroll to position [0, 0]
click at [941, 453] on span "Is after or equal to" at bounding box center [903, 462] width 107 height 21
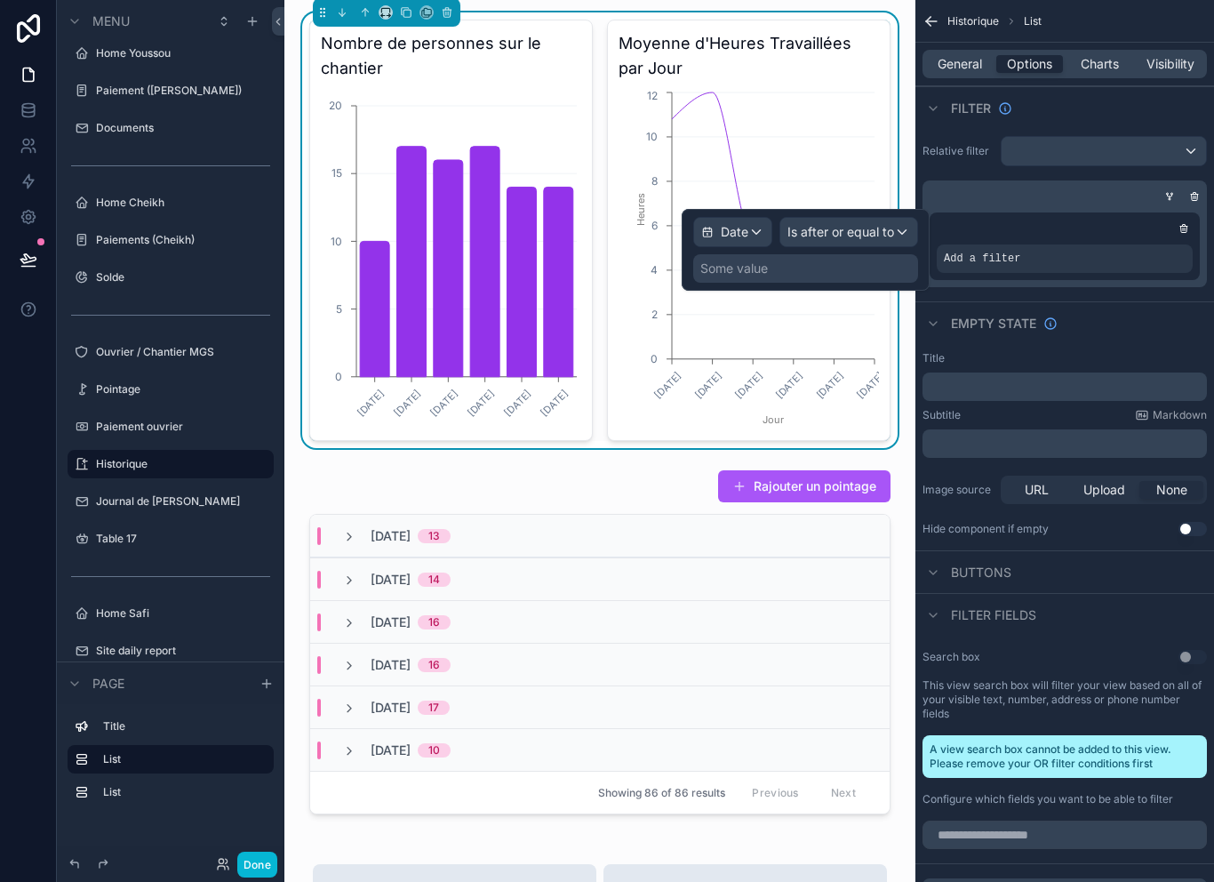
click at [861, 254] on div "Some value" at bounding box center [805, 268] width 225 height 28
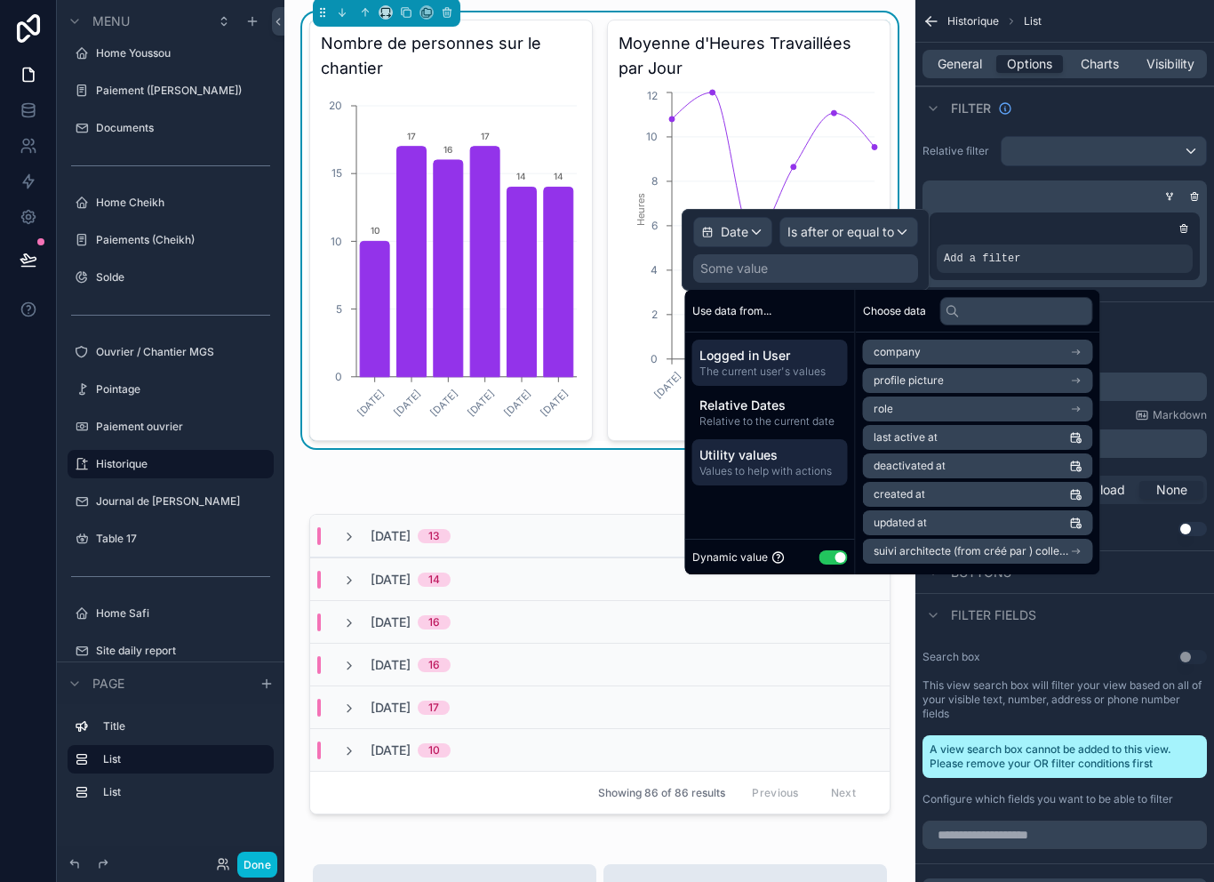
click at [781, 459] on span "Utility values" at bounding box center [770, 455] width 141 height 18
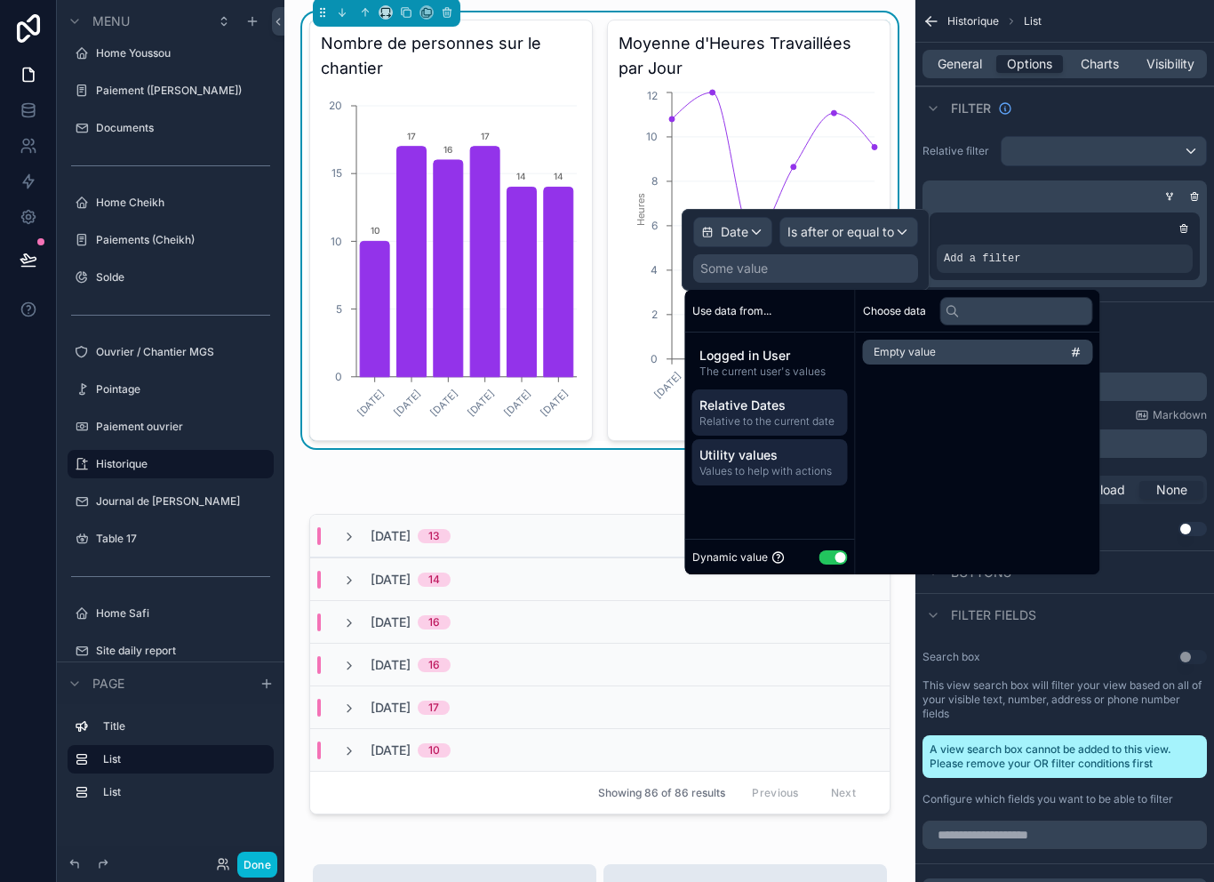
click at [789, 405] on span "Relative Dates" at bounding box center [770, 405] width 141 height 18
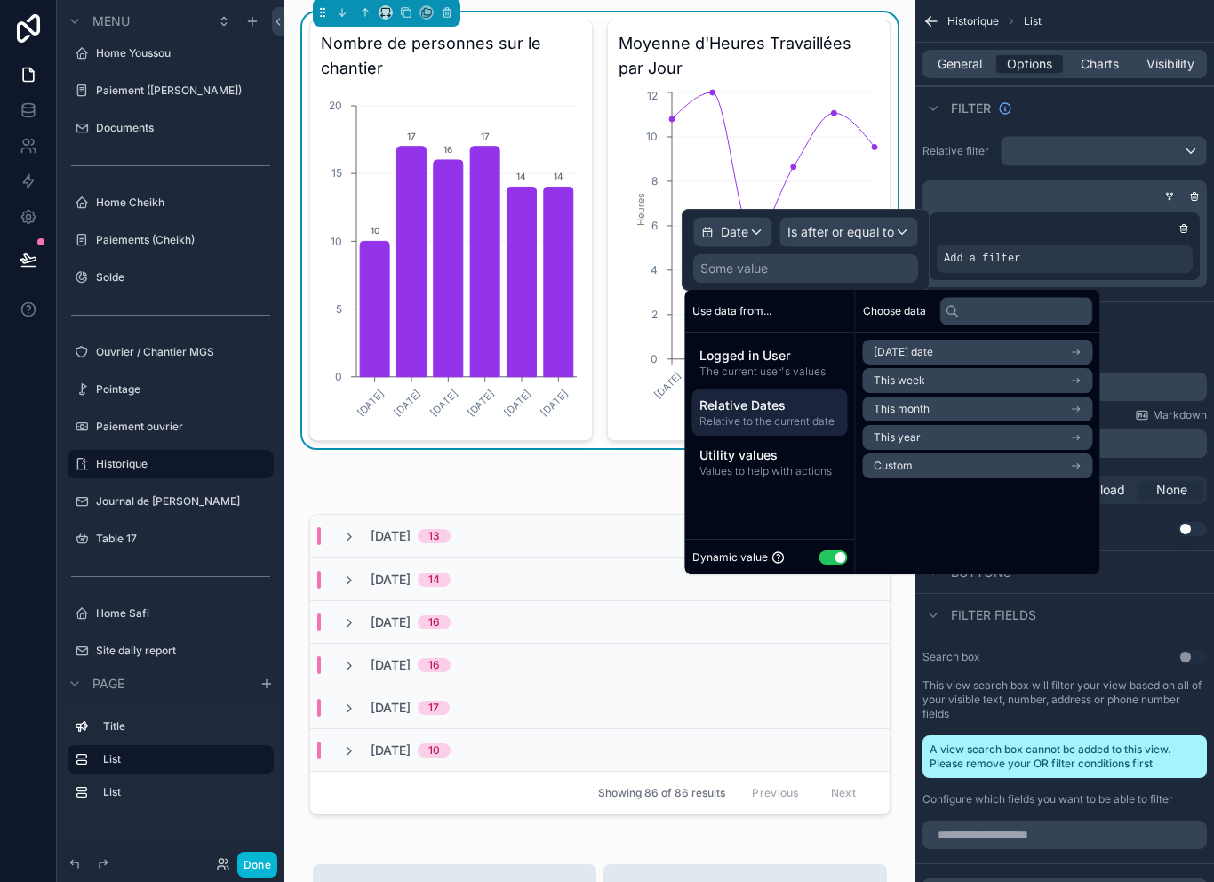
click at [1002, 383] on li "This week" at bounding box center [978, 380] width 230 height 25
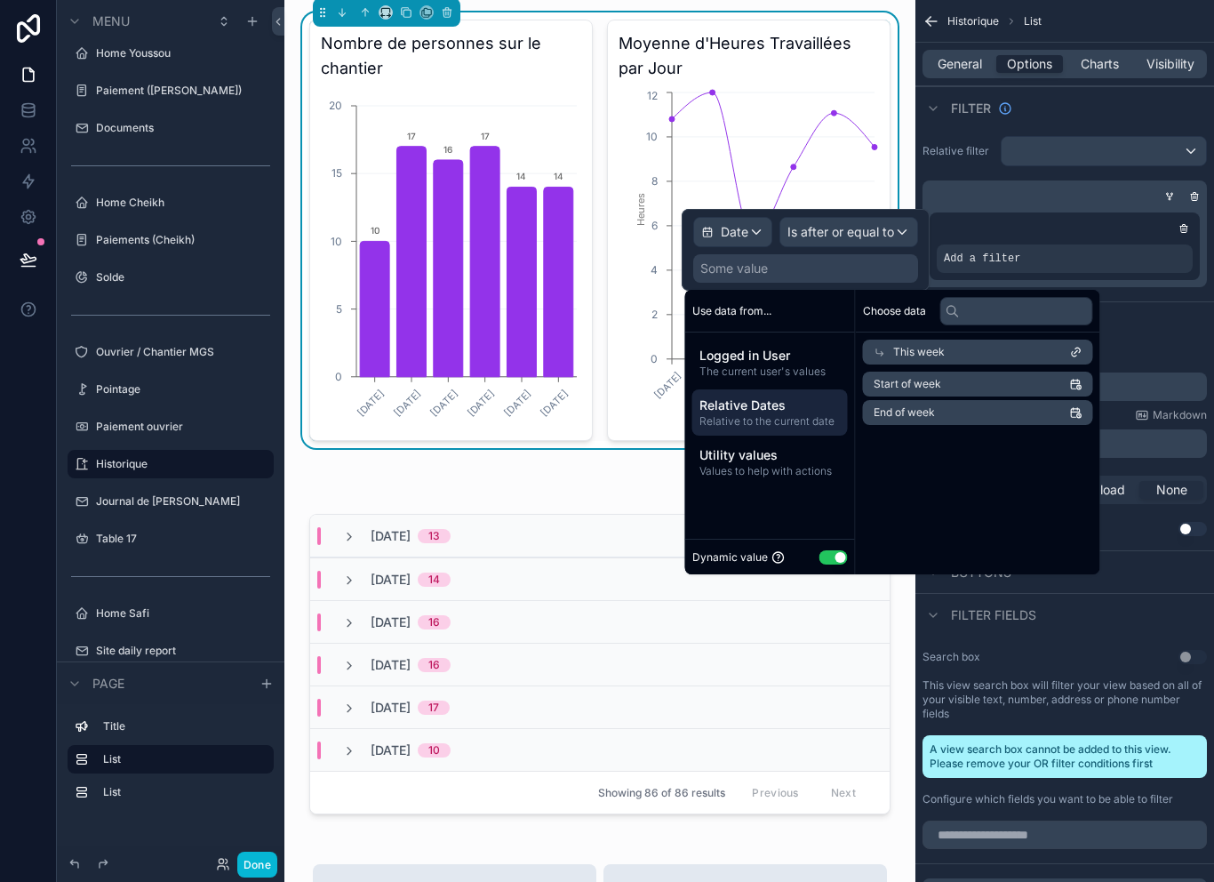
click at [796, 406] on span "Relative Dates" at bounding box center [770, 405] width 141 height 18
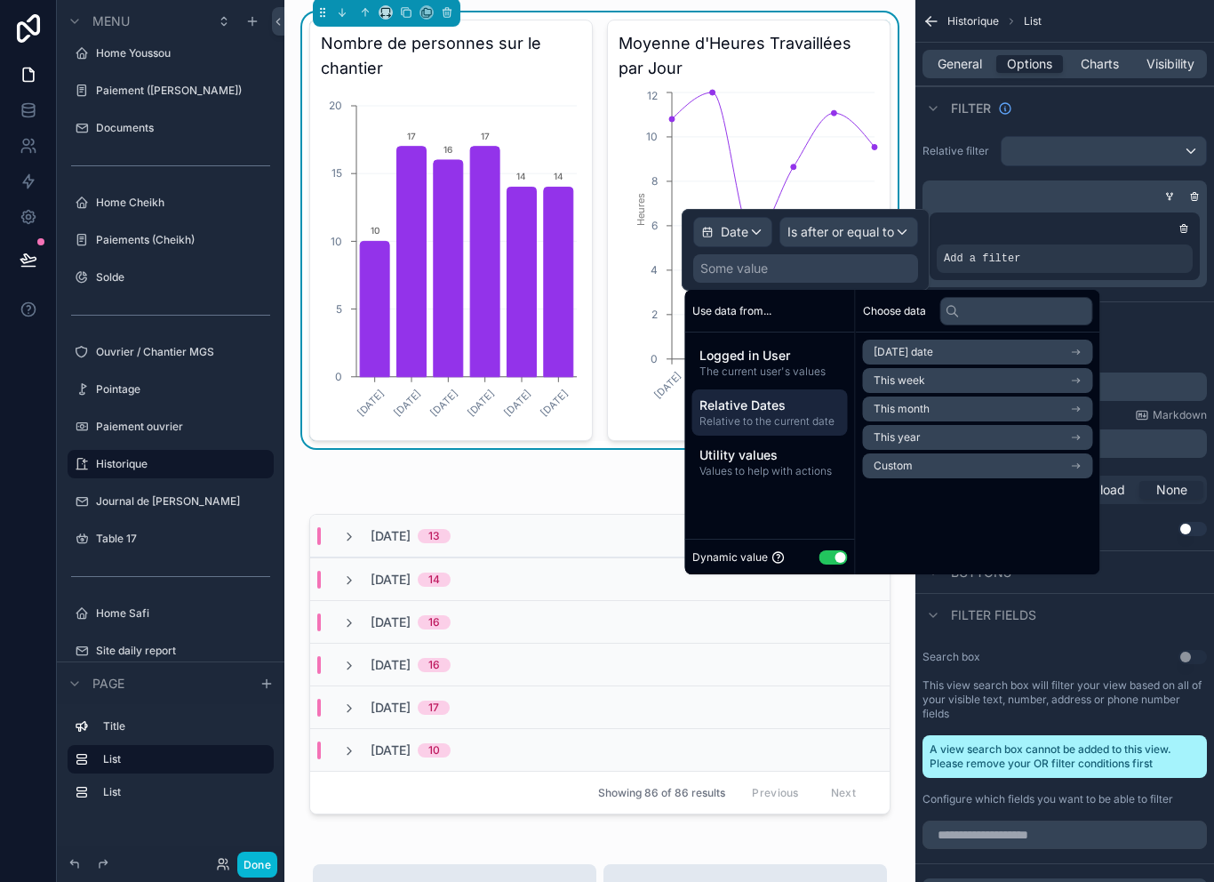
click at [933, 462] on li "Custom" at bounding box center [978, 465] width 230 height 25
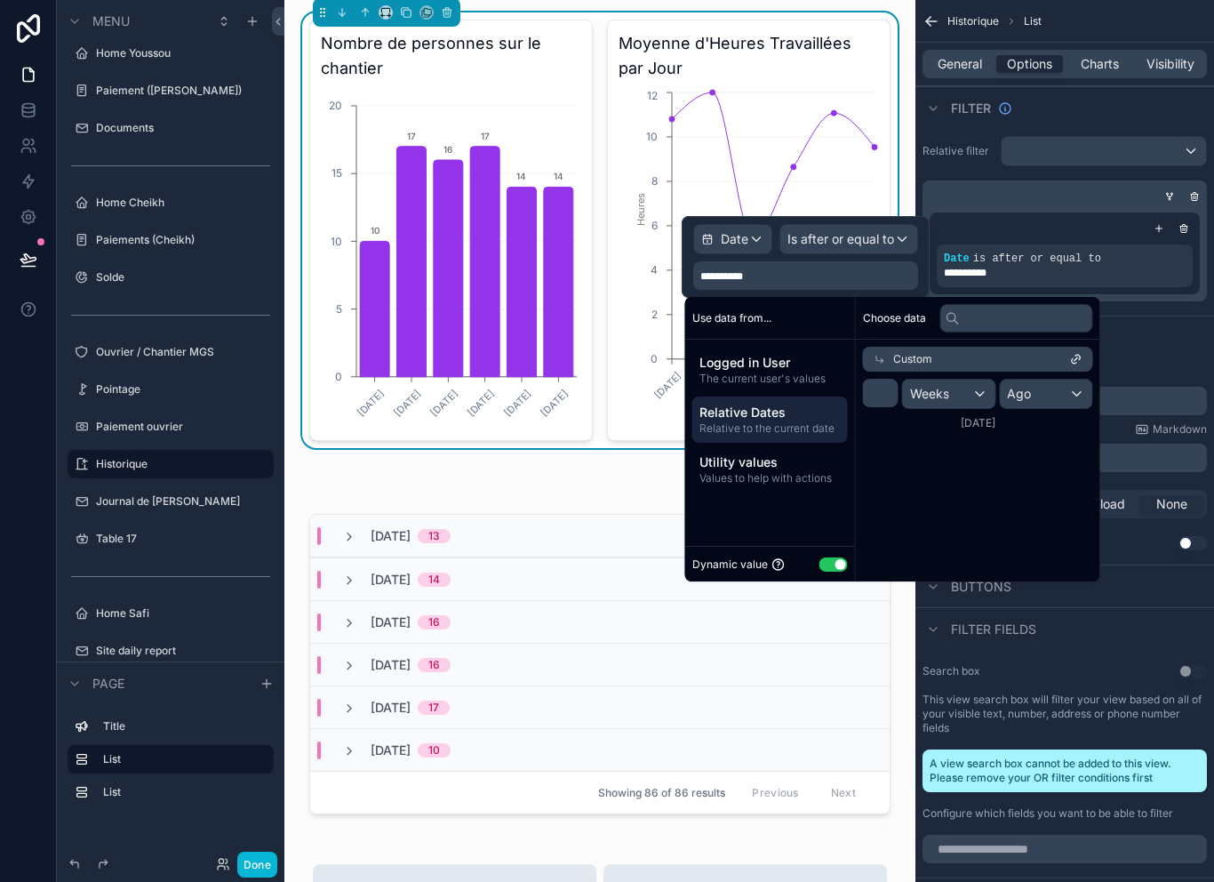
click at [839, 237] on span "Is after or equal to" at bounding box center [841, 239] width 107 height 18
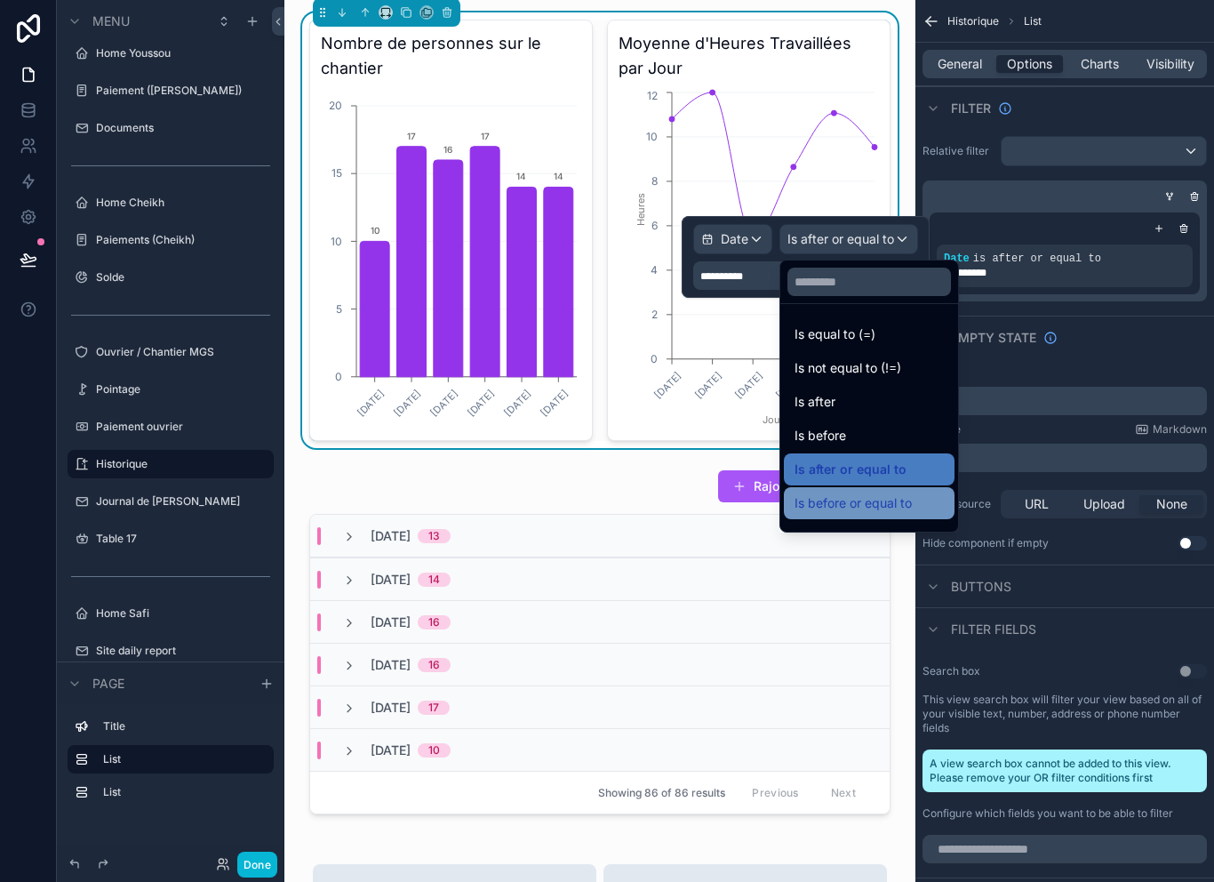
click at [901, 500] on span "Is before or equal to" at bounding box center [853, 502] width 117 height 21
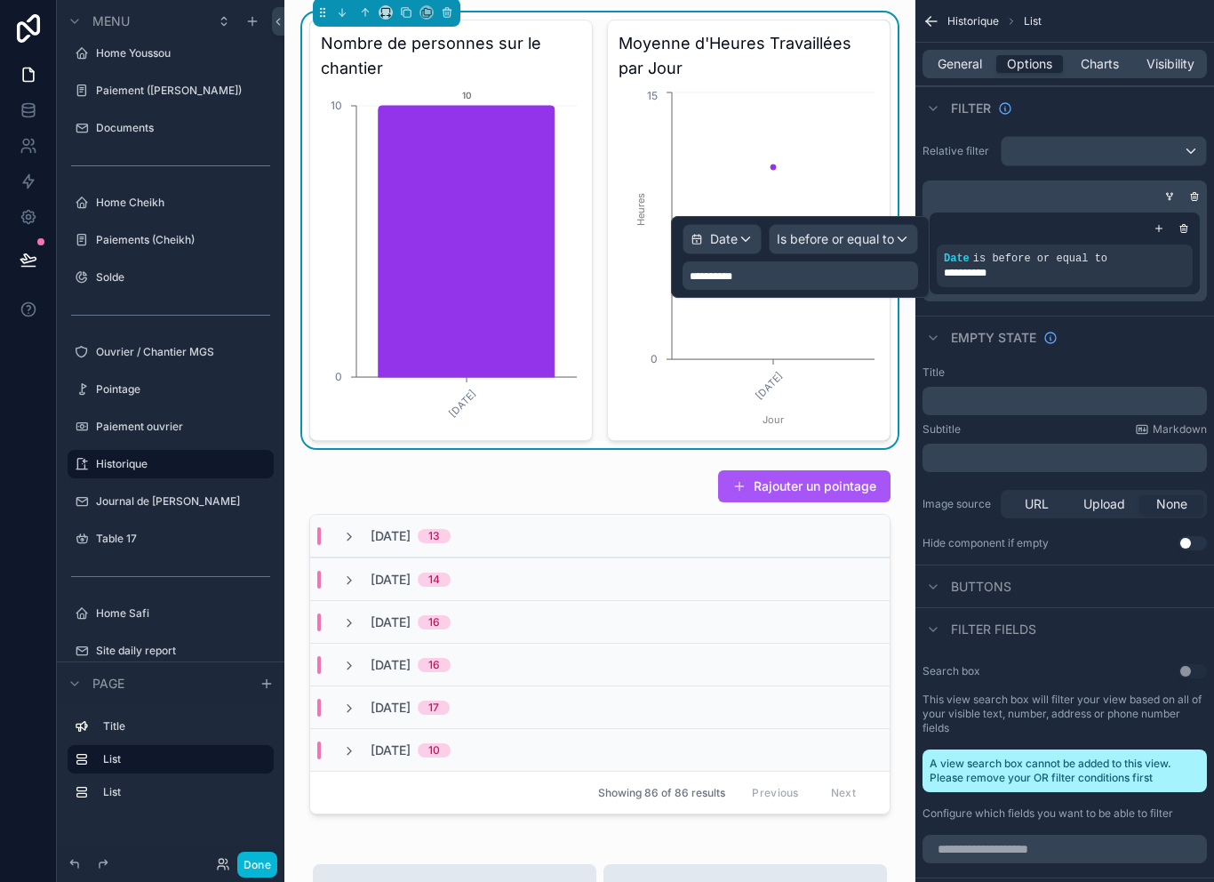
click at [881, 230] on span "Is before or equal to" at bounding box center [835, 239] width 117 height 18
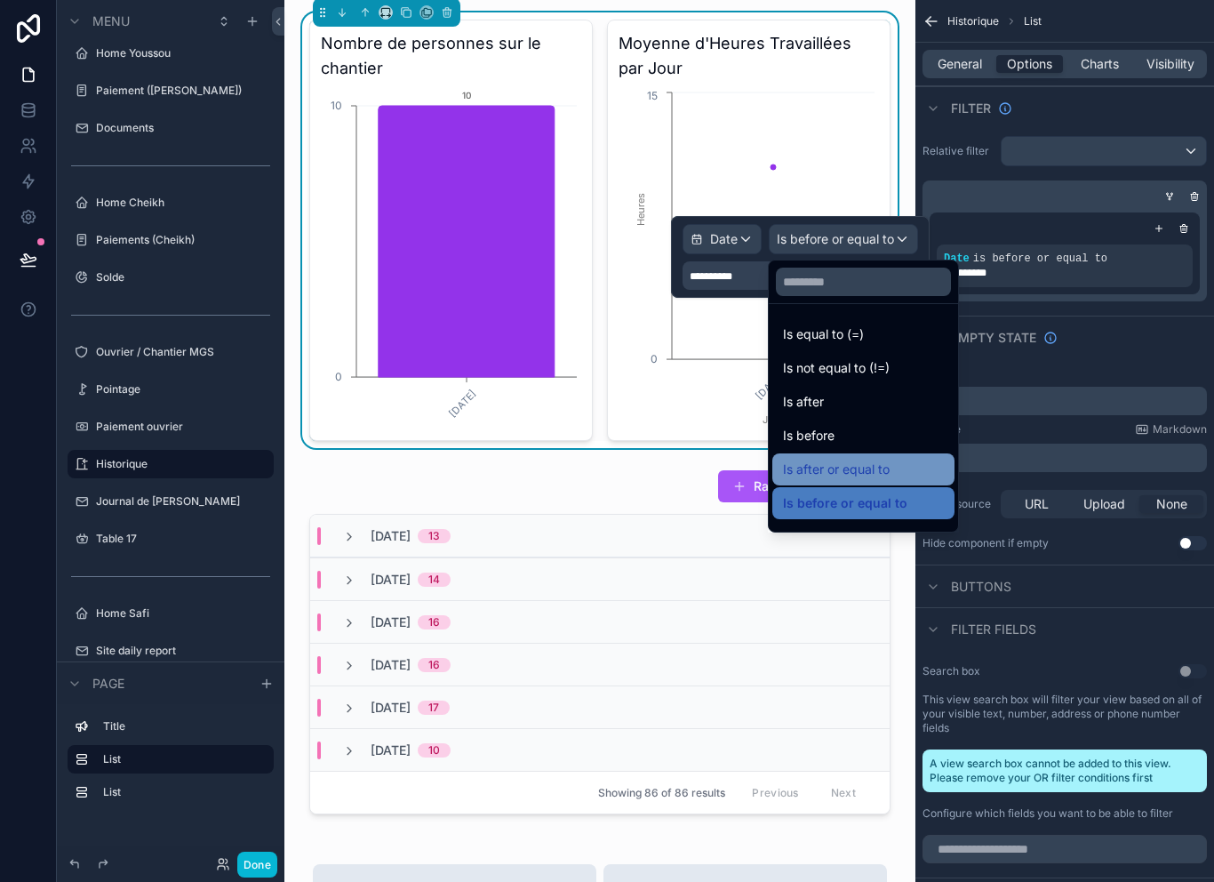
click at [883, 463] on span "Is after or equal to" at bounding box center [836, 469] width 107 height 21
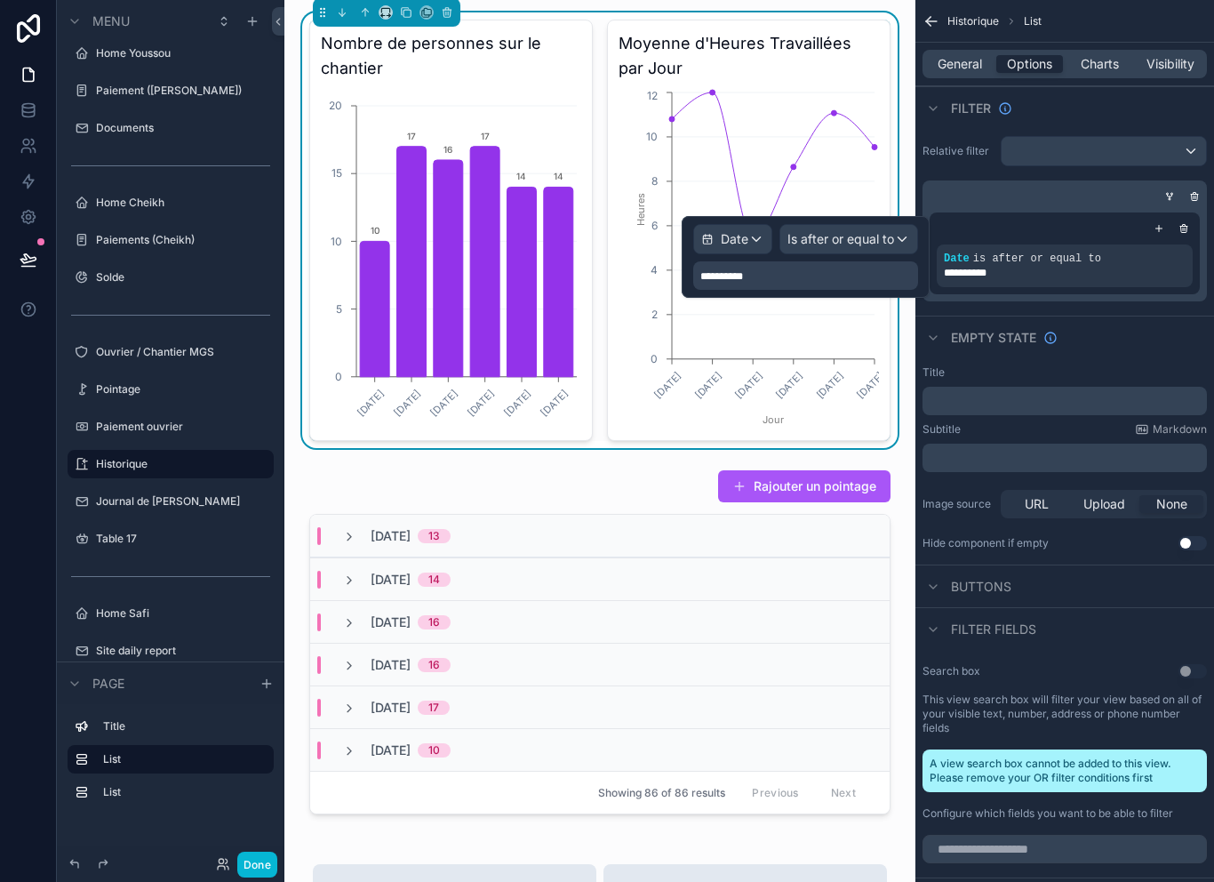
click at [897, 244] on div "Is after or equal to" at bounding box center [849, 239] width 137 height 28
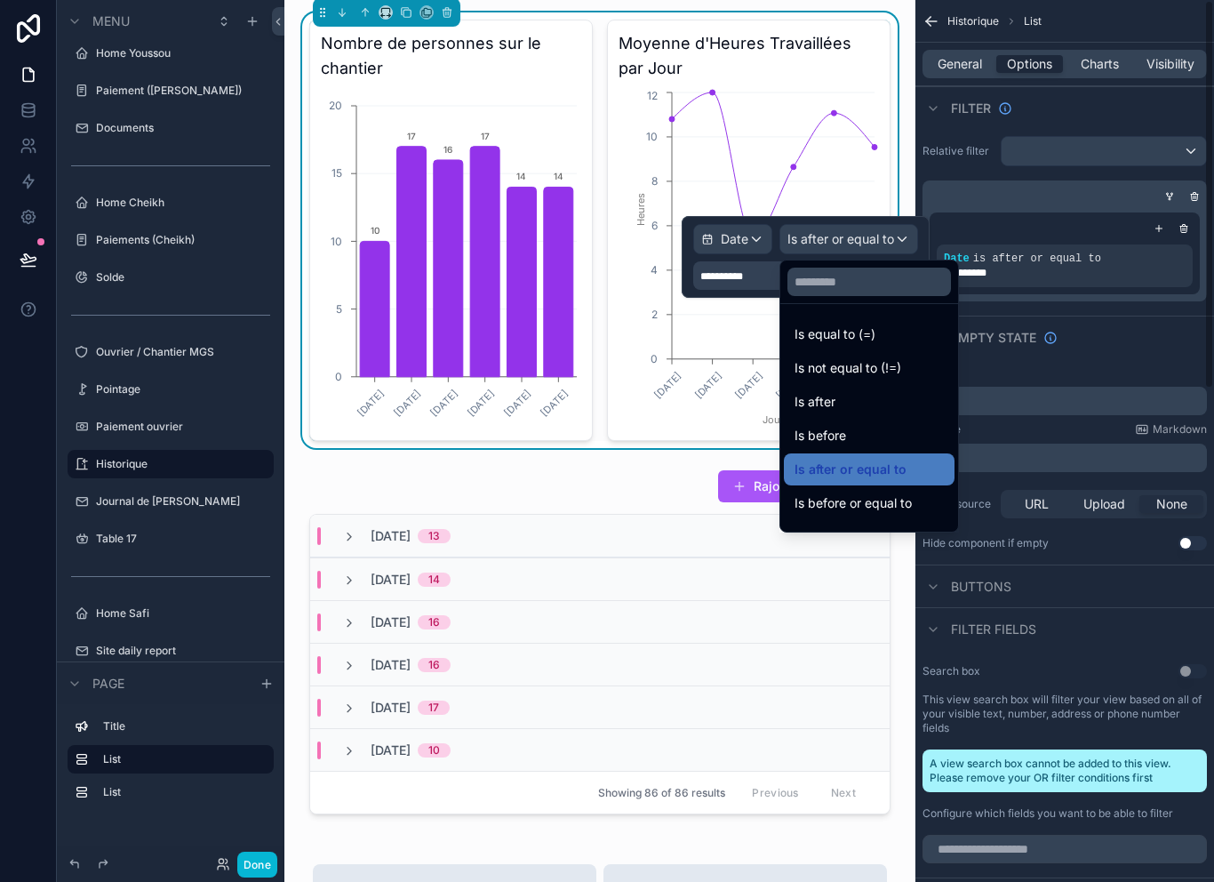
click at [1130, 303] on div "**********" at bounding box center [1065, 219] width 299 height 180
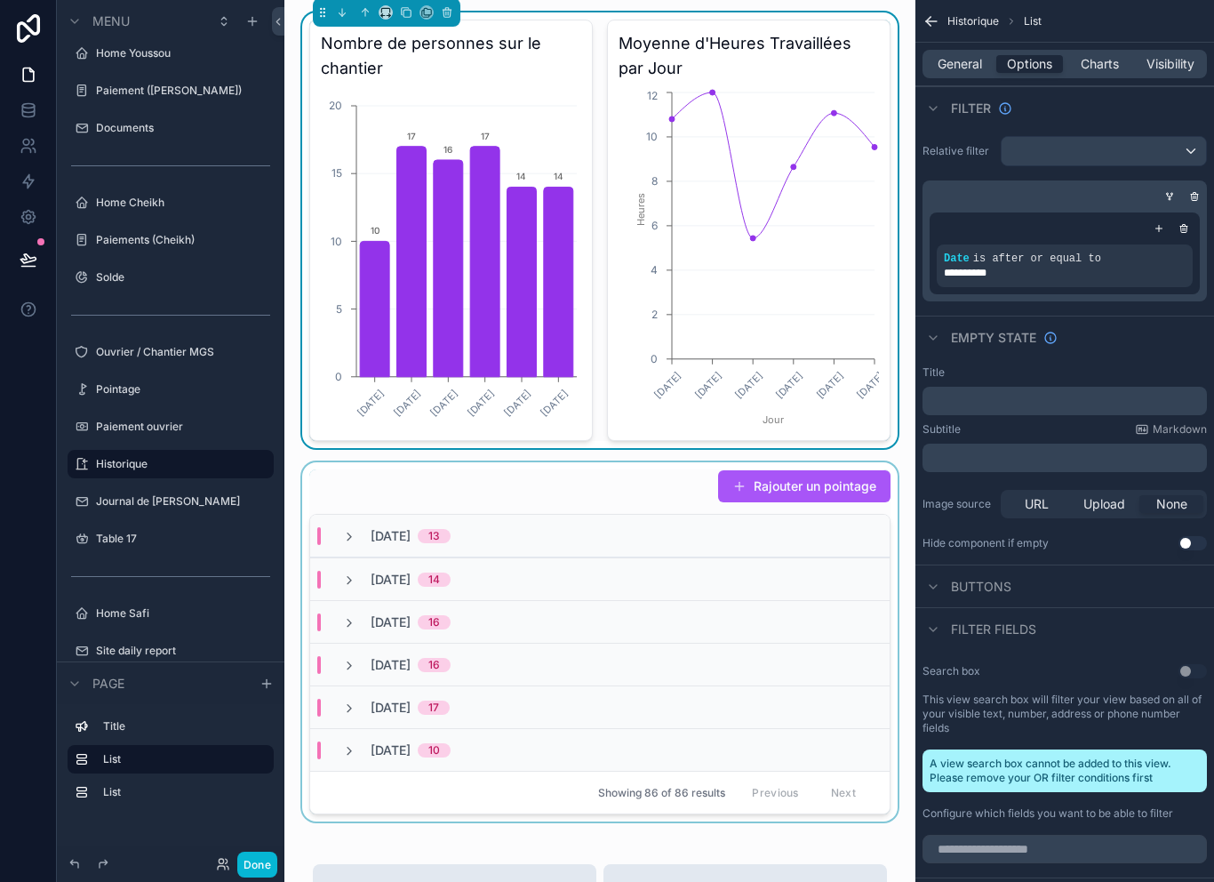
click at [500, 793] on div "Showing 86 of 86 results Previous Next" at bounding box center [600, 792] width 580 height 43
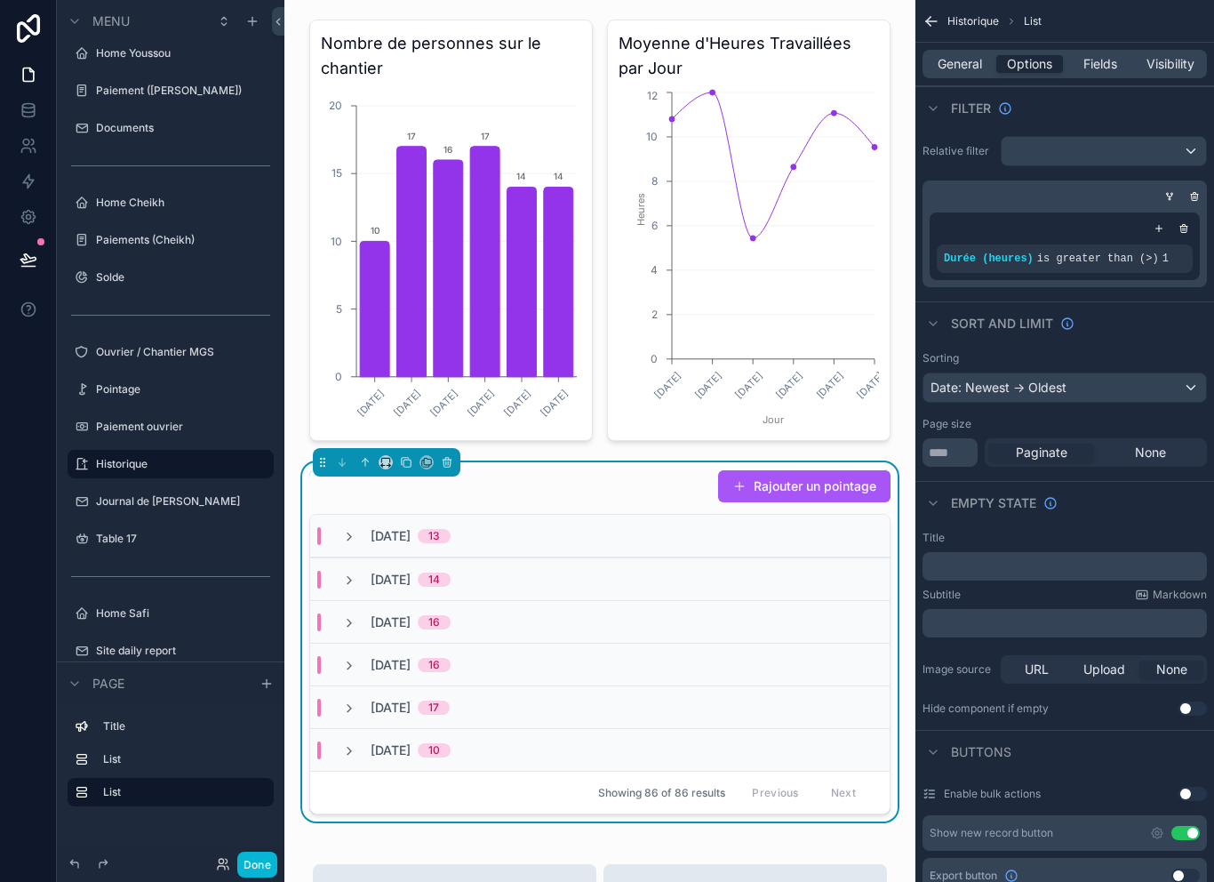
click at [1147, 227] on div "scrollable content" at bounding box center [1065, 229] width 256 height 18
click at [1151, 225] on div "scrollable content" at bounding box center [1159, 229] width 18 height 18
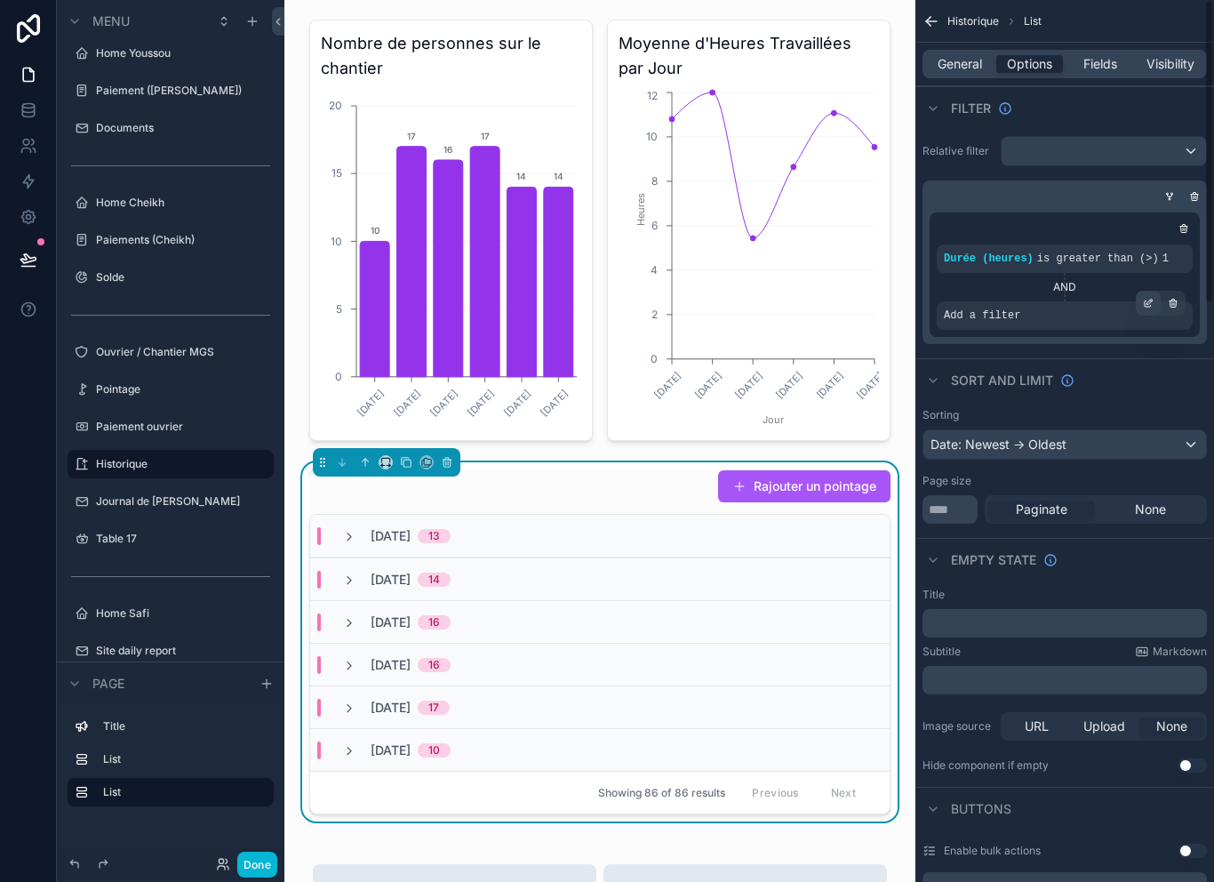
click at [1141, 300] on div "scrollable content" at bounding box center [1148, 303] width 25 height 25
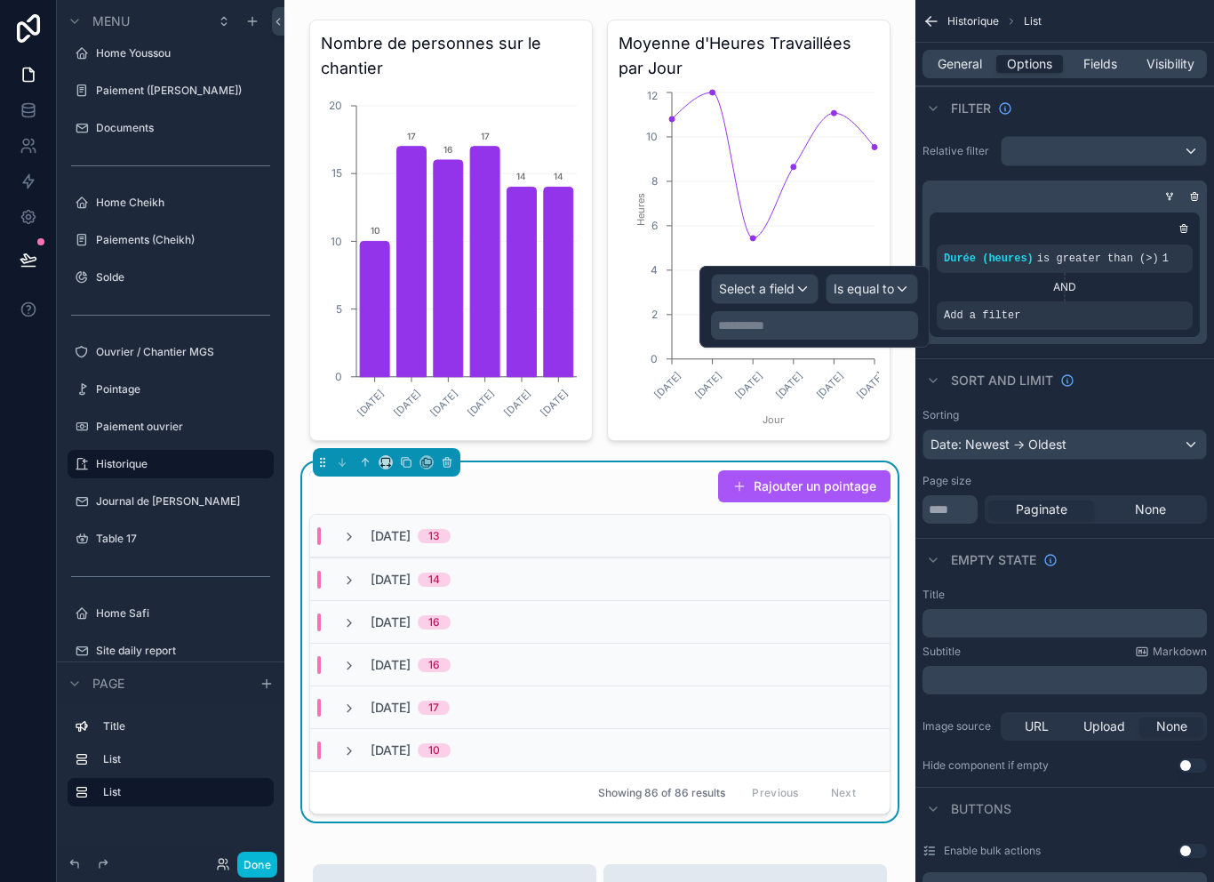
click at [795, 276] on div "Select a field" at bounding box center [765, 289] width 106 height 28
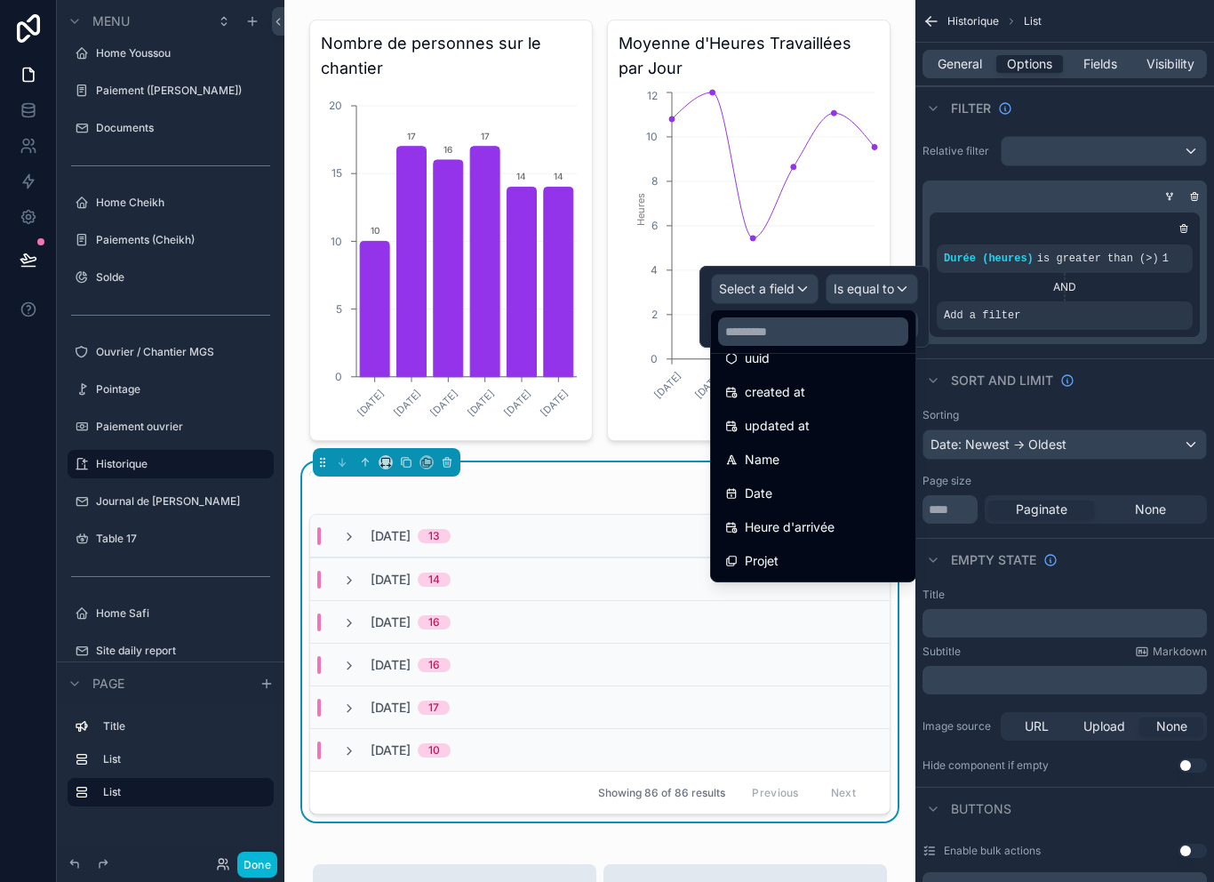
scroll to position [60, 0]
click at [828, 489] on div "Date" at bounding box center [813, 492] width 176 height 21
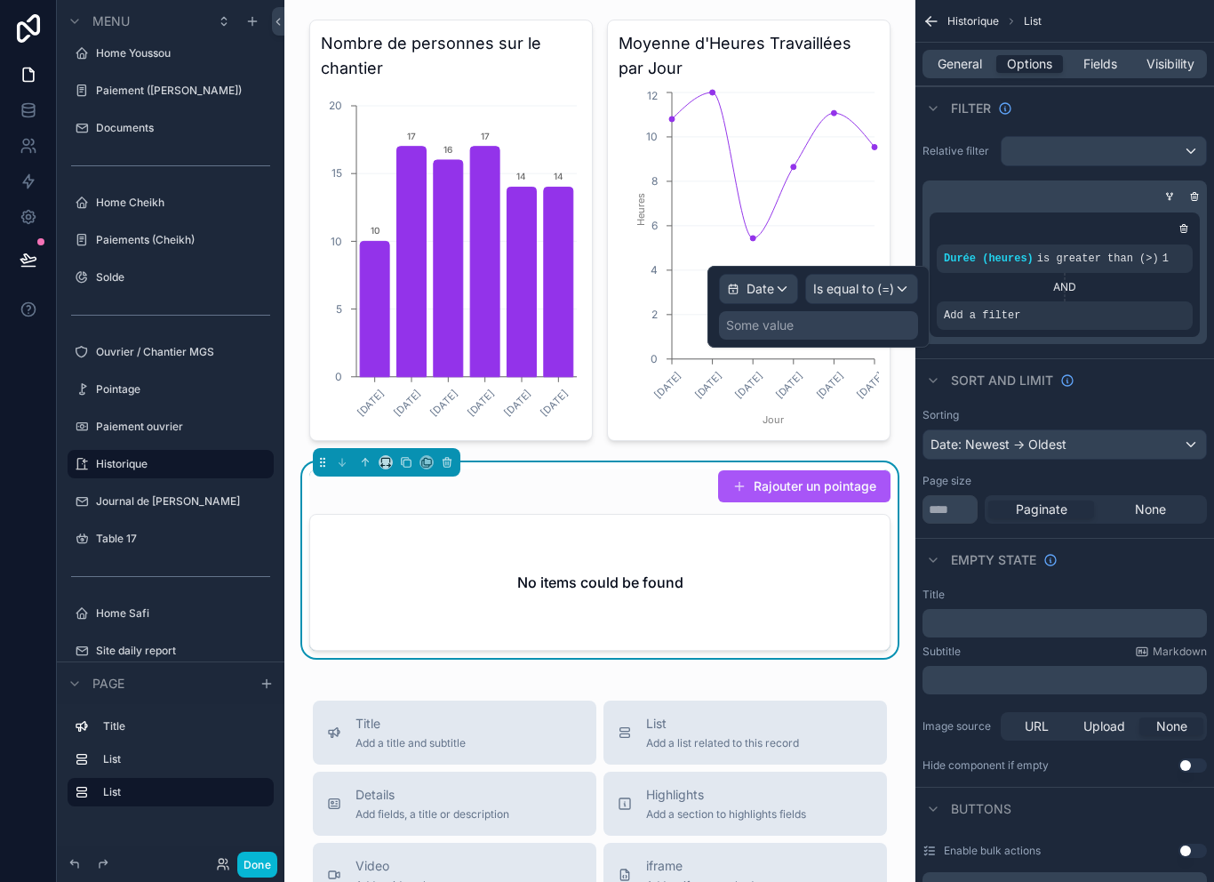
click at [869, 320] on div "Some value" at bounding box center [818, 325] width 199 height 28
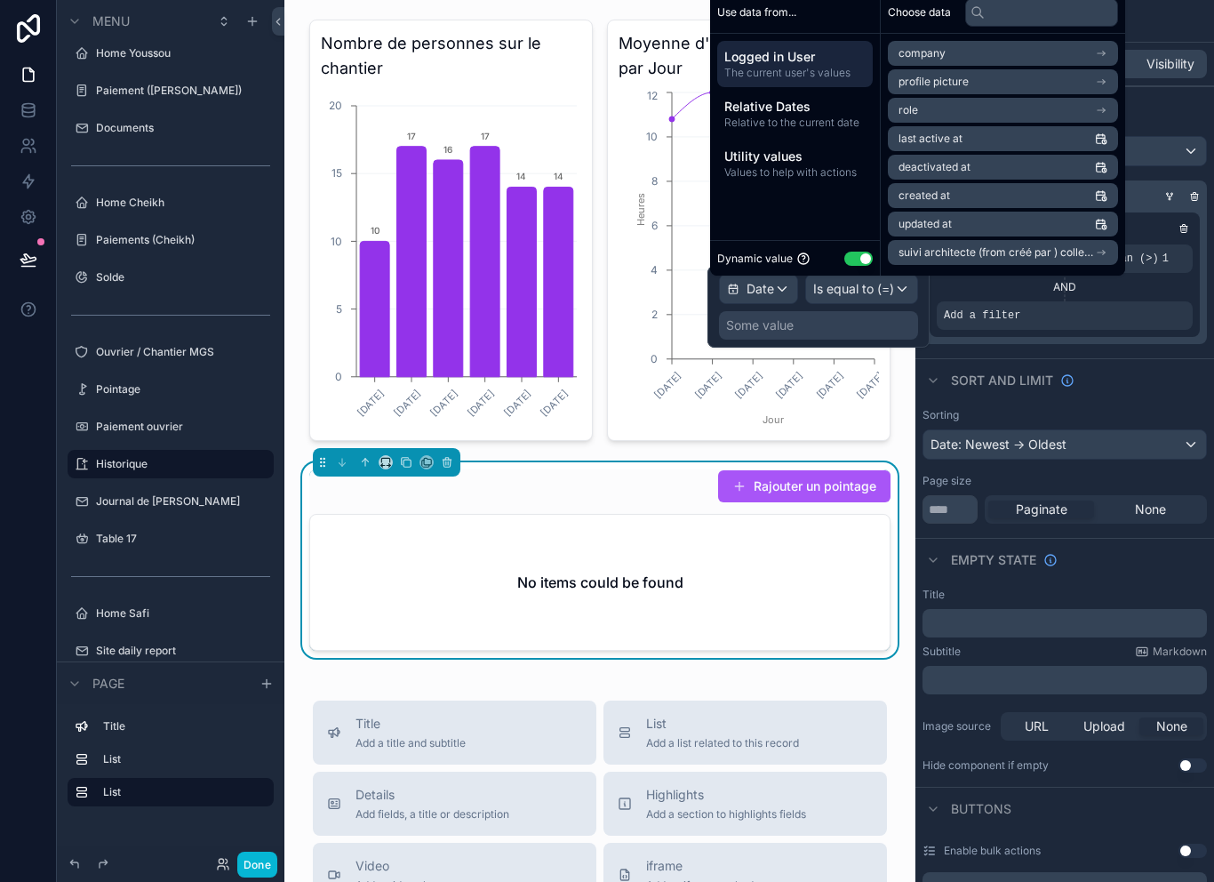
click at [854, 321] on div "Some value" at bounding box center [818, 325] width 199 height 28
click at [826, 116] on span "Relative Dates" at bounding box center [795, 107] width 141 height 18
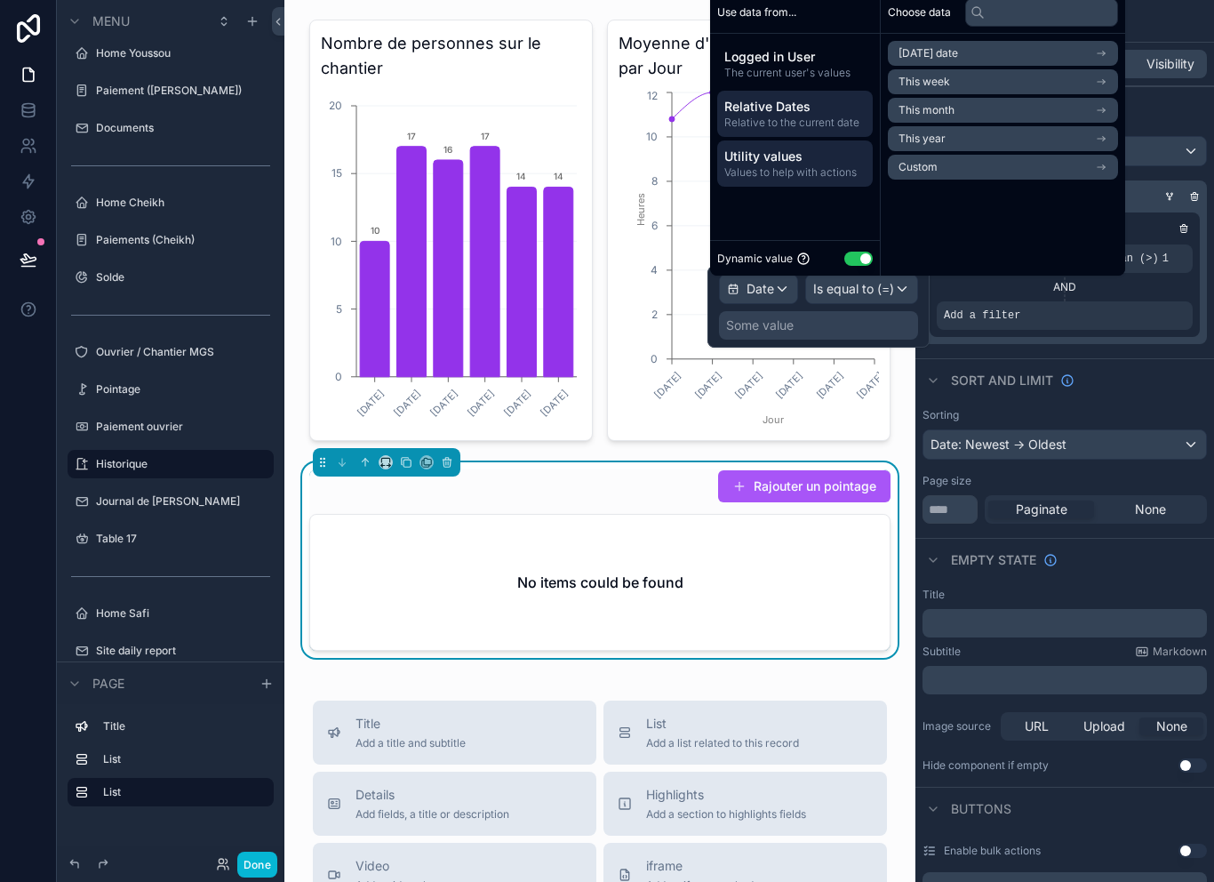
click at [793, 165] on span "Utility values" at bounding box center [795, 157] width 141 height 18
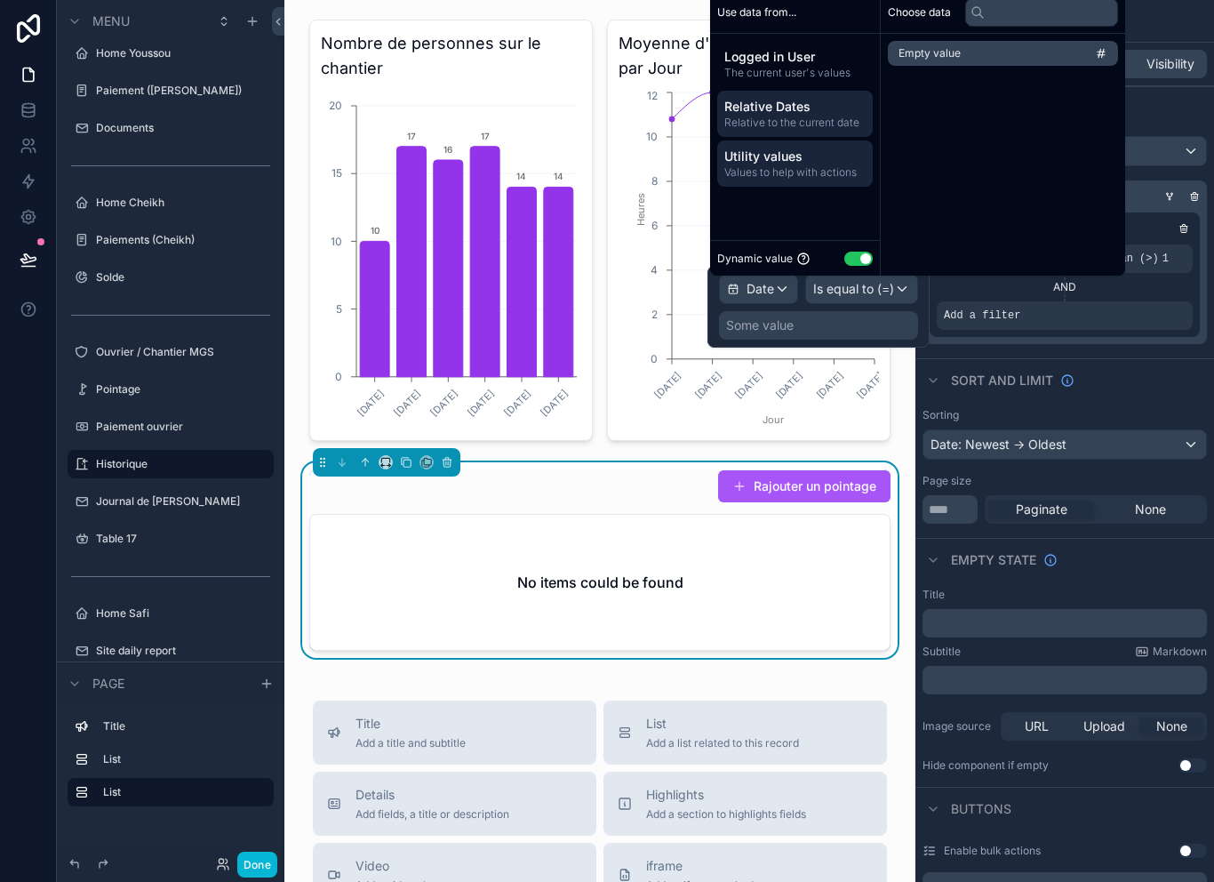
click at [817, 130] on span "Relative to the current date" at bounding box center [795, 123] width 141 height 14
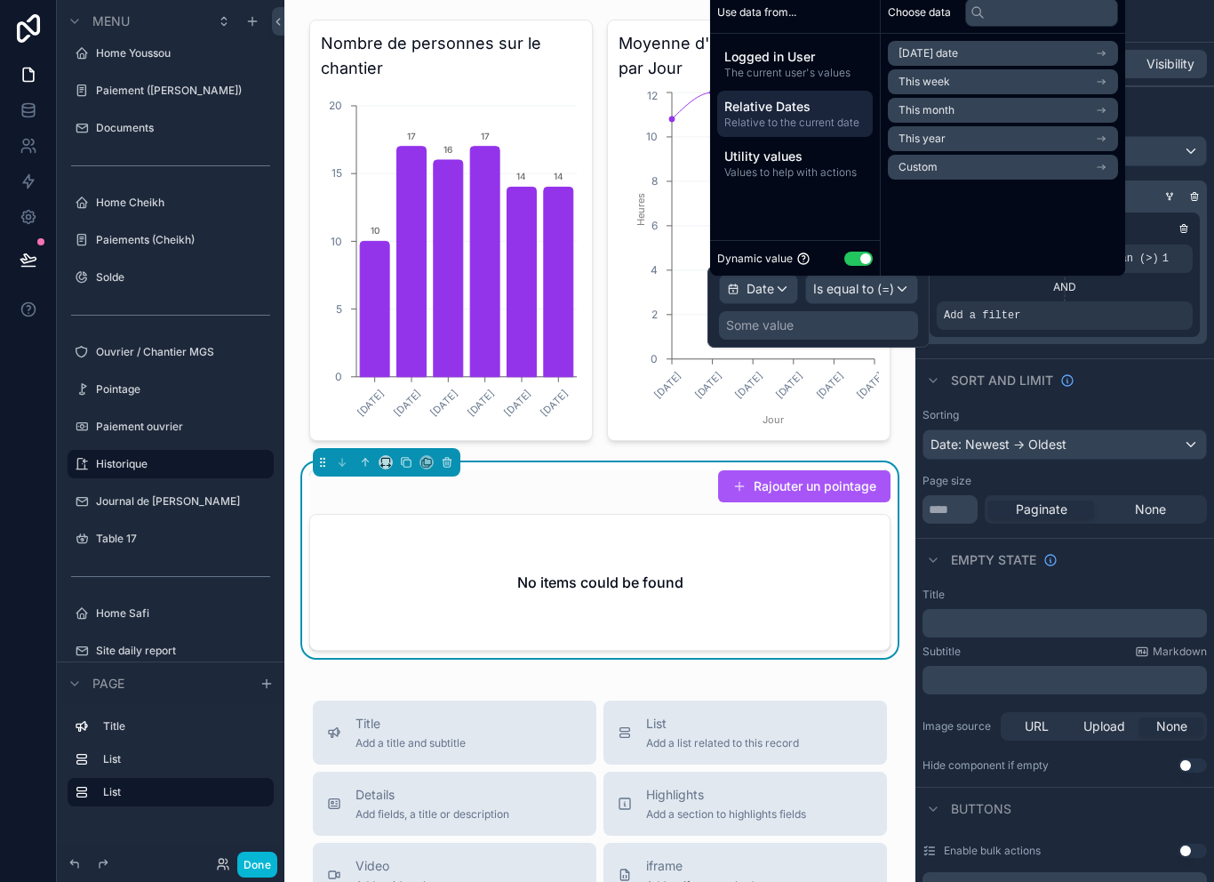
click at [1020, 94] on li "This week" at bounding box center [1003, 81] width 230 height 25
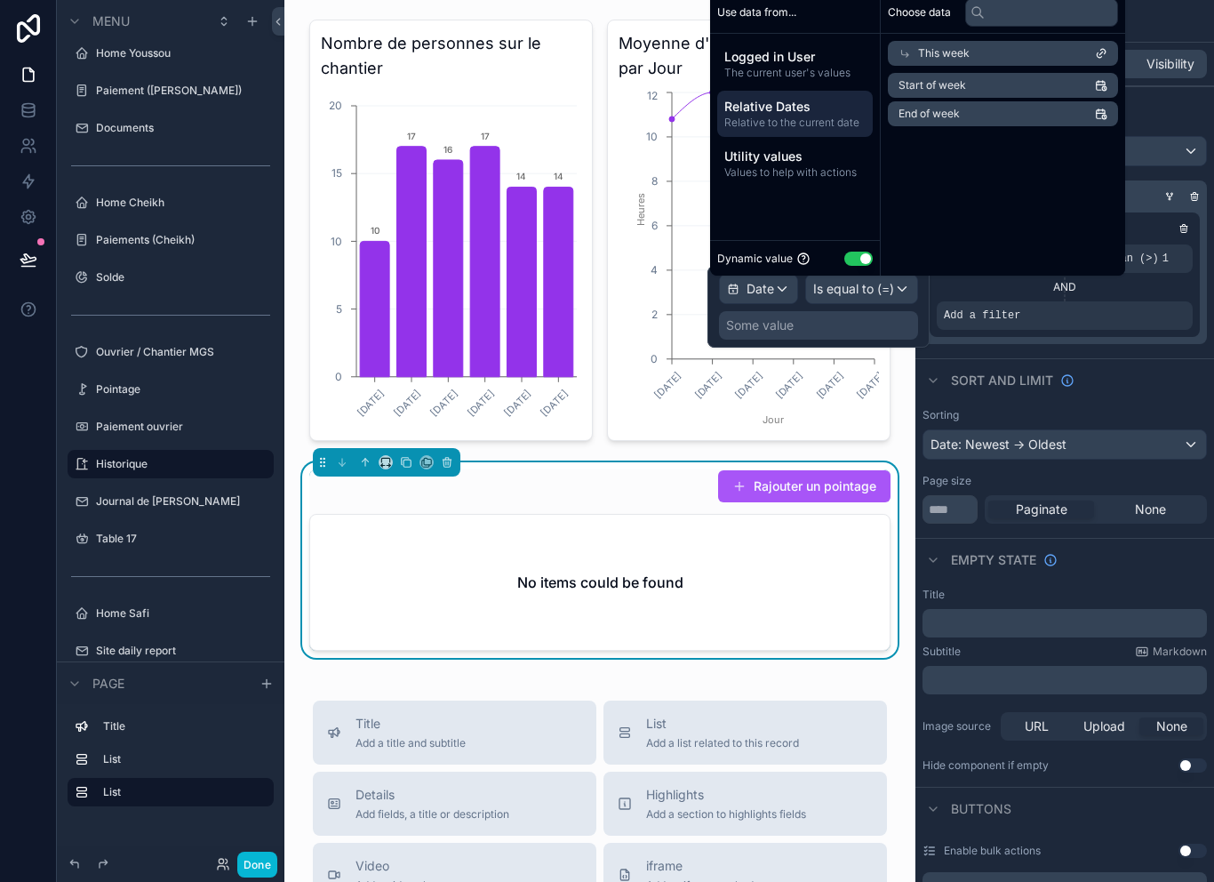
click at [796, 130] on span "Relative to the current date" at bounding box center [795, 123] width 141 height 14
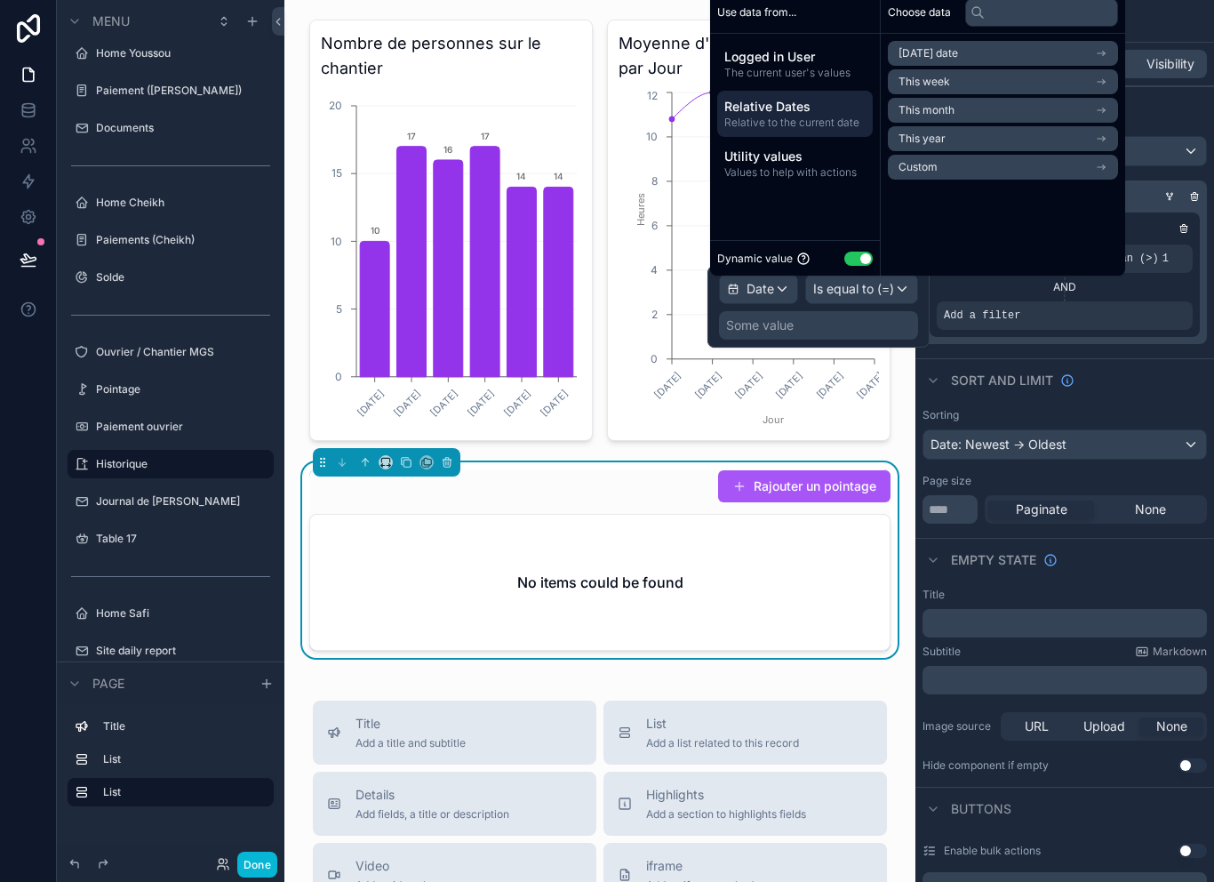
click at [956, 94] on li "This week" at bounding box center [1003, 81] width 230 height 25
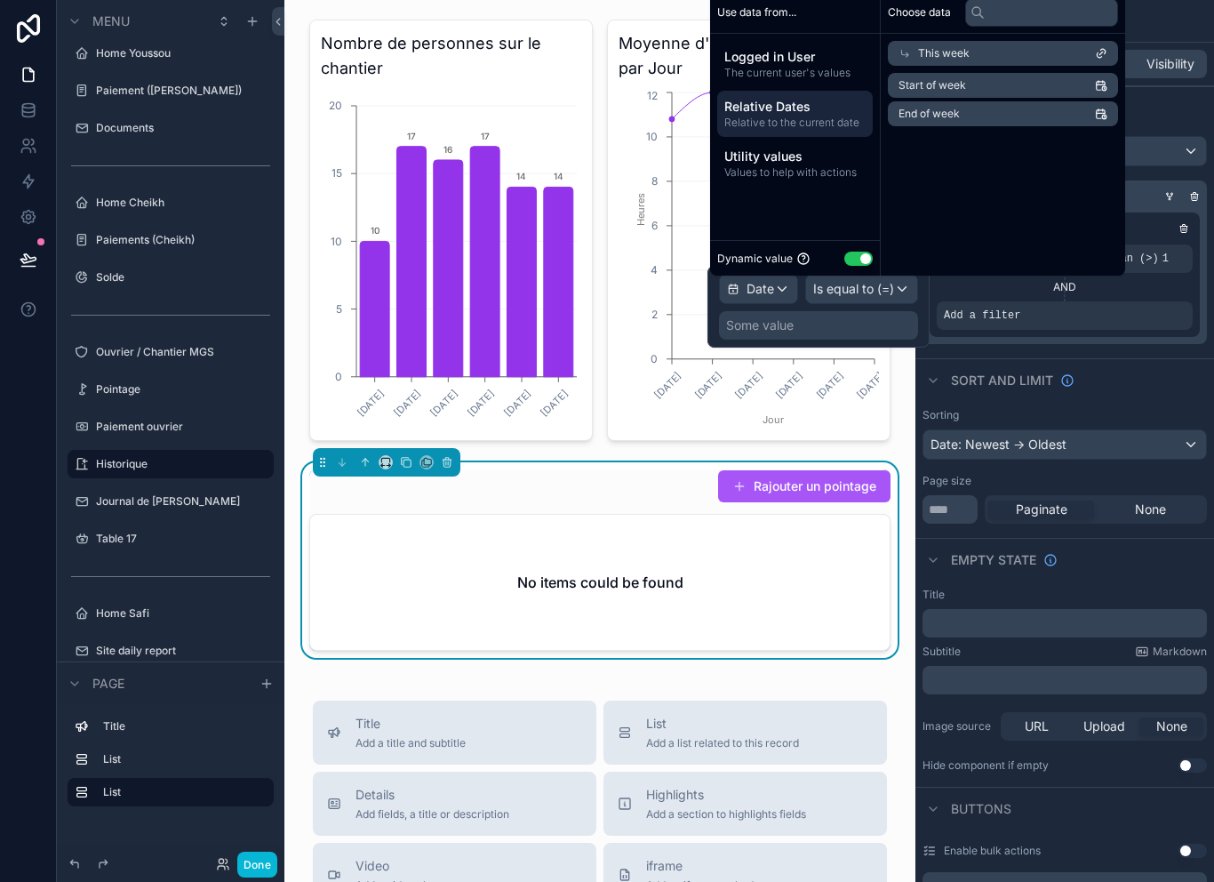
click at [1002, 66] on div "This week" at bounding box center [1003, 53] width 230 height 25
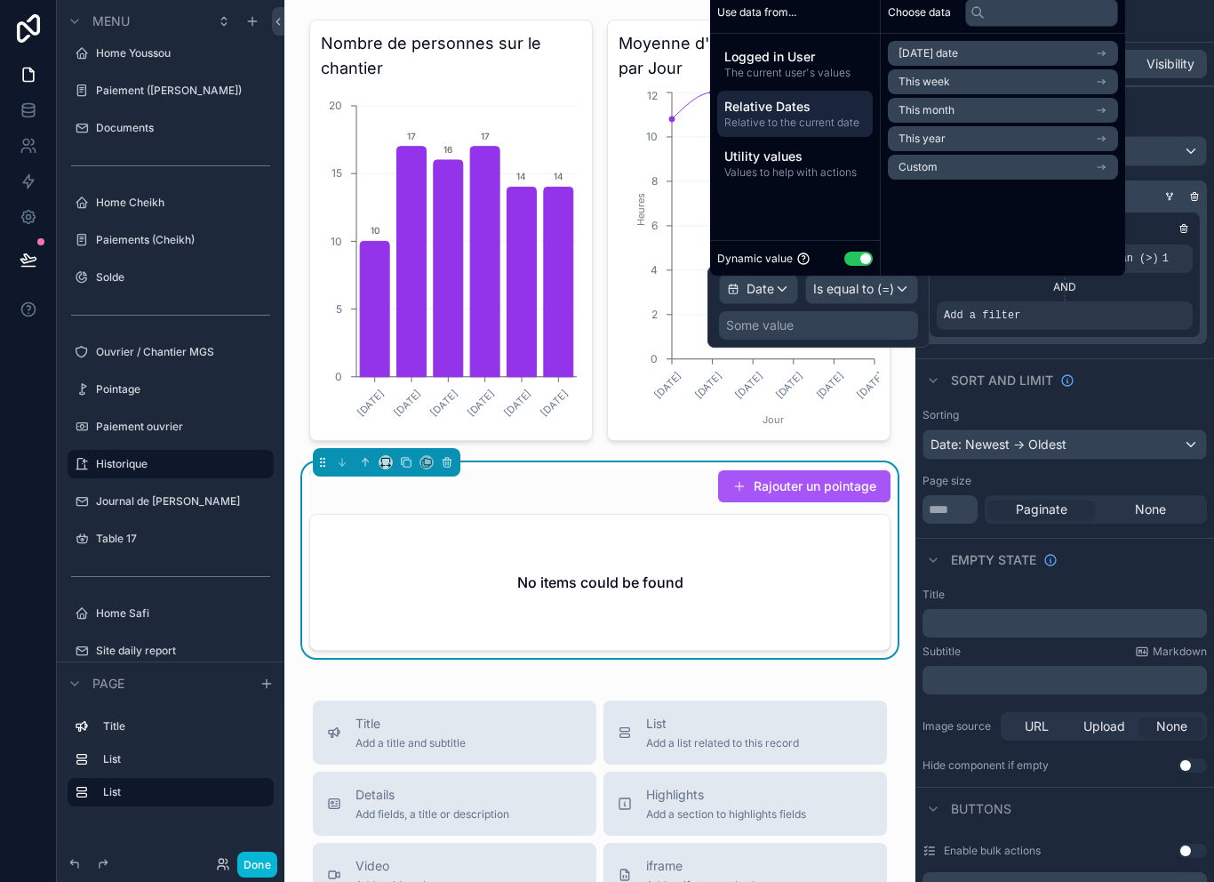
click at [836, 333] on div "Some value" at bounding box center [818, 325] width 199 height 28
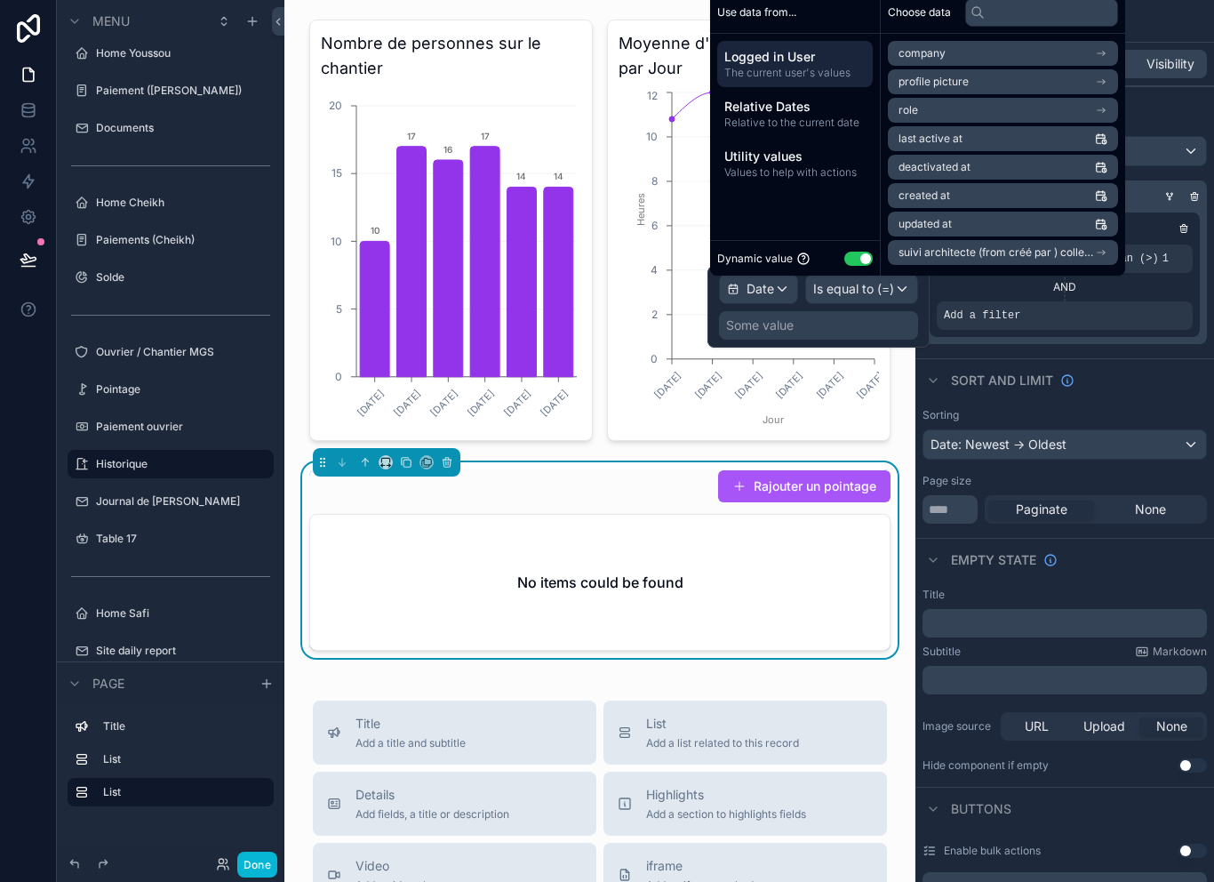
click at [855, 332] on div "Some value" at bounding box center [818, 325] width 199 height 28
click at [828, 130] on span "Relative to the current date" at bounding box center [795, 123] width 141 height 14
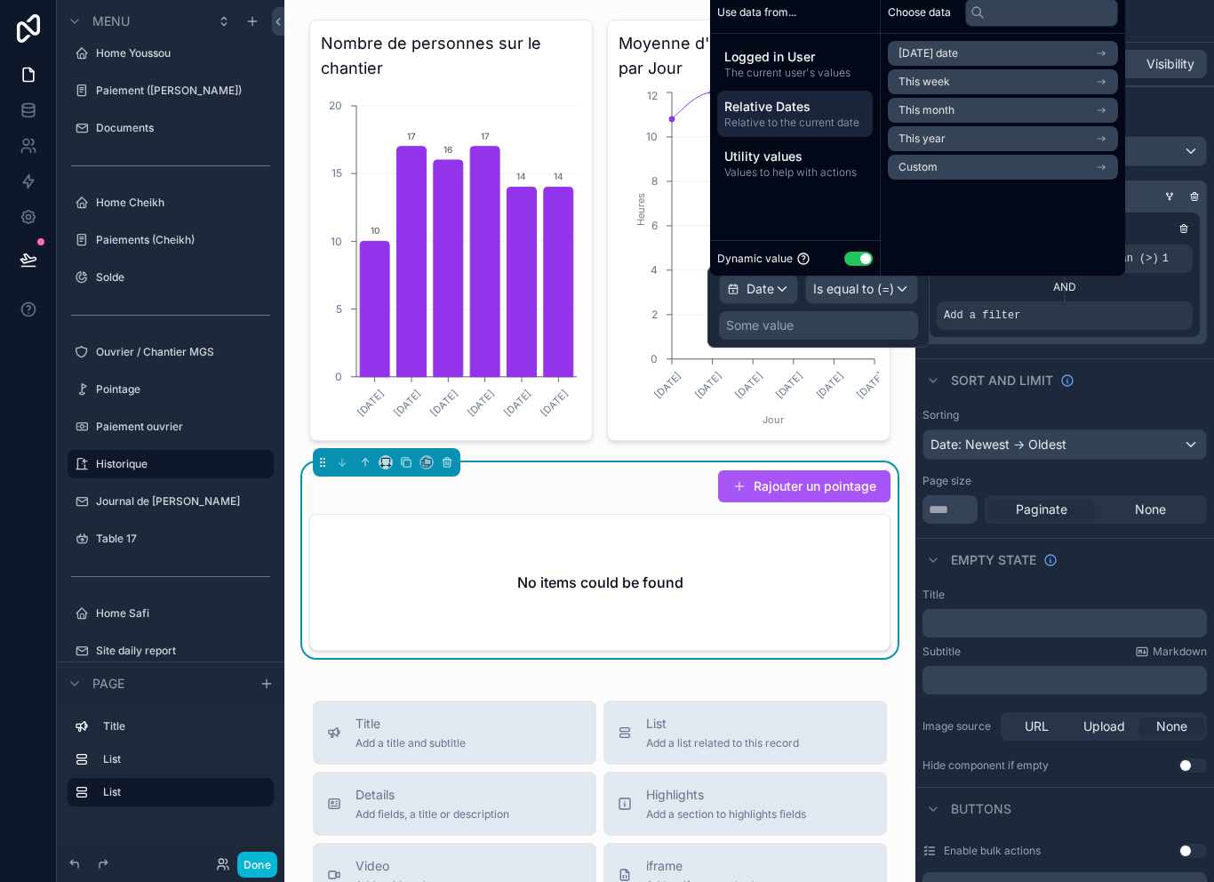
click at [1009, 180] on li "Custom" at bounding box center [1003, 167] width 230 height 25
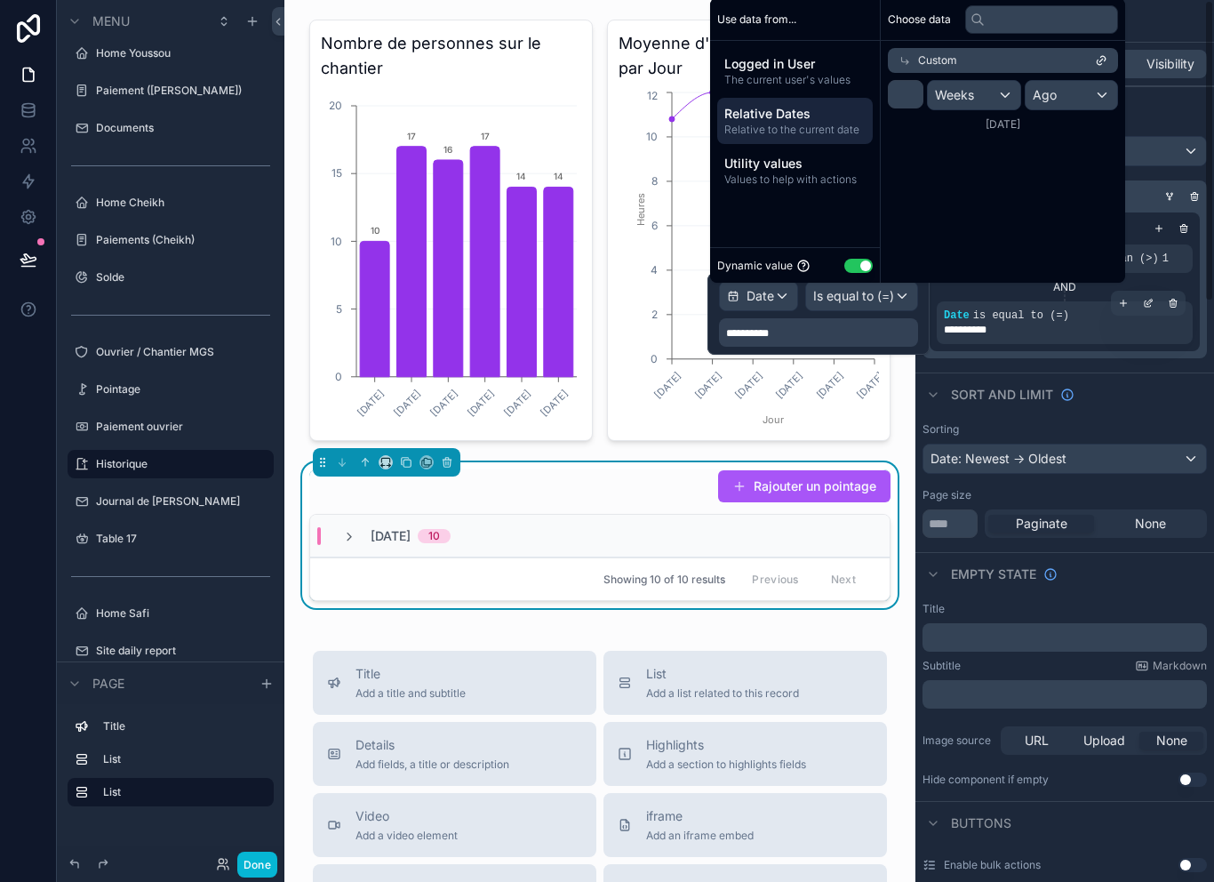
click at [1010, 335] on div "**********" at bounding box center [1065, 322] width 256 height 43
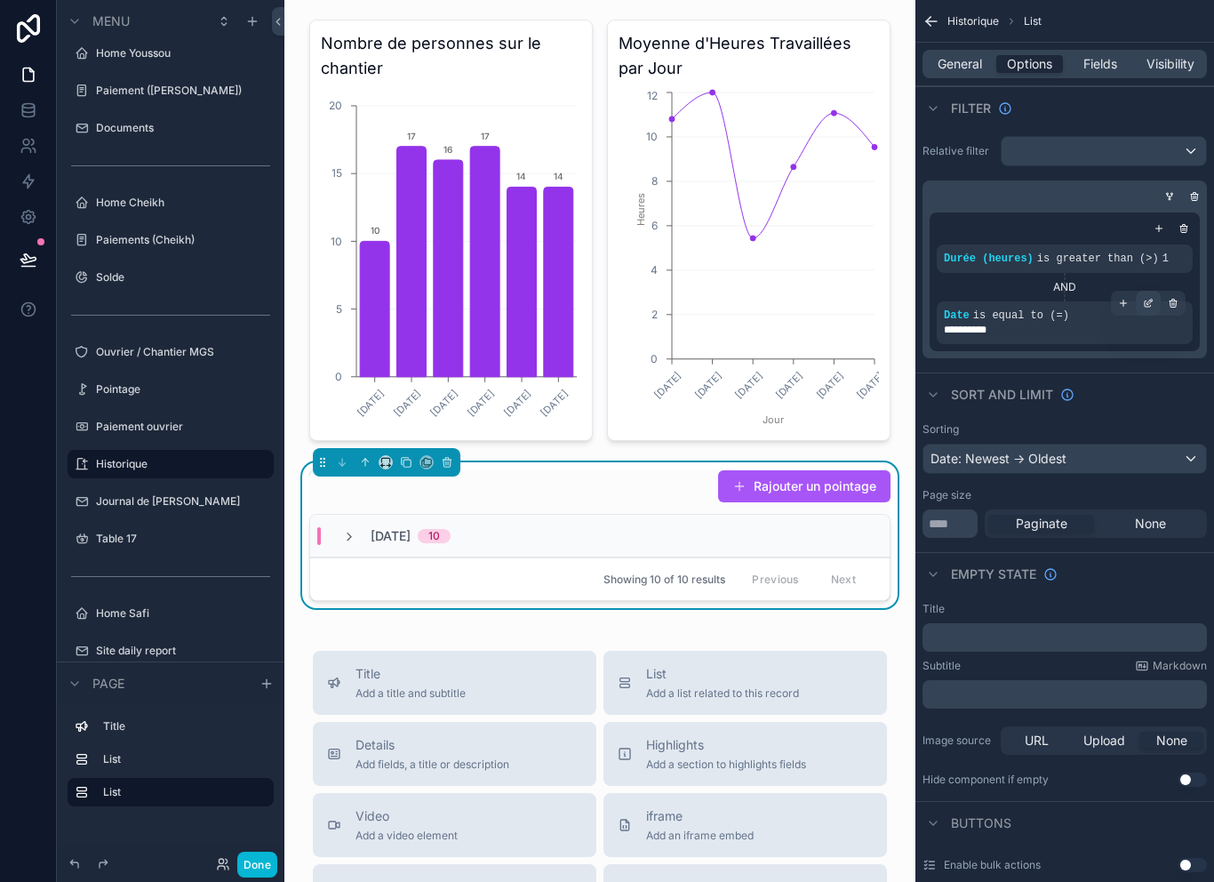
click at [1145, 301] on icon "scrollable content" at bounding box center [1148, 304] width 6 height 6
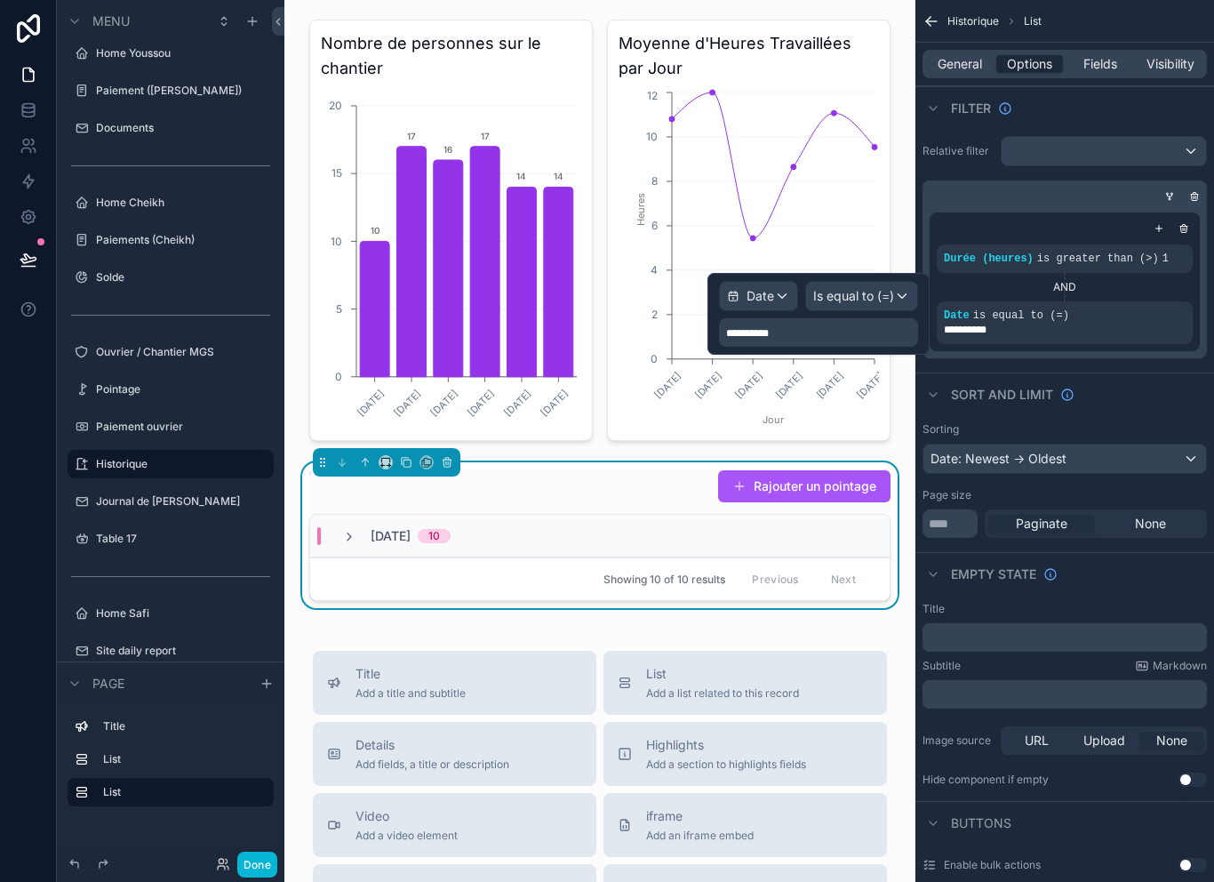
click at [868, 292] on span "Is equal to (=)" at bounding box center [853, 296] width 81 height 18
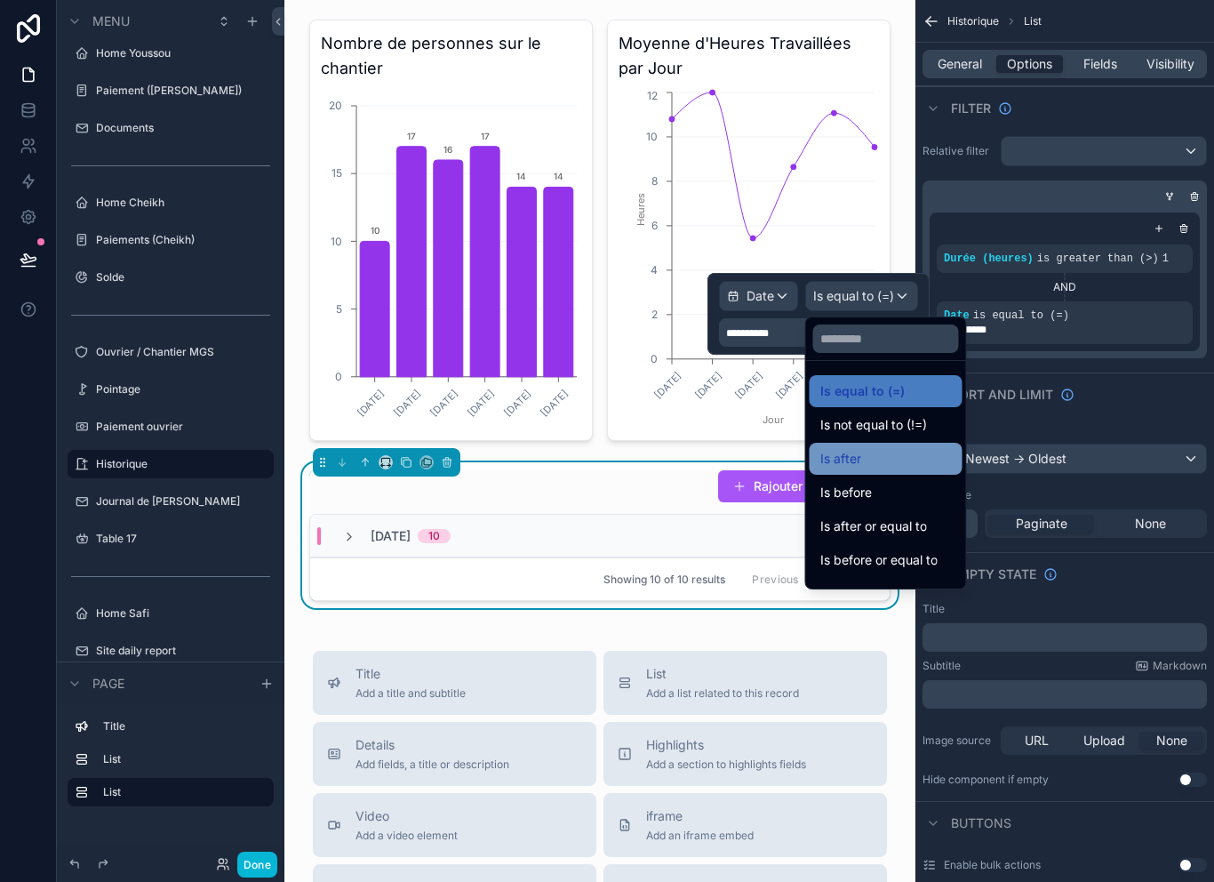
click at [904, 452] on div "Is after" at bounding box center [887, 458] width 132 height 21
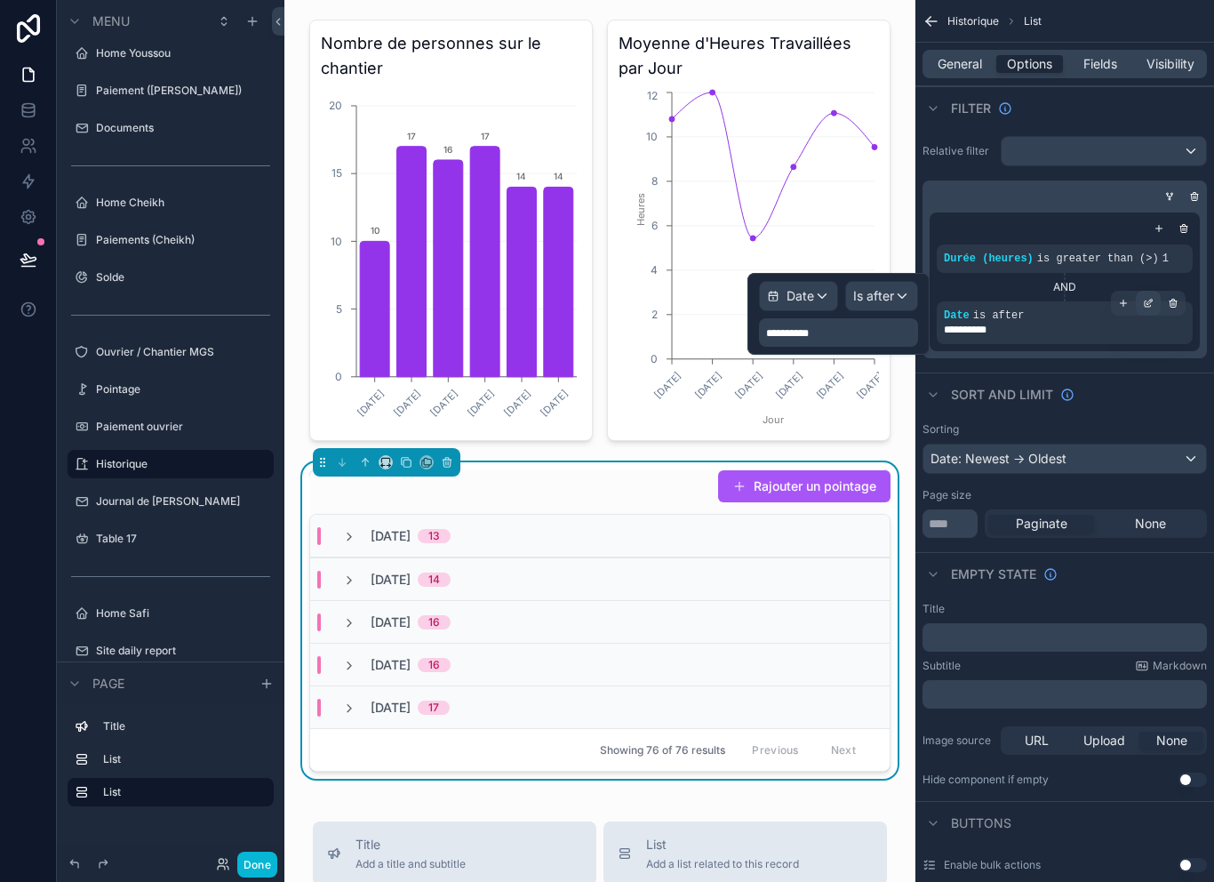
click at [1143, 298] on icon "scrollable content" at bounding box center [1148, 303] width 11 height 11
click at [1146, 302] on icon "scrollable content" at bounding box center [1148, 303] width 11 height 11
click at [1148, 302] on icon "scrollable content" at bounding box center [1148, 303] width 11 height 11
click at [1147, 303] on icon "scrollable content" at bounding box center [1148, 304] width 6 height 6
click at [1150, 298] on icon "scrollable content" at bounding box center [1148, 303] width 11 height 11
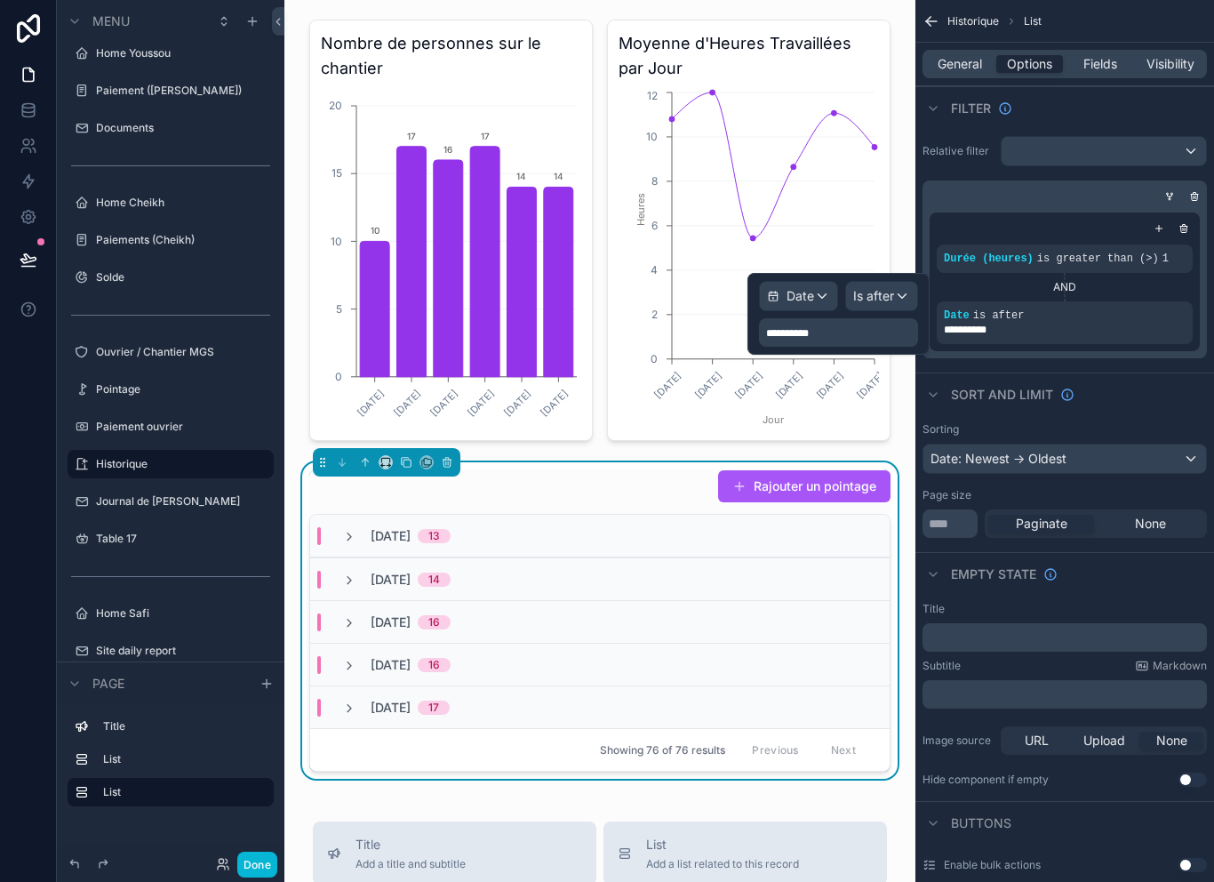
click at [1148, 286] on div "AND" at bounding box center [1065, 287] width 256 height 14
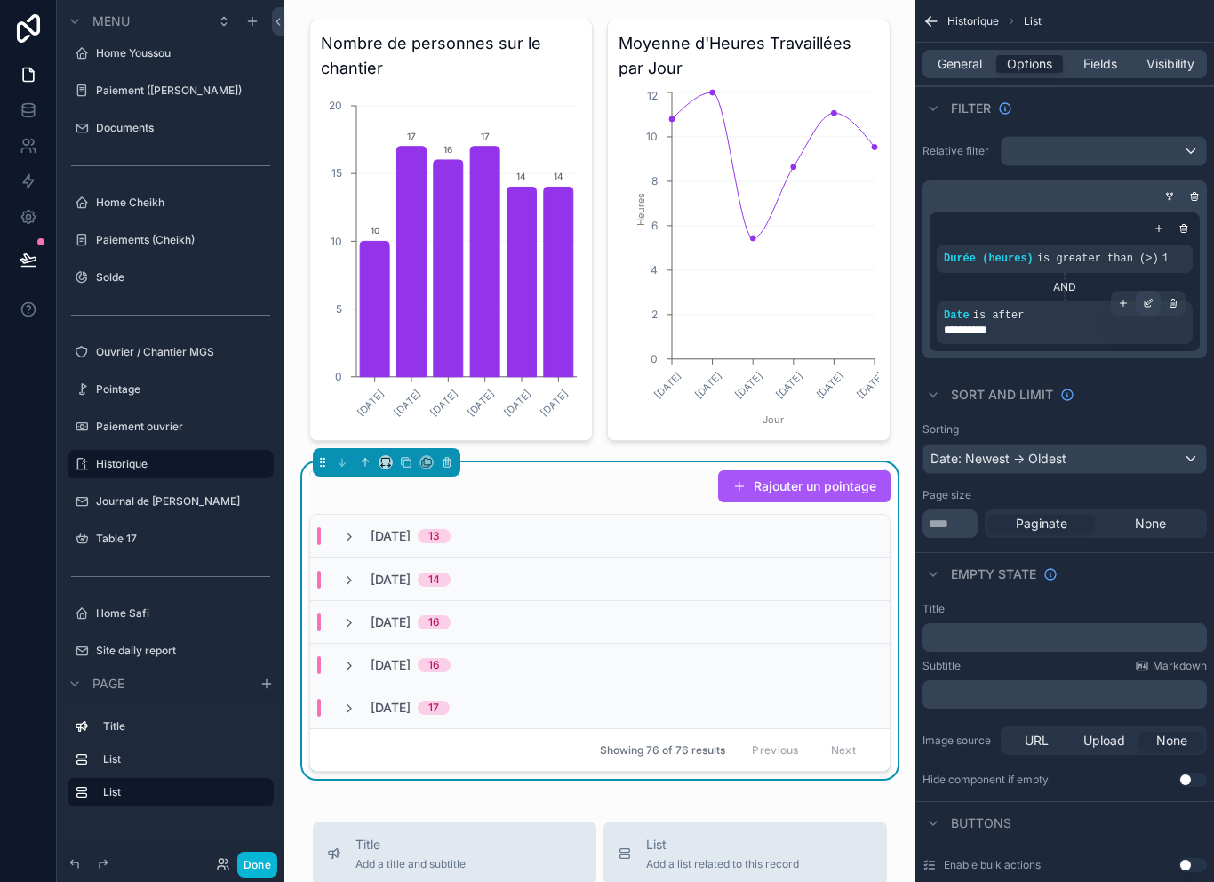
click at [1149, 298] on icon "scrollable content" at bounding box center [1148, 303] width 11 height 11
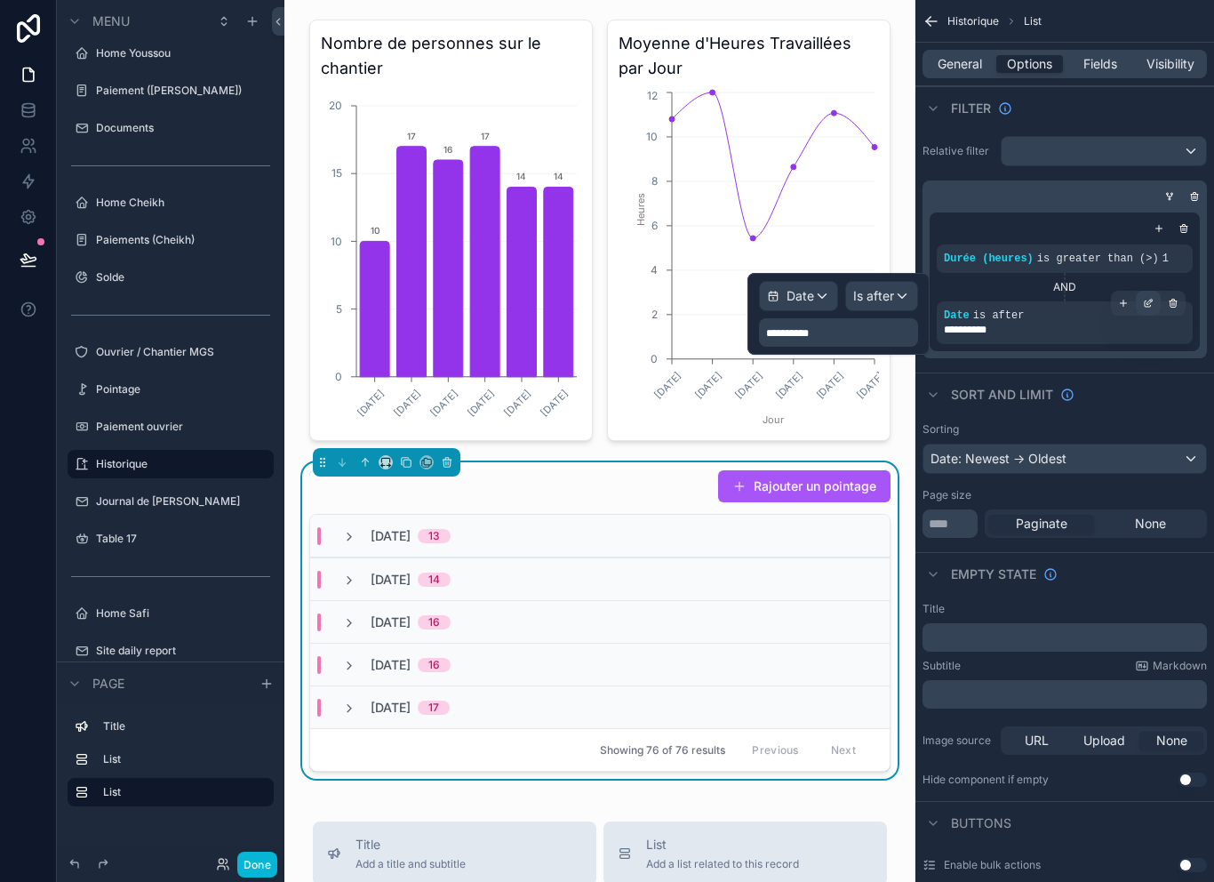
click at [1147, 300] on icon "scrollable content" at bounding box center [1148, 303] width 11 height 11
click at [832, 332] on div "**********" at bounding box center [838, 332] width 159 height 28
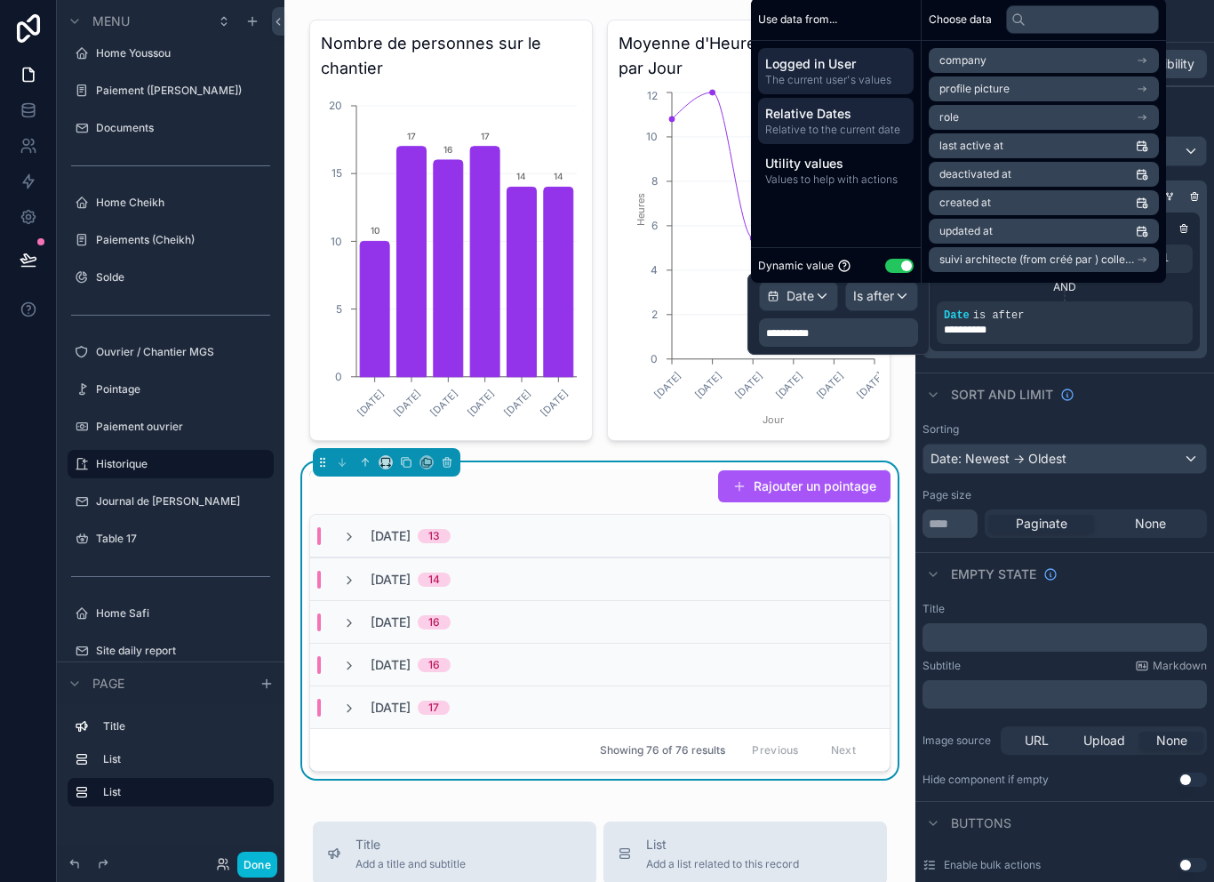
click at [862, 137] on span "Relative to the current date" at bounding box center [835, 130] width 141 height 14
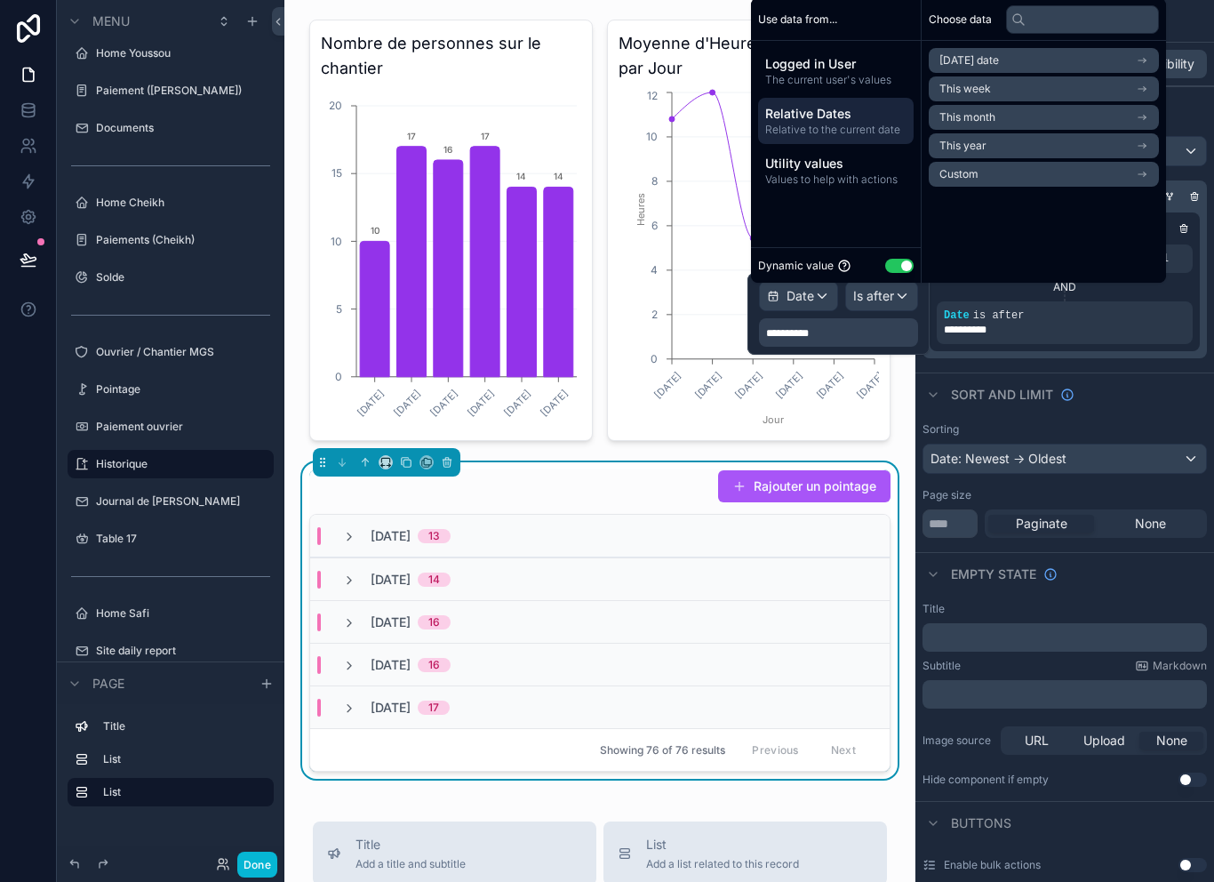
click at [1045, 187] on li "Custom" at bounding box center [1044, 174] width 230 height 25
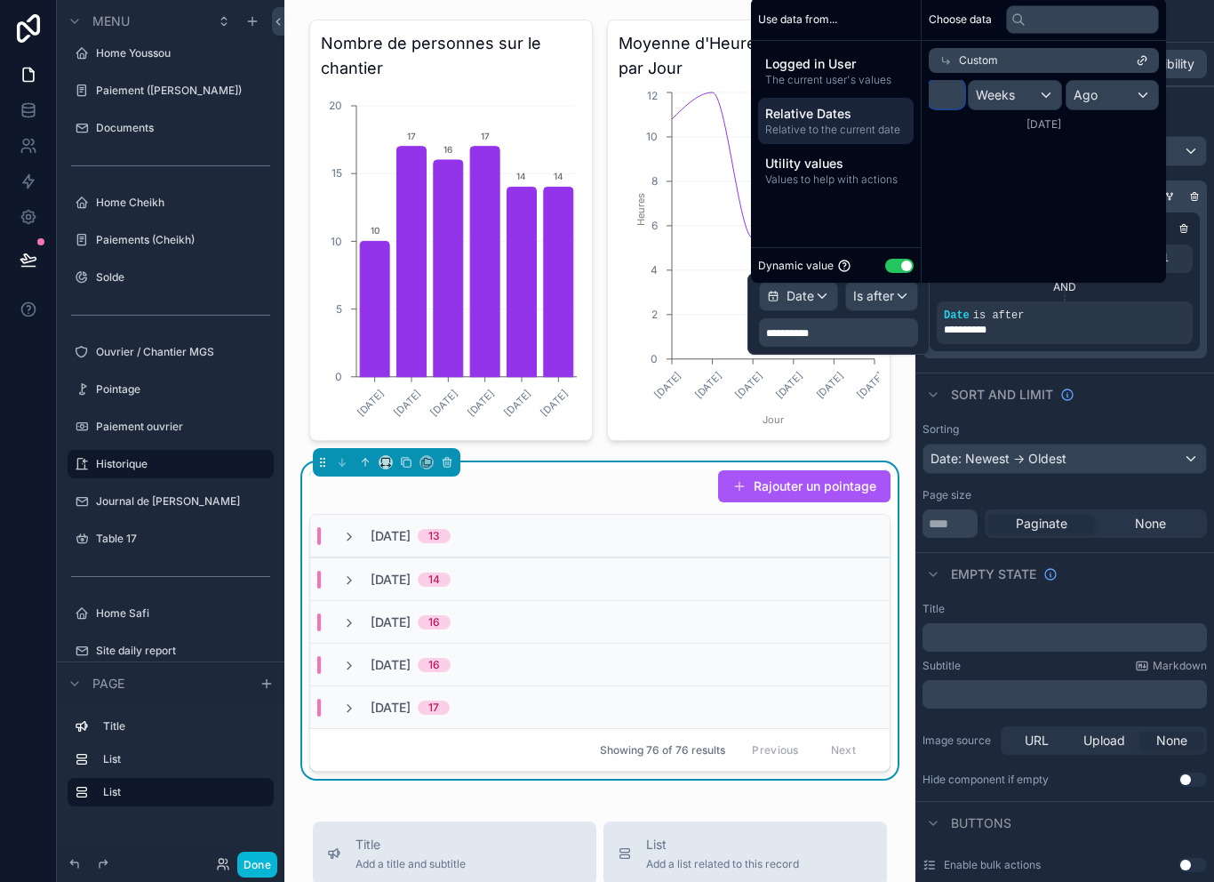
click at [963, 108] on input "*" at bounding box center [947, 94] width 36 height 28
click at [1041, 106] on div "Weeks" at bounding box center [1015, 95] width 92 height 28
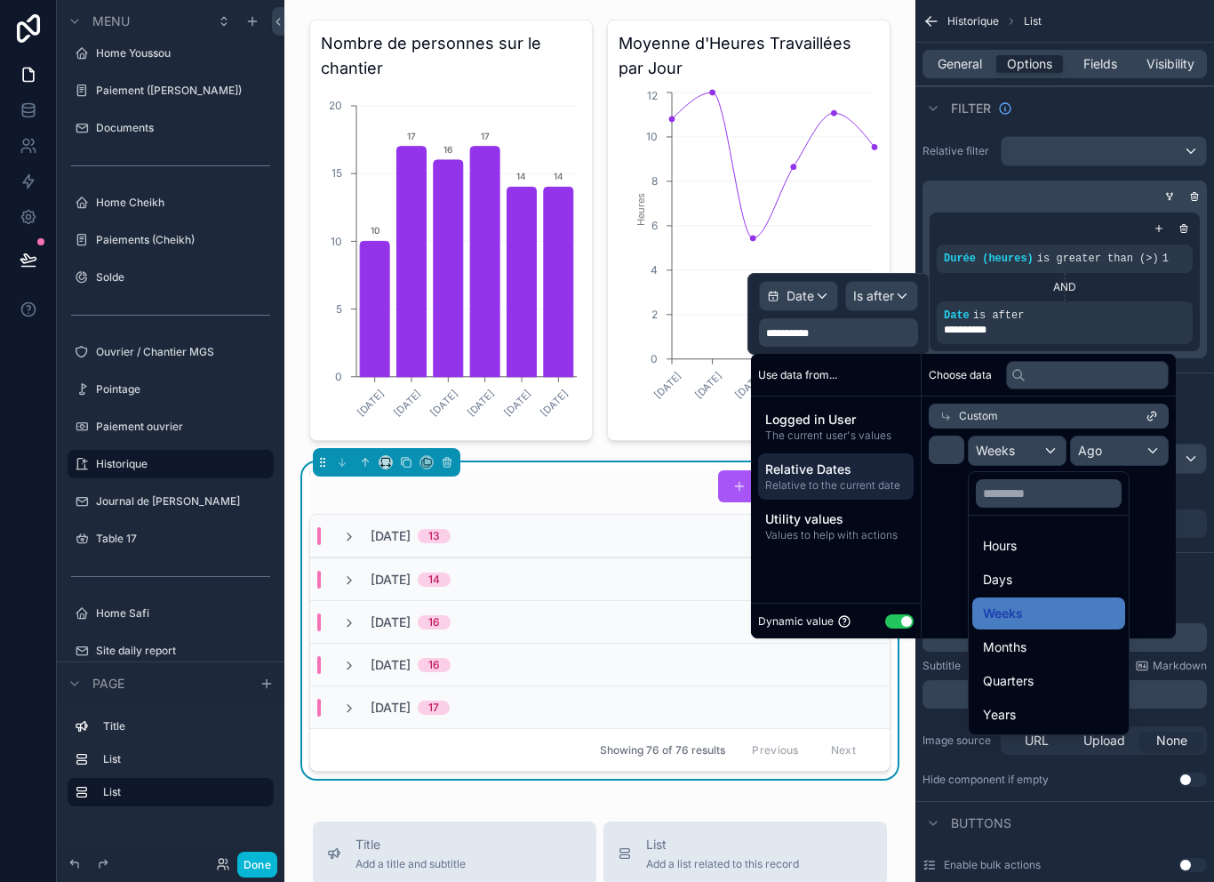
scroll to position [28, 0]
click at [943, 511] on div "scrollable content" at bounding box center [963, 496] width 425 height 284
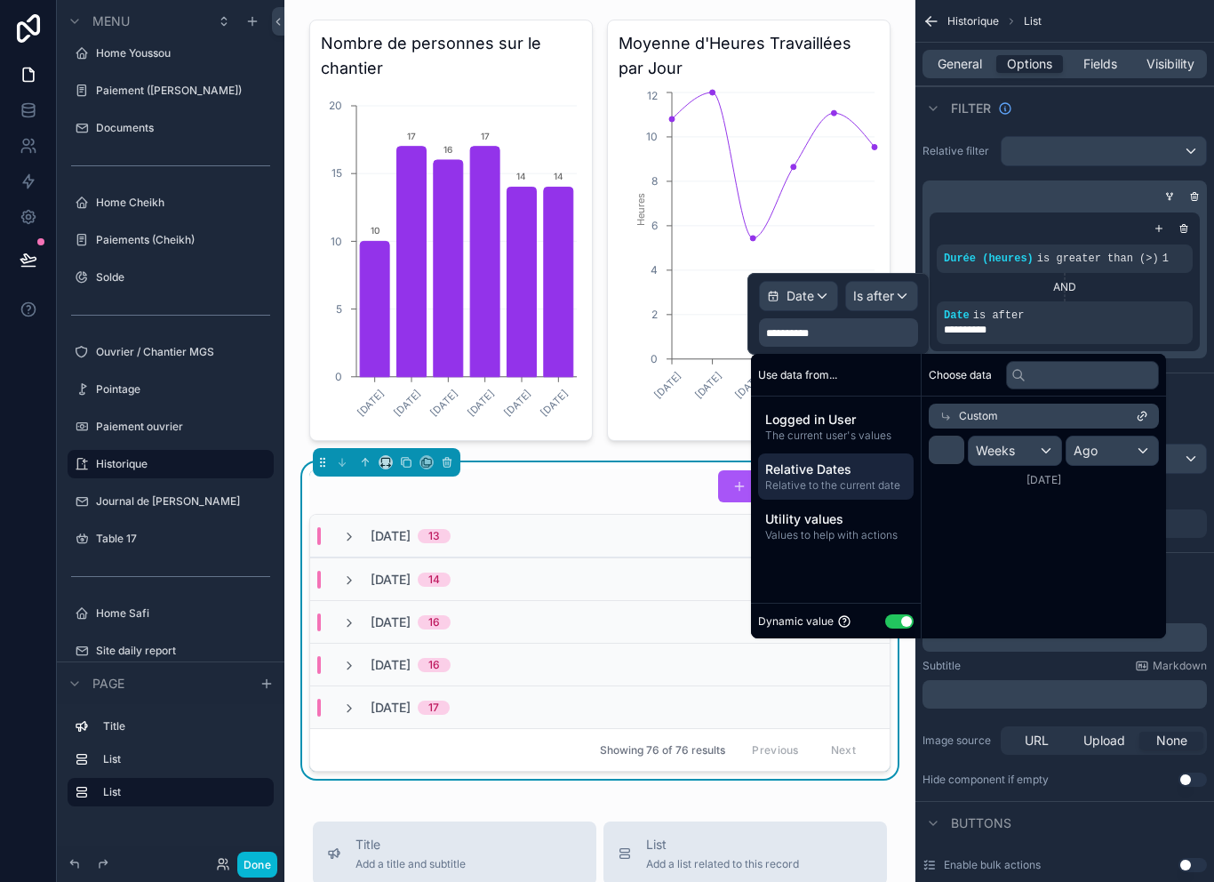
click at [1141, 436] on div "Ago" at bounding box center [1113, 450] width 92 height 28
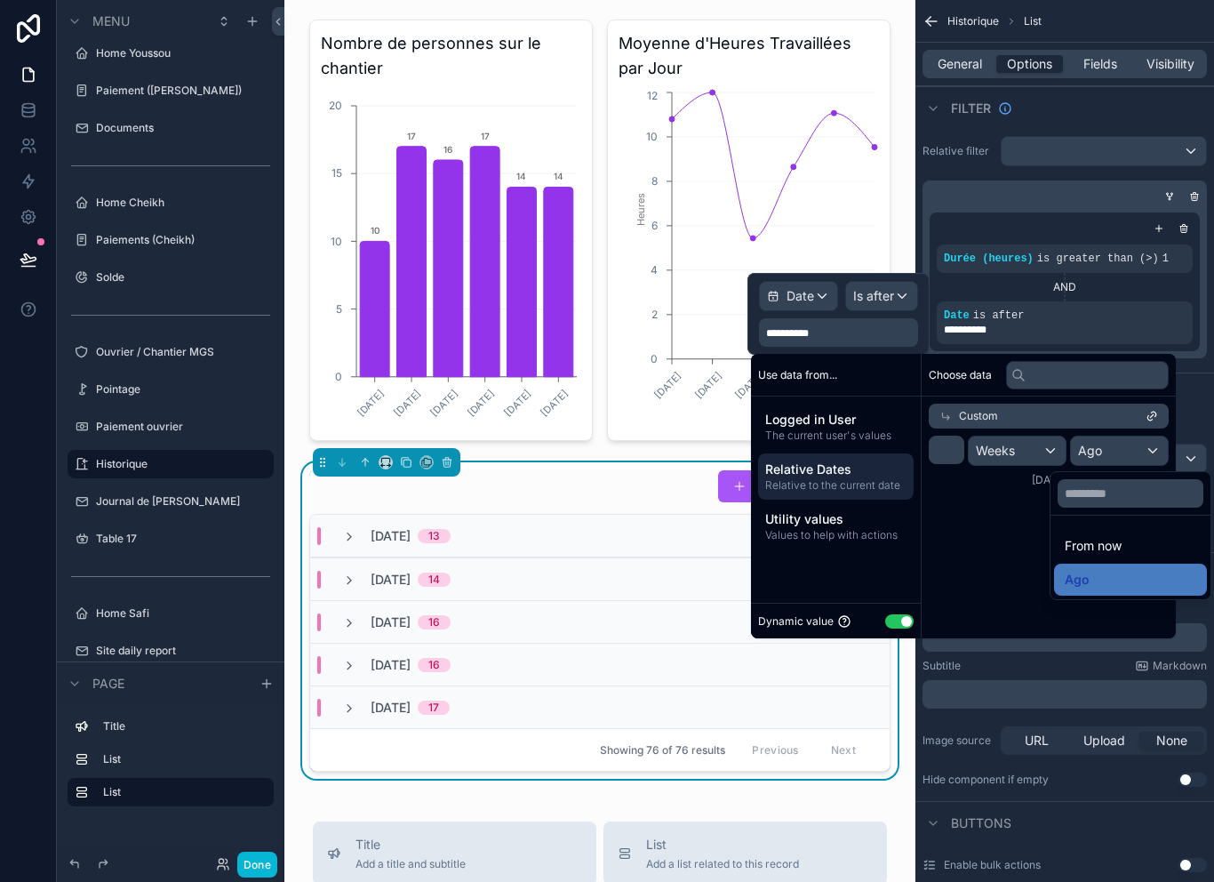
click at [973, 506] on div "scrollable content" at bounding box center [963, 496] width 425 height 284
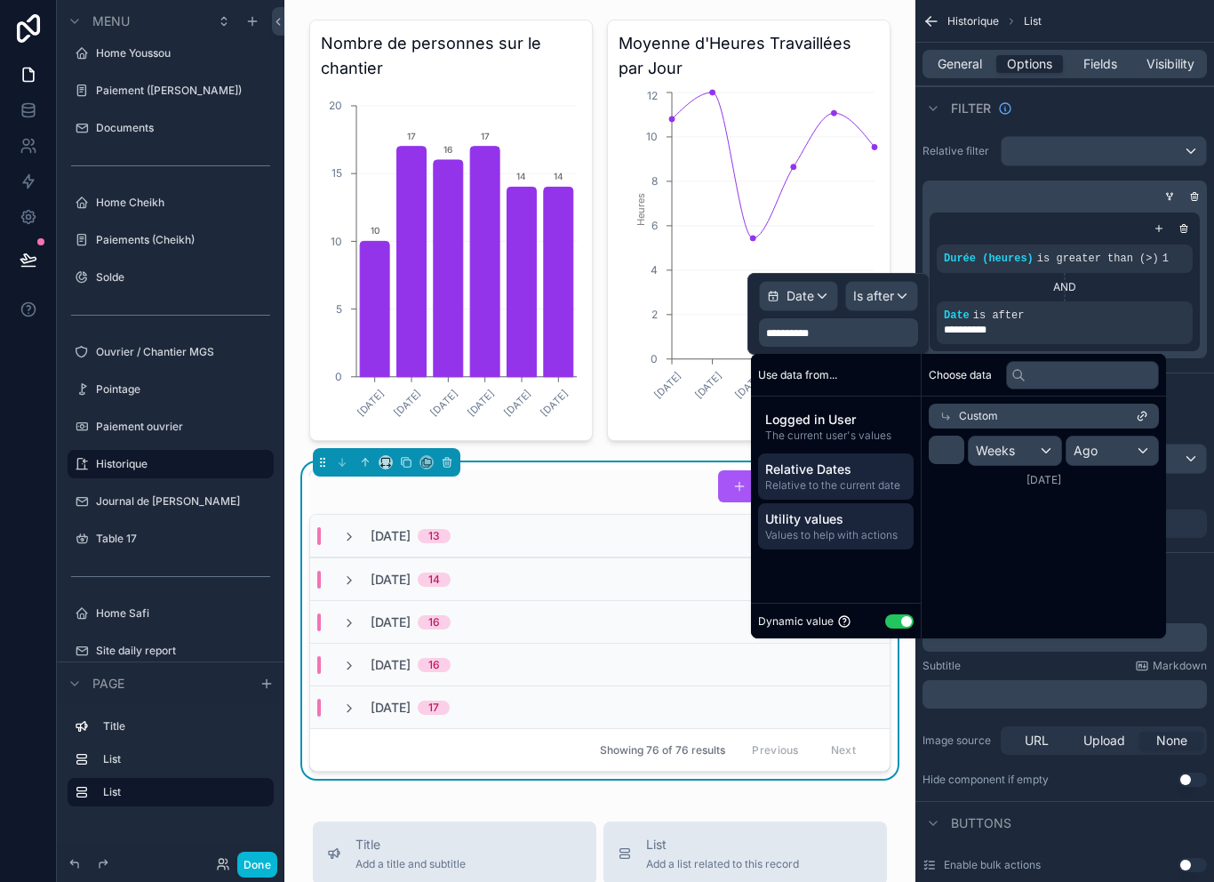
click at [849, 528] on span "Values to help with actions" at bounding box center [835, 535] width 141 height 14
click at [850, 460] on span "Relative Dates" at bounding box center [835, 469] width 141 height 18
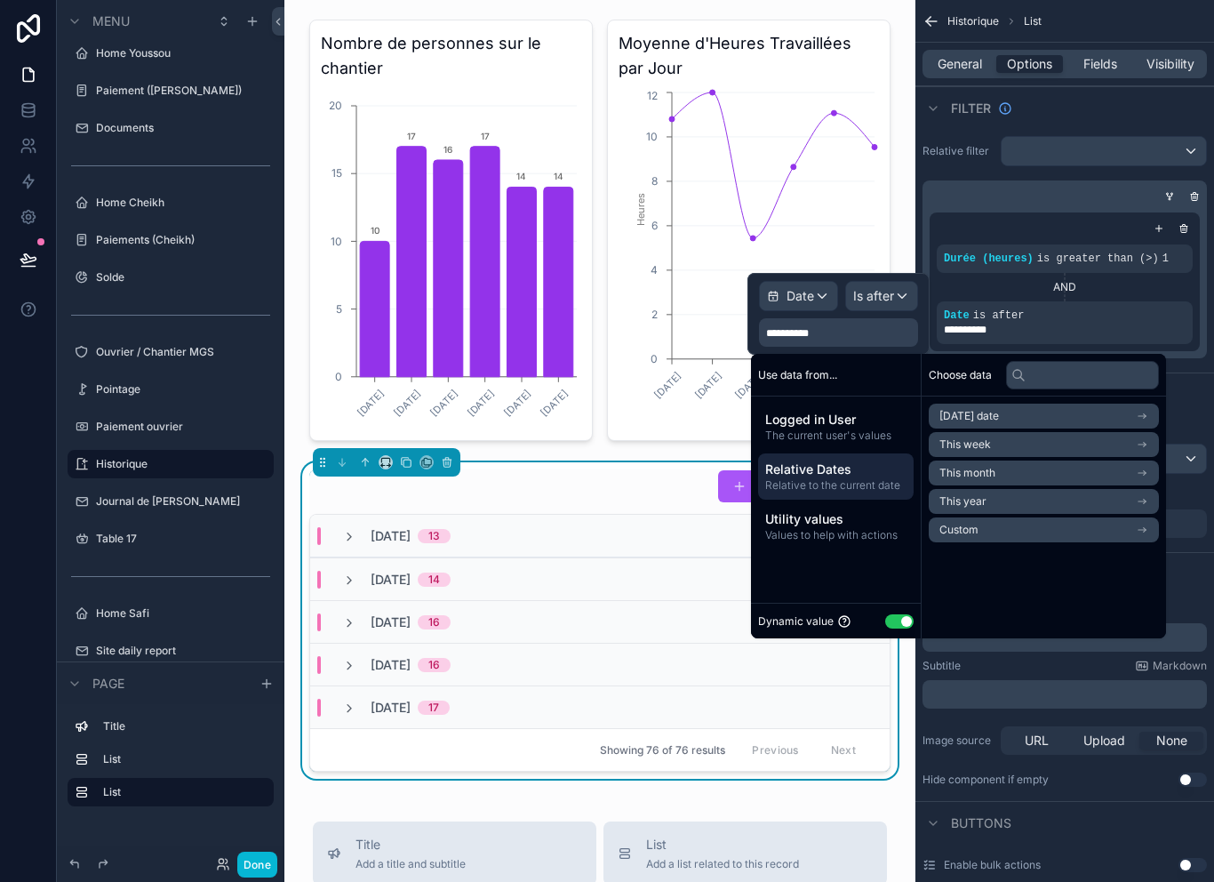
click at [849, 460] on span "Relative Dates" at bounding box center [835, 469] width 141 height 18
click at [855, 428] on span "The current user's values" at bounding box center [835, 435] width 141 height 14
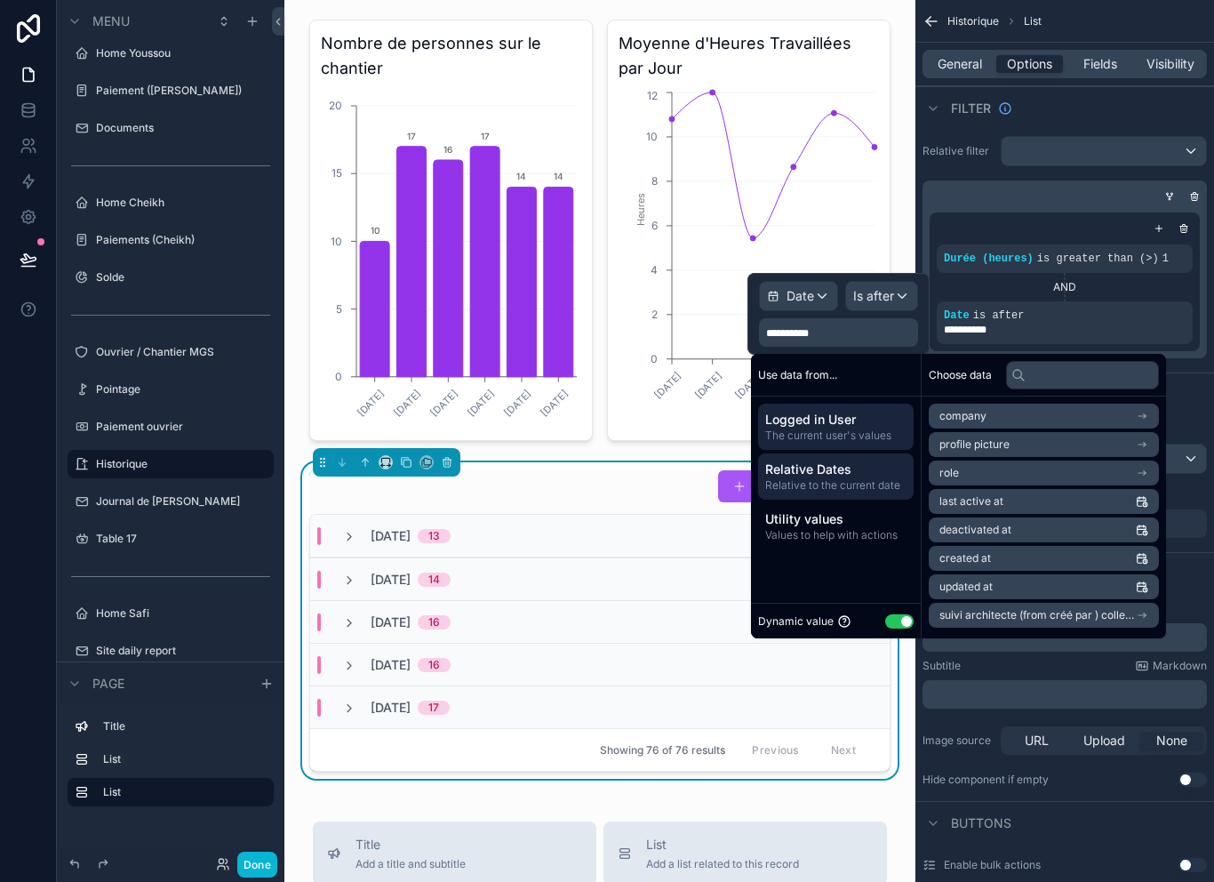
click at [846, 460] on span "Relative Dates" at bounding box center [835, 469] width 141 height 18
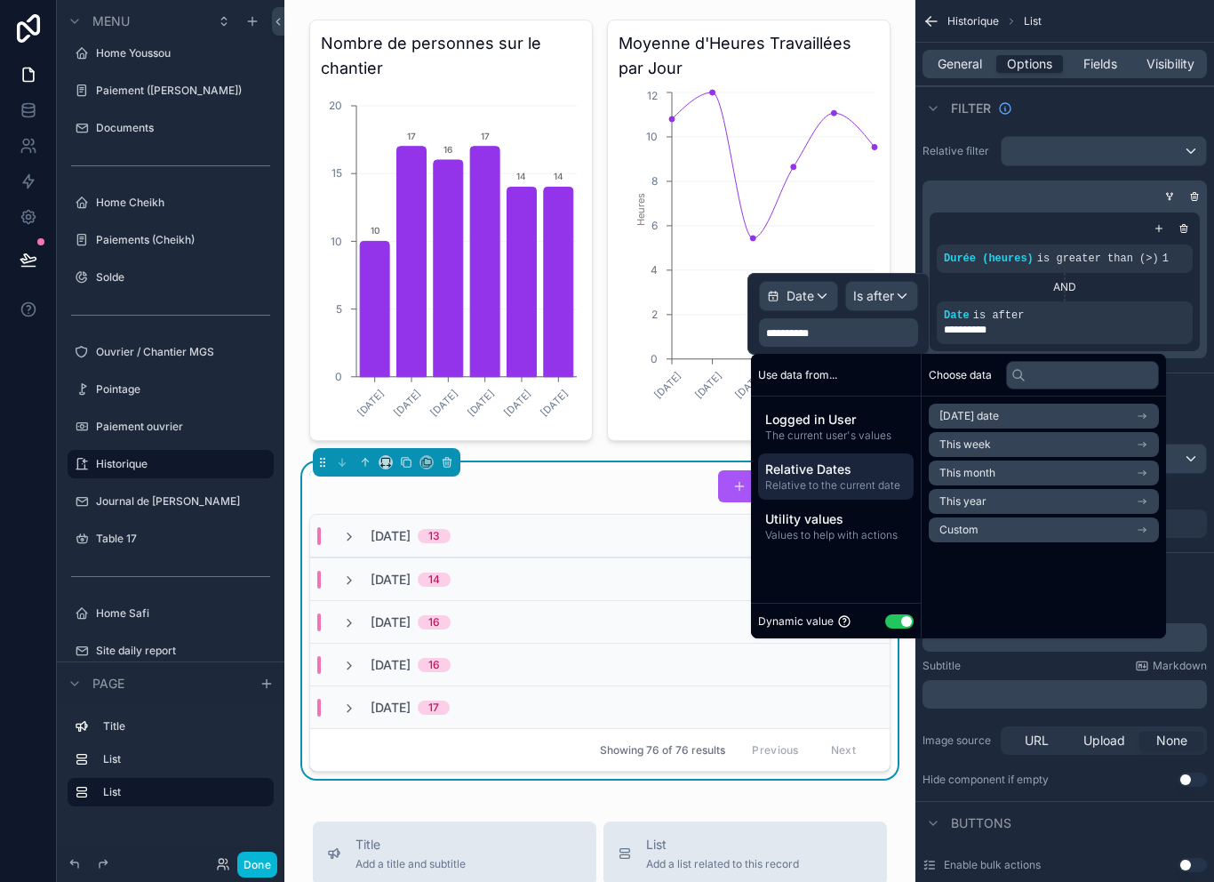
click at [1137, 273] on div "AND" at bounding box center [1065, 287] width 256 height 28
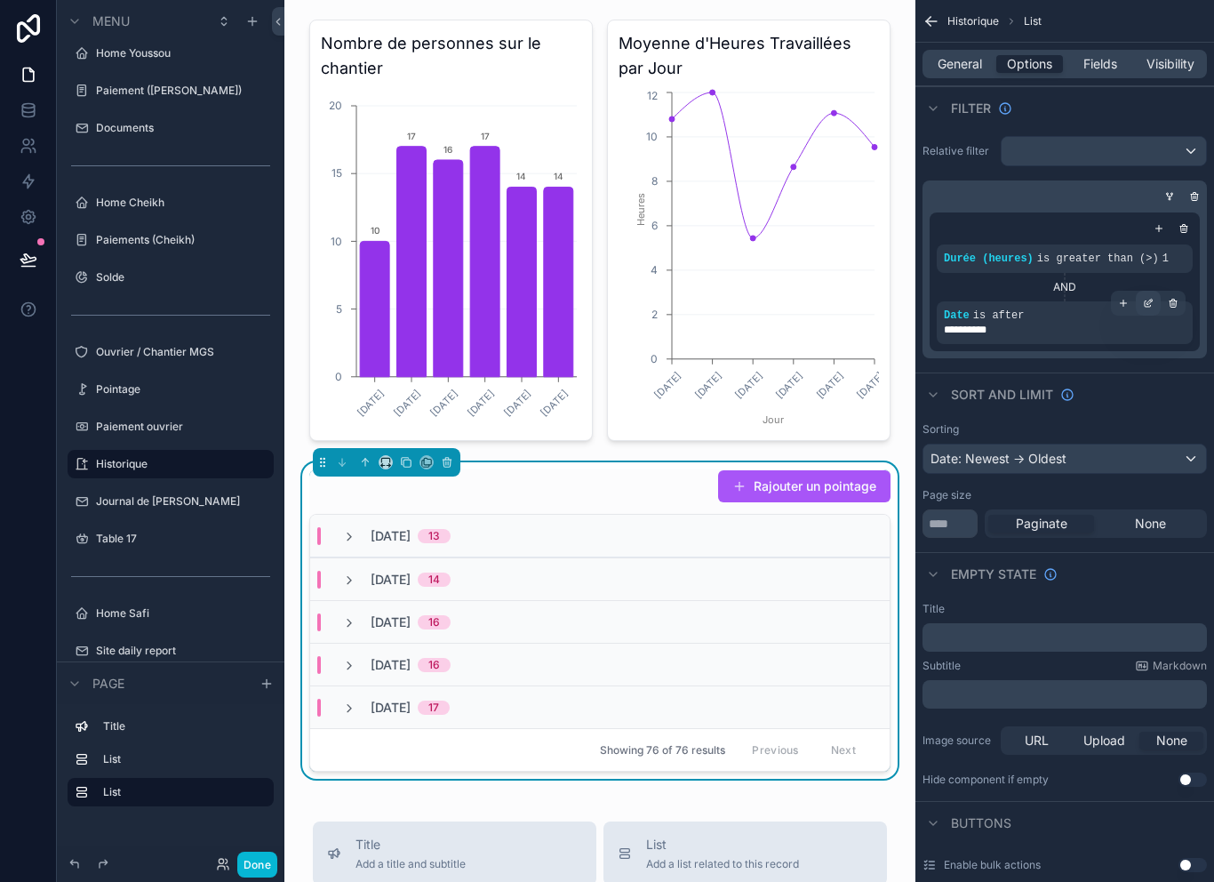
click at [1143, 298] on icon "scrollable content" at bounding box center [1148, 303] width 11 height 11
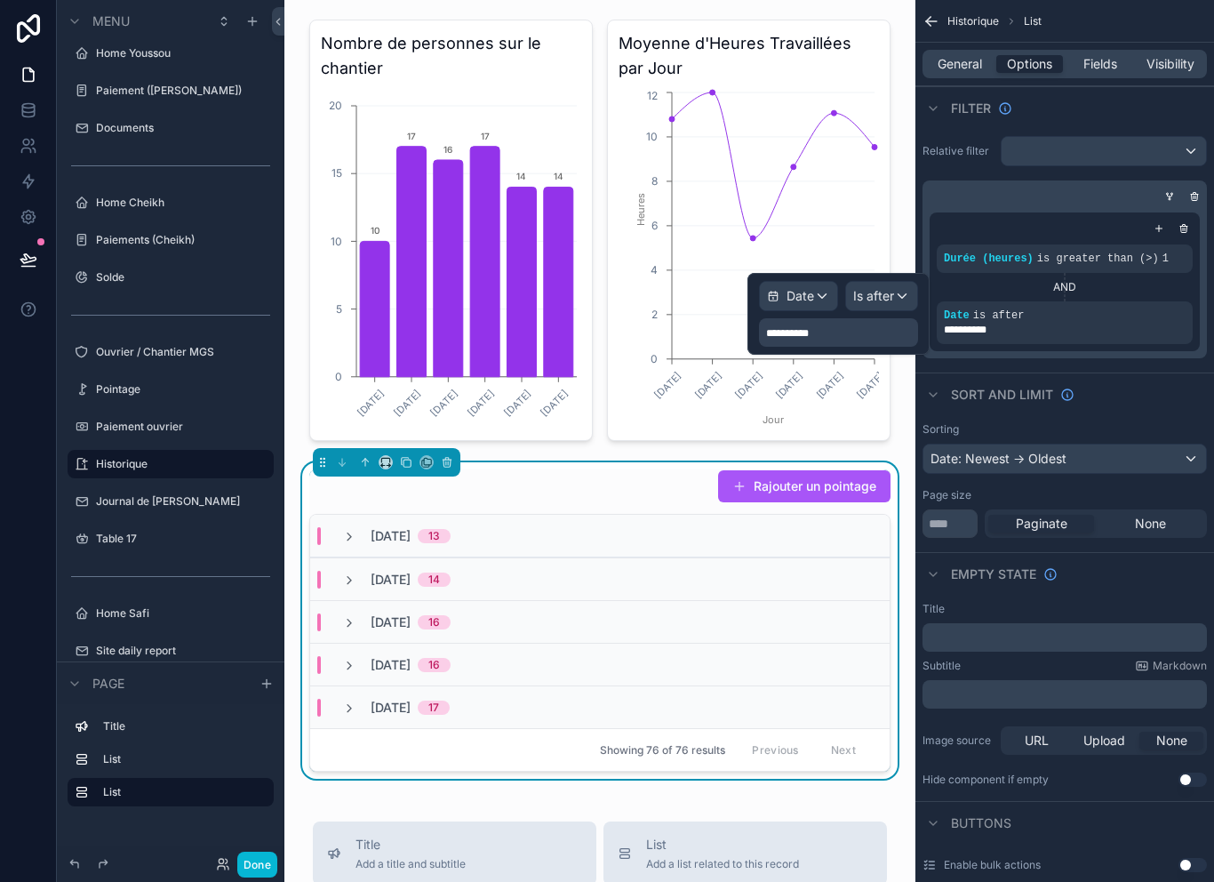
click at [889, 282] on div "Is after" at bounding box center [881, 296] width 71 height 28
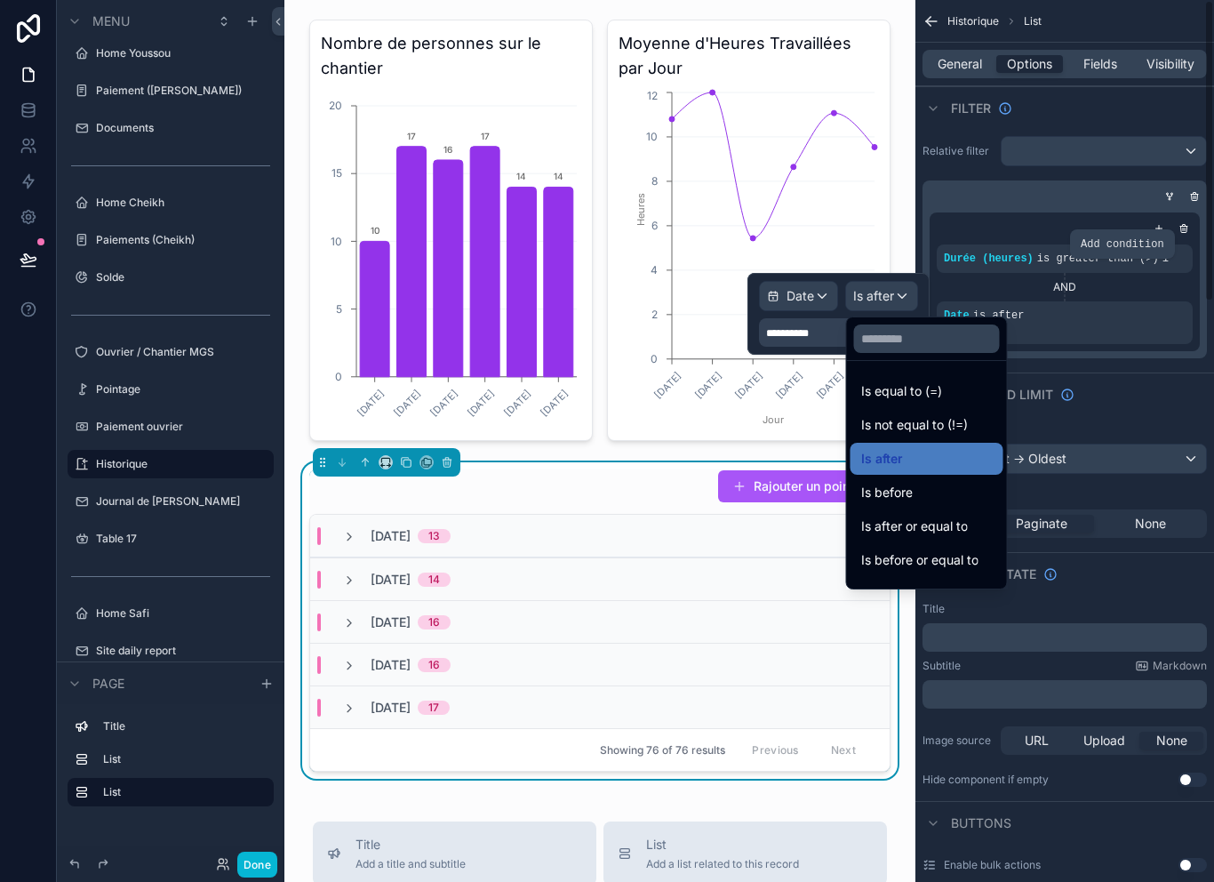
click at [808, 275] on div at bounding box center [839, 314] width 182 height 82
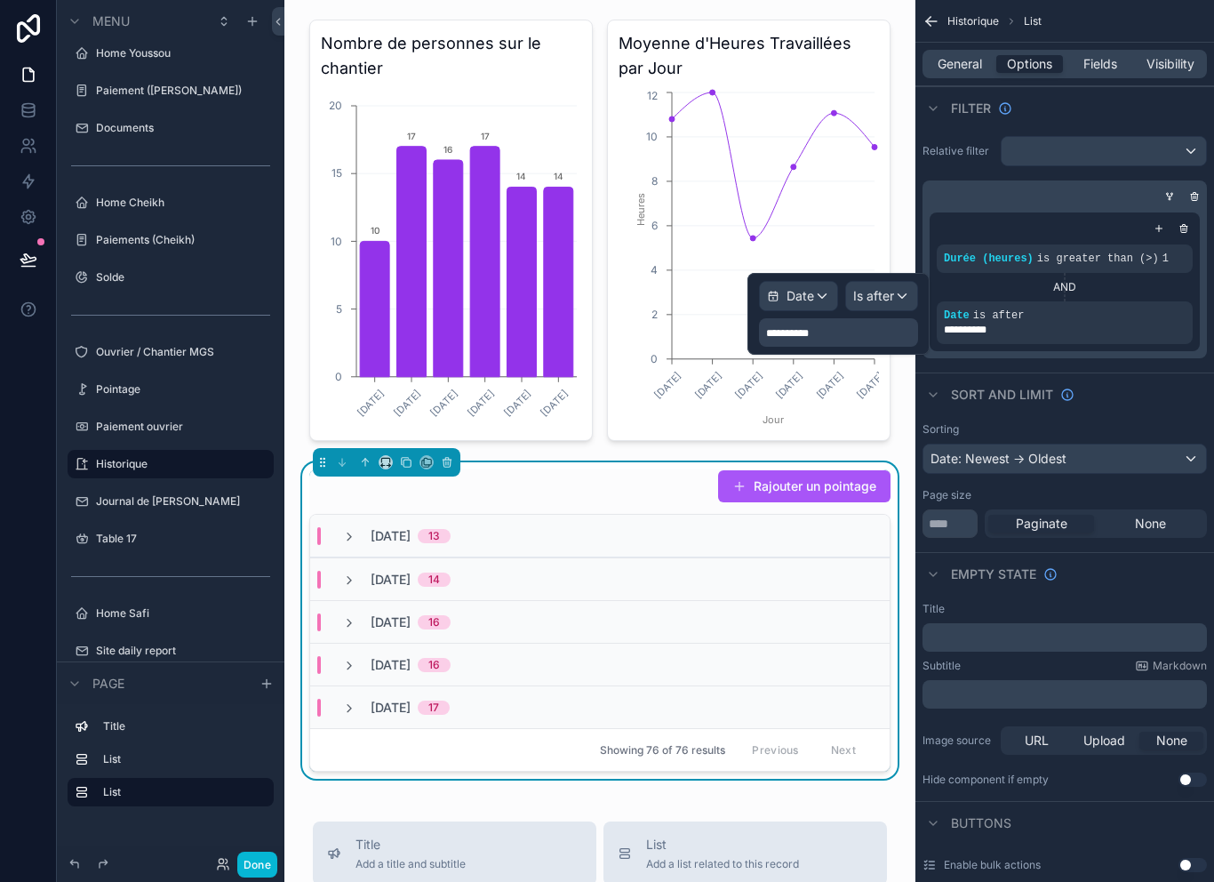
click at [813, 287] on span "Date" at bounding box center [801, 296] width 28 height 18
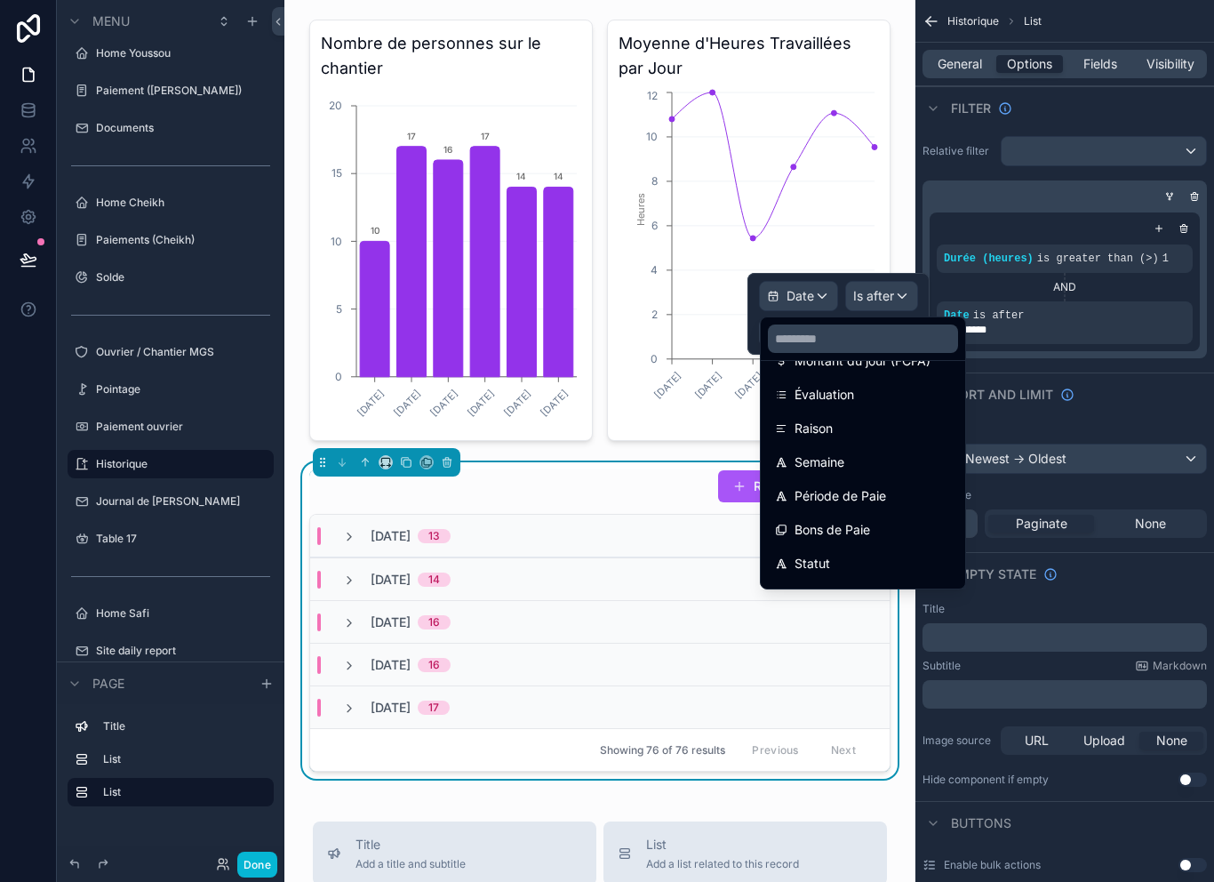
scroll to position [617, 0]
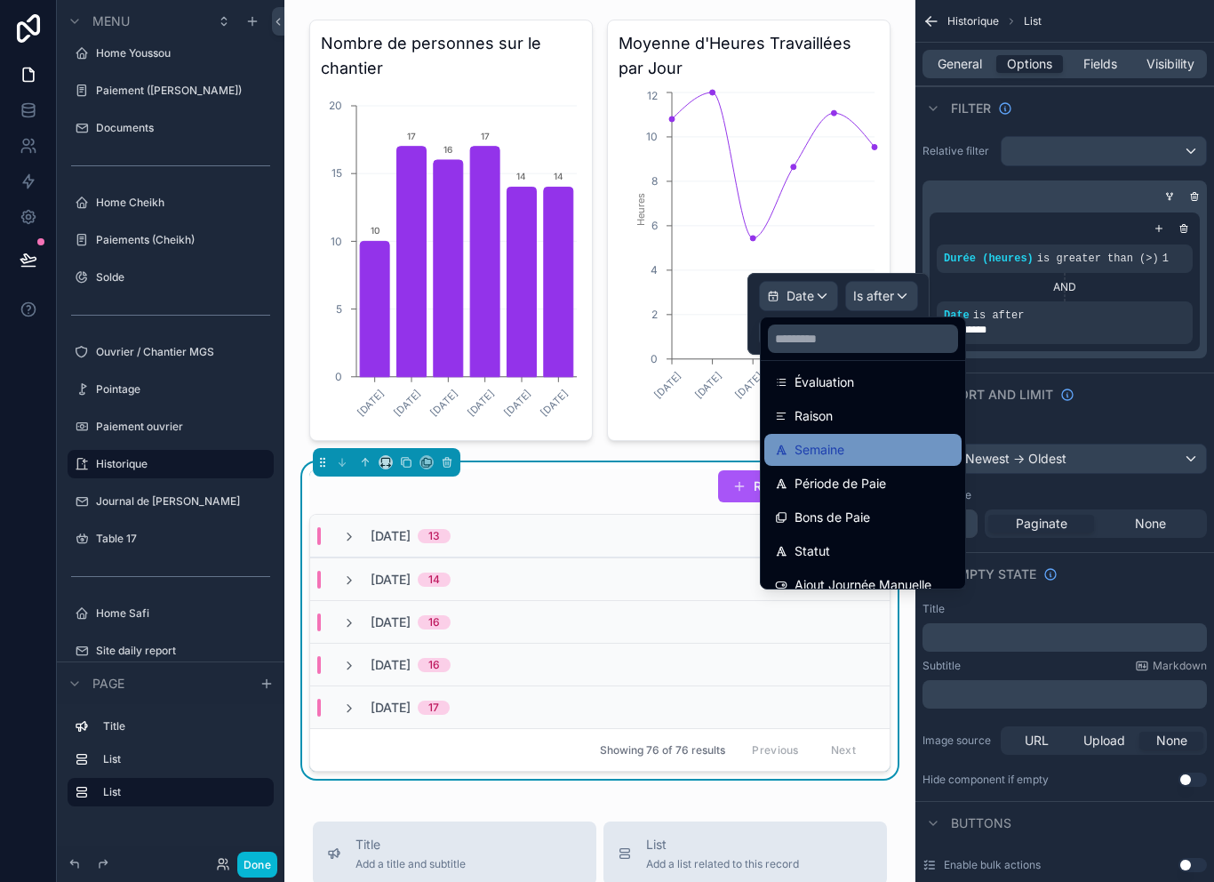
click at [877, 439] on div "Semaine" at bounding box center [863, 449] width 176 height 21
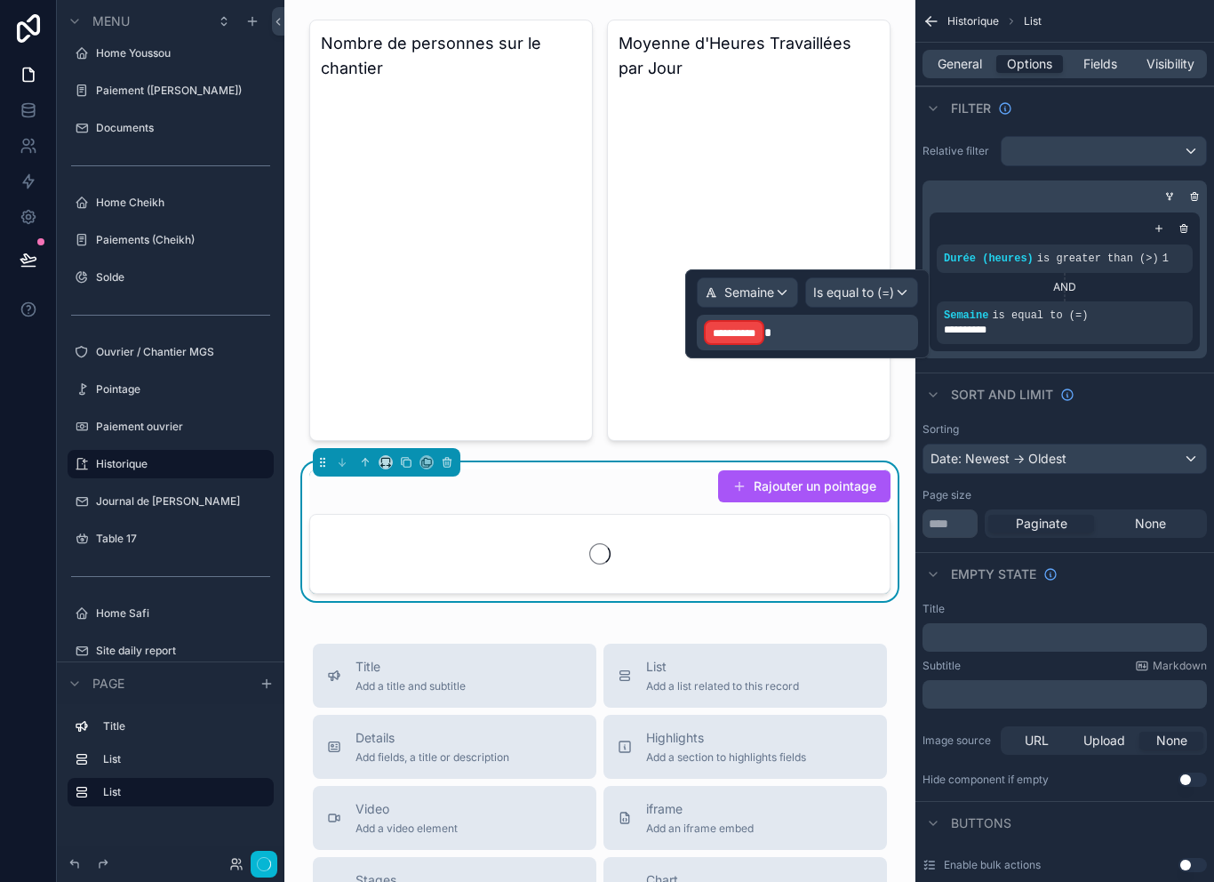
scroll to position [4, 0]
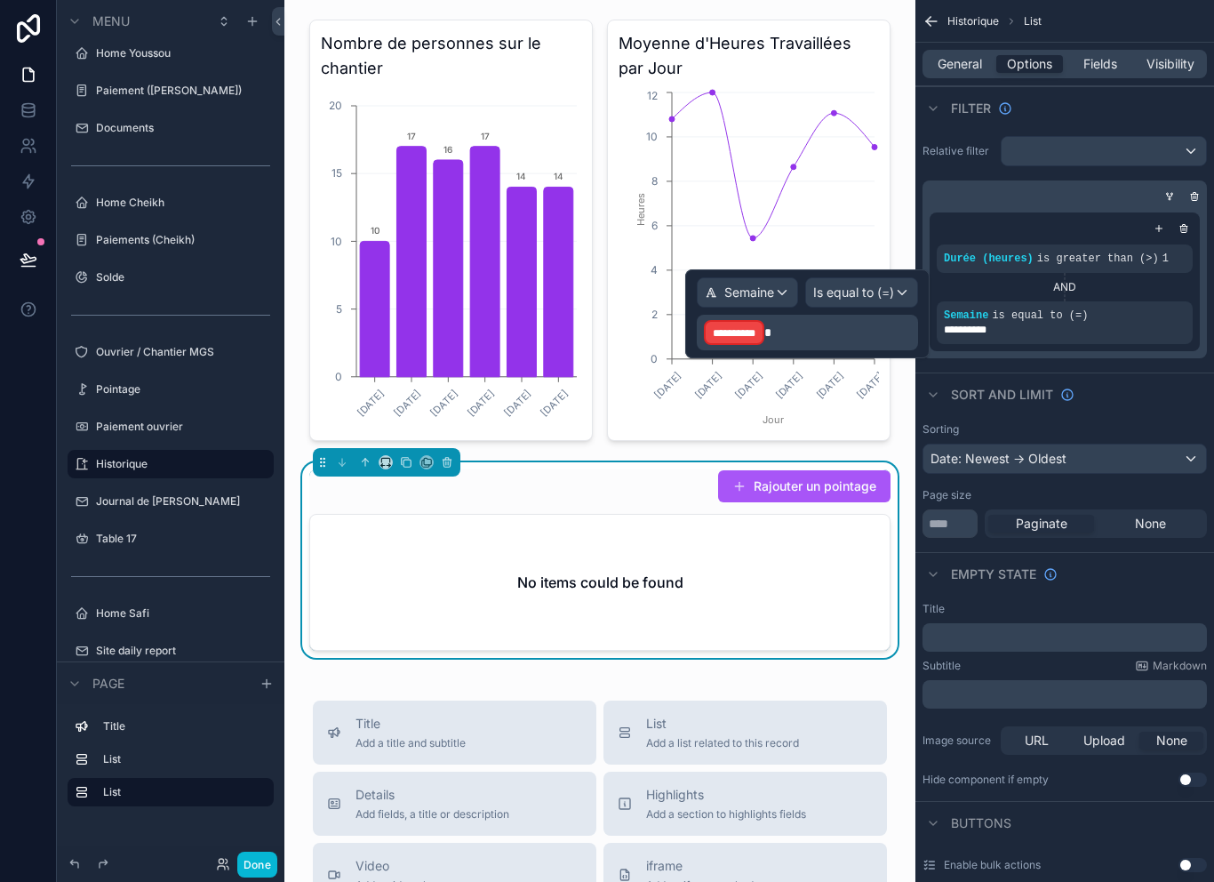
click at [843, 329] on p "**********" at bounding box center [809, 332] width 211 height 28
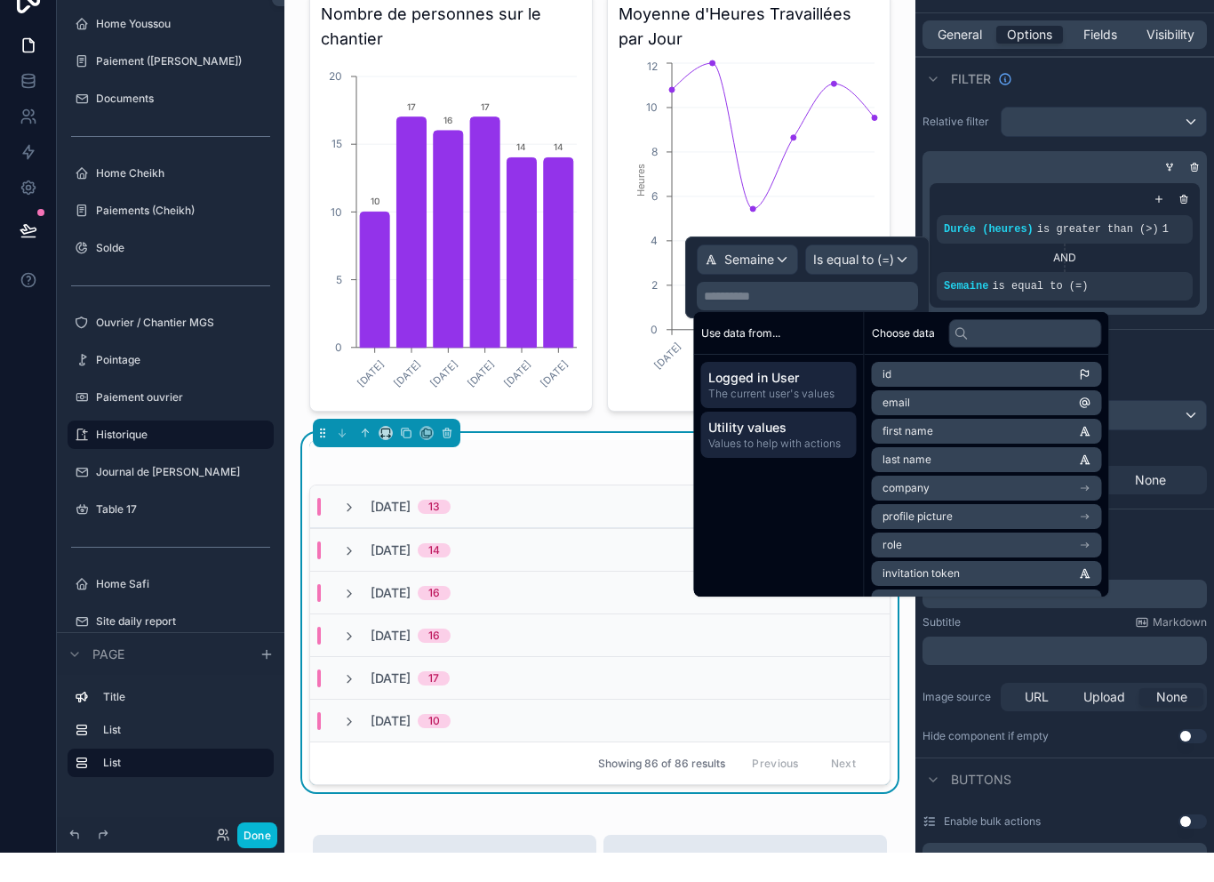
click at [803, 466] on span "Values to help with actions" at bounding box center [779, 473] width 141 height 14
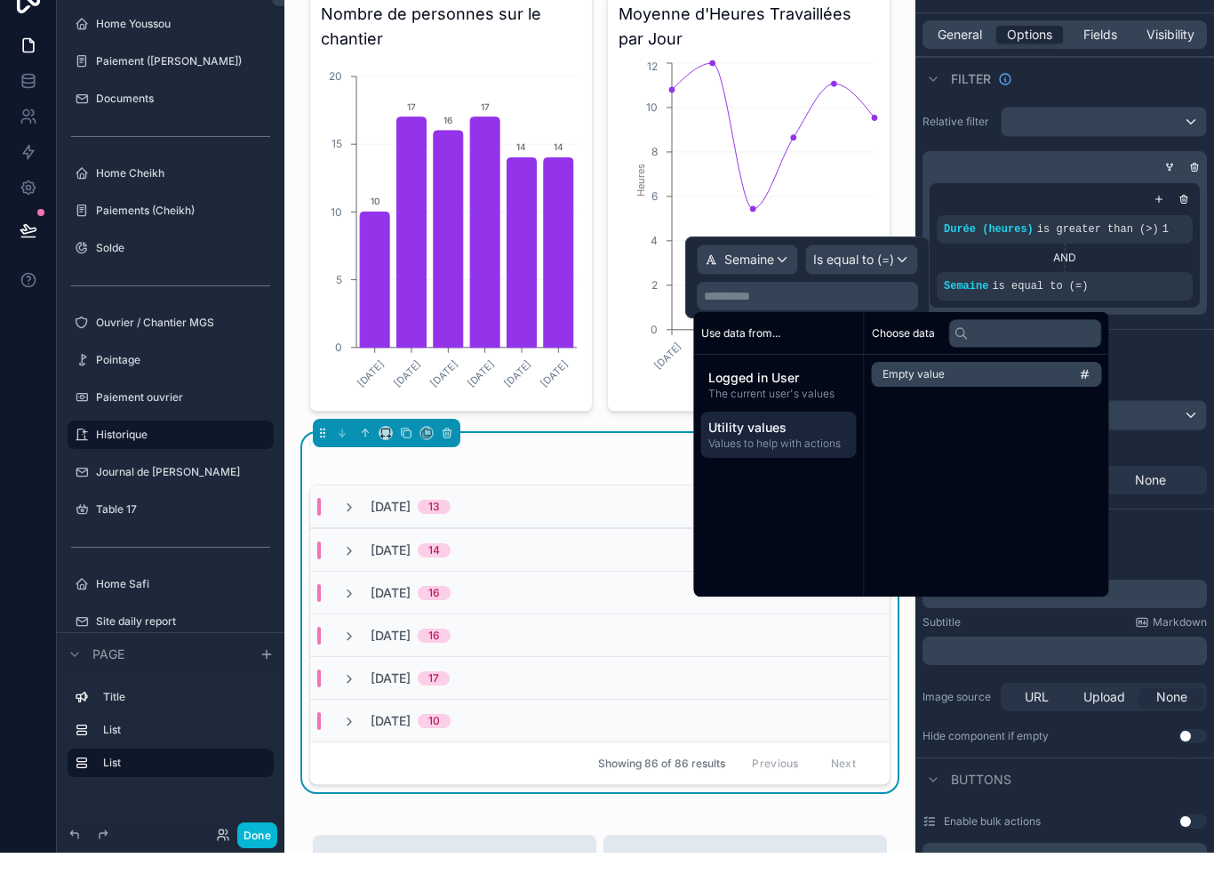
scroll to position [28, 0]
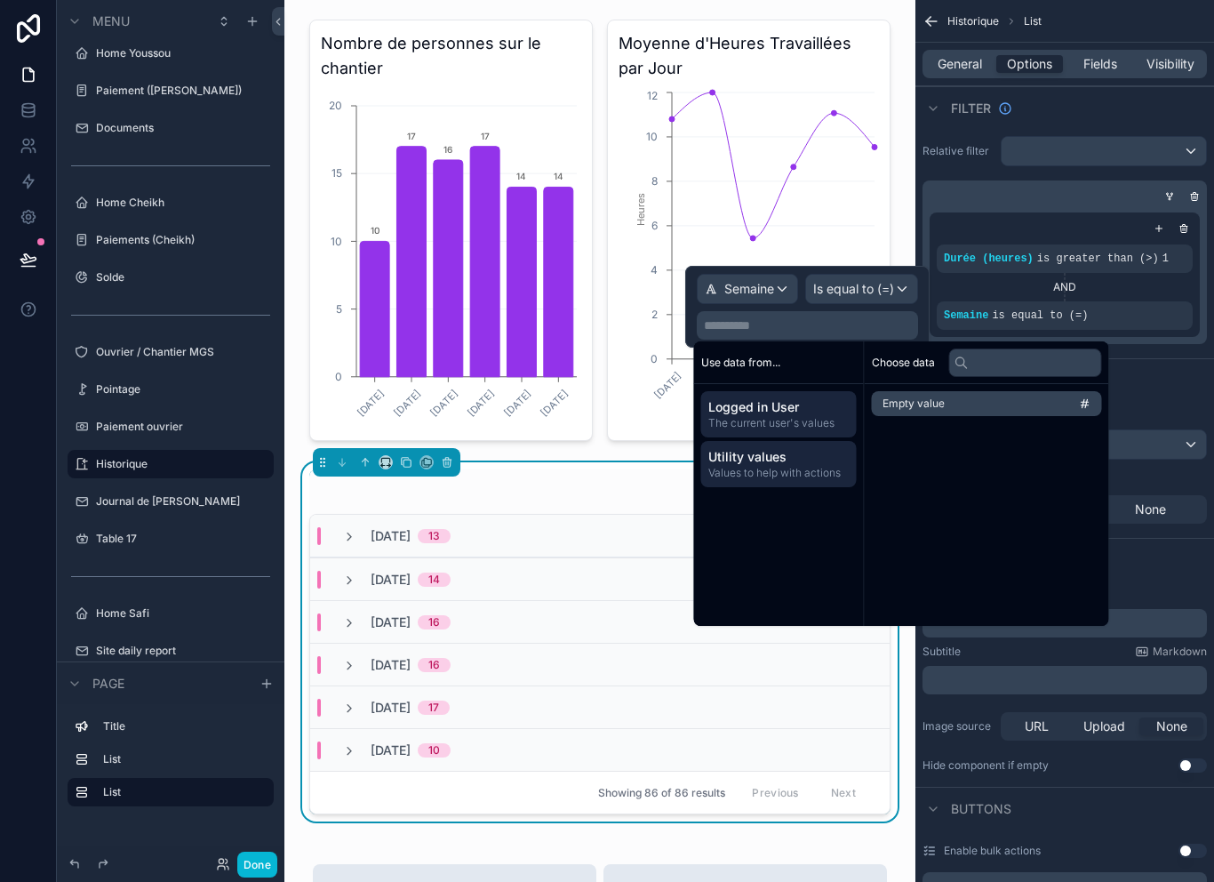
click at [809, 416] on span "The current user's values" at bounding box center [779, 423] width 141 height 14
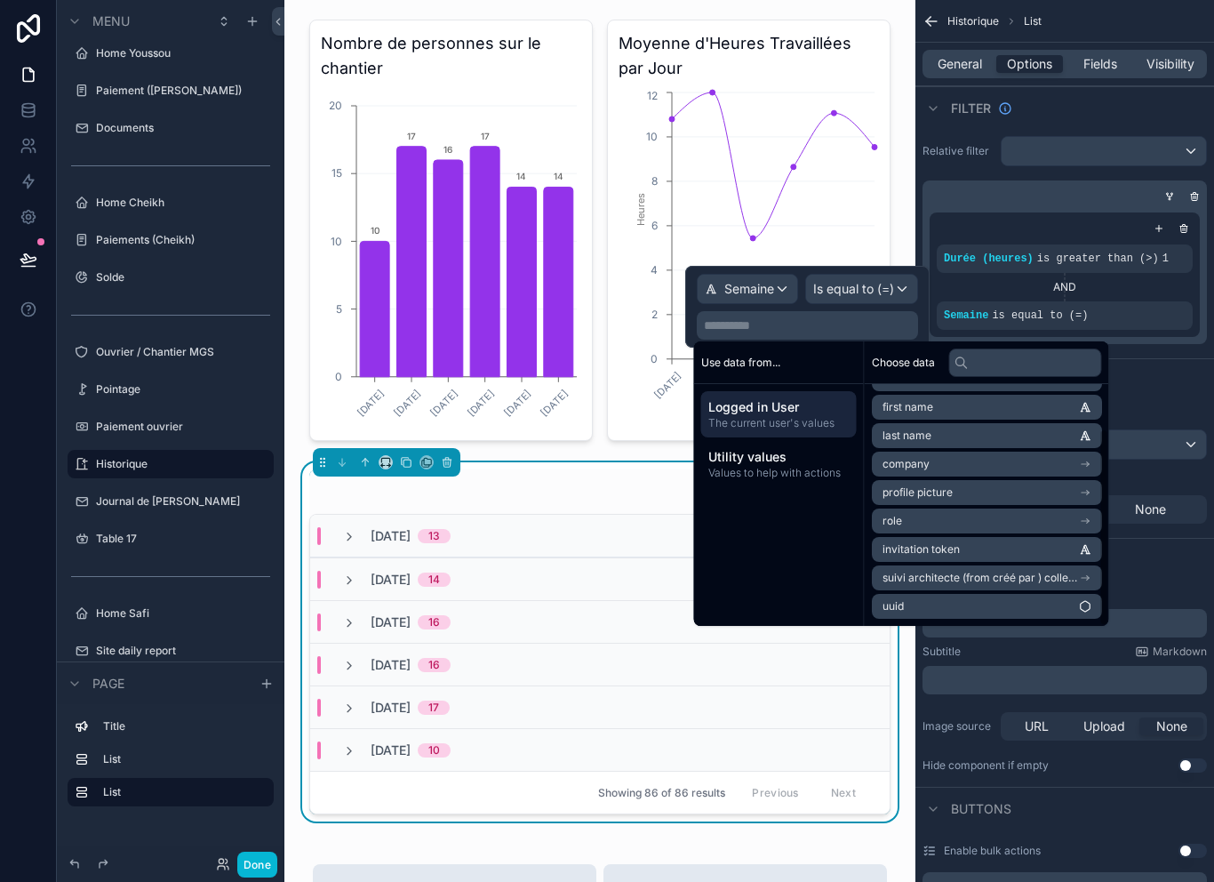
scroll to position [53, 0]
click at [1140, 291] on div "scrollable content" at bounding box center [1148, 303] width 25 height 25
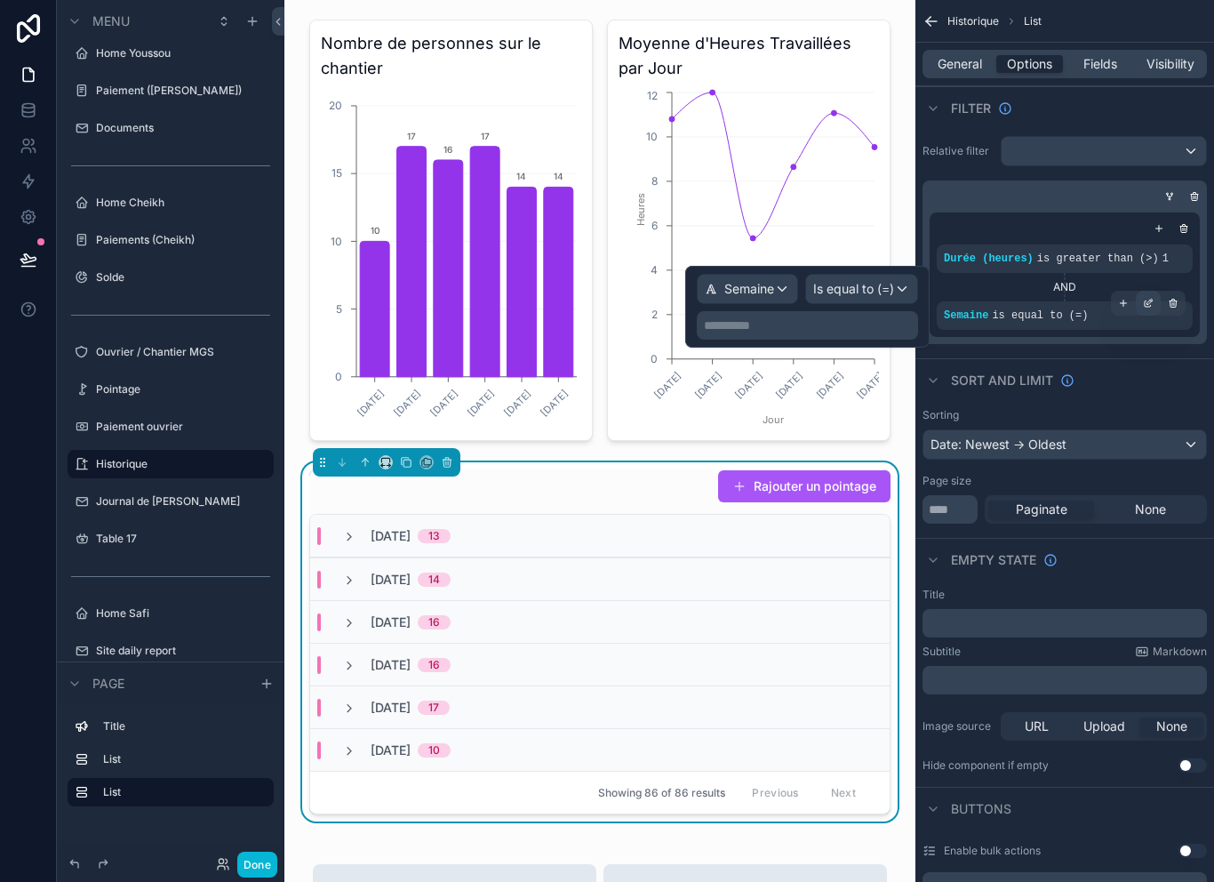
click at [1148, 298] on icon "scrollable content" at bounding box center [1148, 303] width 11 height 11
click at [764, 275] on div "Semaine" at bounding box center [748, 289] width 100 height 28
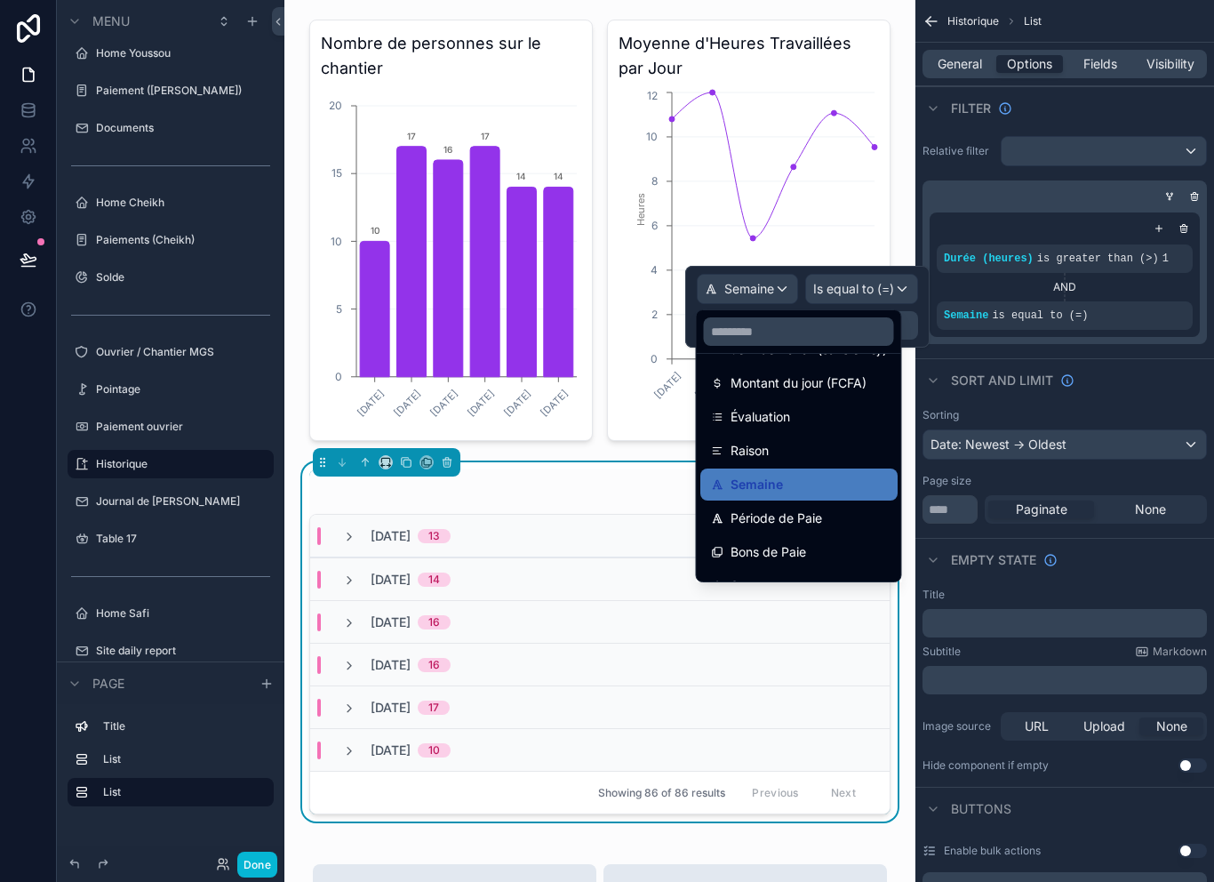
scroll to position [583, 0]
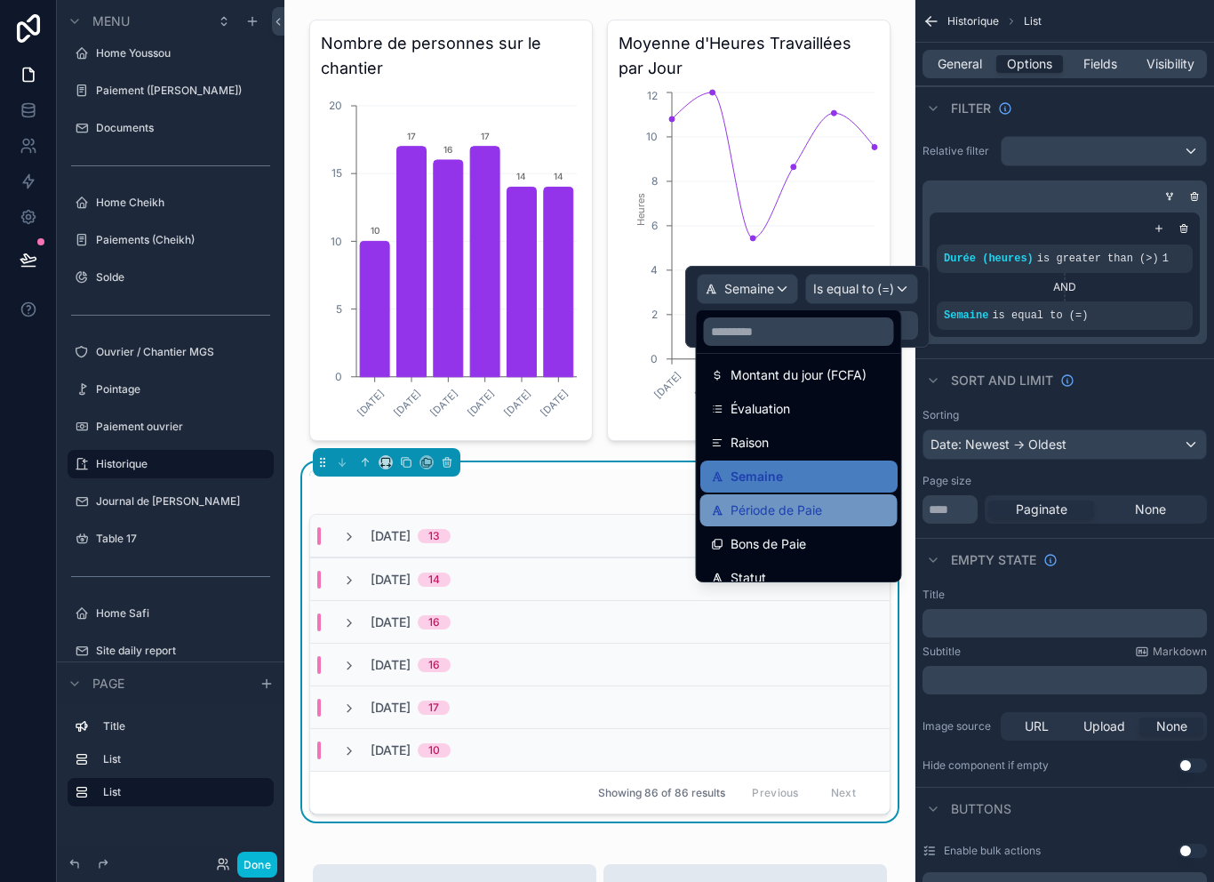
click at [819, 500] on span "Période de Paie" at bounding box center [777, 510] width 92 height 21
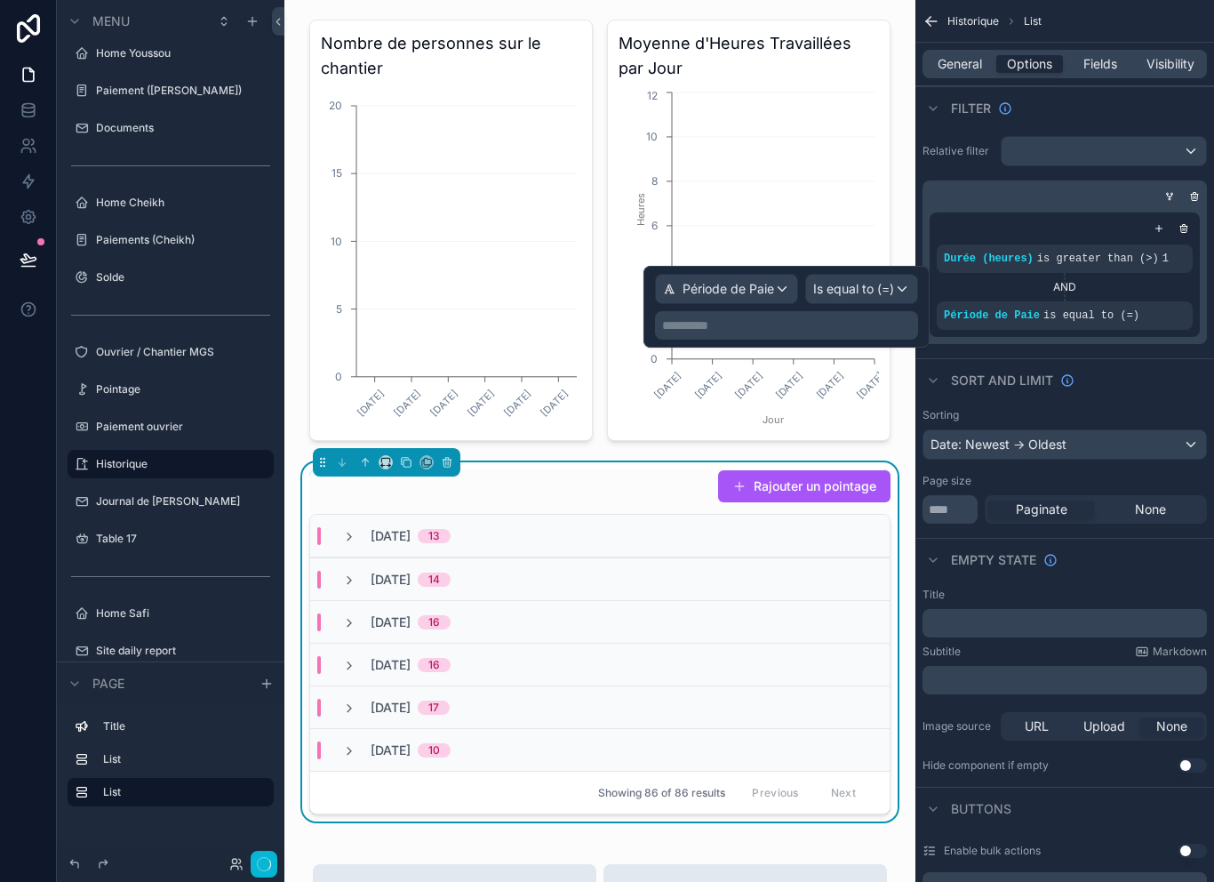
scroll to position [4, 0]
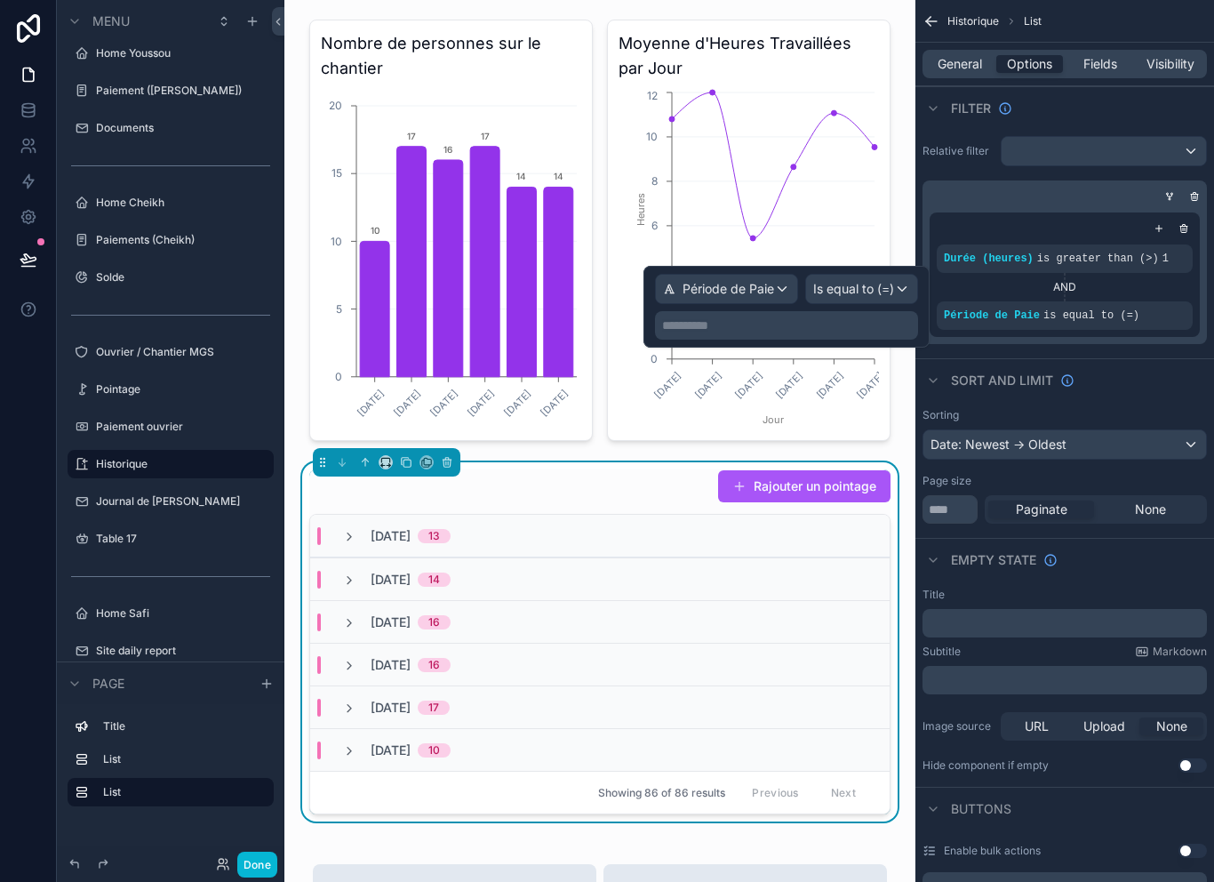
click at [876, 316] on p "**********" at bounding box center [788, 325] width 252 height 18
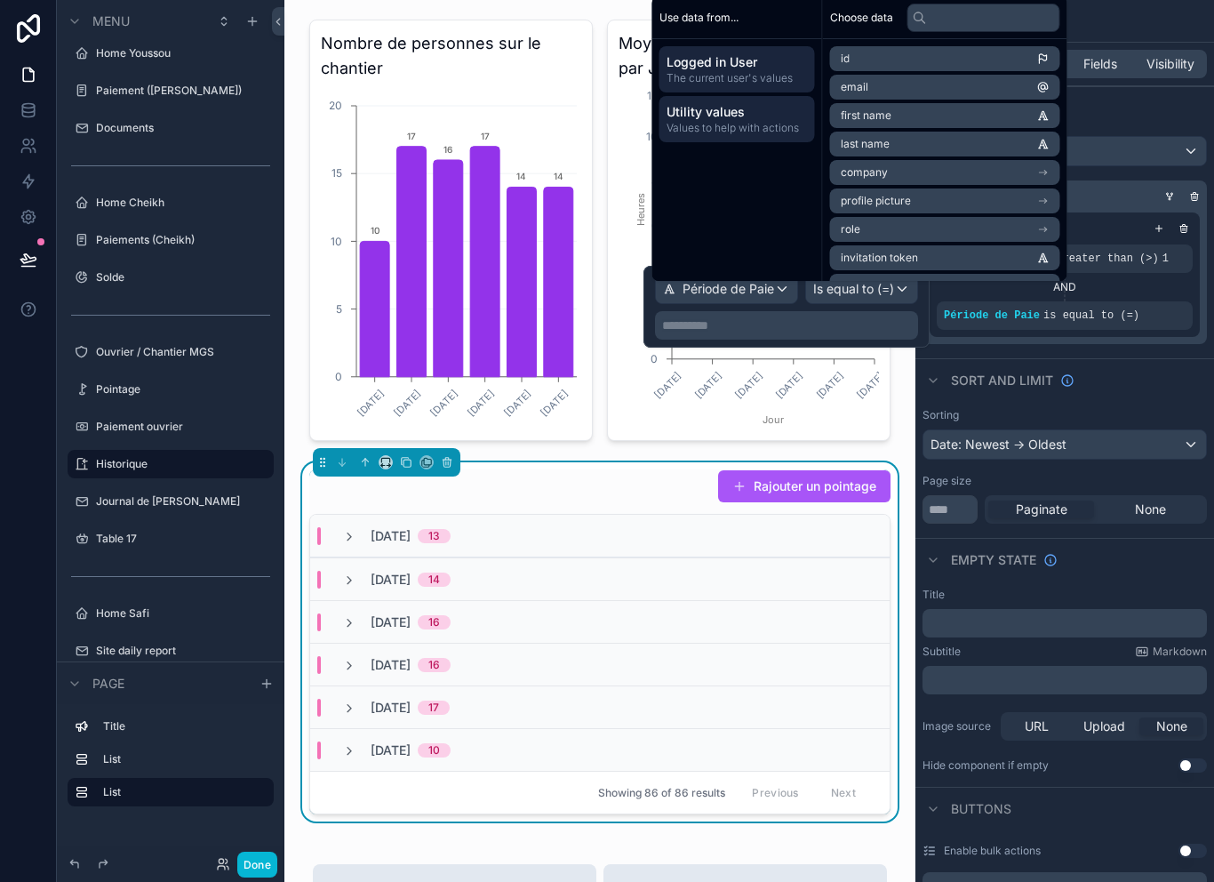
click at [750, 135] on span "Values to help with actions" at bounding box center [737, 128] width 141 height 14
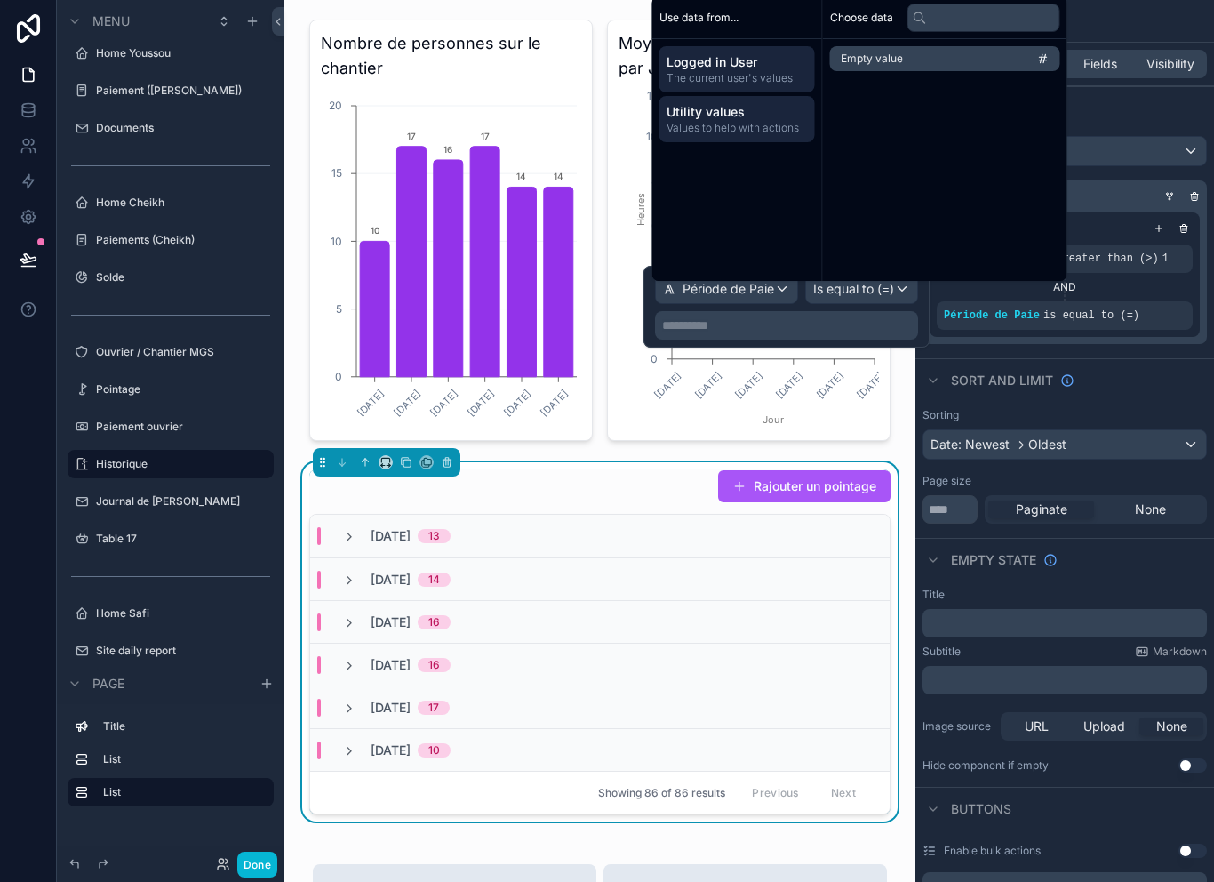
click at [767, 71] on span "Logged in User" at bounding box center [737, 62] width 141 height 18
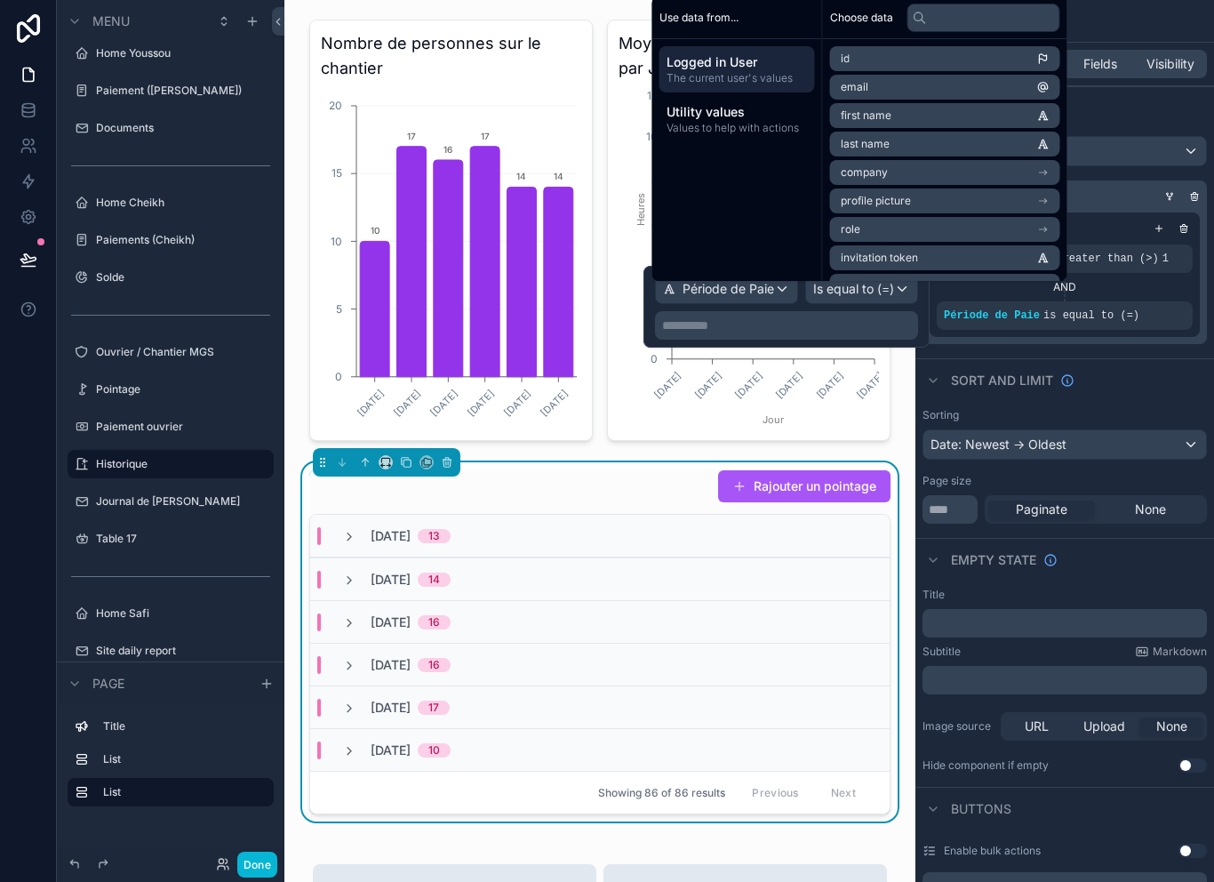
scroll to position [0, 0]
click at [1170, 334] on div "Durée (heures) is greater than (>) 1 AND Période de Paie is equal to (=)" at bounding box center [1065, 274] width 270 height 124
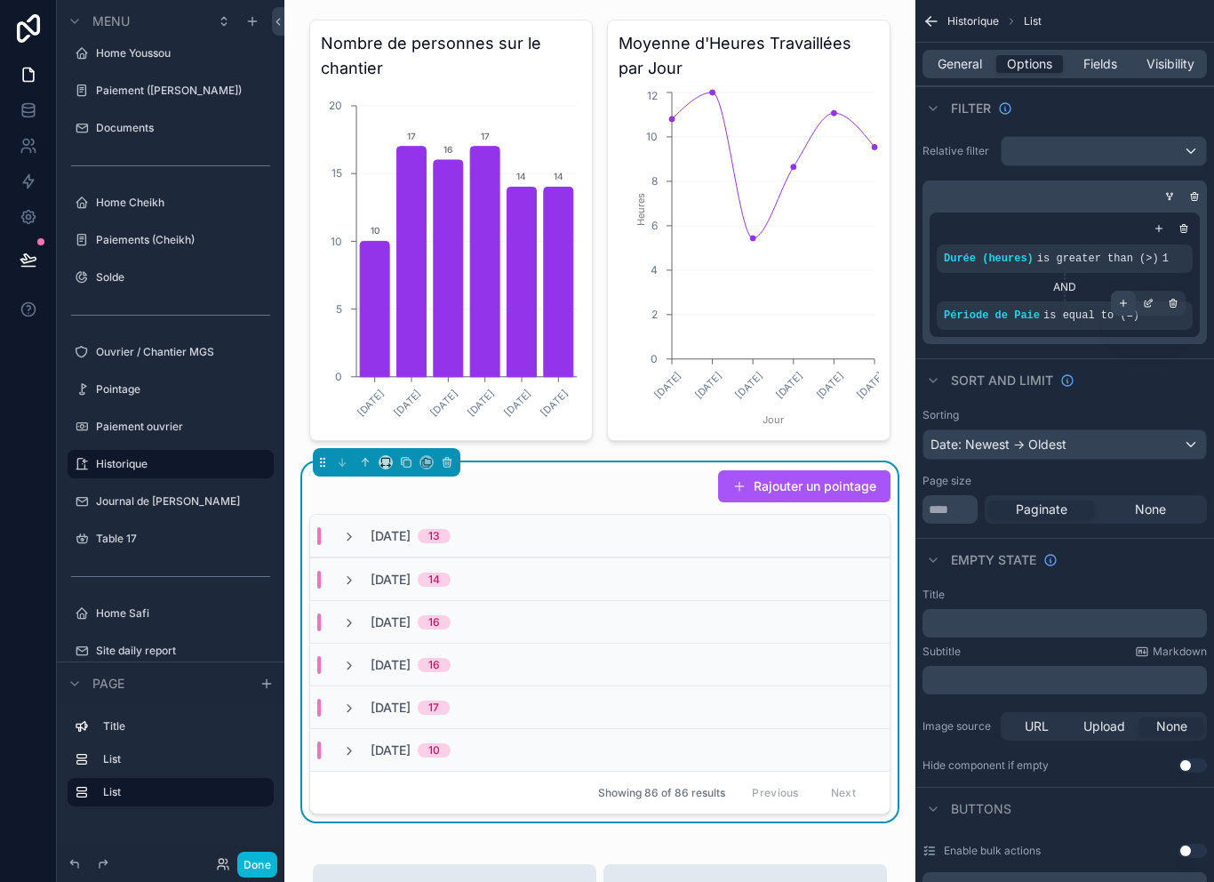
click at [1124, 297] on div "scrollable content" at bounding box center [1123, 303] width 25 height 25
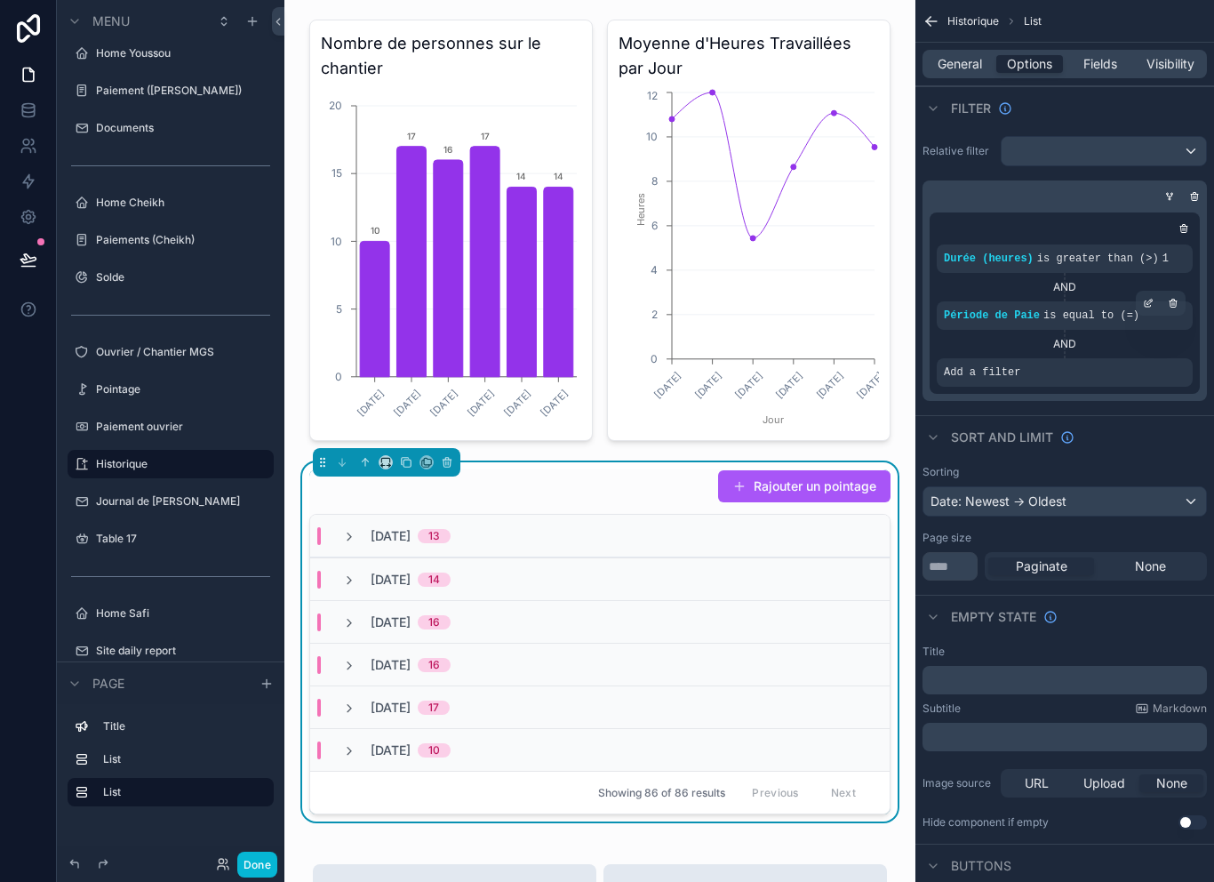
scroll to position [4, 0]
click at [1169, 356] on icon "scrollable content" at bounding box center [1173, 360] width 11 height 11
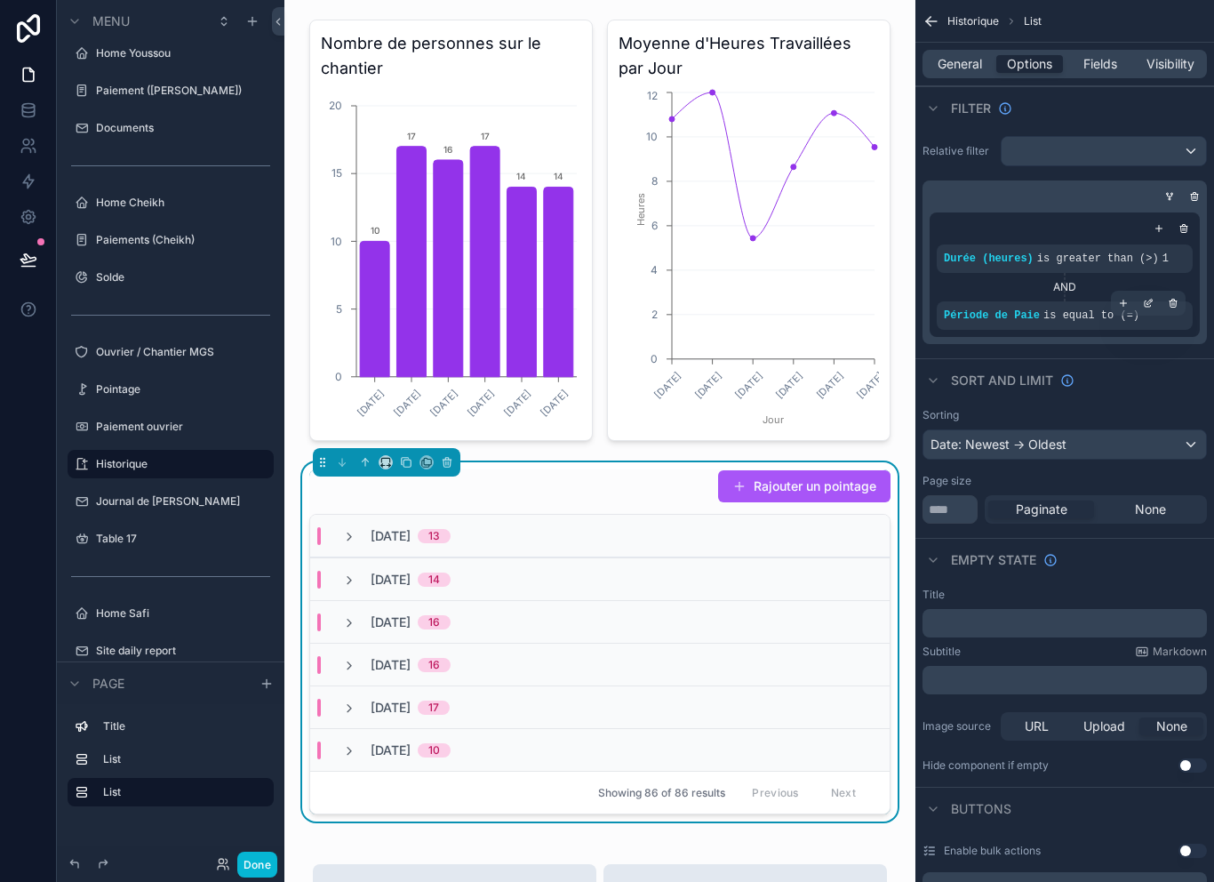
click at [1097, 322] on div "Période de Paie is equal to (=)" at bounding box center [1065, 315] width 256 height 28
click at [0, 0] on icon "scrollable content" at bounding box center [0, 0] width 0 height 0
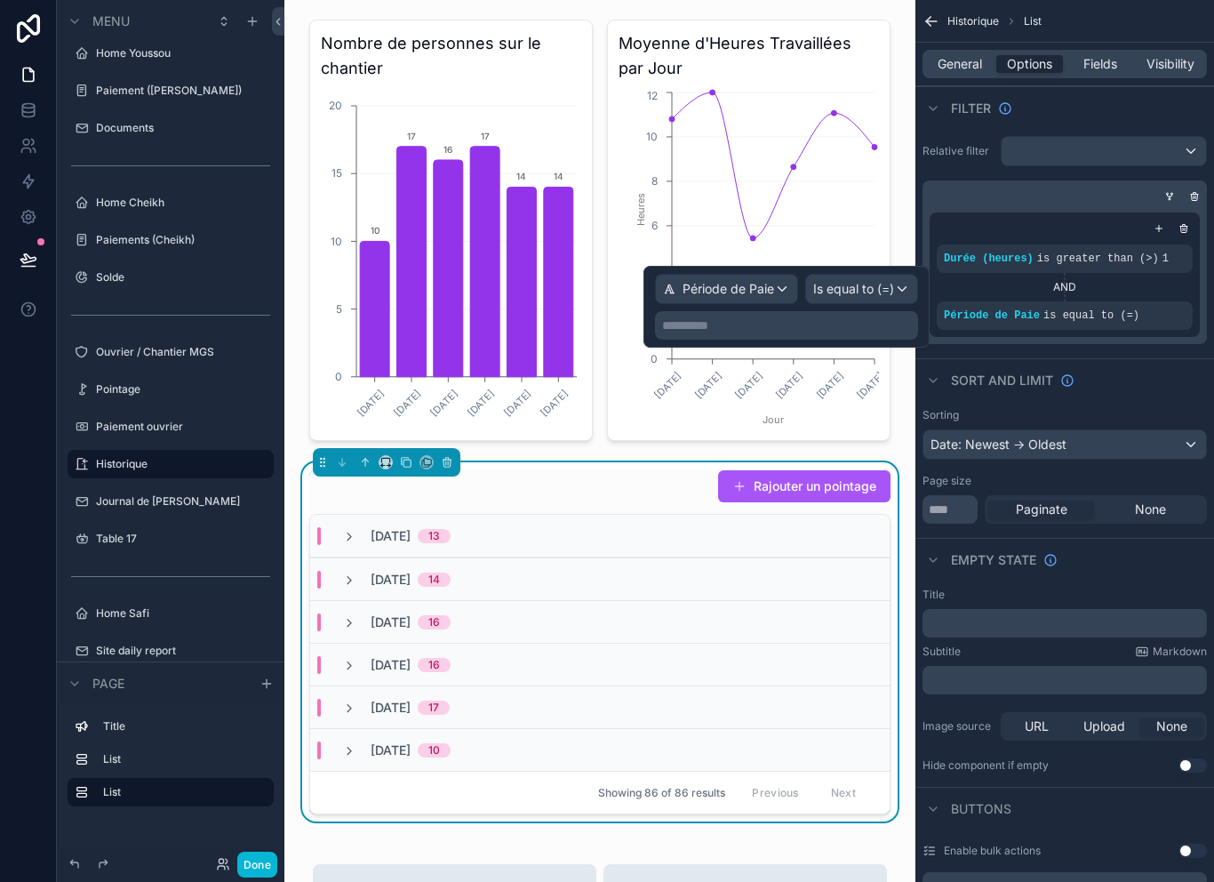
click at [879, 324] on p "**********" at bounding box center [788, 325] width 252 height 18
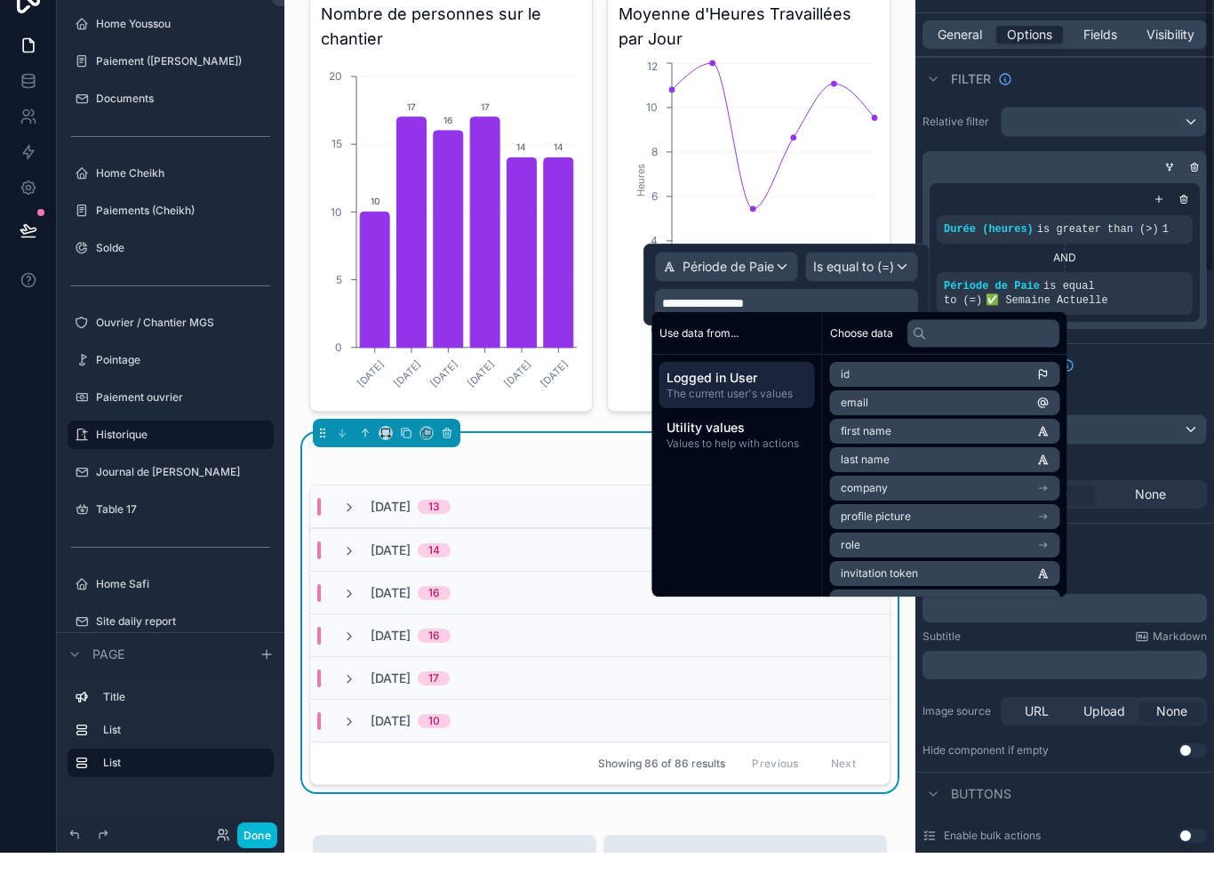
click at [1172, 372] on div "Sort And Limit" at bounding box center [1065, 393] width 299 height 43
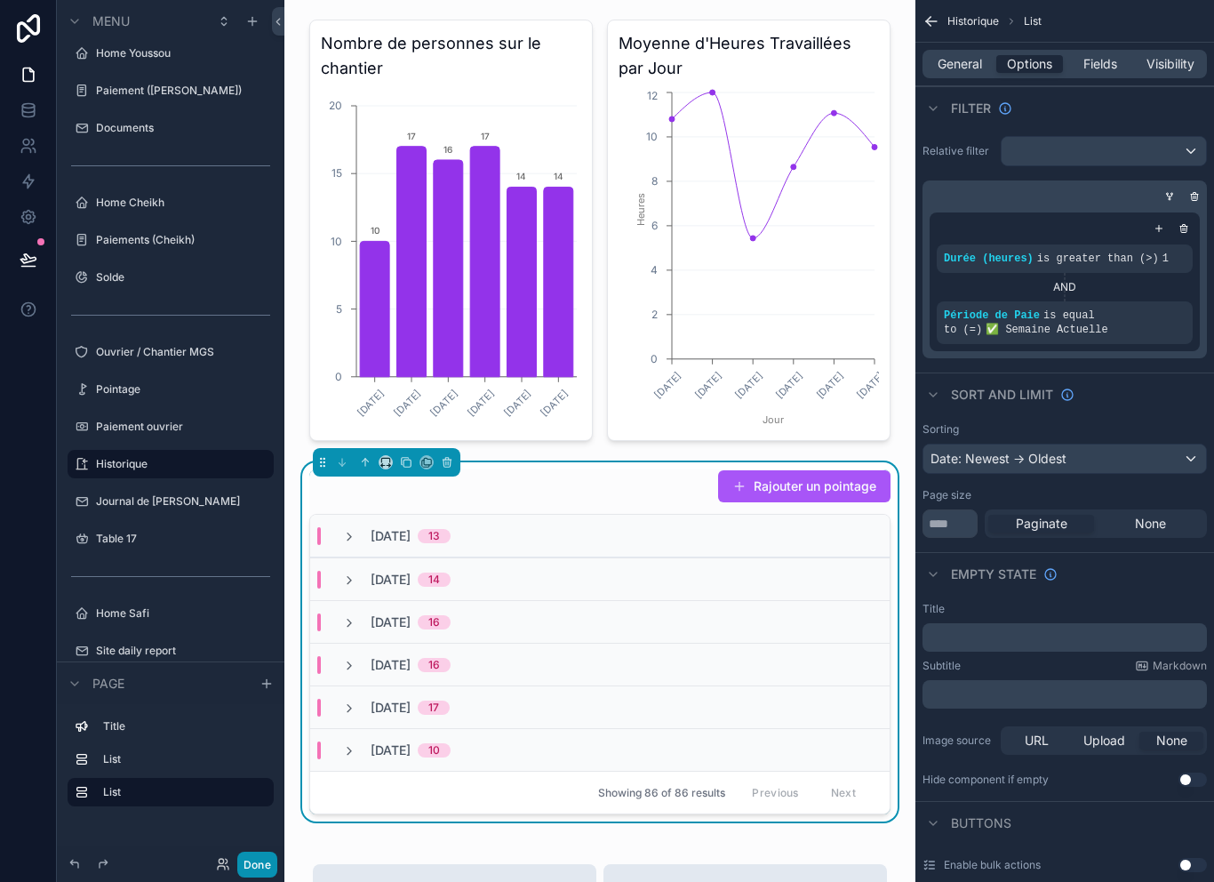
click at [260, 867] on button "Done" at bounding box center [257, 865] width 40 height 26
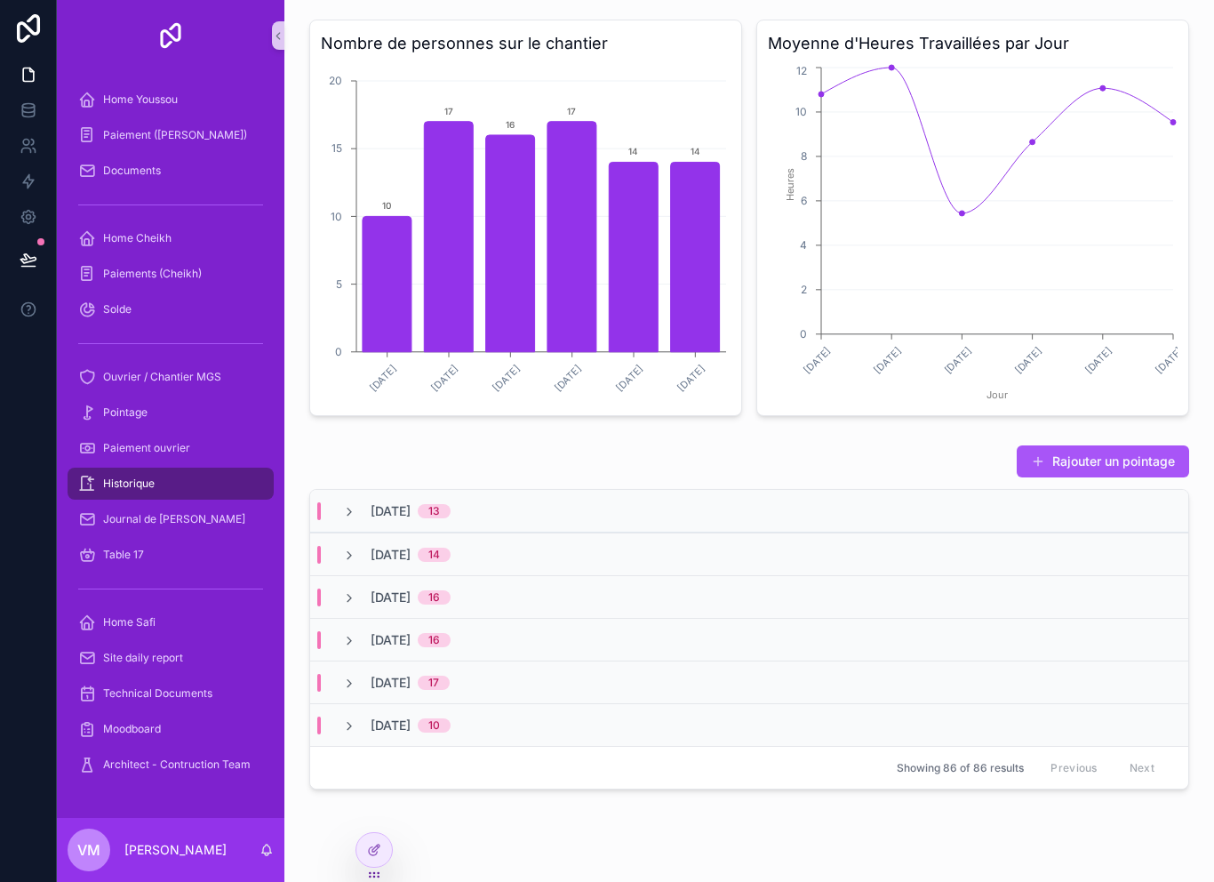
click at [28, 235] on button at bounding box center [28, 260] width 39 height 50
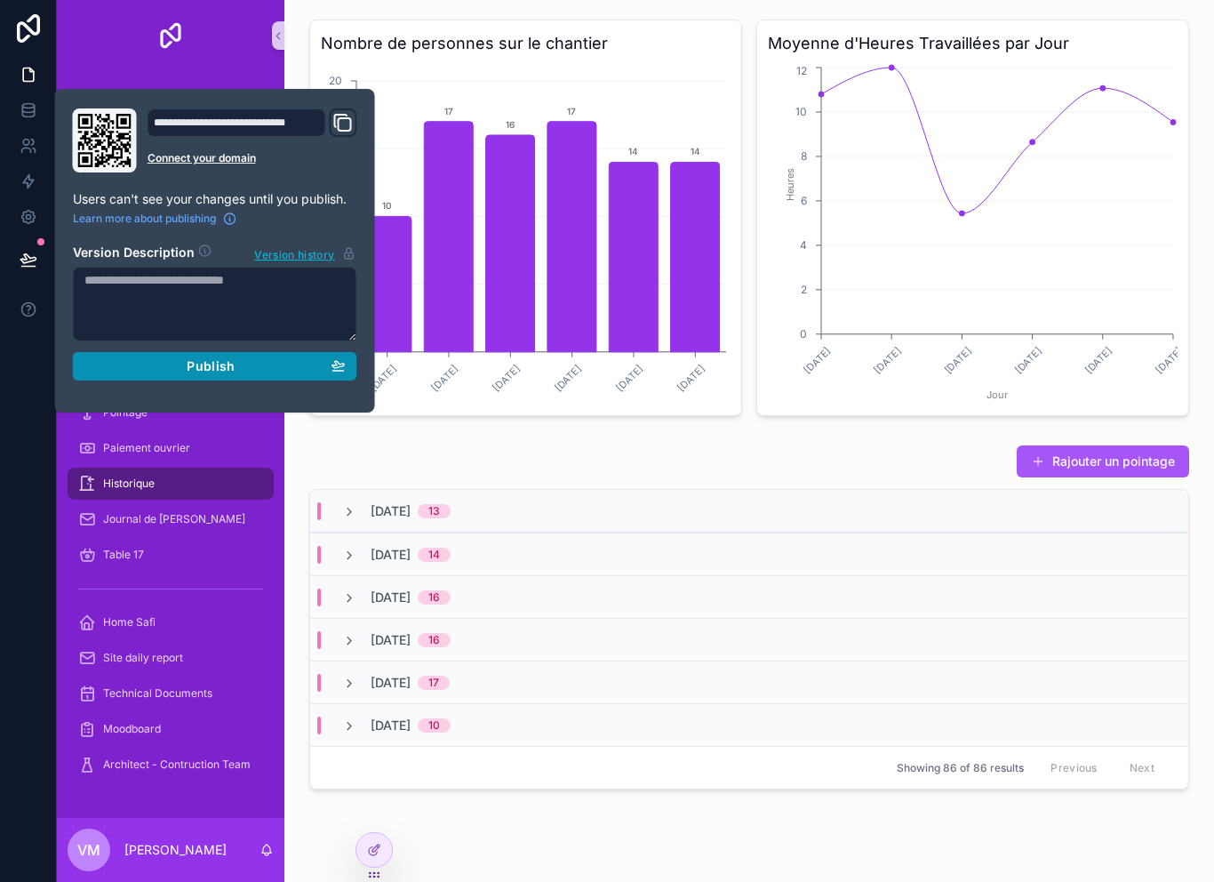
click at [125, 352] on button "Publish" at bounding box center [215, 366] width 284 height 28
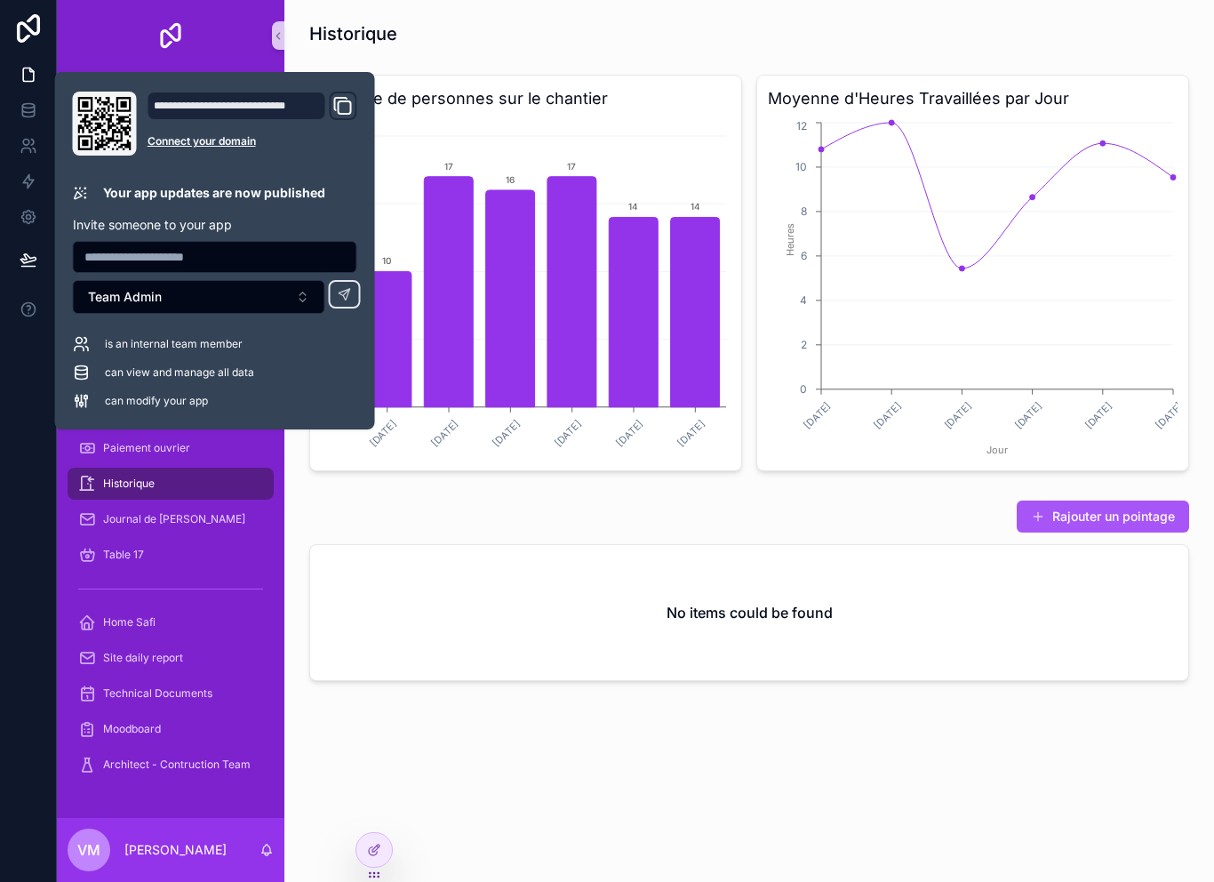
click at [698, 757] on div "Historique Nombre de personnes sur le chantier [DATE] [DATE] [DATE] [DATE] [DAT…" at bounding box center [749, 401] width 930 height 802
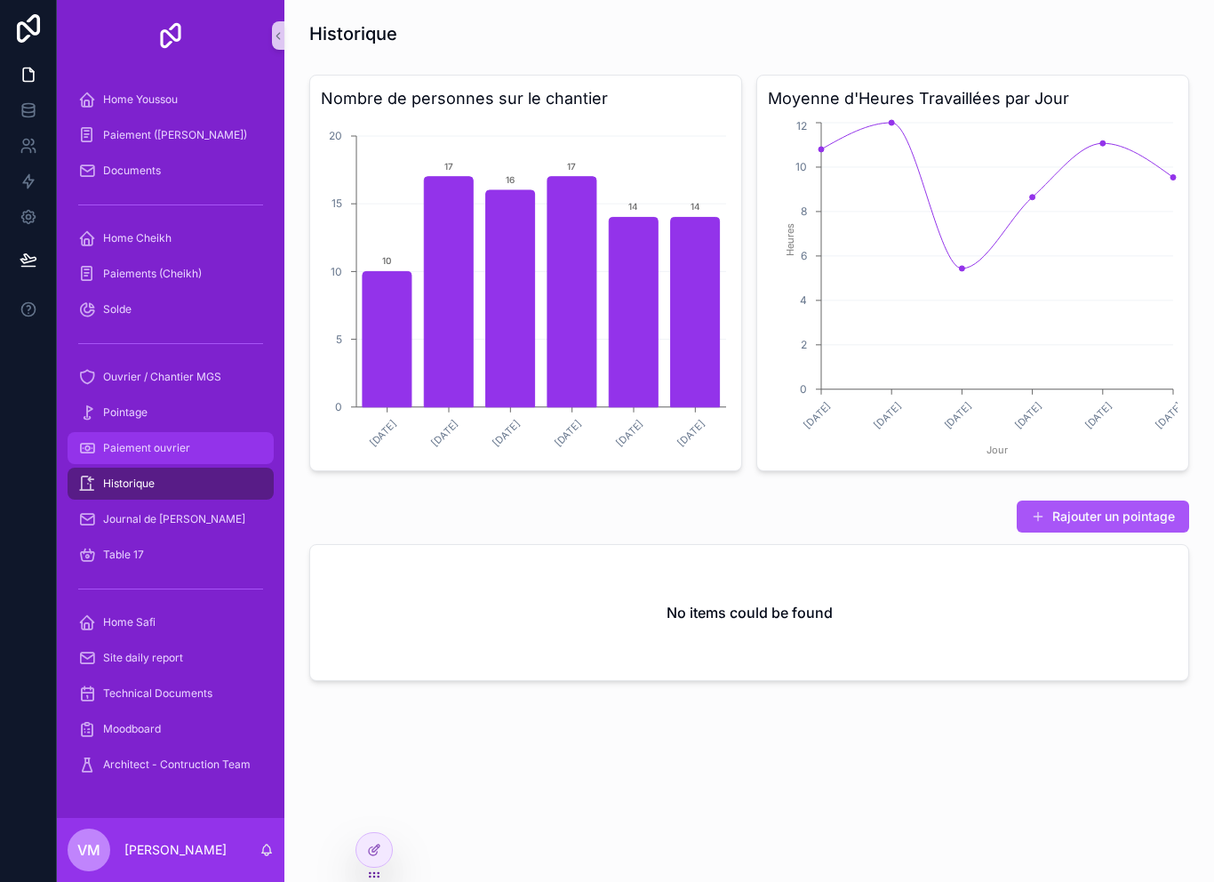
click at [124, 441] on span "Paiement ouvrier" at bounding box center [146, 448] width 87 height 14
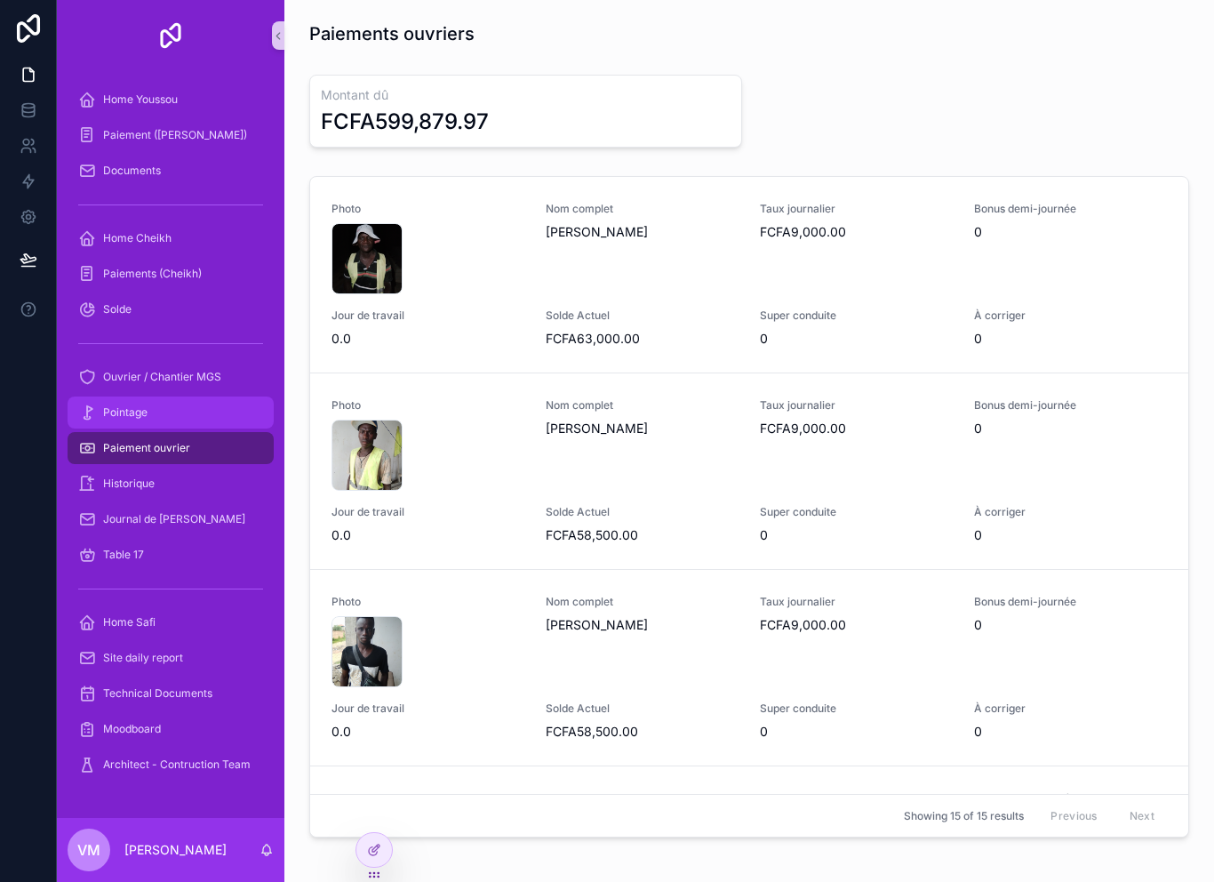
click at [116, 405] on span "Pointage" at bounding box center [125, 412] width 44 height 14
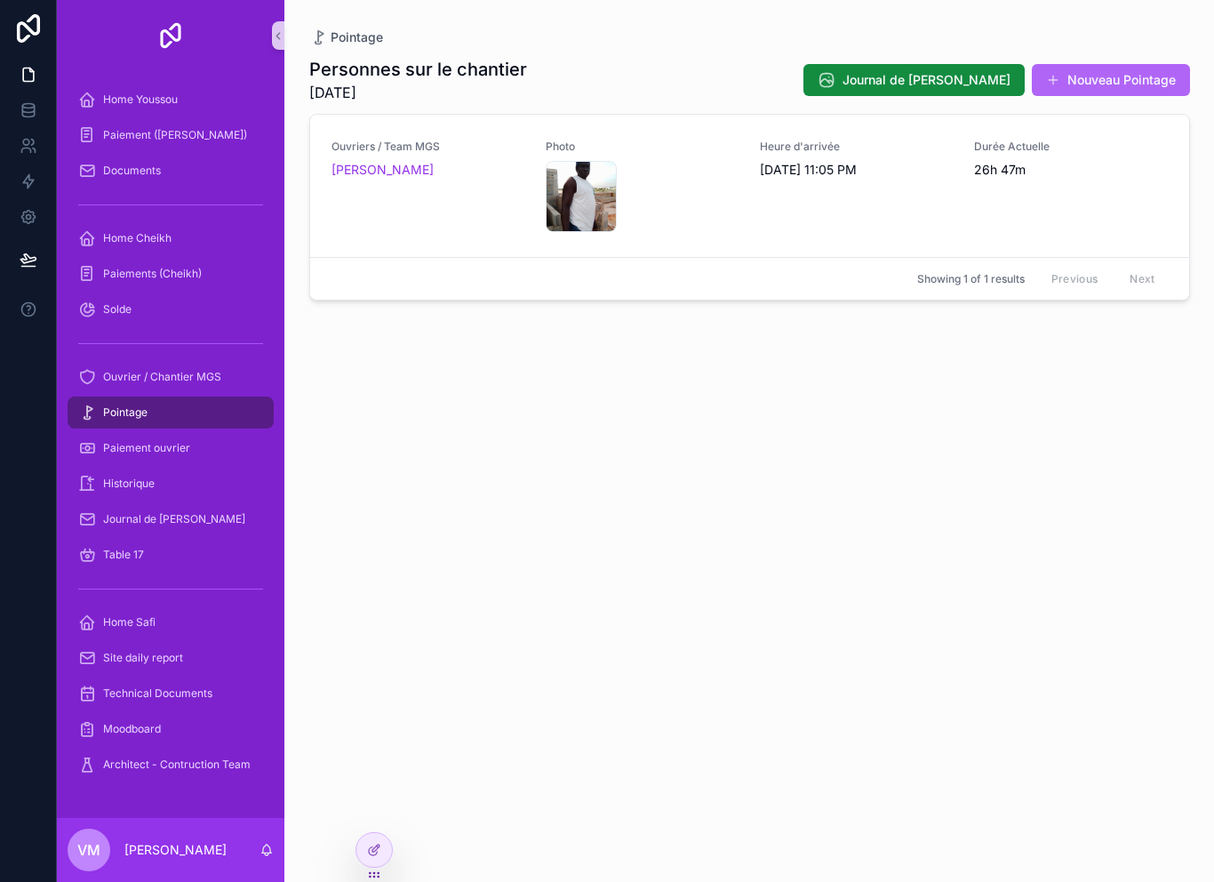
click at [1121, 64] on button "Nouveau Pointage" at bounding box center [1111, 80] width 158 height 32
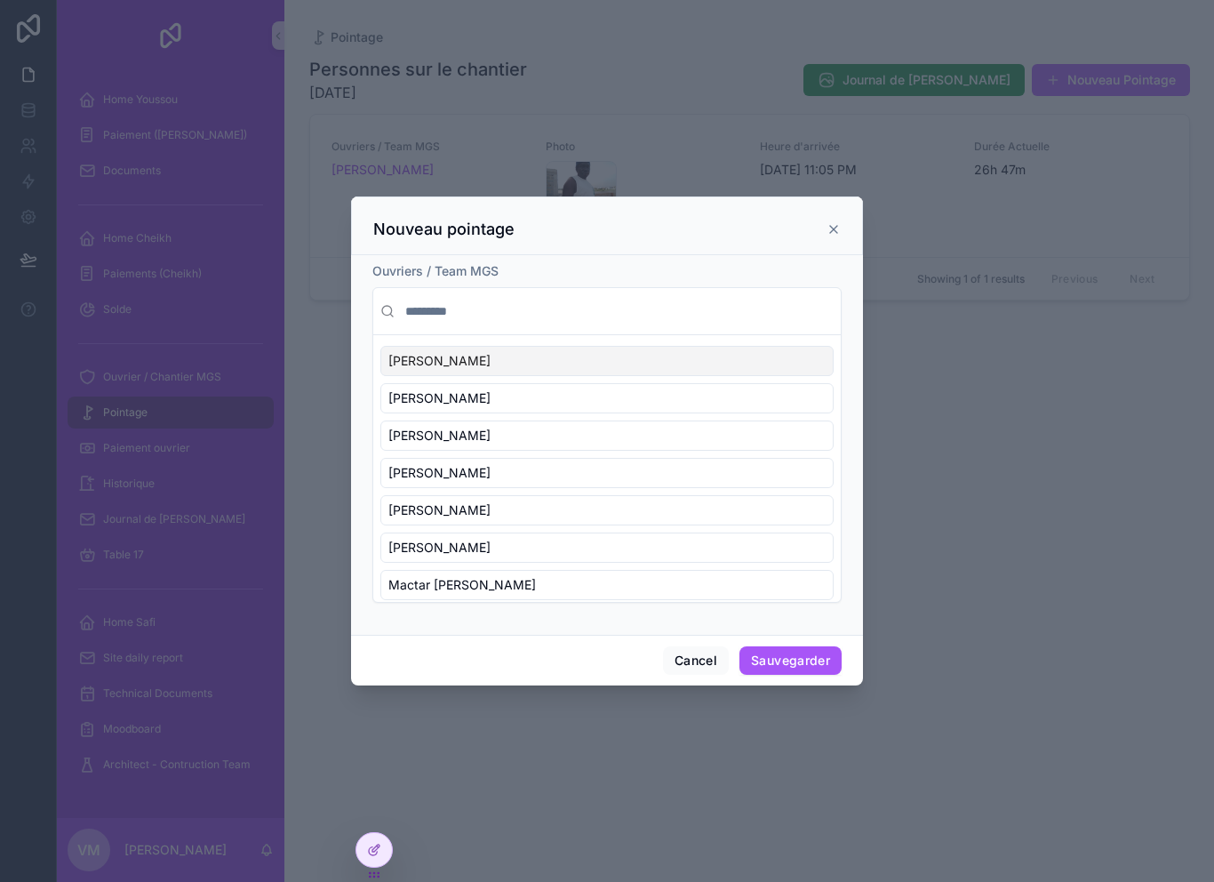
click at [472, 300] on input "scrollable content" at bounding box center [618, 311] width 432 height 32
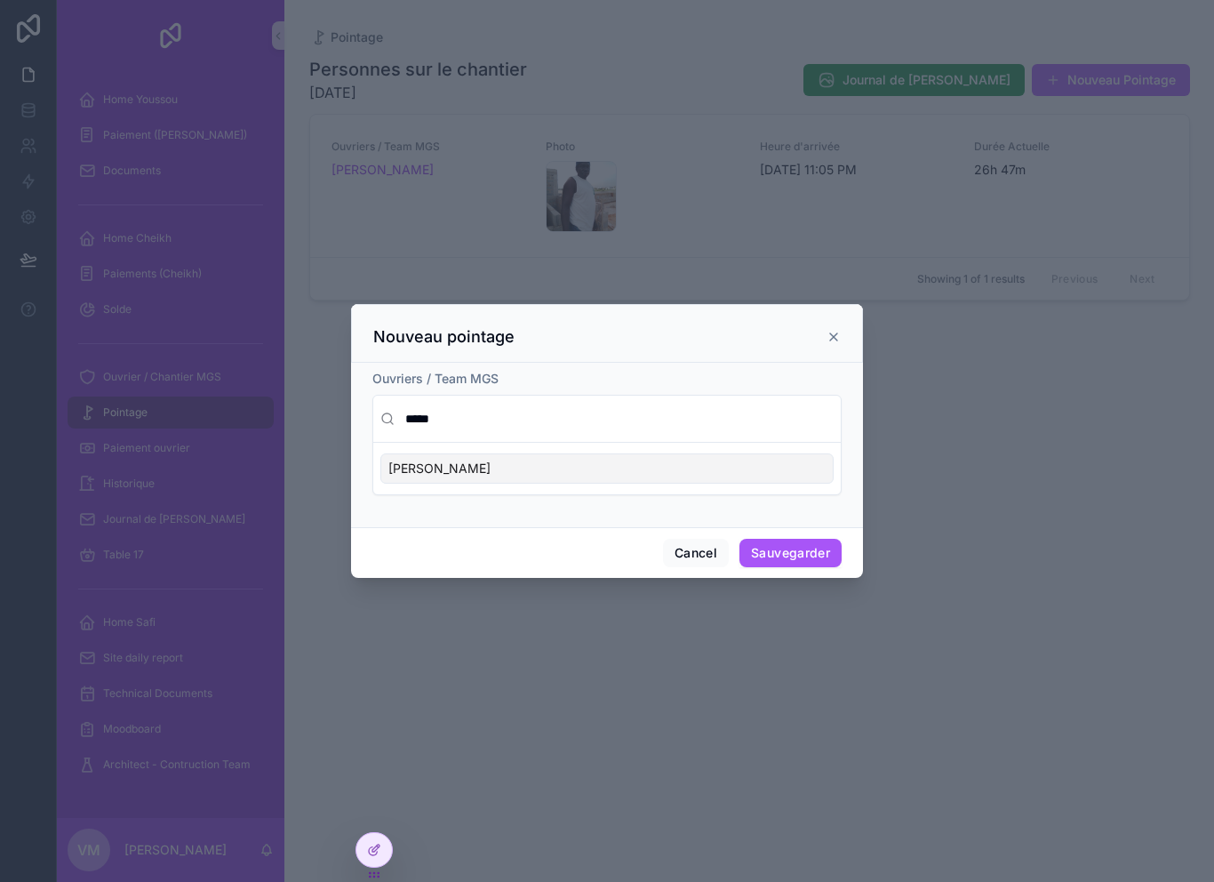
type input "*****"
click at [570, 469] on div "[PERSON_NAME]" at bounding box center [606, 468] width 453 height 30
click at [818, 551] on button "Sauvegarder" at bounding box center [791, 553] width 102 height 28
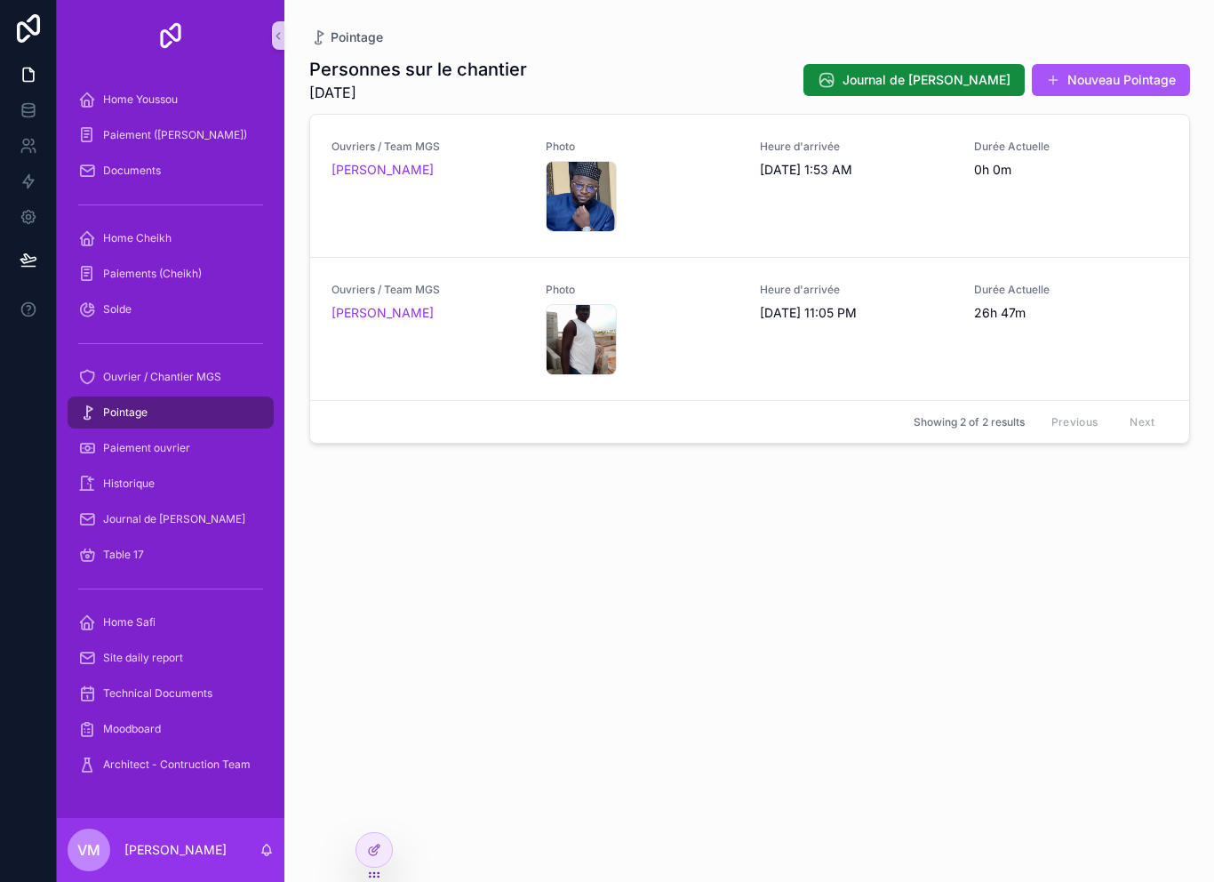
click at [93, 398] on div "Pointage" at bounding box center [170, 412] width 185 height 28
click at [105, 405] on span "Pointage" at bounding box center [125, 412] width 44 height 14
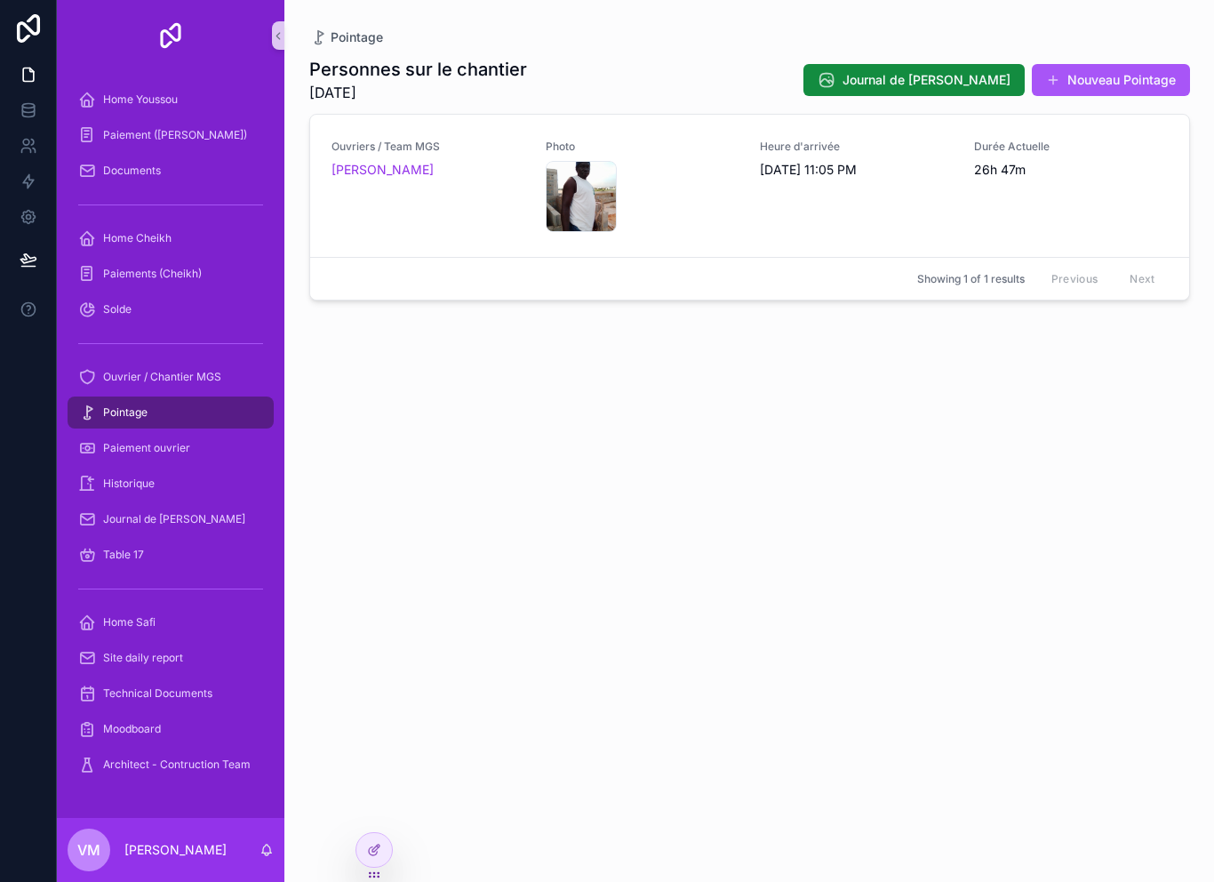
click at [104, 398] on div "Pointage" at bounding box center [170, 412] width 185 height 28
